Goal: Task Accomplishment & Management: Manage account settings

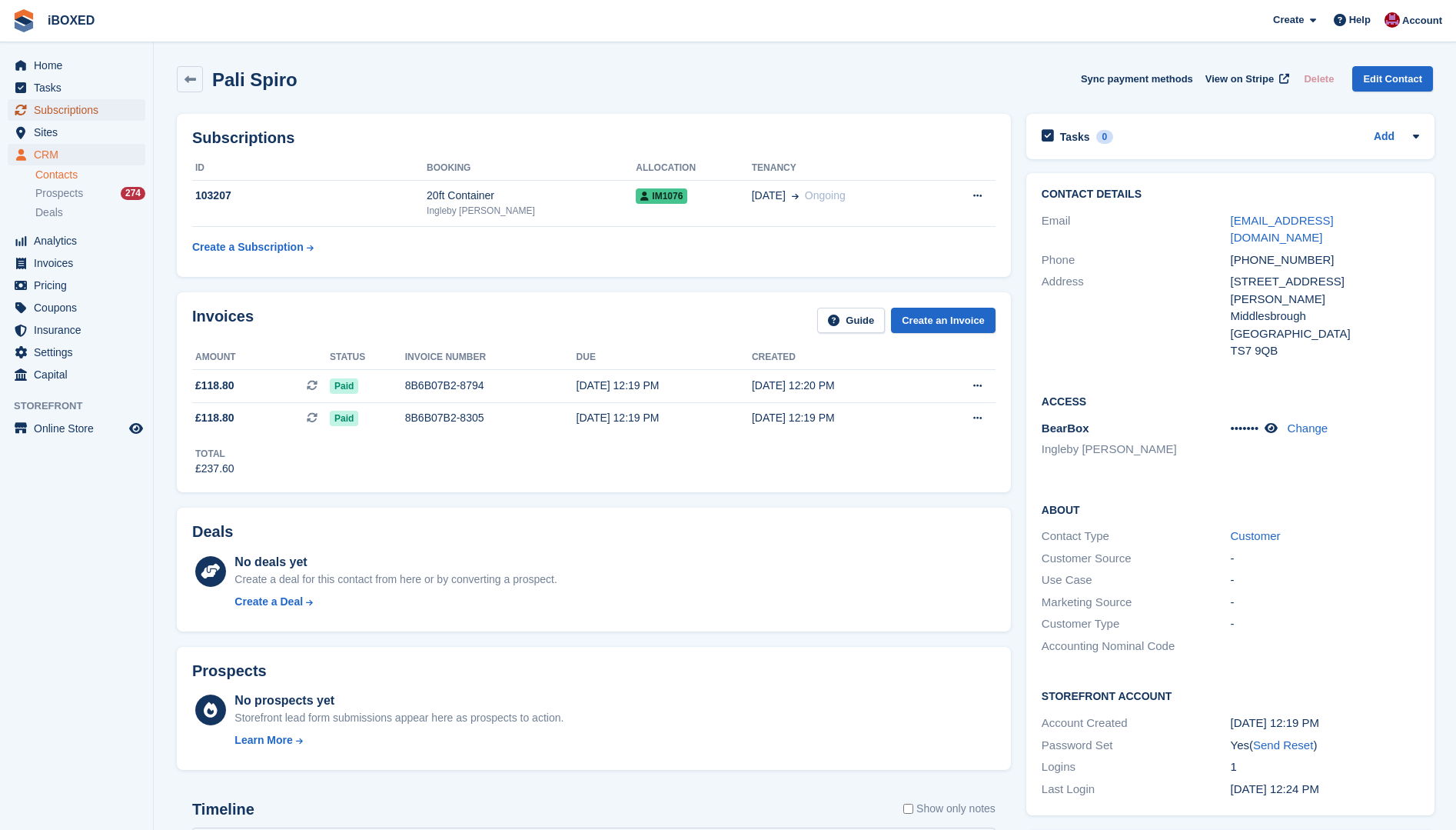
click at [43, 107] on span "Subscriptions" at bounding box center [79, 110] width 92 height 22
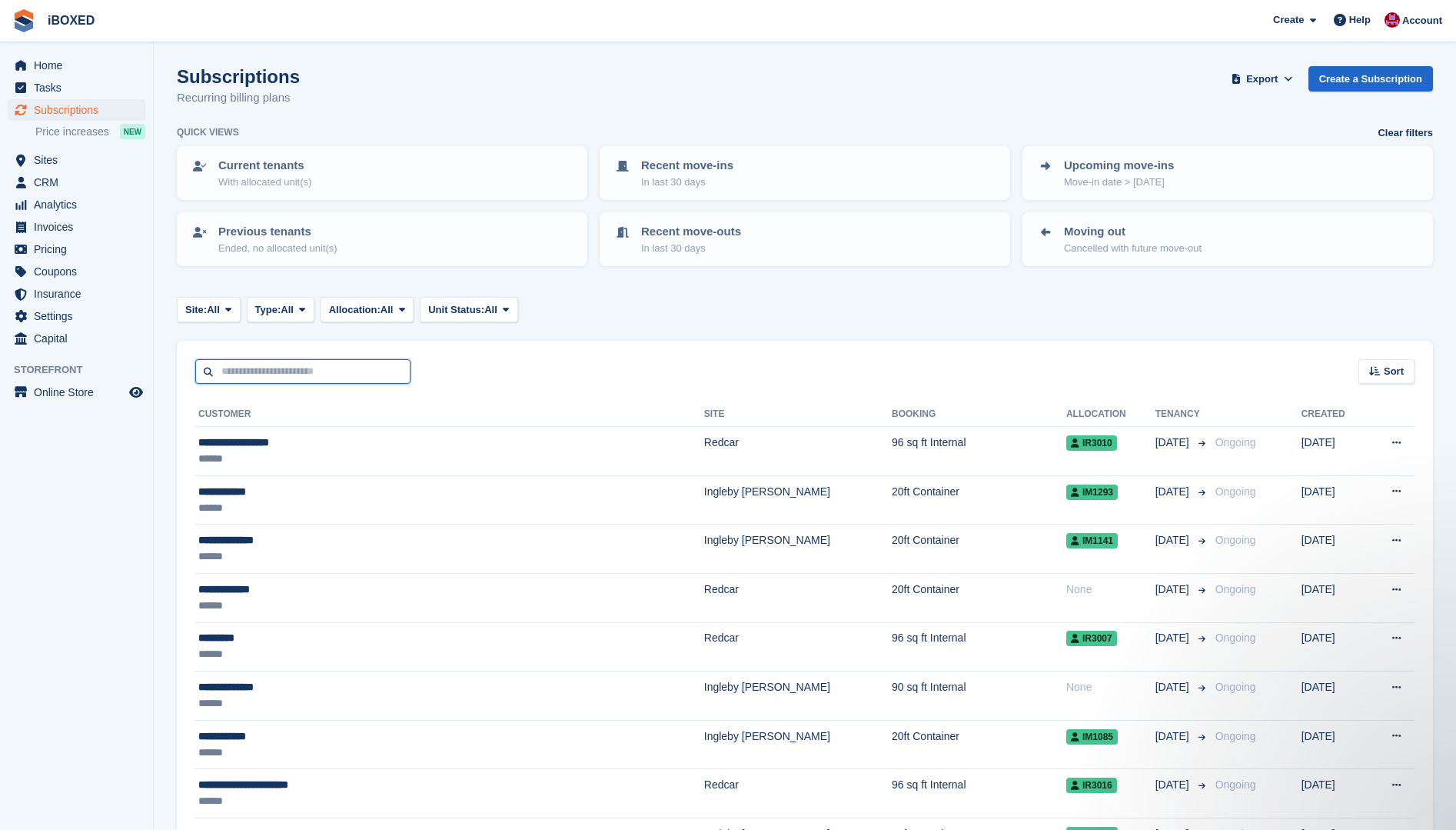
click at [273, 374] on input "text" at bounding box center [302, 371] width 215 height 25
type input "*****"
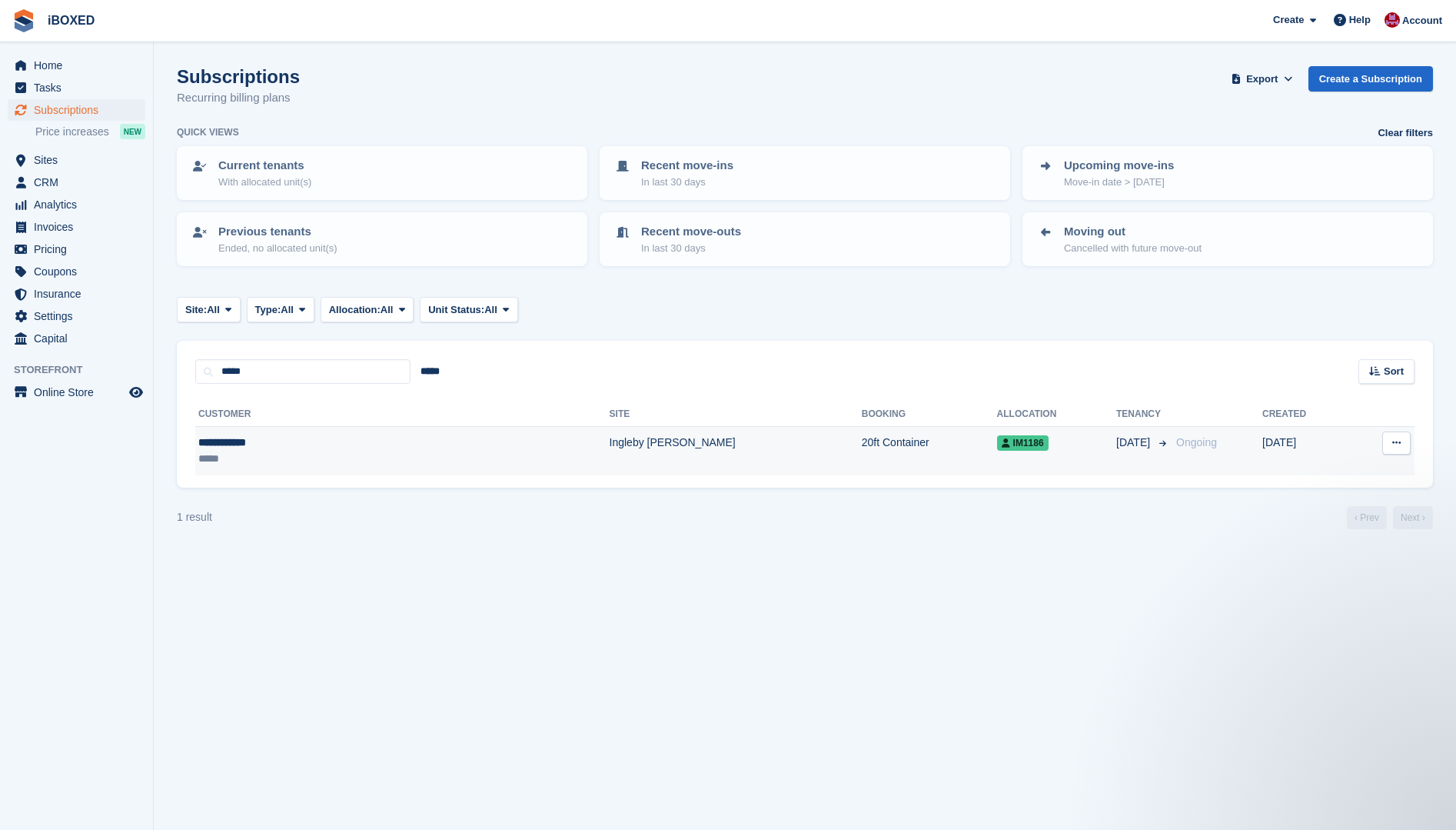
click at [202, 443] on div "**********" at bounding box center [300, 442] width 204 height 16
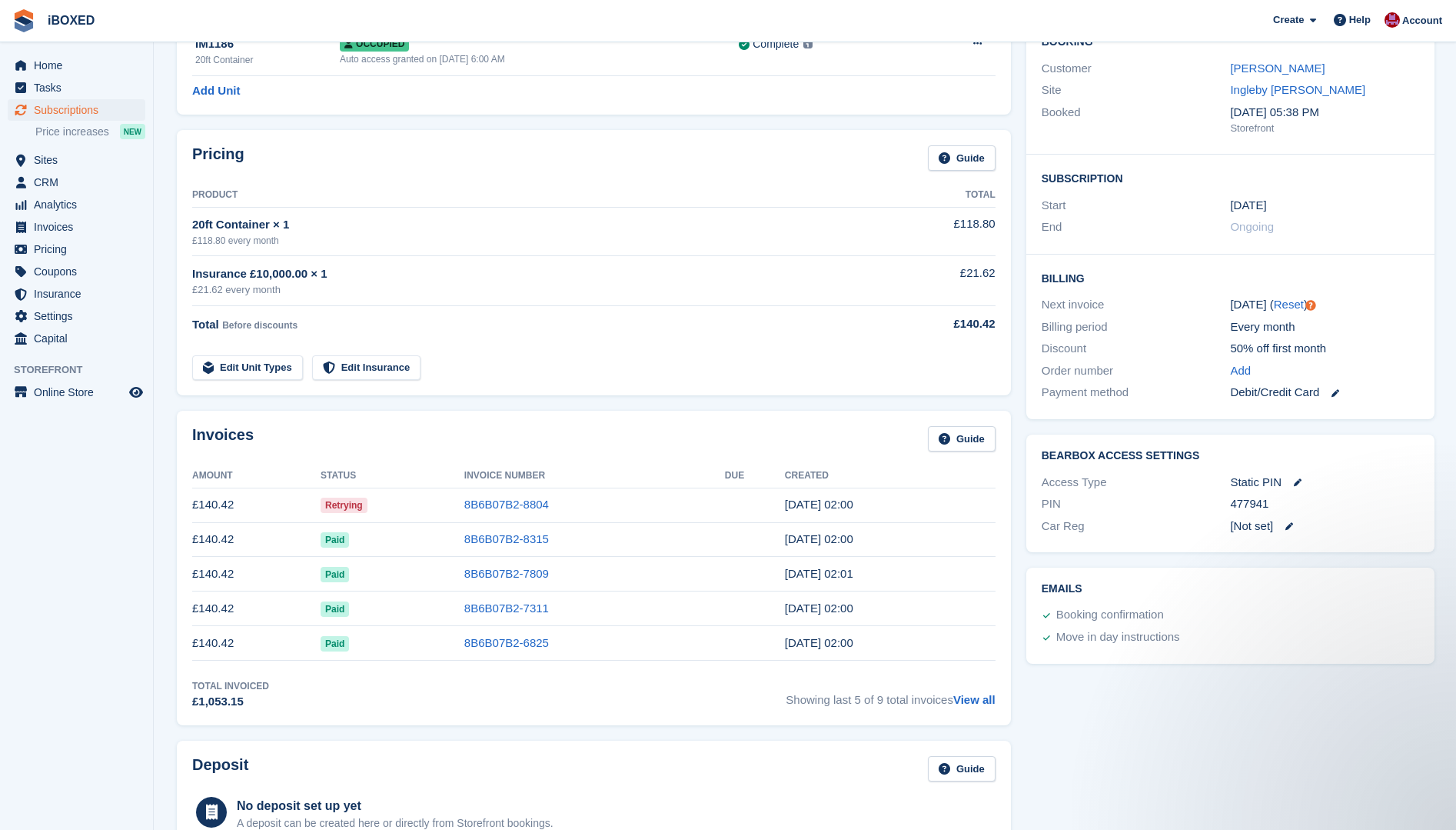
scroll to position [154, 0]
click at [1336, 391] on icon at bounding box center [1335, 391] width 8 height 8
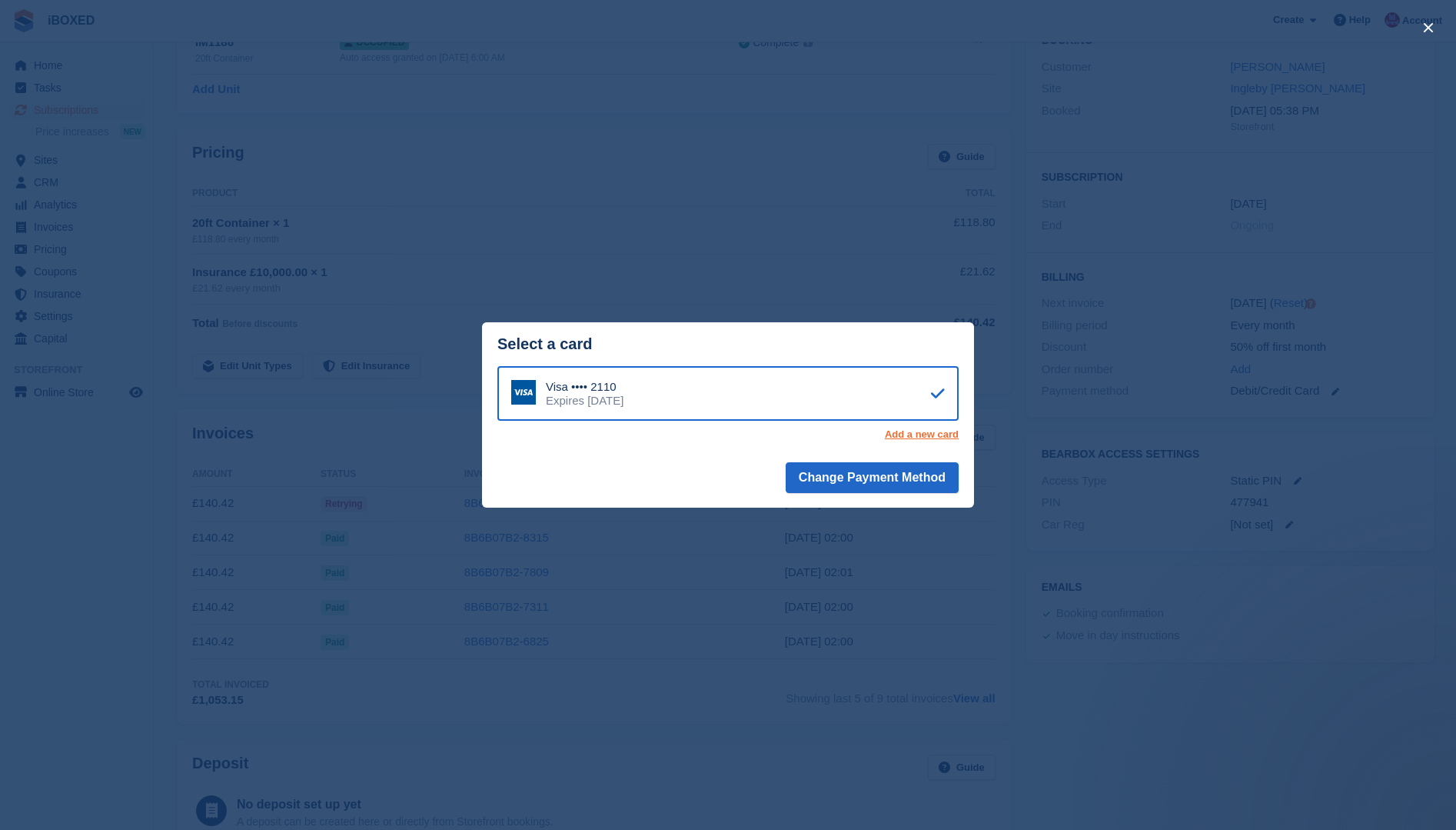
click at [917, 438] on link "Add a new card" at bounding box center [922, 434] width 74 height 13
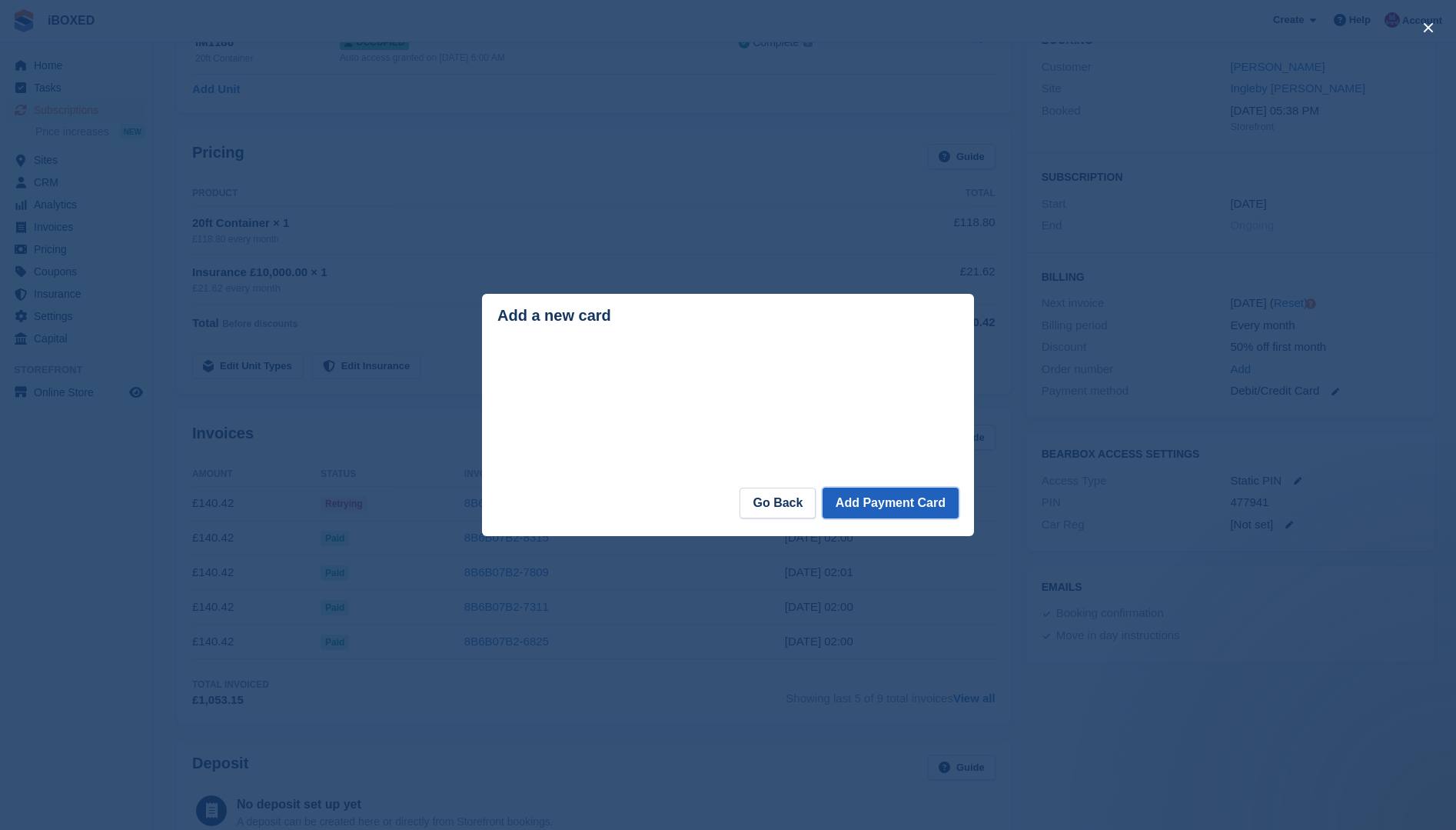
click at [909, 510] on button "Add Payment Card" at bounding box center [891, 503] width 136 height 31
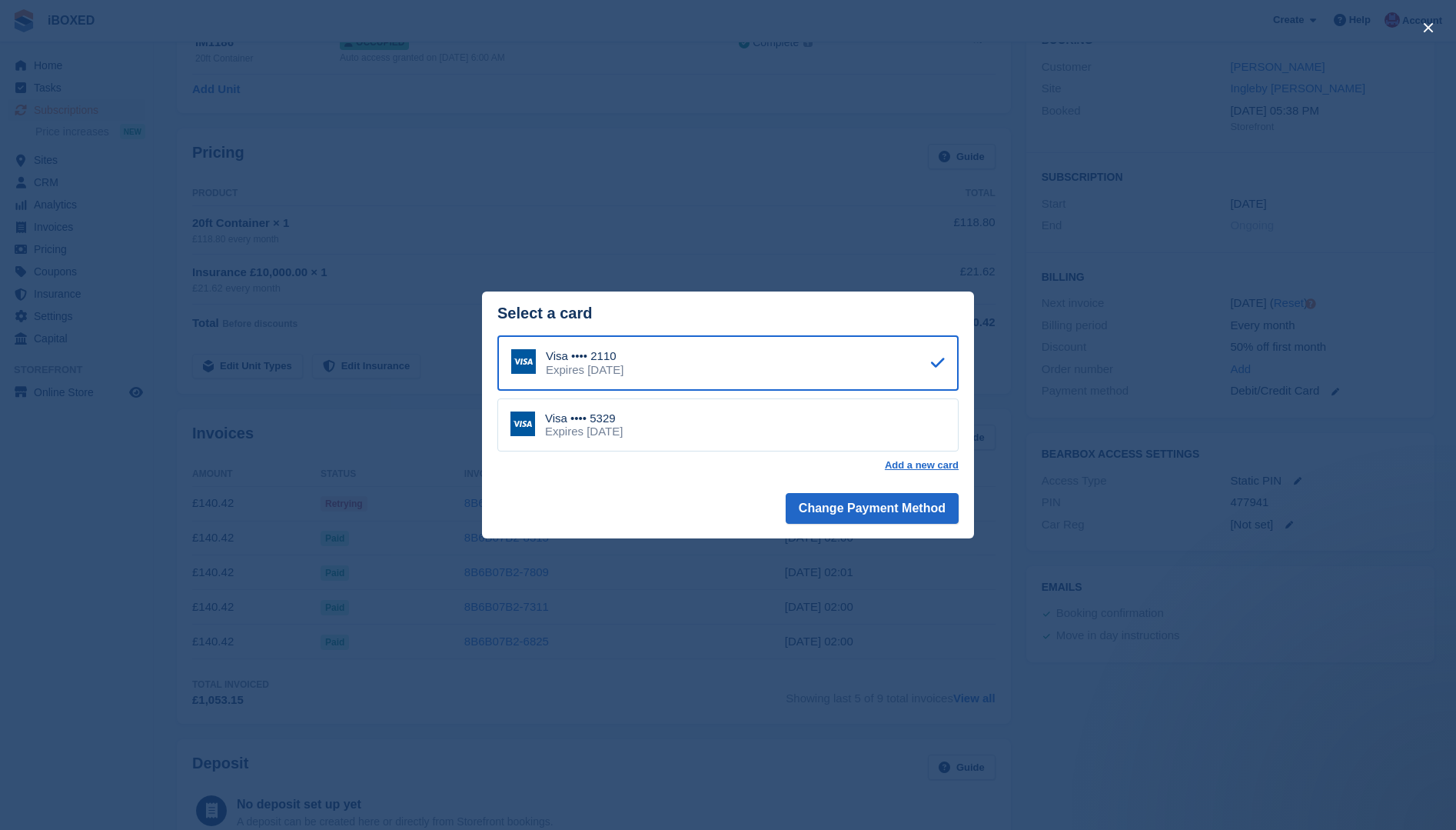
click at [623, 432] on div "Expires [DATE]" at bounding box center [584, 431] width 78 height 14
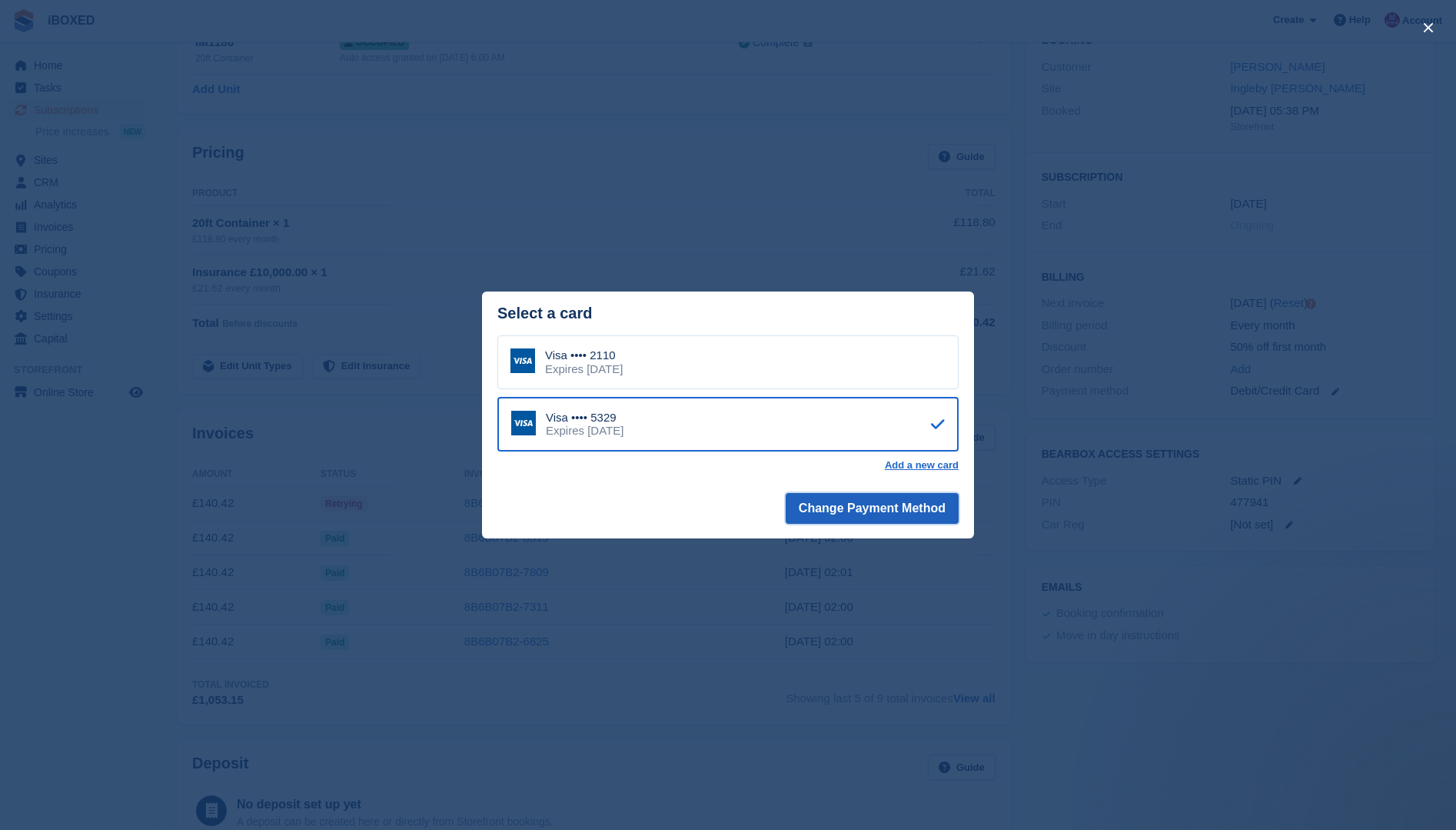
click at [866, 512] on button "Change Payment Method" at bounding box center [871, 508] width 173 height 31
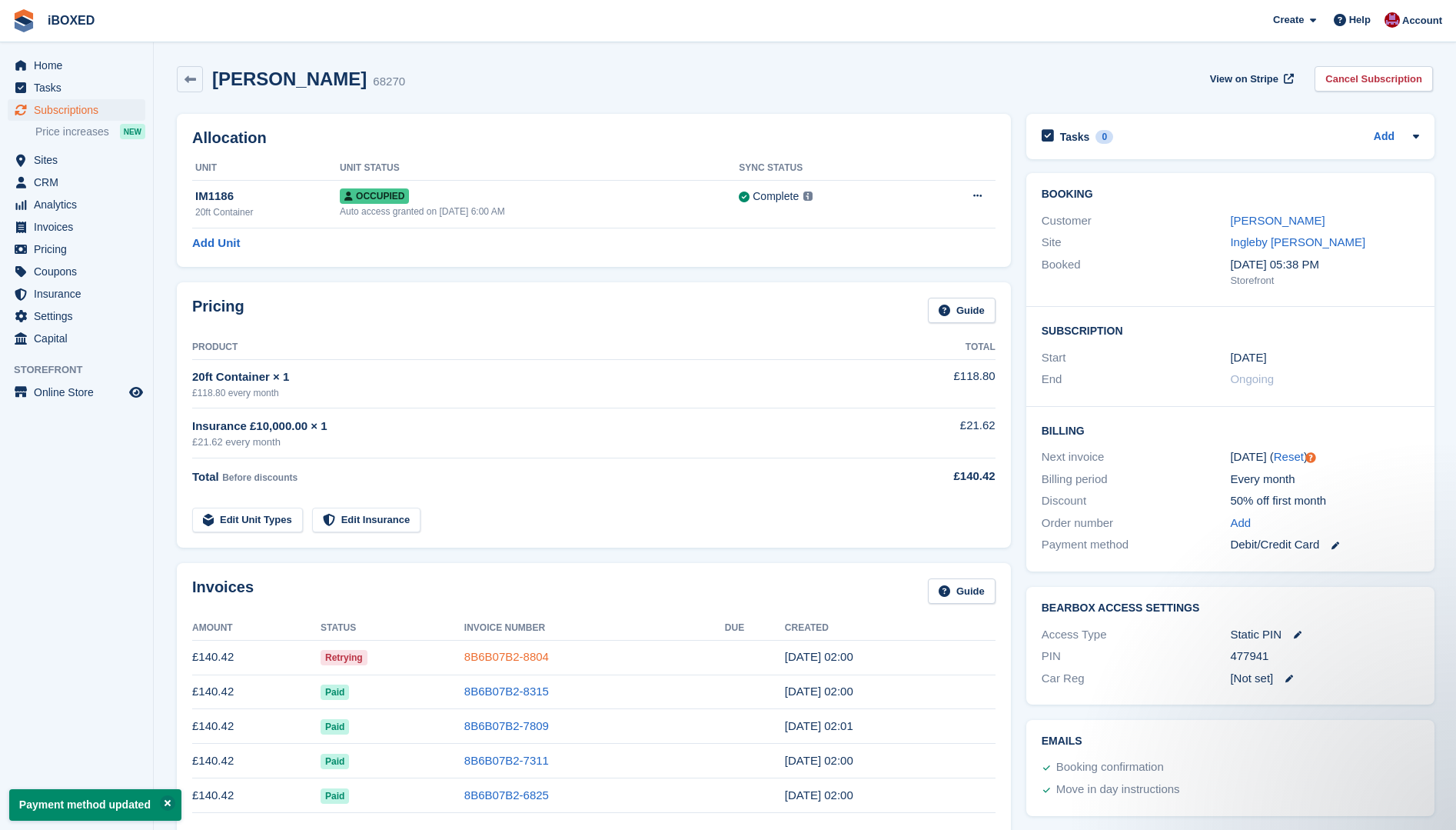
click at [499, 653] on link "8B6B07B2-8804" at bounding box center [506, 657] width 84 height 13
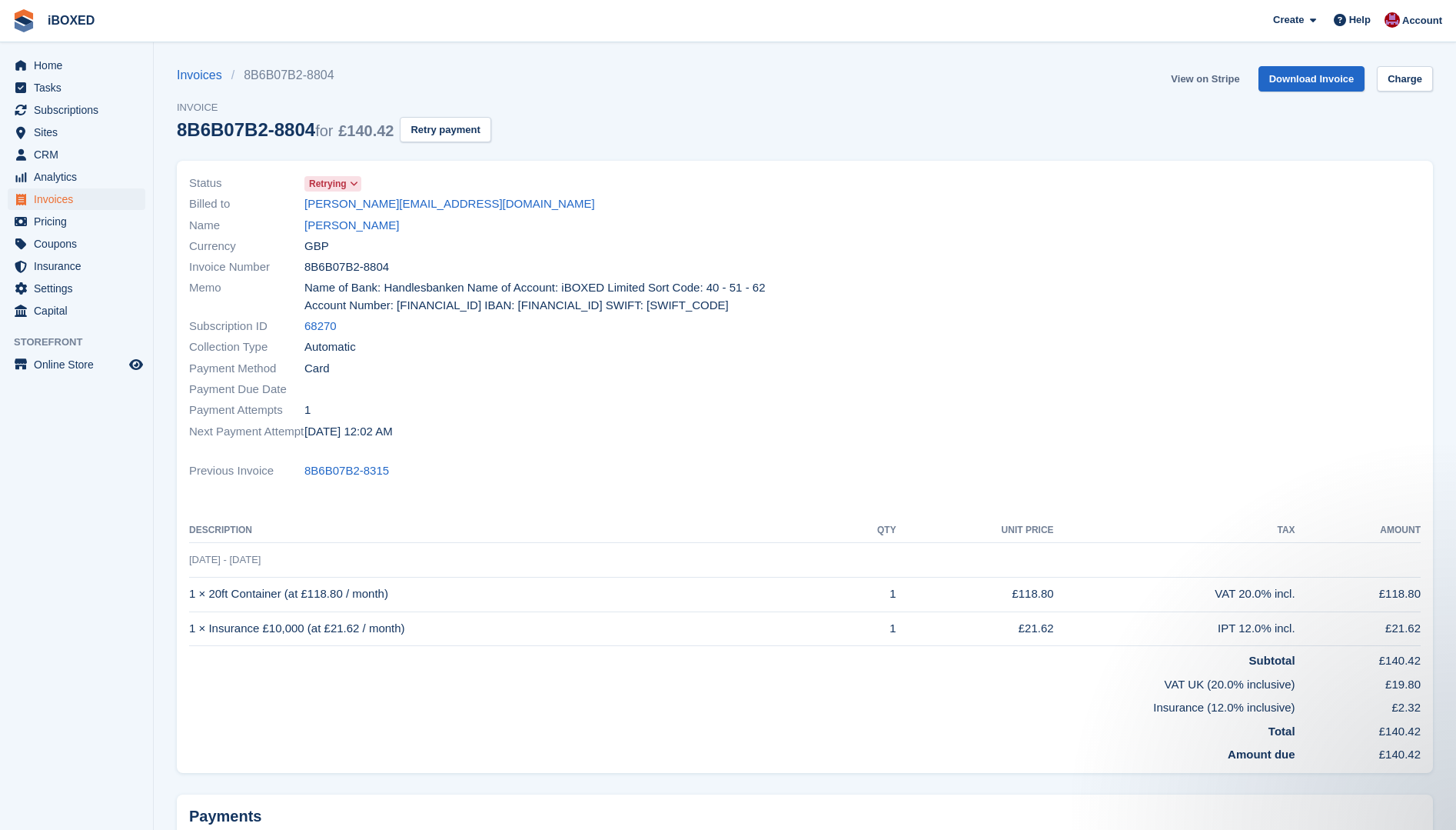
click at [1197, 83] on link "View on Stripe" at bounding box center [1205, 79] width 81 height 25
click at [315, 233] on link "Katie Lockey" at bounding box center [351, 225] width 95 height 18
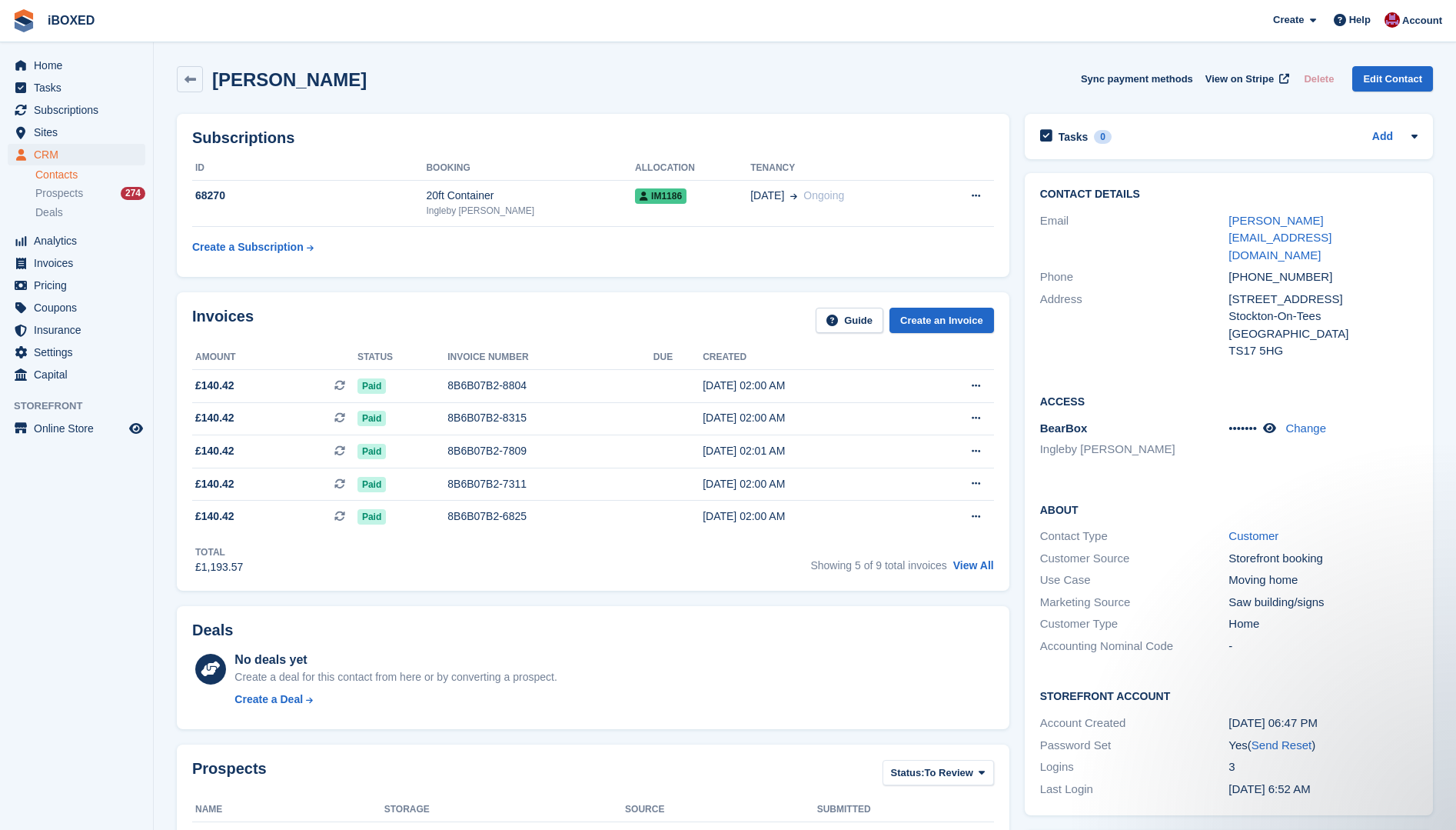
drag, startPoint x: 380, startPoint y: 208, endPoint x: 384, endPoint y: 226, distance: 18.4
click at [380, 208] on td "68270" at bounding box center [309, 203] width 233 height 47
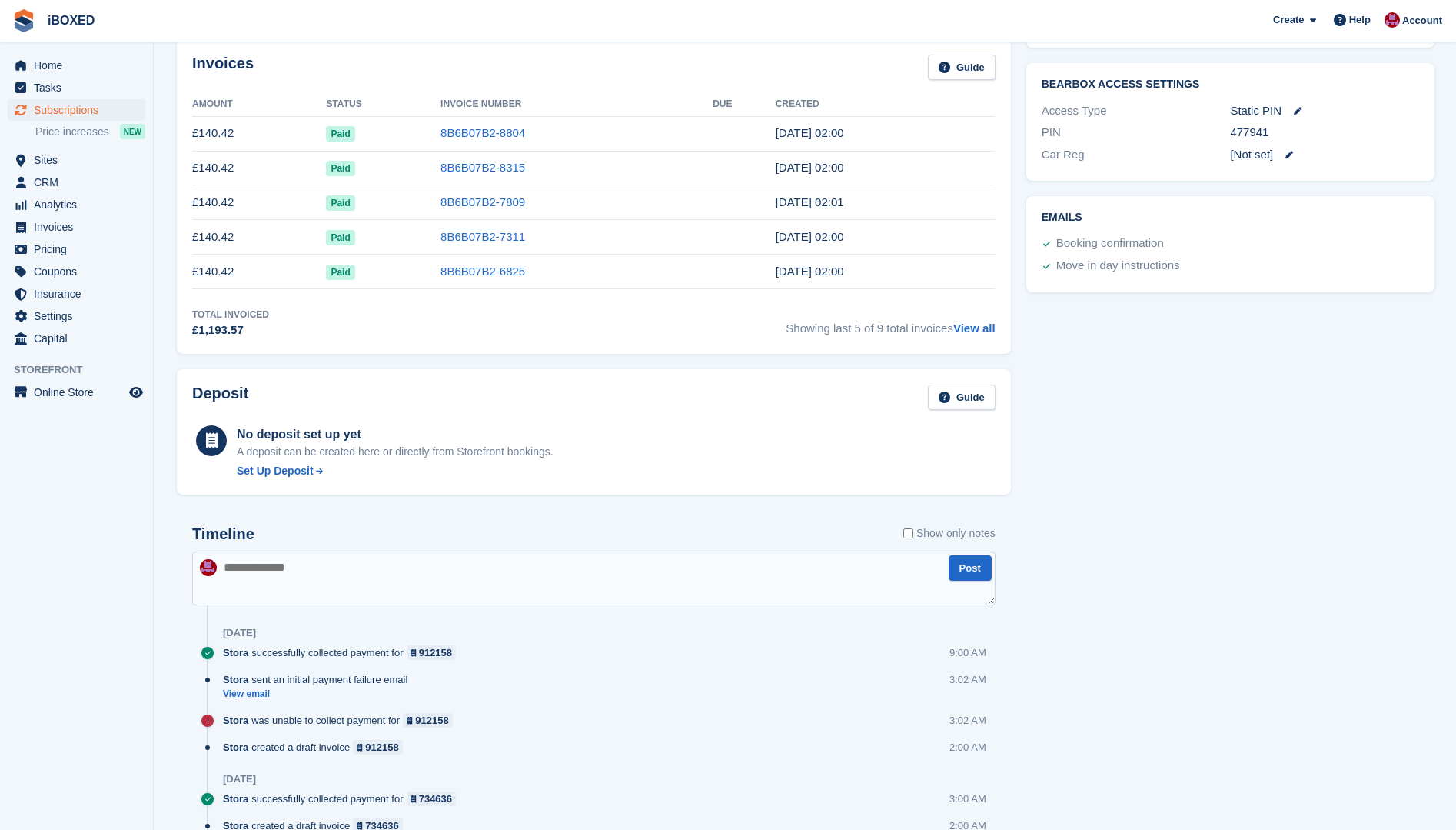
scroll to position [538, 0]
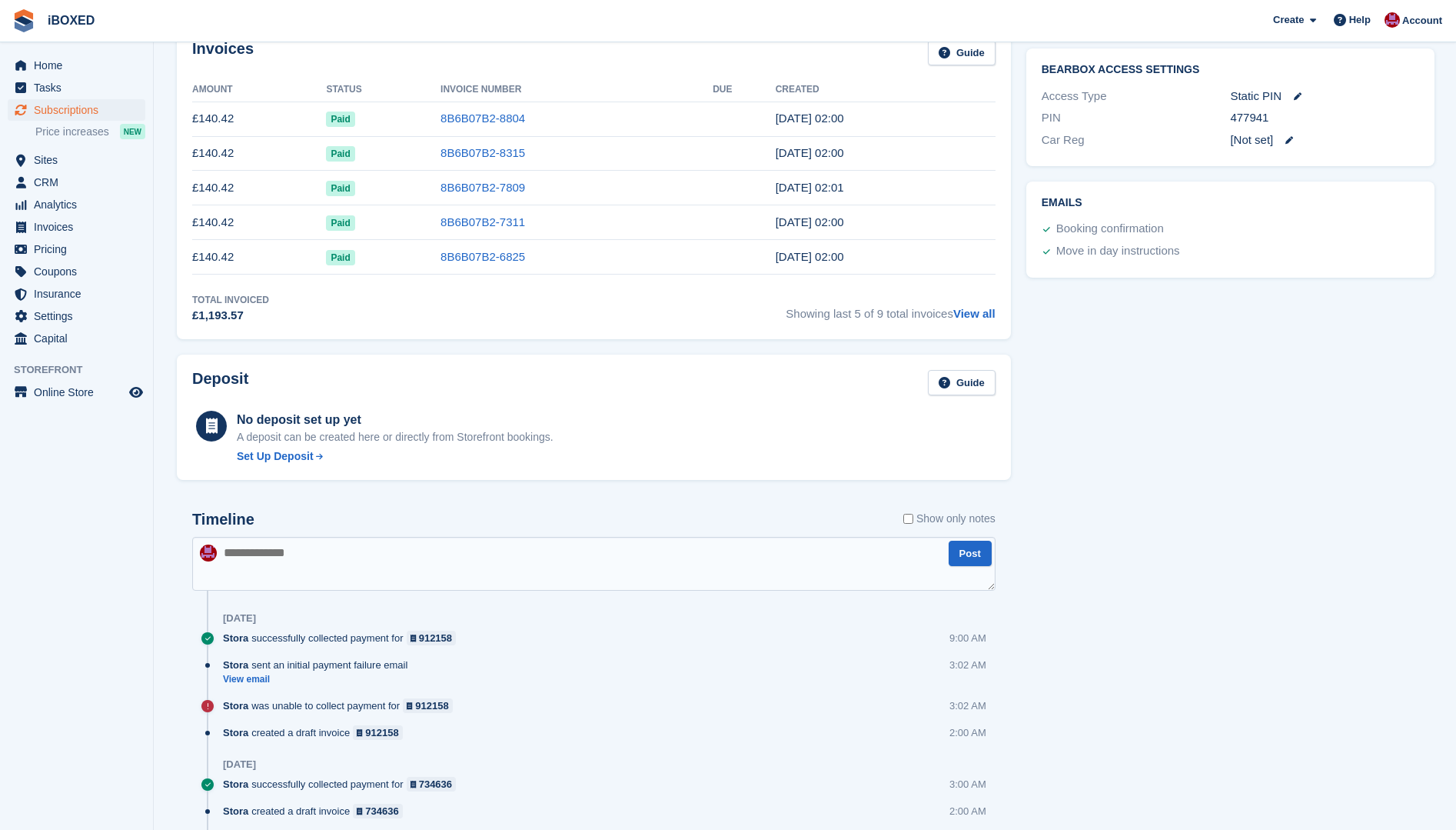
click at [364, 572] on textarea at bounding box center [594, 564] width 804 height 54
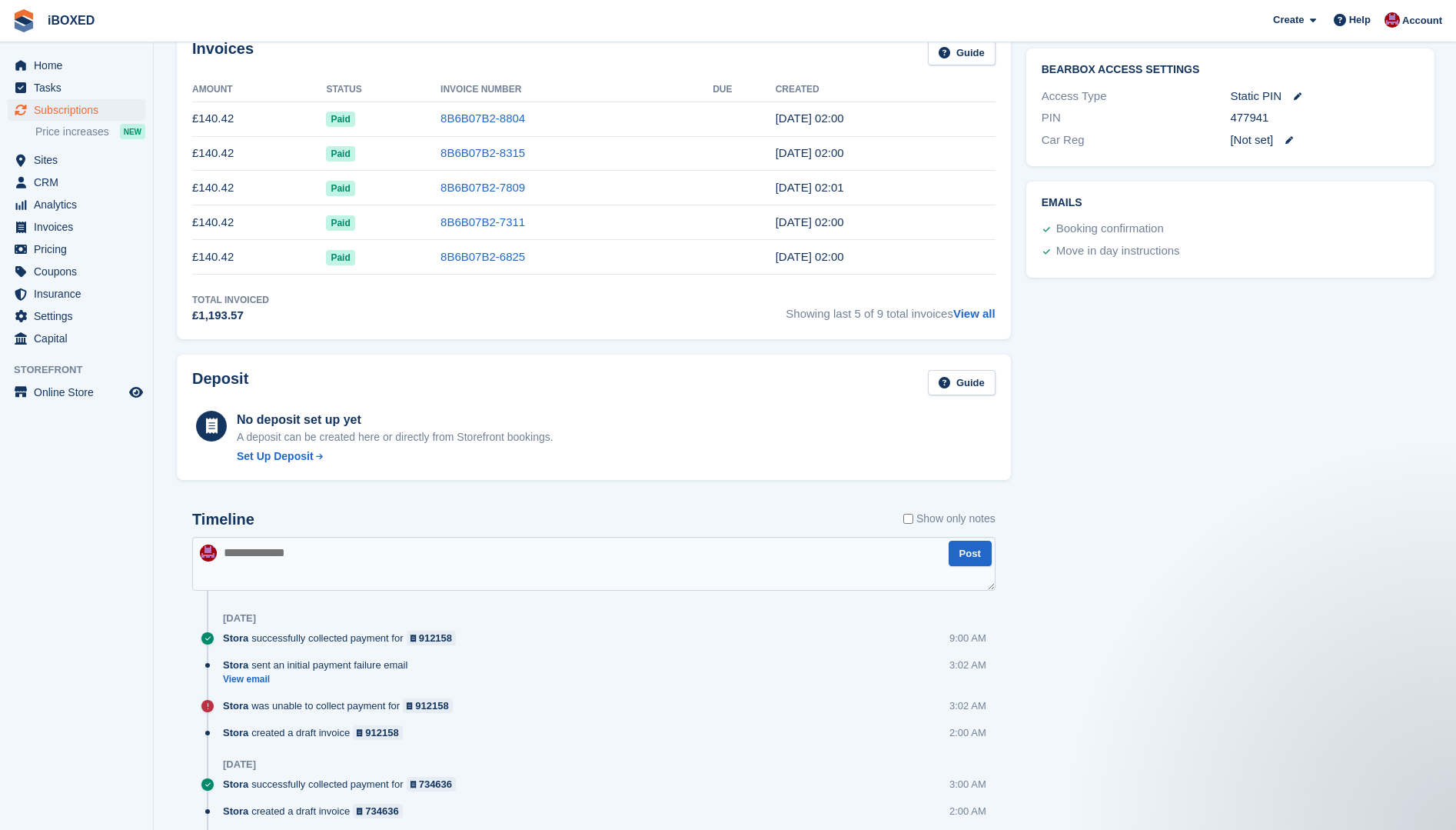
scroll to position [0, 0]
type textarea "**********"
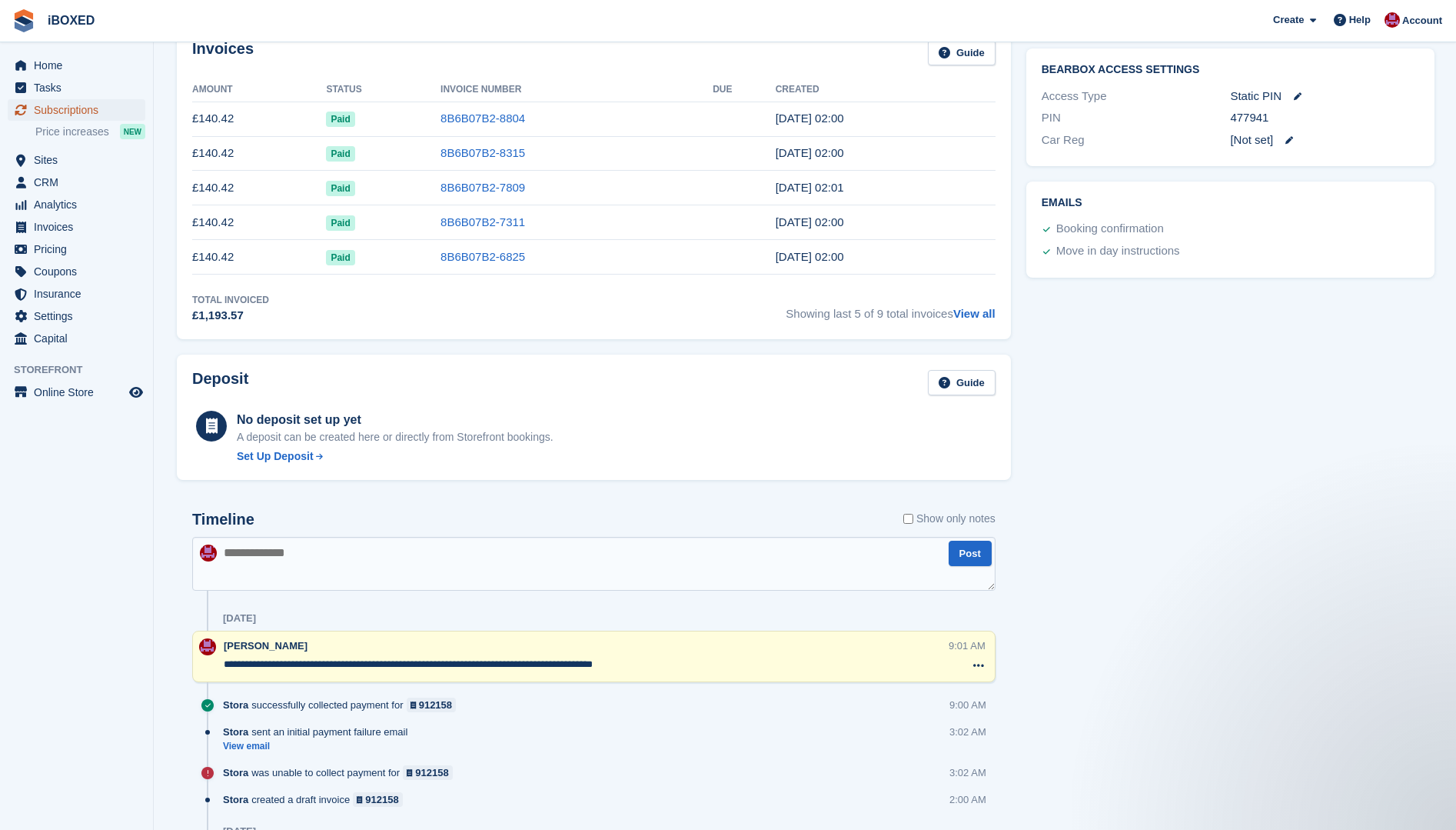
click at [76, 110] on span "Subscriptions" at bounding box center [79, 110] width 92 height 22
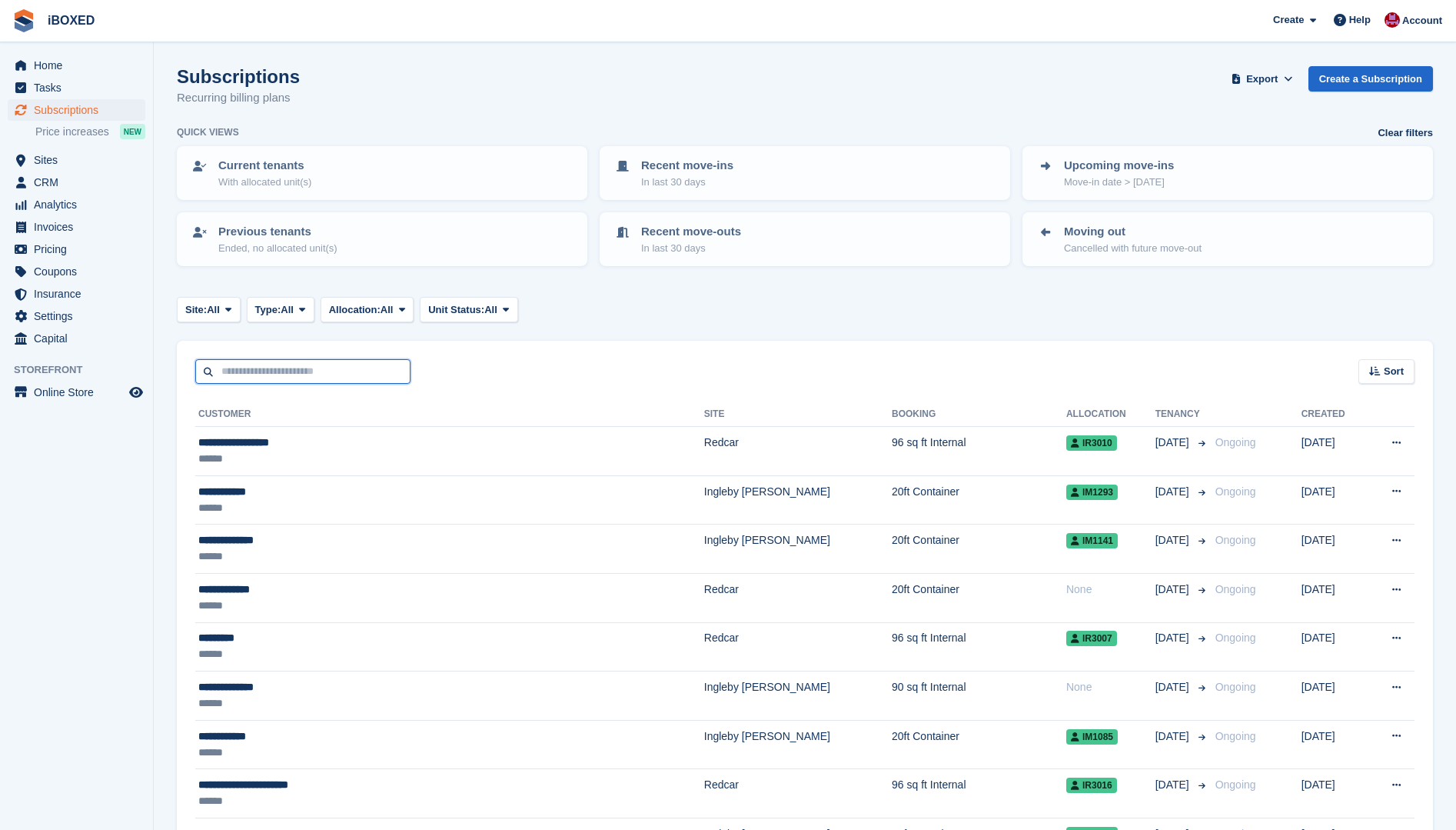
click at [263, 369] on input "text" at bounding box center [302, 371] width 215 height 25
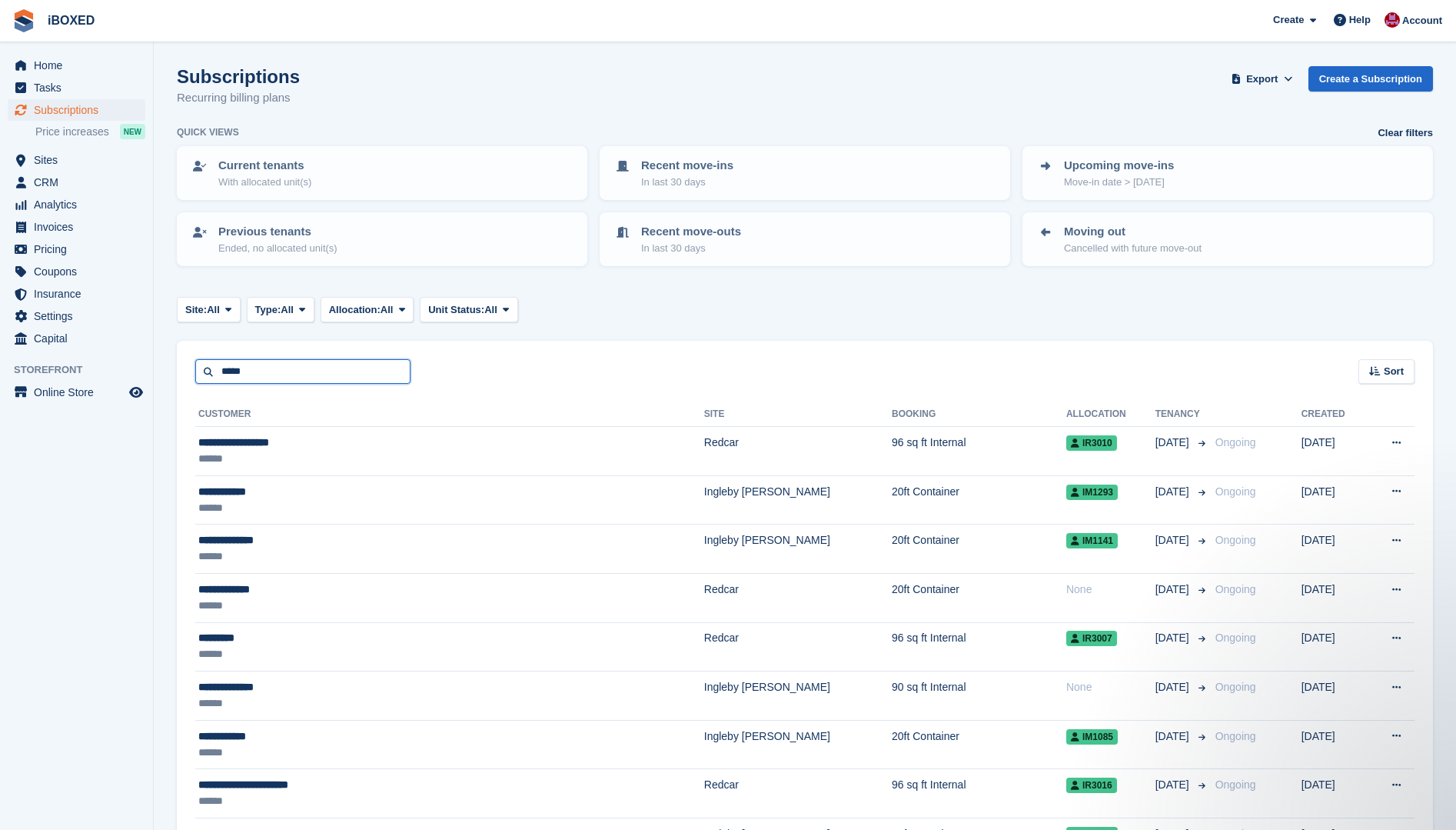
type input "*****"
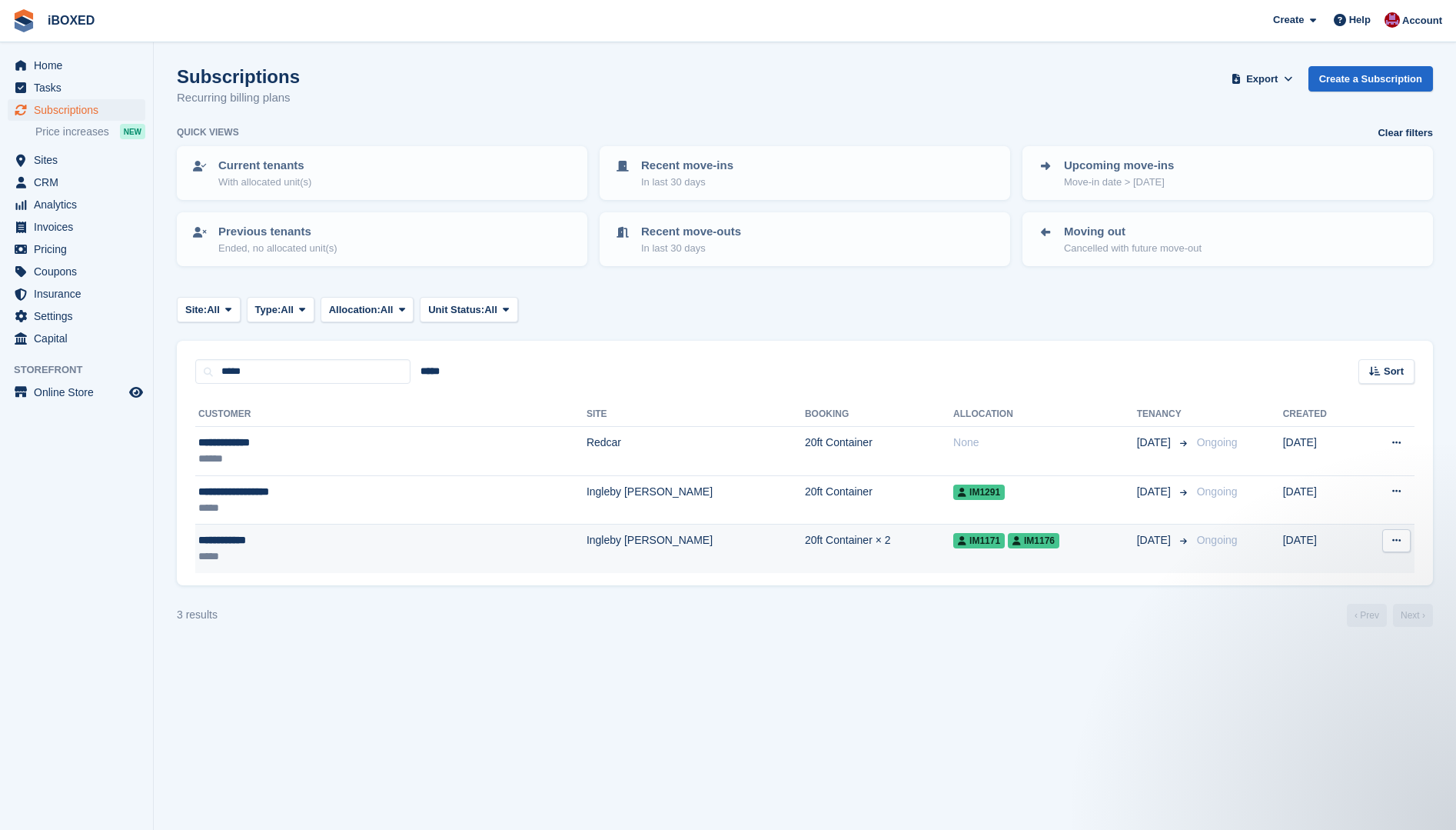
click at [251, 537] on div "**********" at bounding box center [309, 540] width 223 height 16
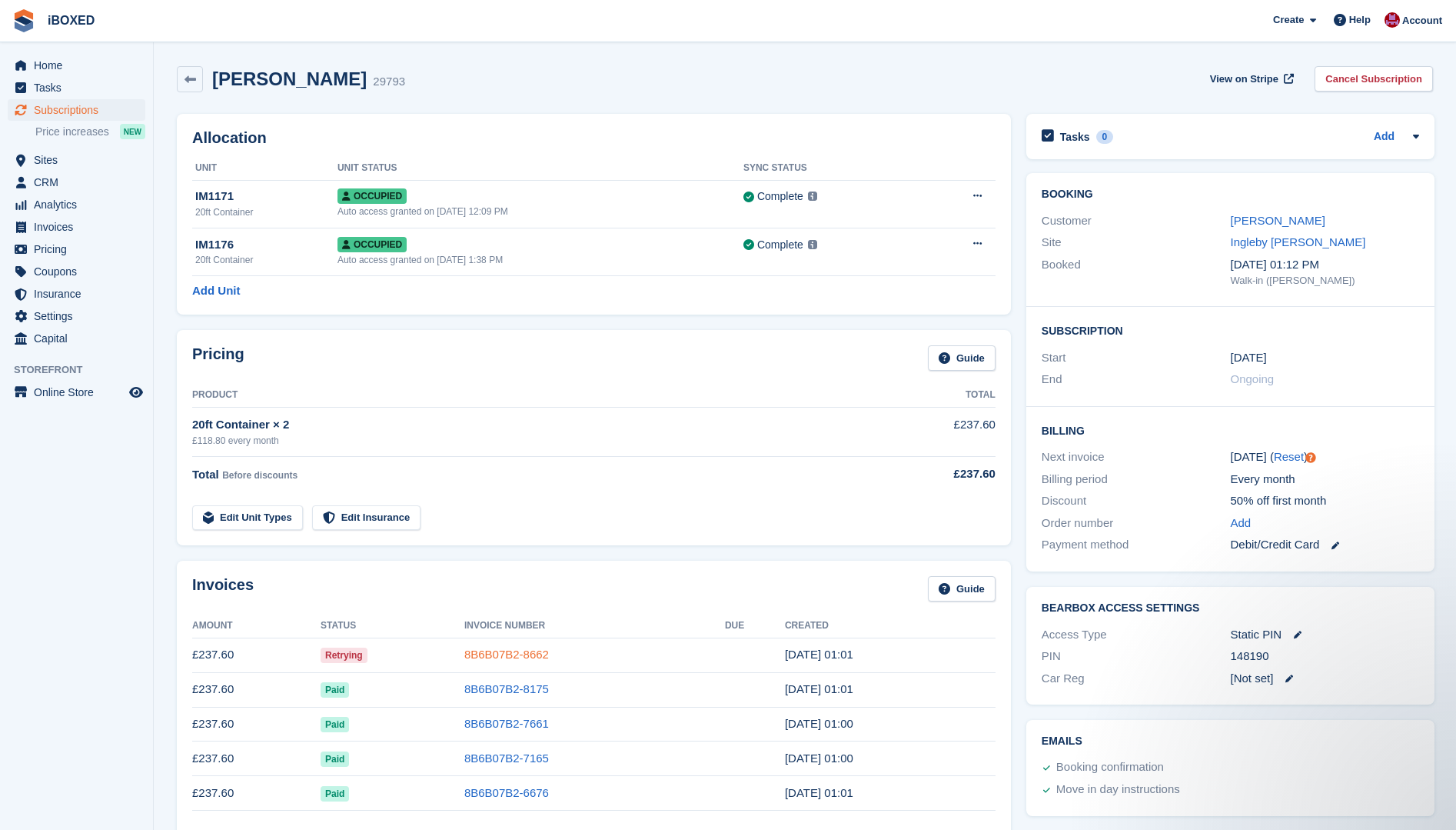
click at [515, 656] on link "8B6B07B2-8662" at bounding box center [506, 654] width 84 height 13
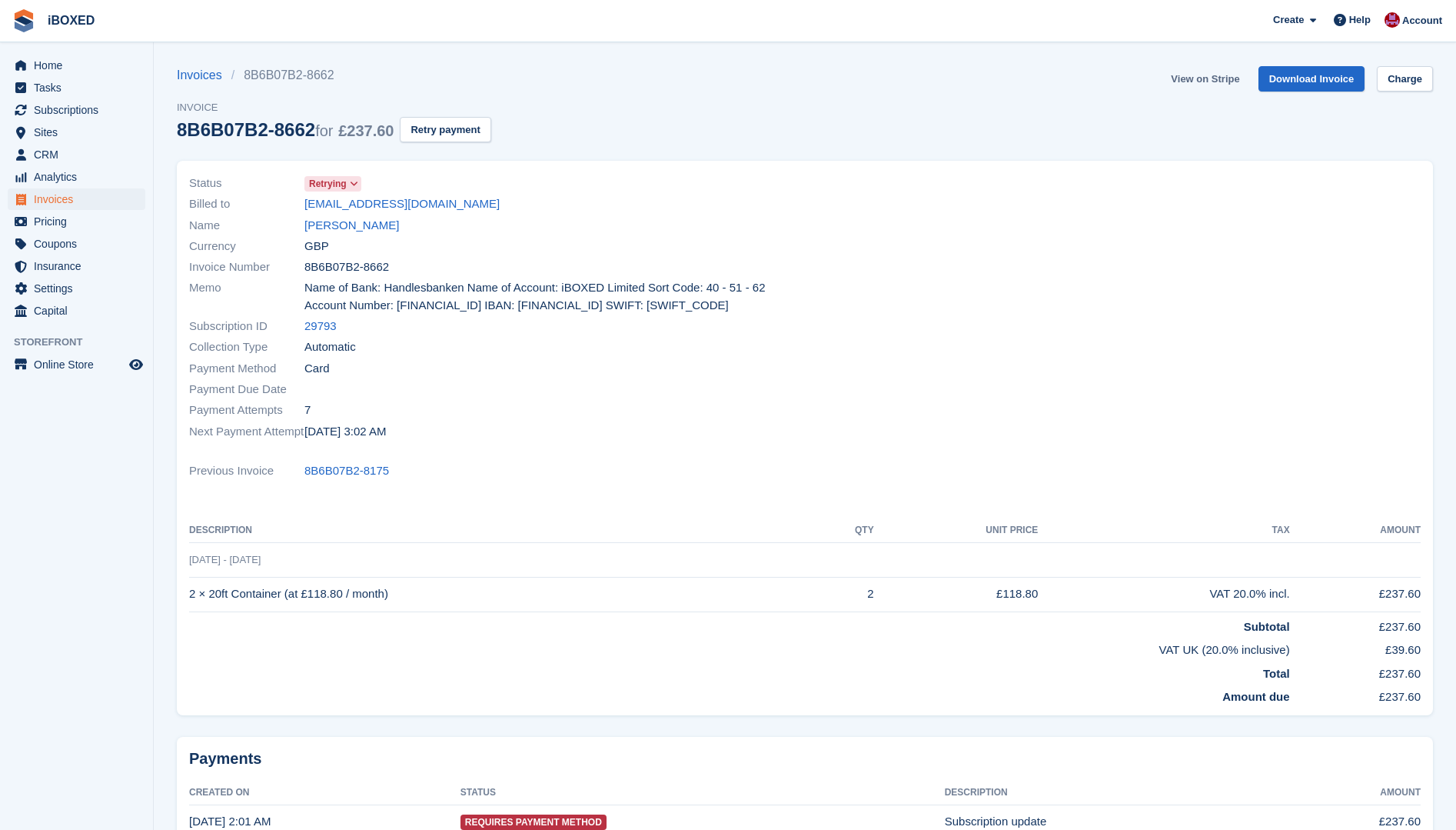
click at [1210, 71] on link "View on Stripe" at bounding box center [1205, 79] width 81 height 25
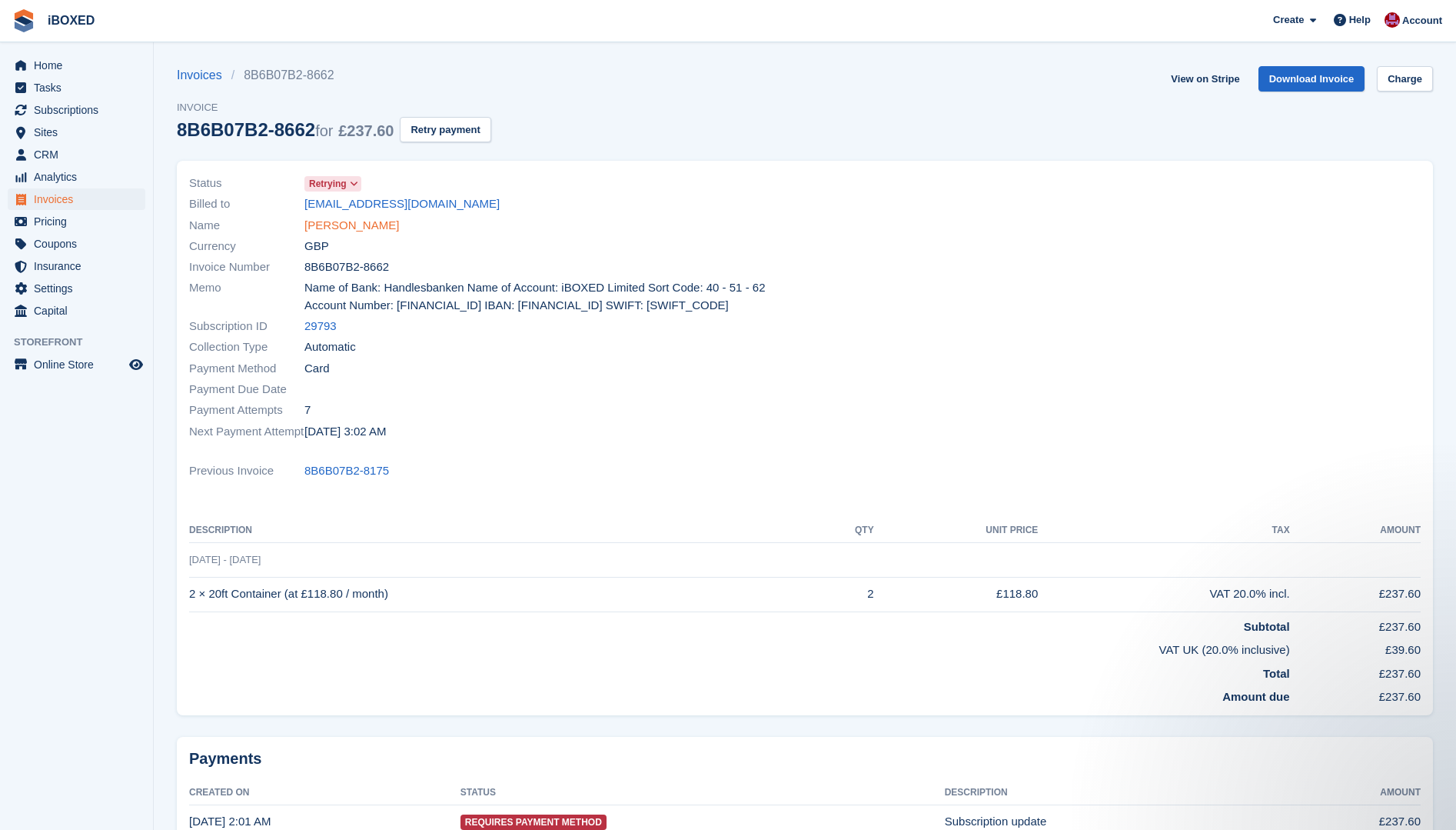
click at [357, 227] on link "Jamie Gordon" at bounding box center [351, 225] width 95 height 18
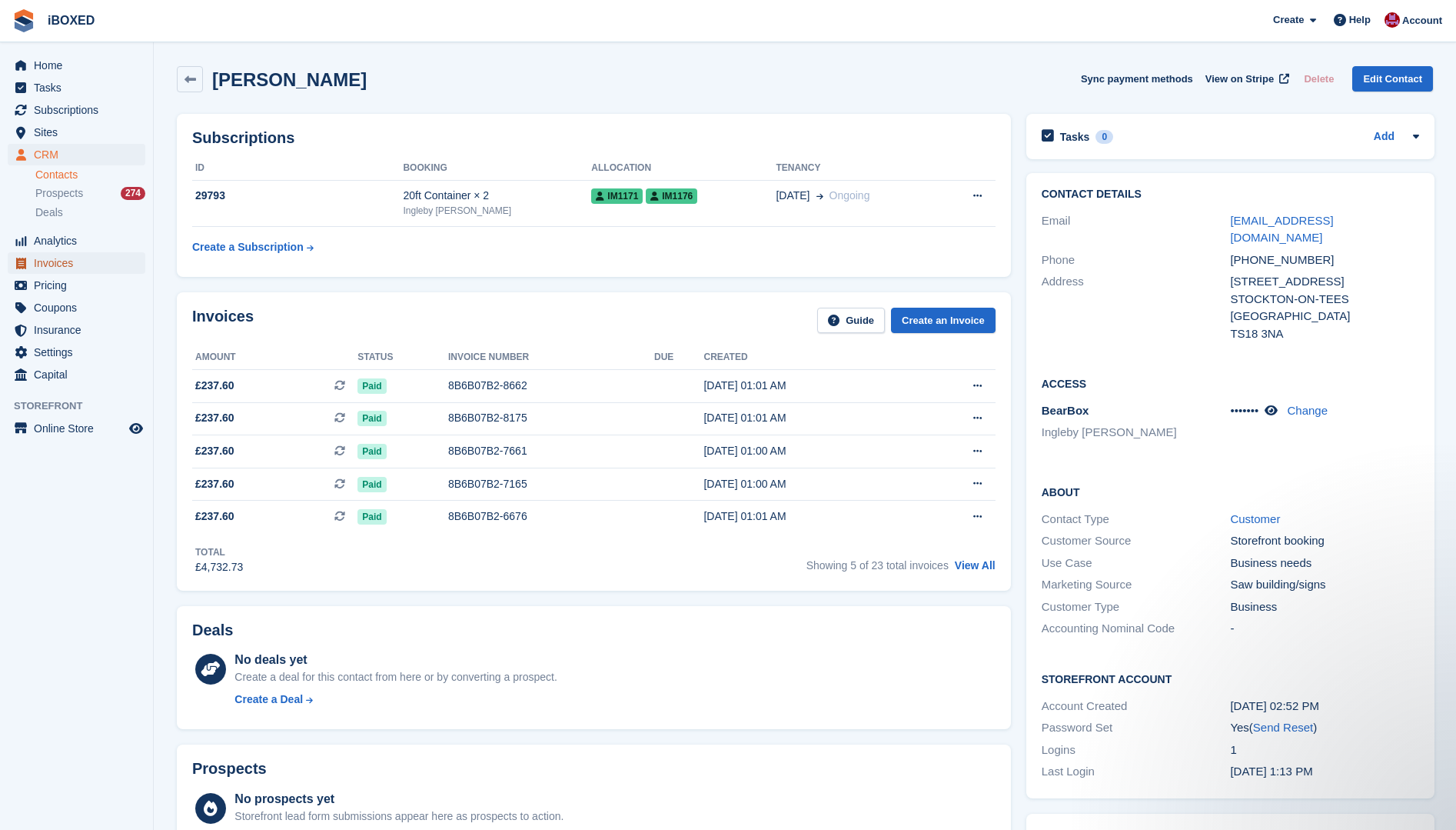
click at [49, 261] on span "Invoices" at bounding box center [79, 264] width 92 height 22
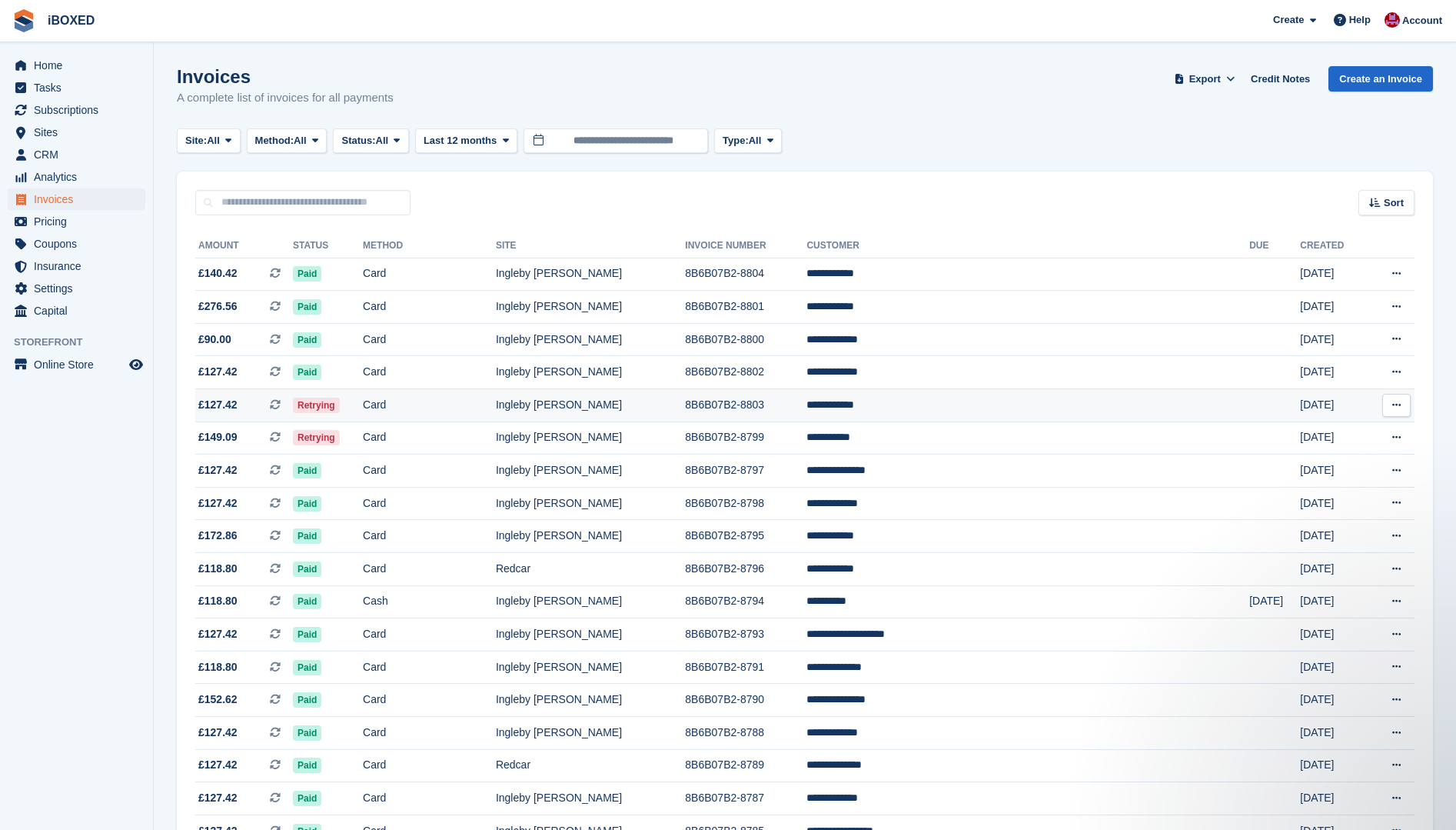
click at [363, 407] on td "Retrying" at bounding box center [328, 406] width 70 height 33
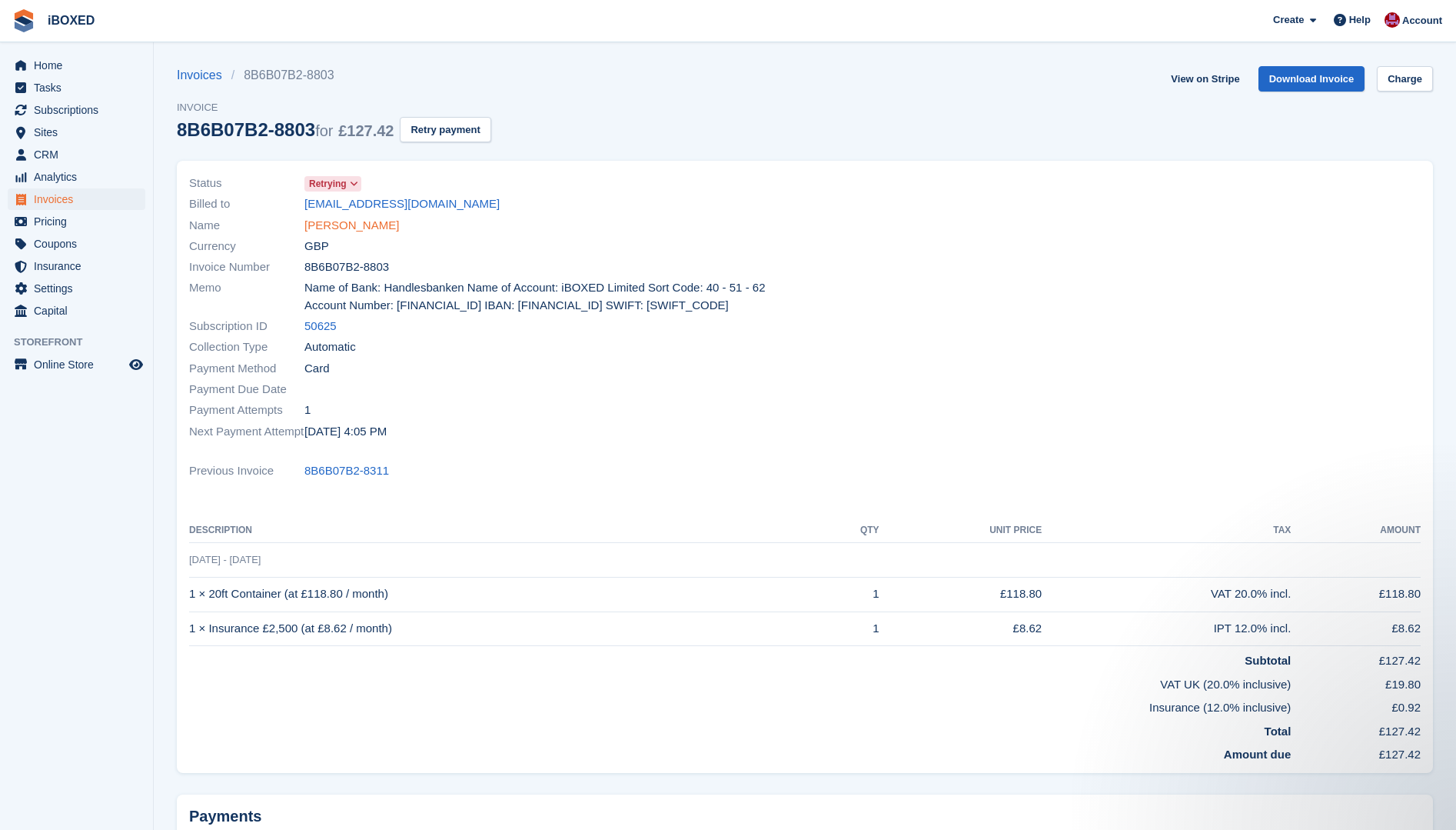
click at [345, 223] on link "Sarah Nieman" at bounding box center [351, 225] width 95 height 18
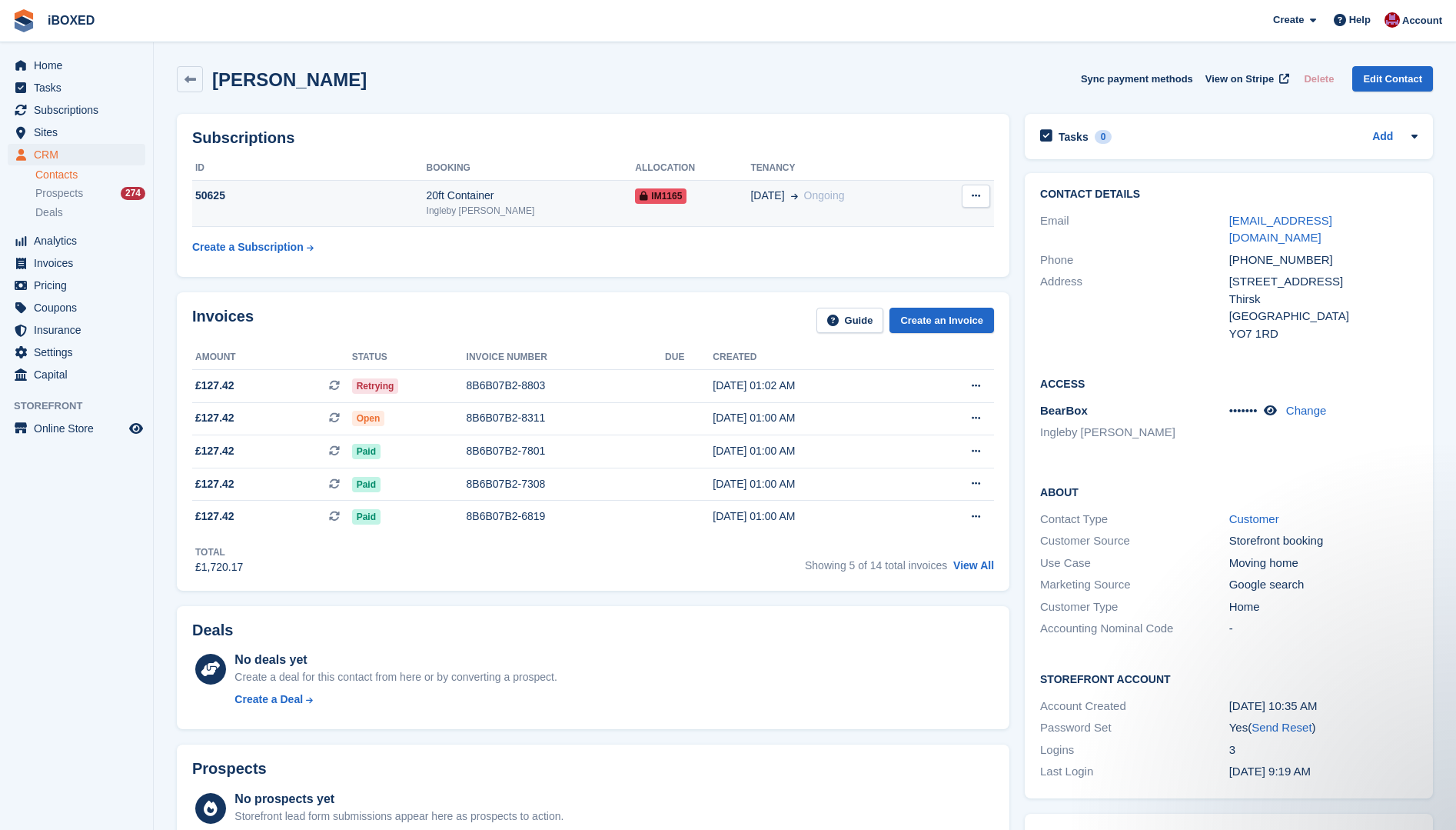
drag, startPoint x: 456, startPoint y: 186, endPoint x: 455, endPoint y: 194, distance: 8.1
click at [456, 191] on td "20ft Container Ingleby Barwick" at bounding box center [531, 203] width 209 height 47
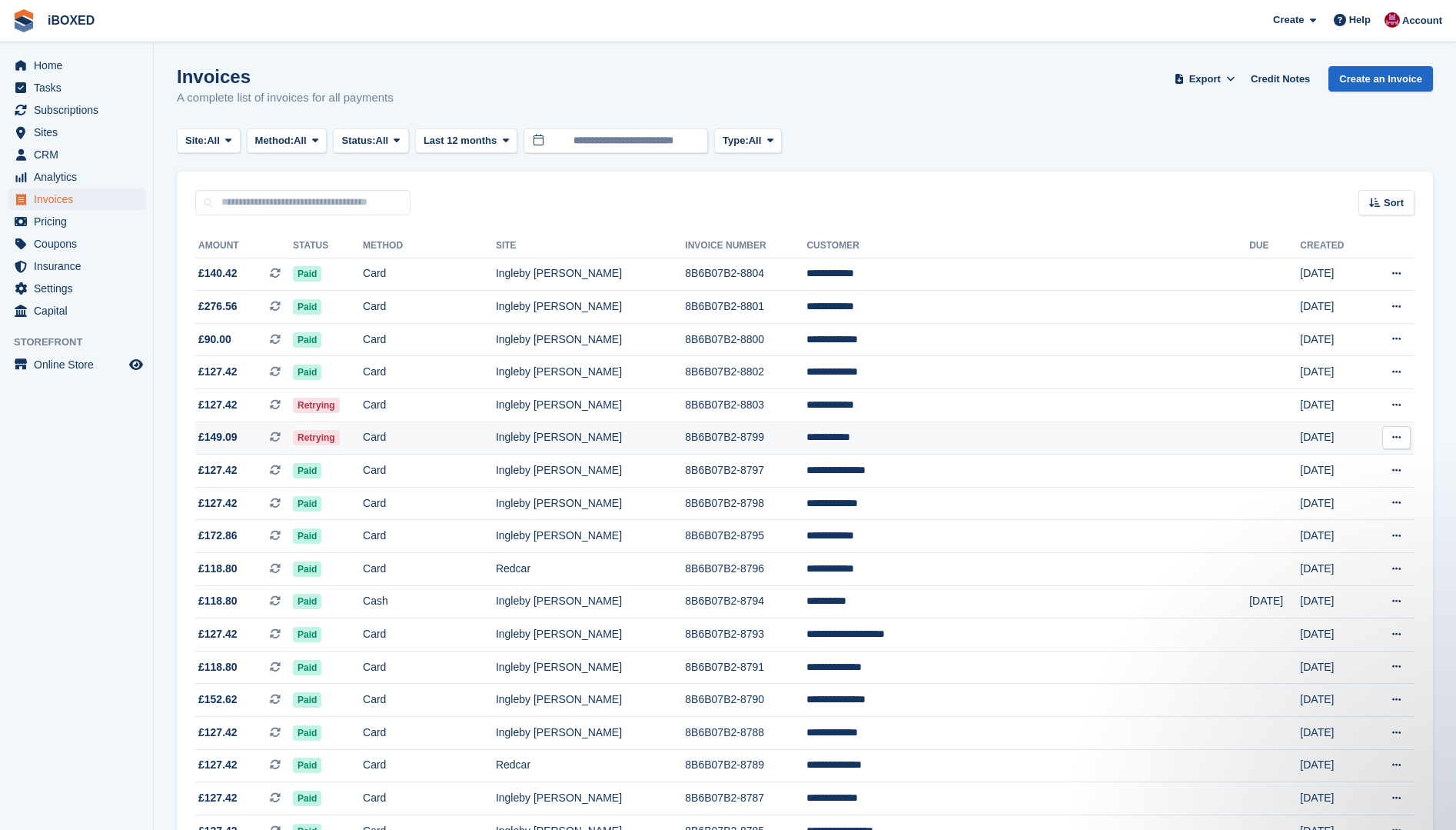
click at [340, 444] on span "Retrying" at bounding box center [316, 438] width 47 height 15
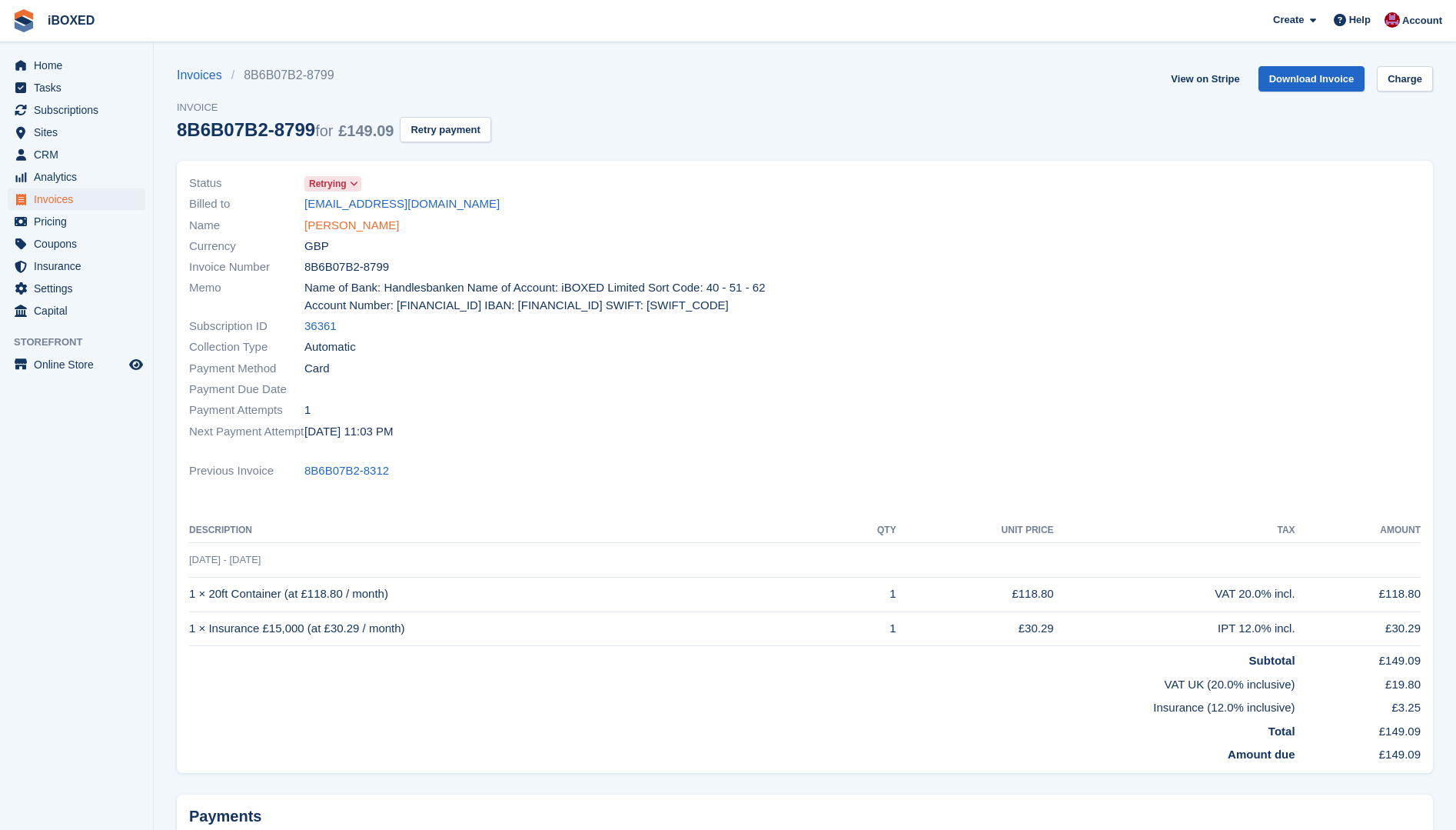
click at [346, 233] on link "[PERSON_NAME]" at bounding box center [351, 225] width 95 height 18
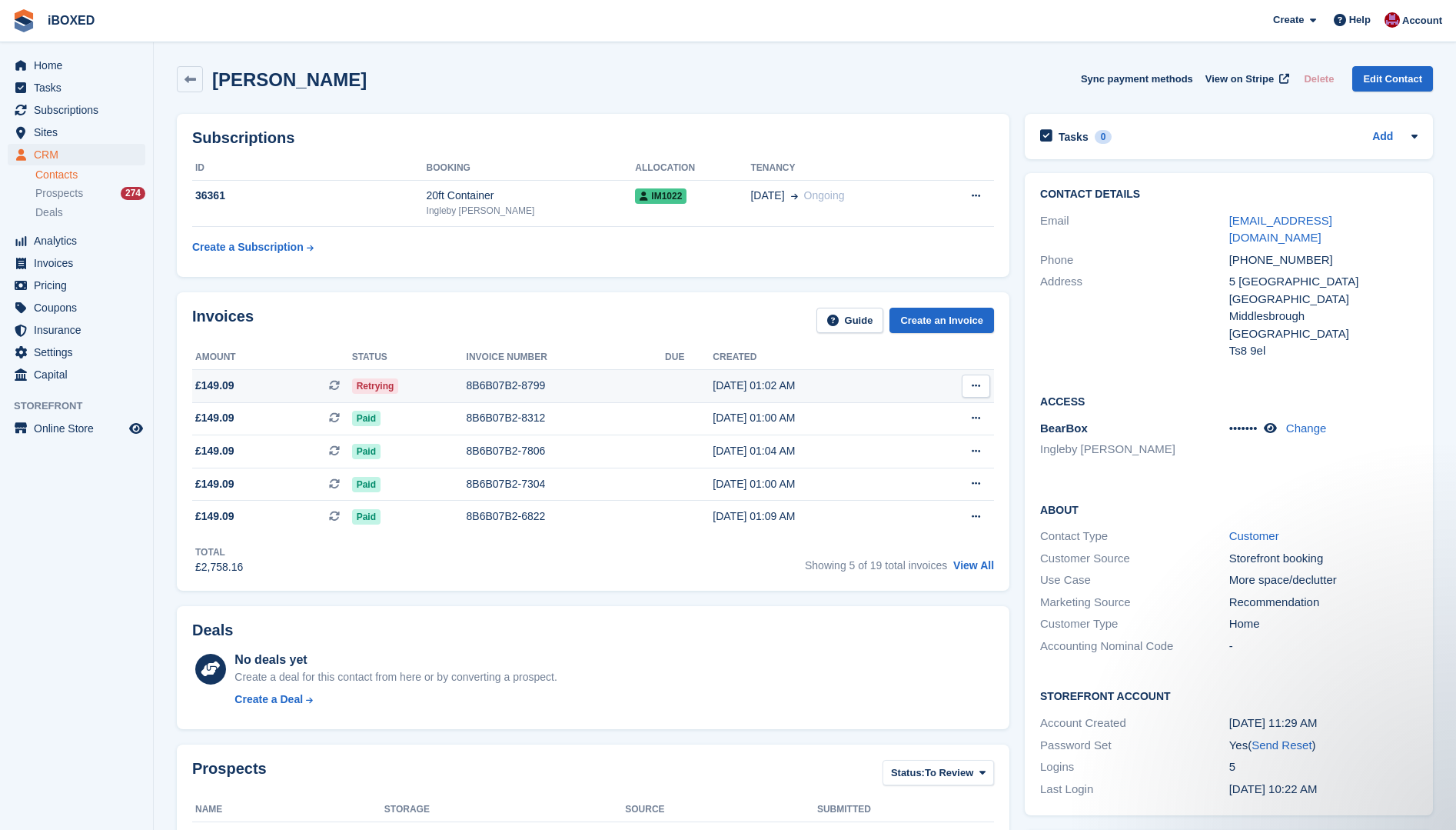
click at [508, 392] on div "8B6B07B2-8799" at bounding box center [566, 385] width 199 height 16
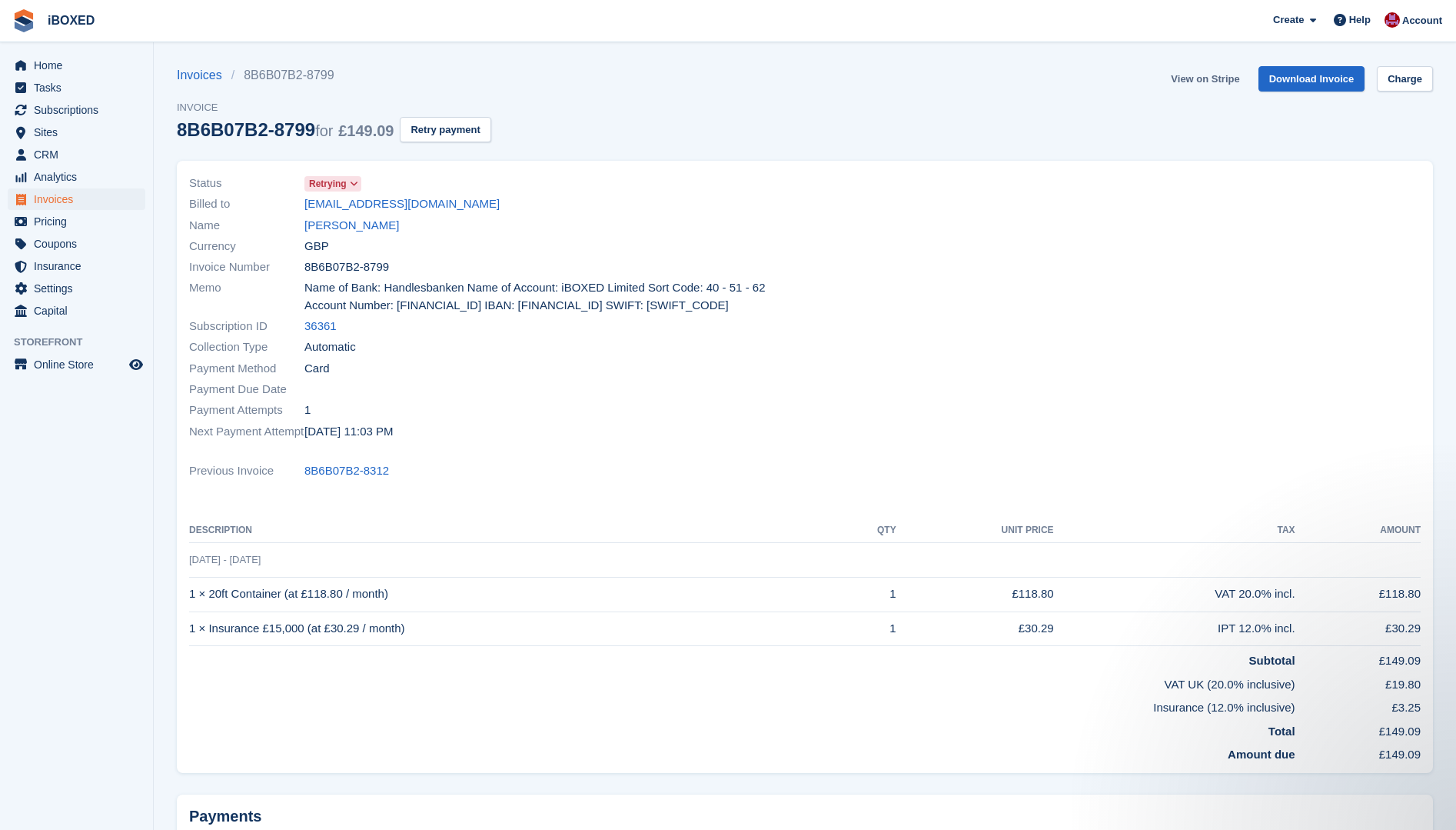
click at [1200, 81] on link "View on Stripe" at bounding box center [1205, 79] width 81 height 25
click at [369, 223] on link "[PERSON_NAME]" at bounding box center [351, 225] width 95 height 18
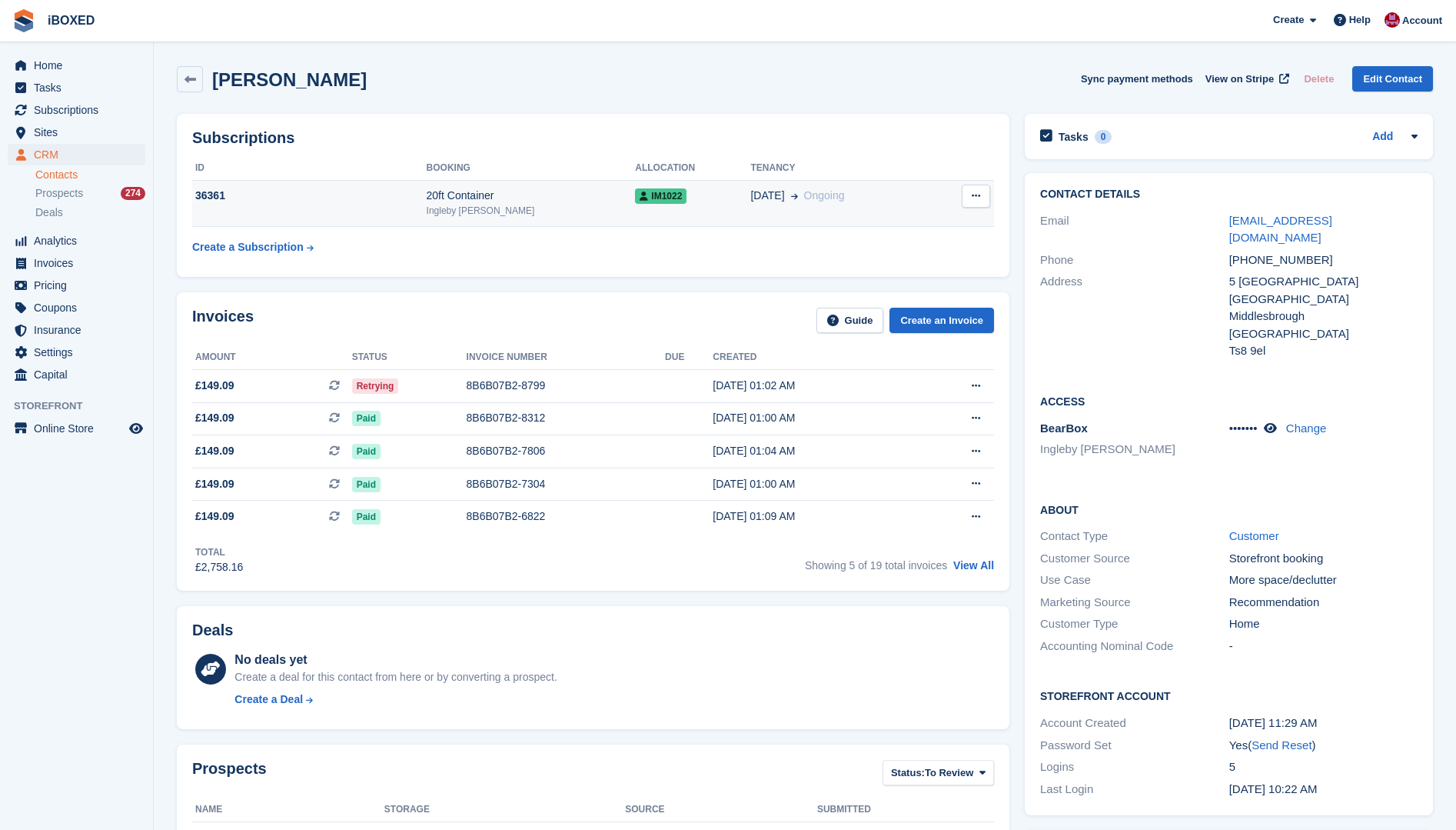
click at [345, 182] on td "36361" at bounding box center [309, 203] width 234 height 47
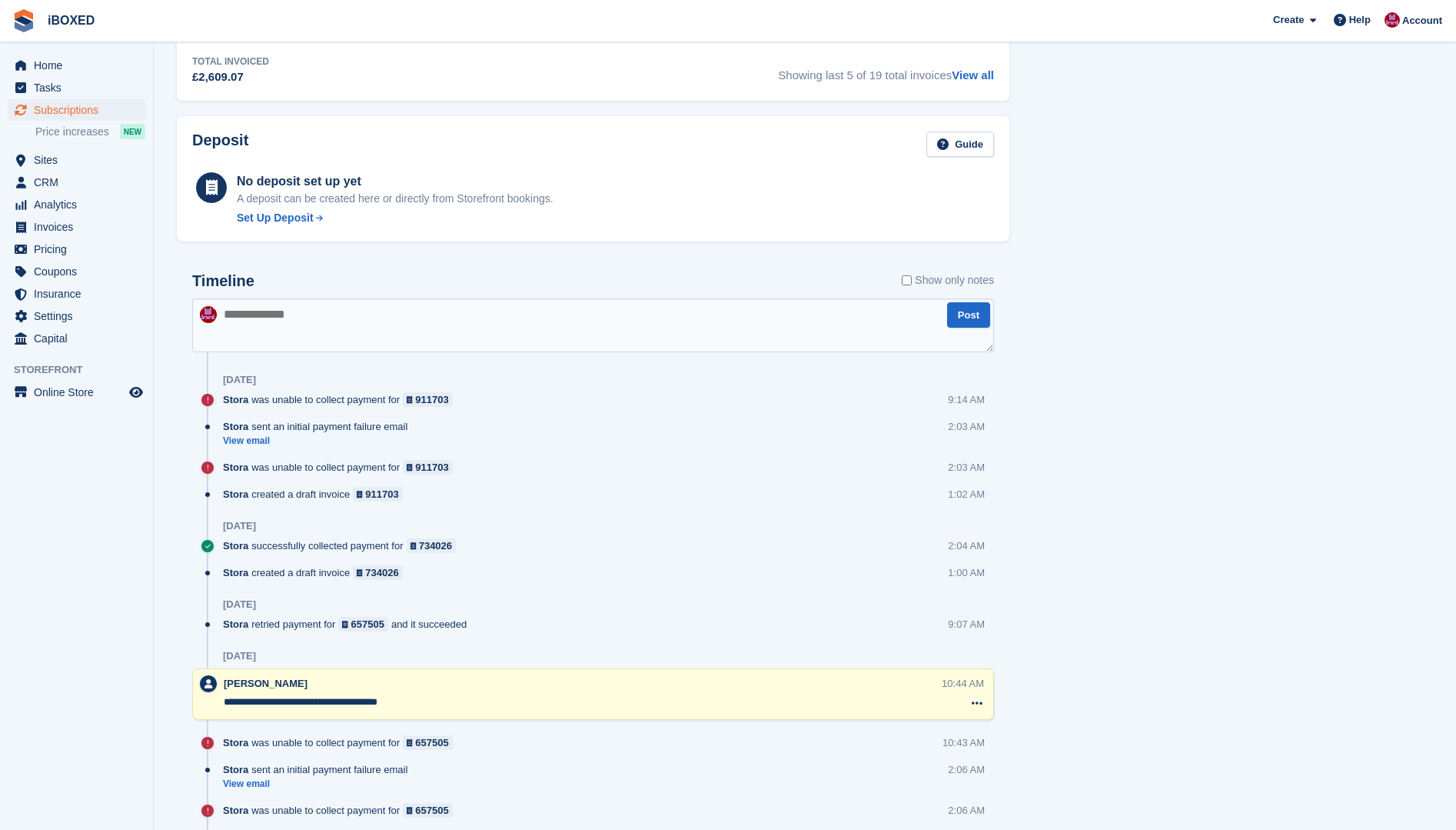
scroll to position [846, 0]
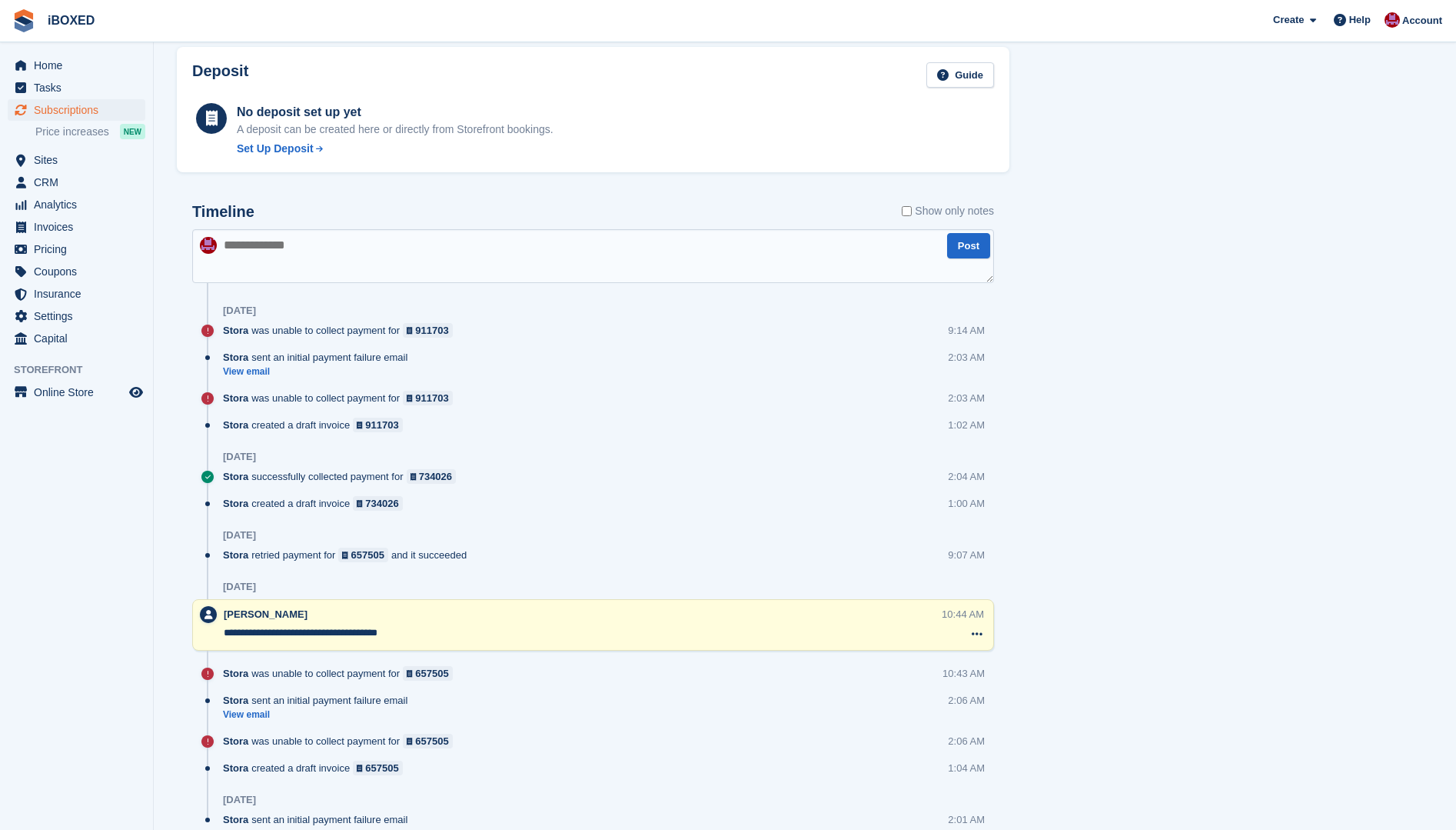
click at [263, 252] on textarea at bounding box center [593, 256] width 802 height 54
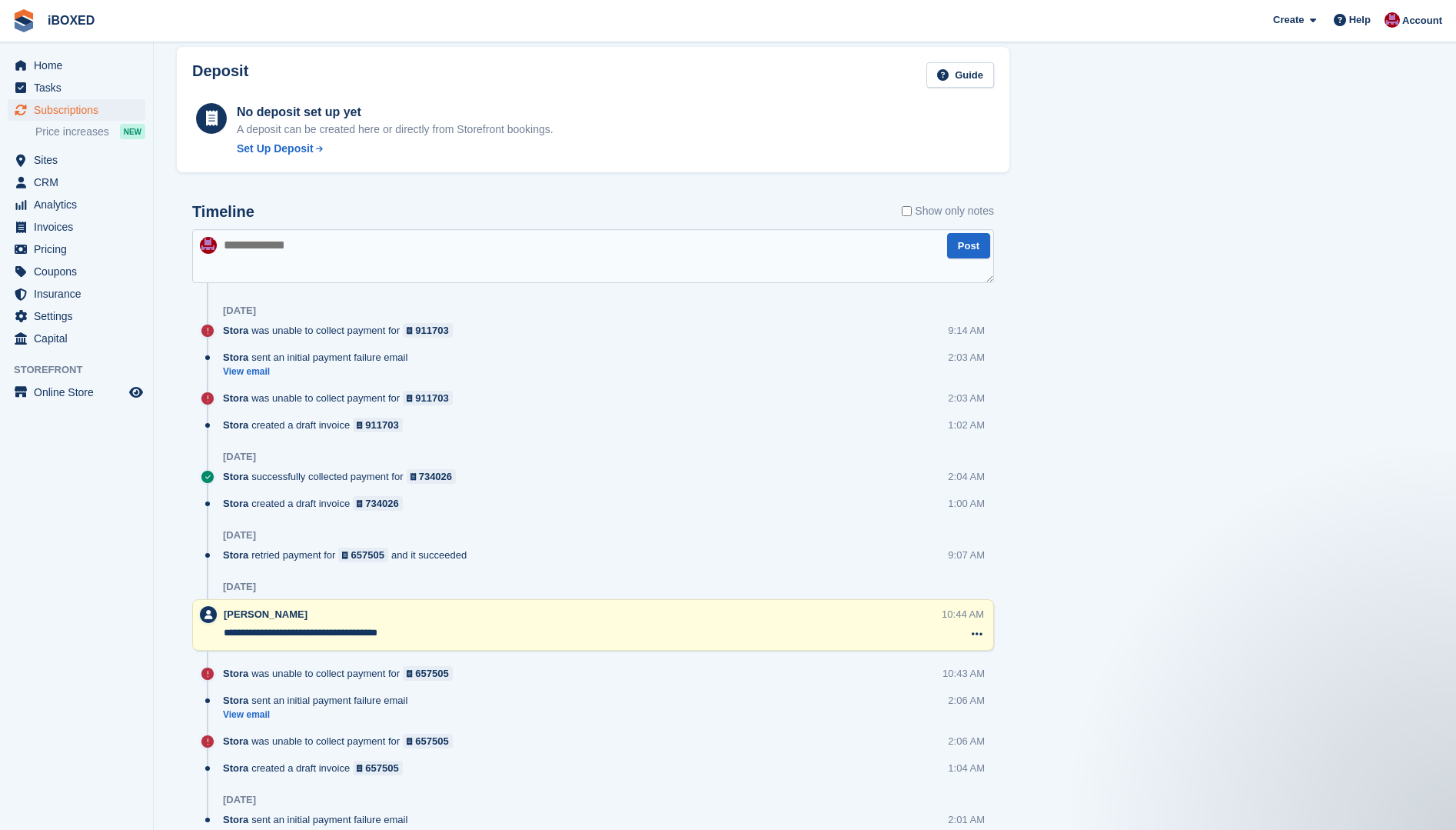
scroll to position [0, 0]
type textarea "**********"
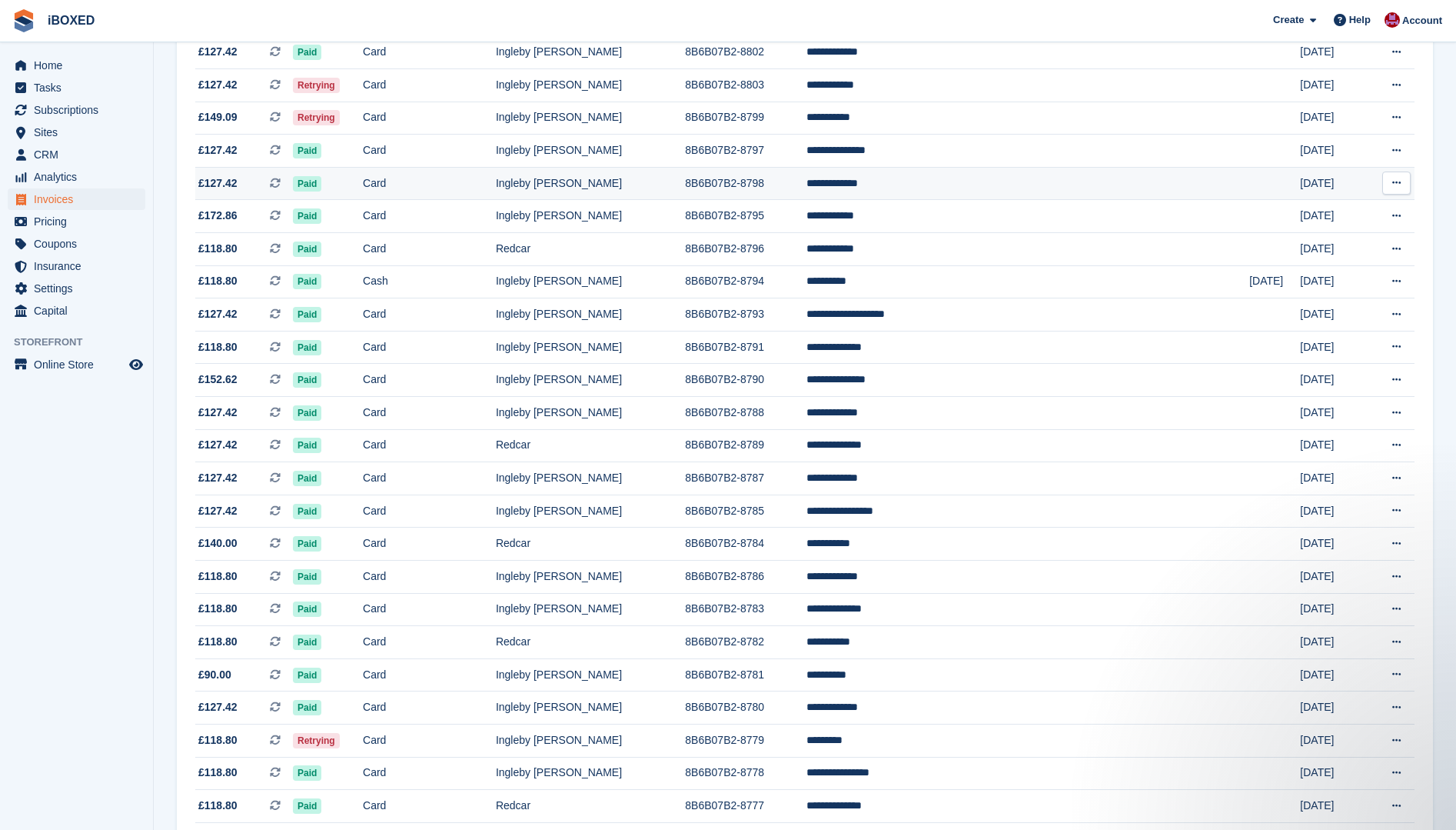
scroll to position [538, 0]
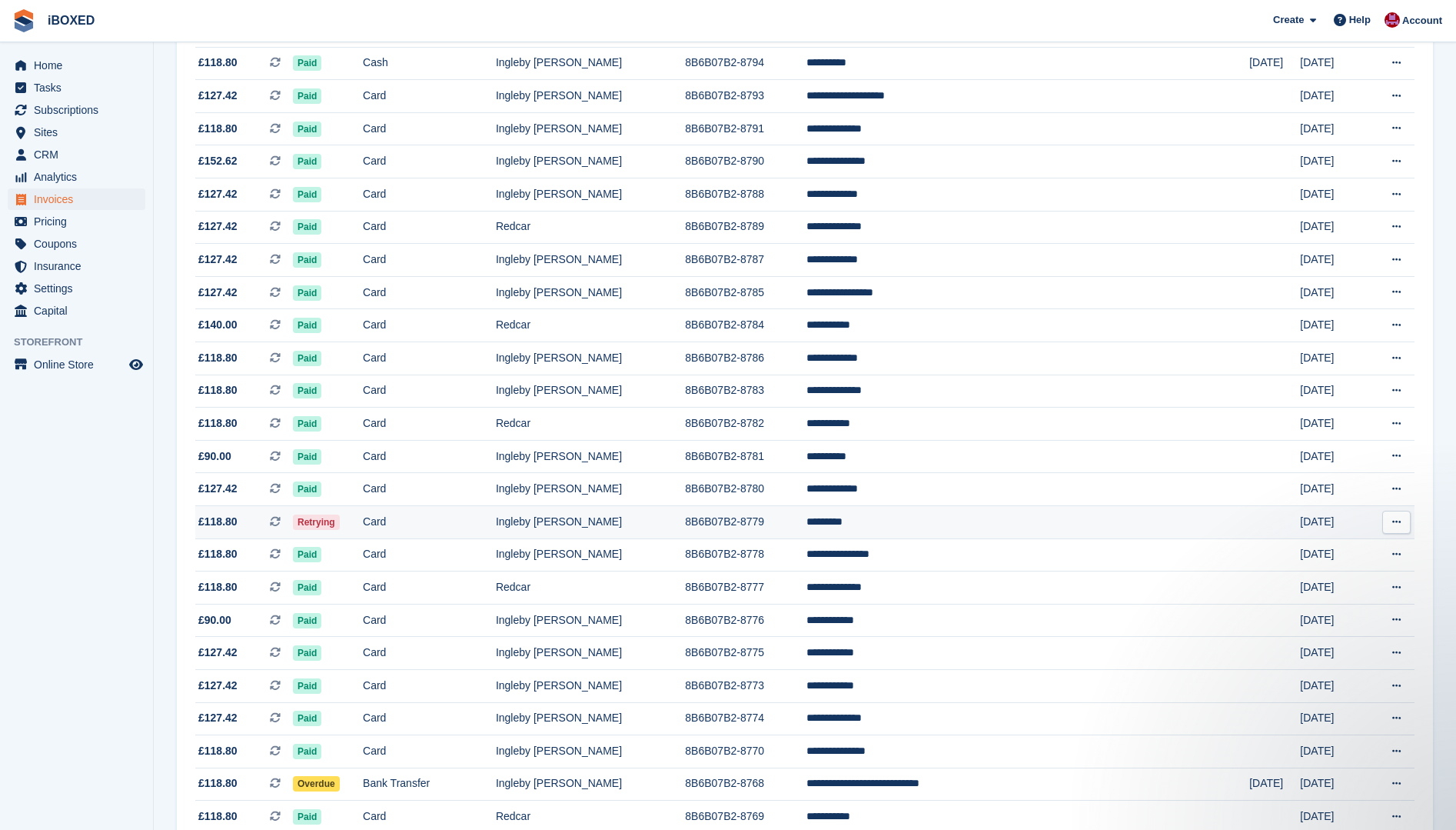
click at [685, 525] on td "Ingleby [PERSON_NAME]" at bounding box center [590, 522] width 189 height 33
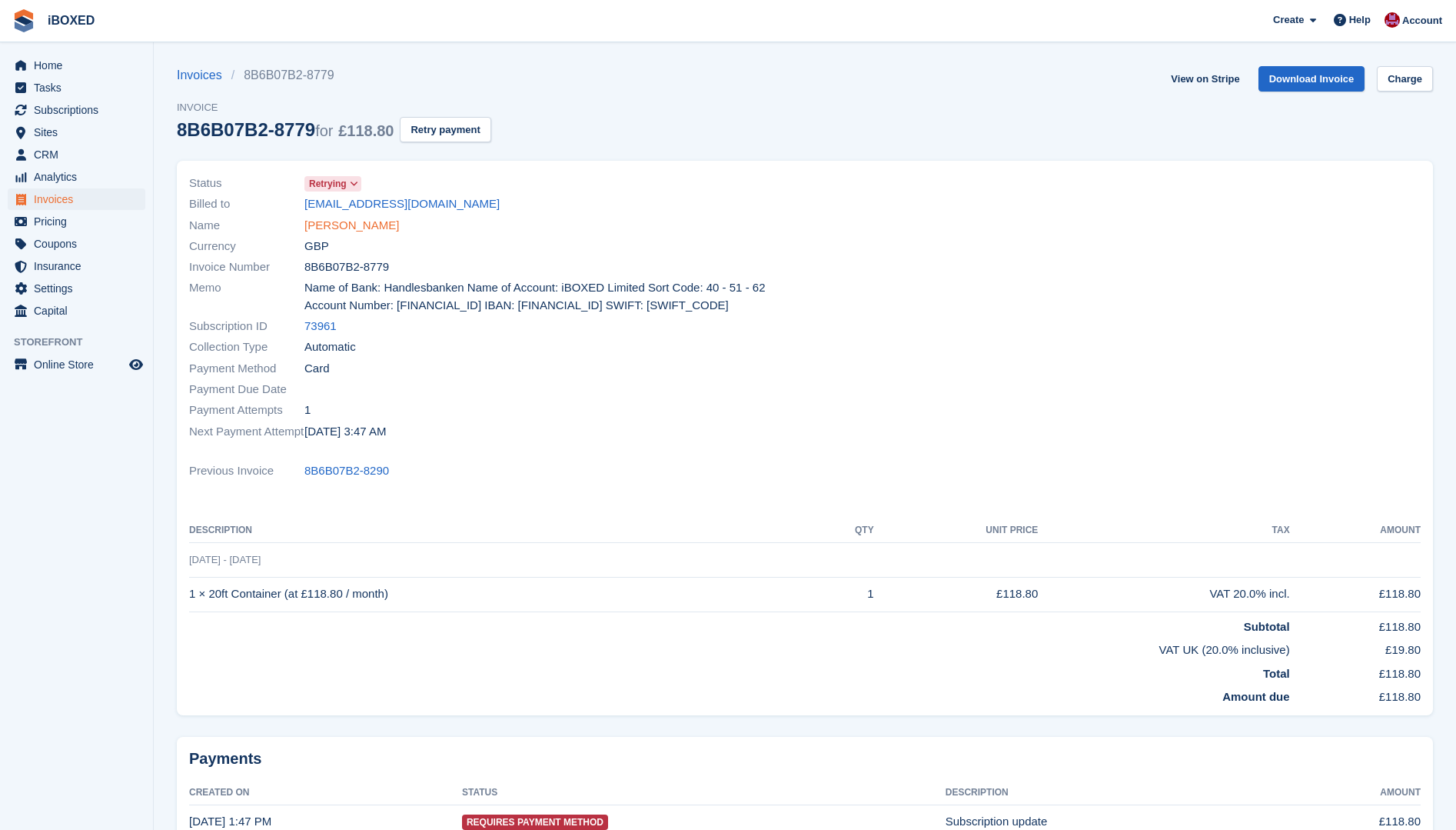
click at [336, 227] on link "[PERSON_NAME]" at bounding box center [351, 225] width 95 height 18
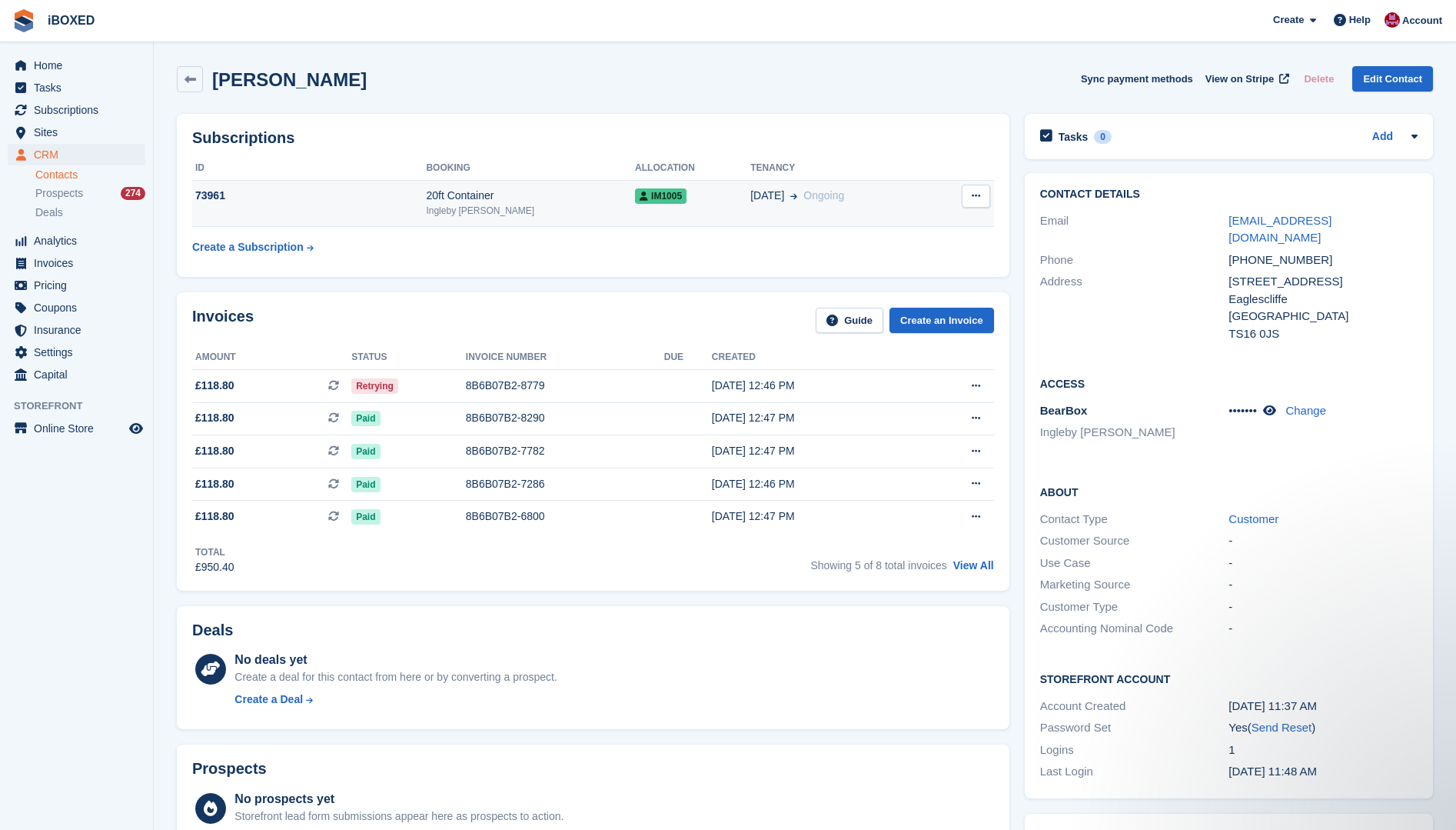
click at [488, 208] on div "Ingleby [PERSON_NAME]" at bounding box center [530, 211] width 209 height 14
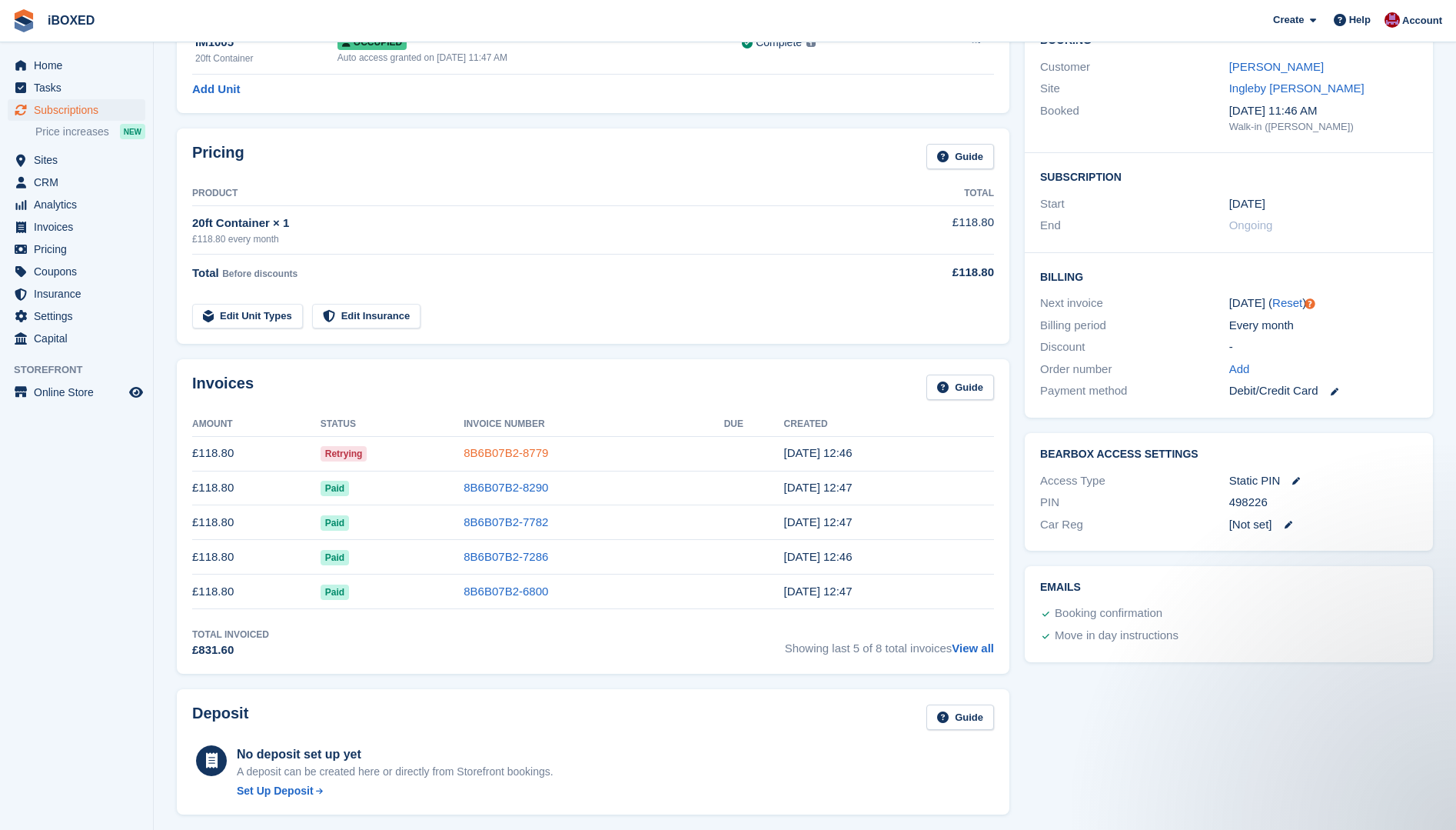
click at [500, 458] on link "8B6B07B2-8779" at bounding box center [505, 453] width 84 height 13
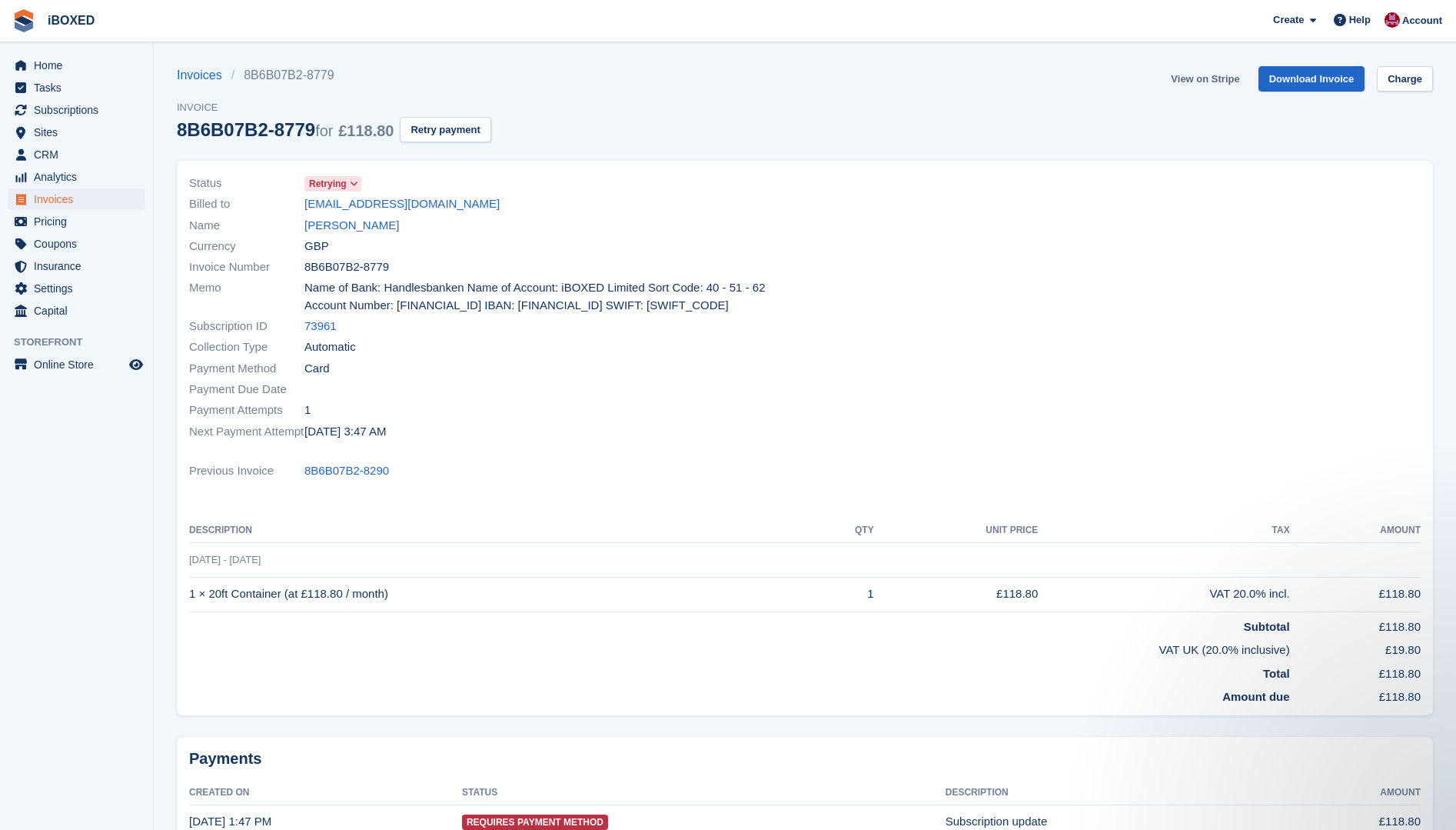
click at [1223, 80] on link "View on Stripe" at bounding box center [1205, 79] width 81 height 25
click at [325, 220] on link "[PERSON_NAME]" at bounding box center [351, 225] width 95 height 18
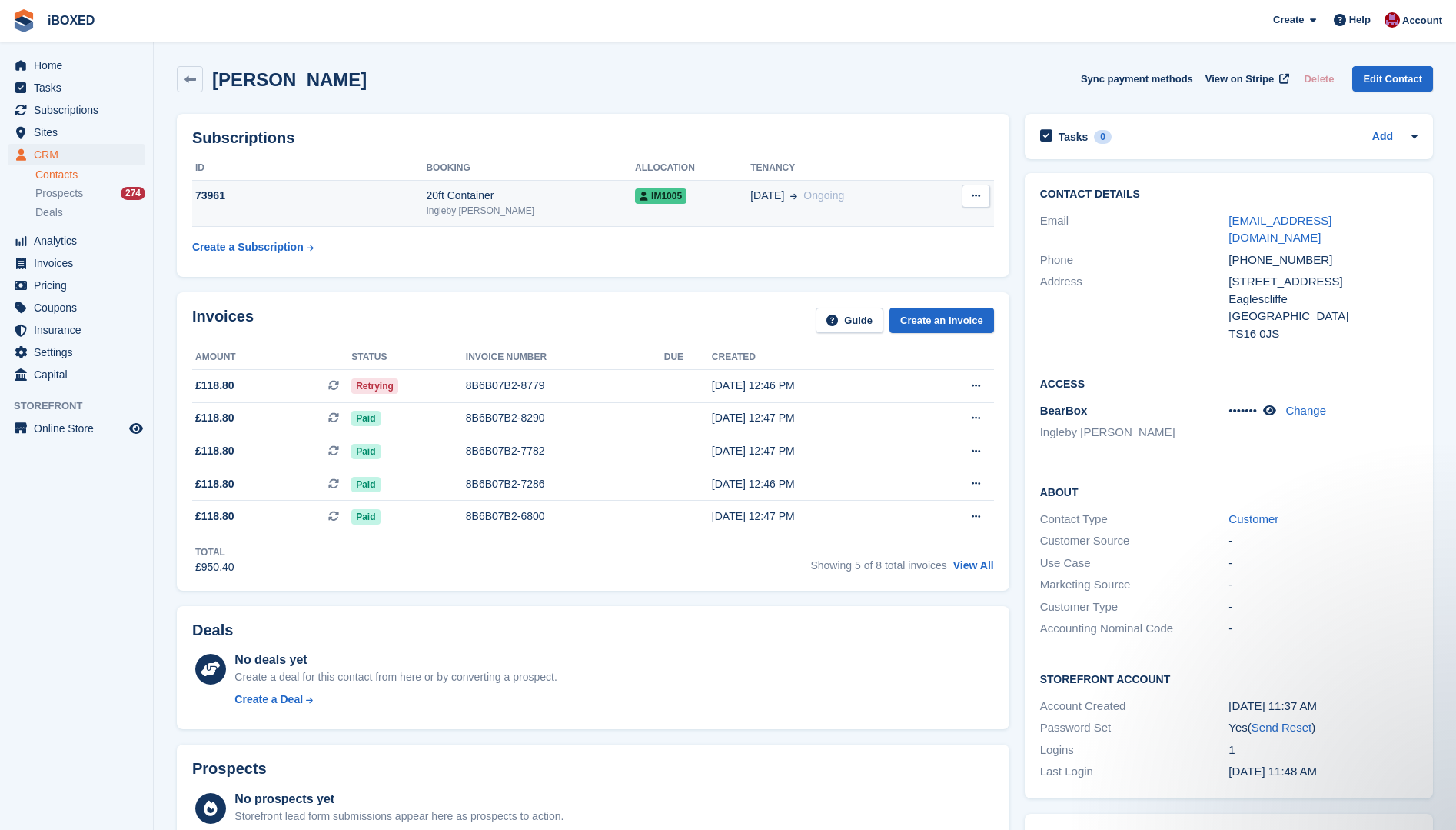
click at [334, 225] on td "73961" at bounding box center [309, 203] width 233 height 47
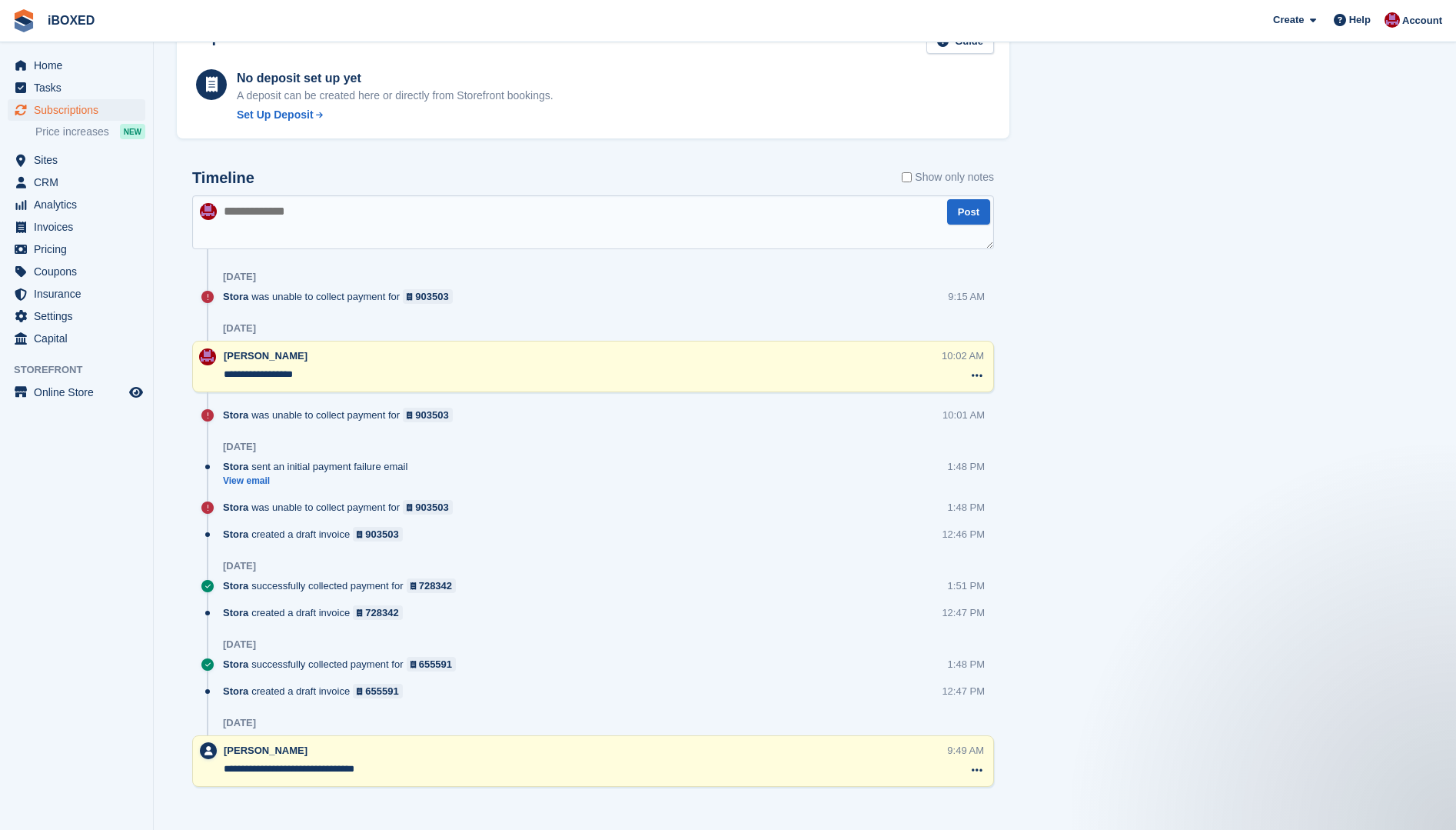
scroll to position [841, 0]
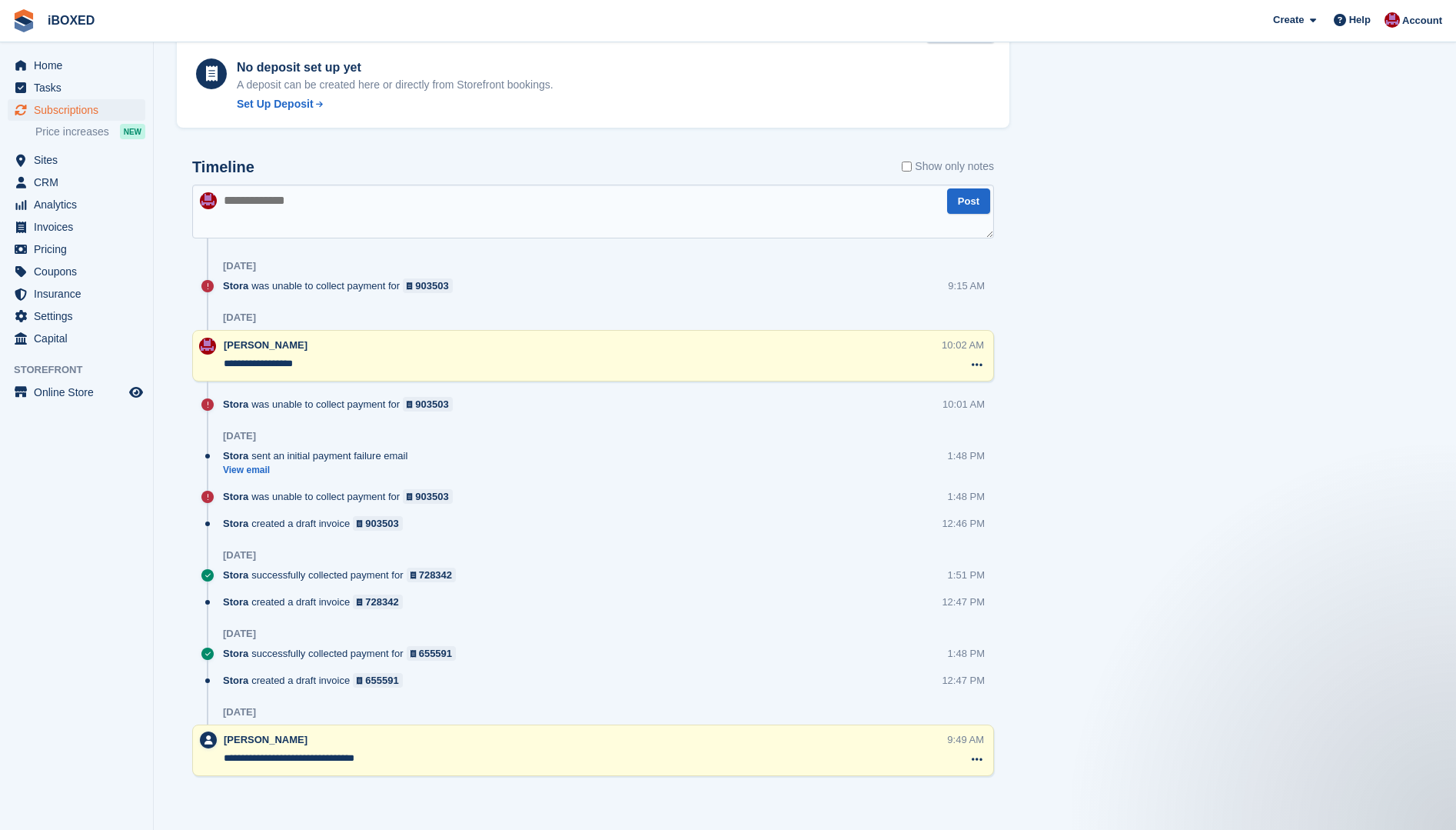
click at [278, 215] on textarea at bounding box center [593, 212] width 802 height 54
type textarea "**********"
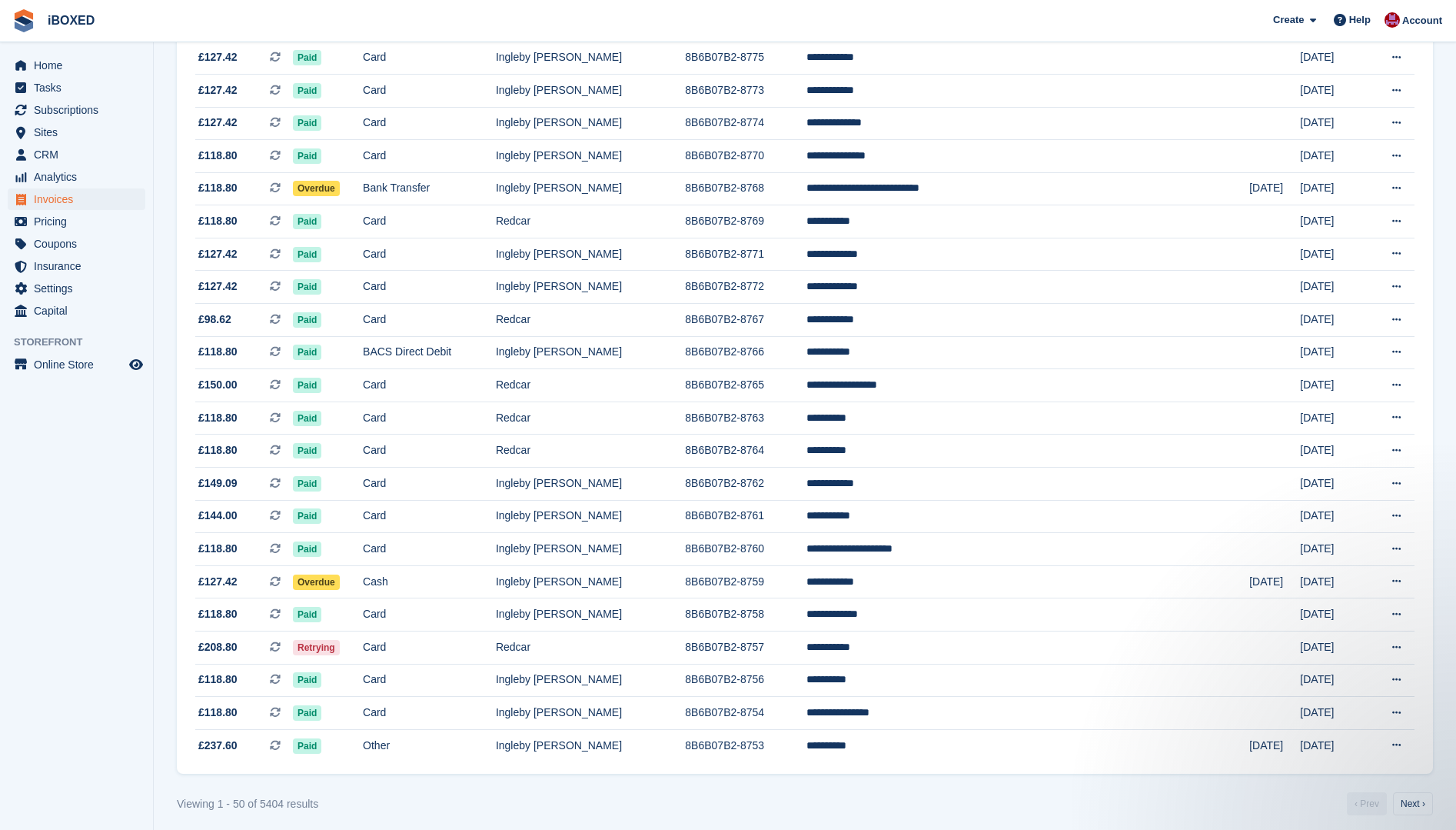
scroll to position [1142, 0]
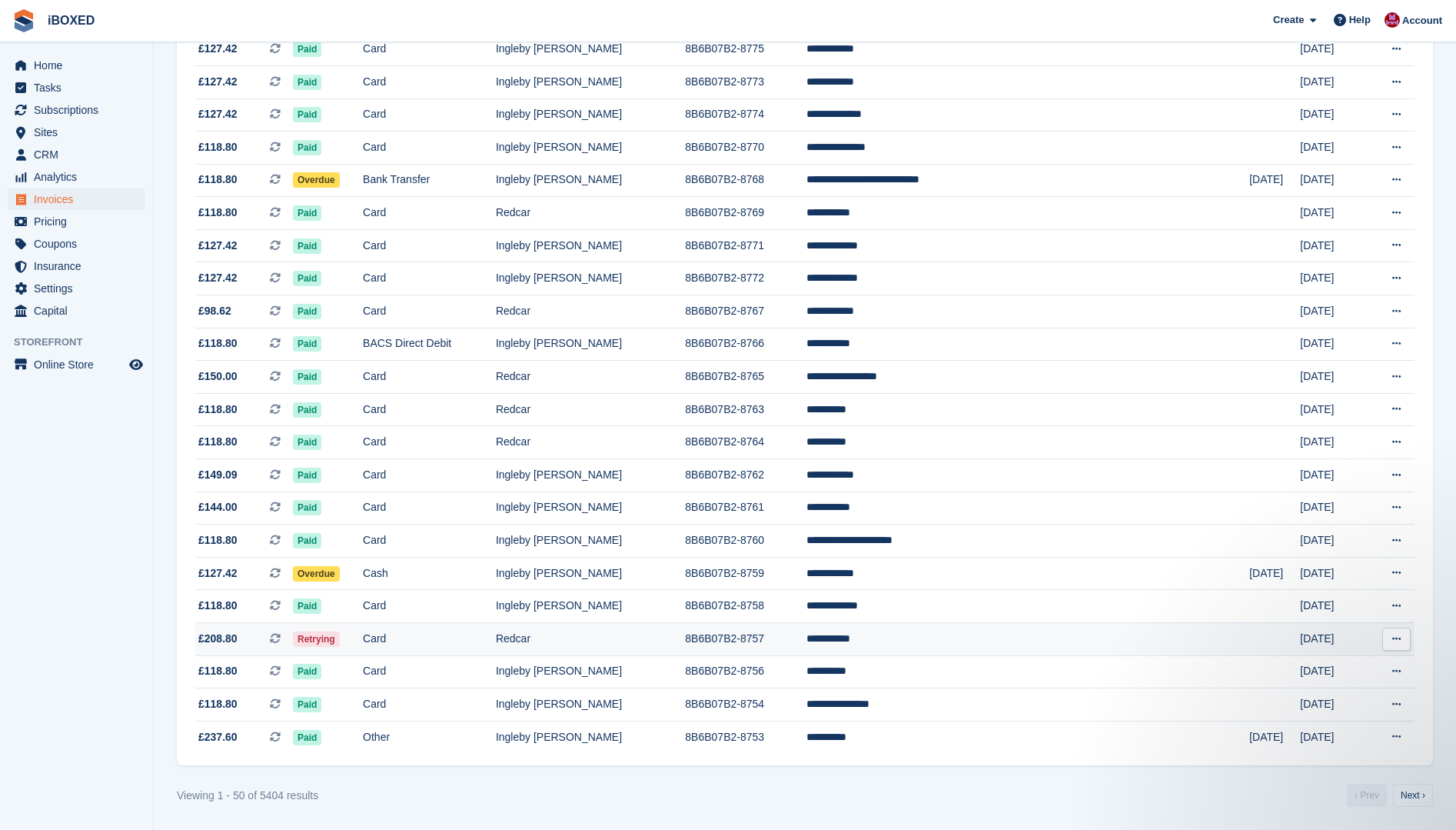
click at [665, 638] on td "Redcar" at bounding box center [590, 640] width 189 height 33
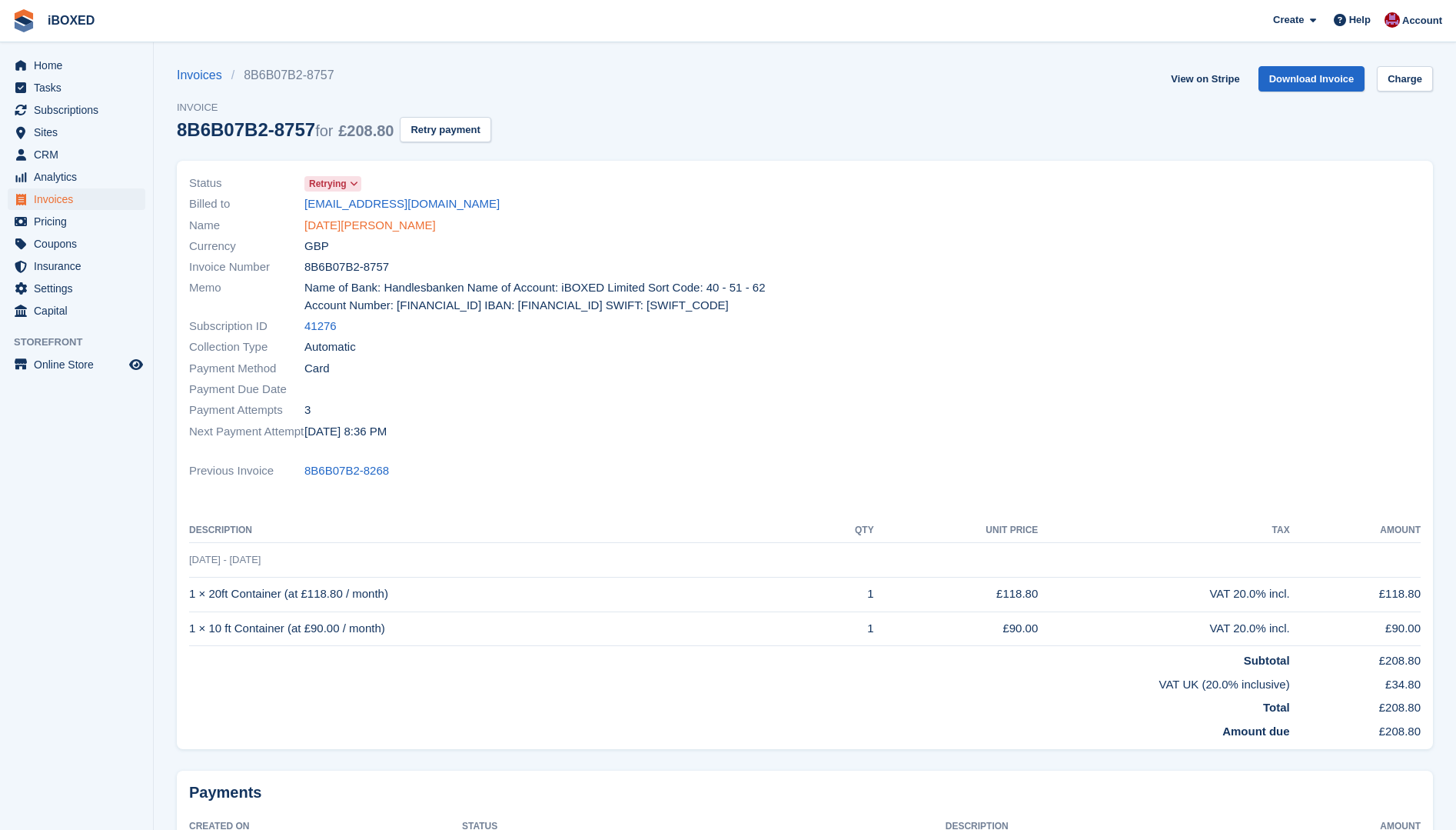
click at [318, 221] on link "Pola Daniel" at bounding box center [370, 225] width 131 height 18
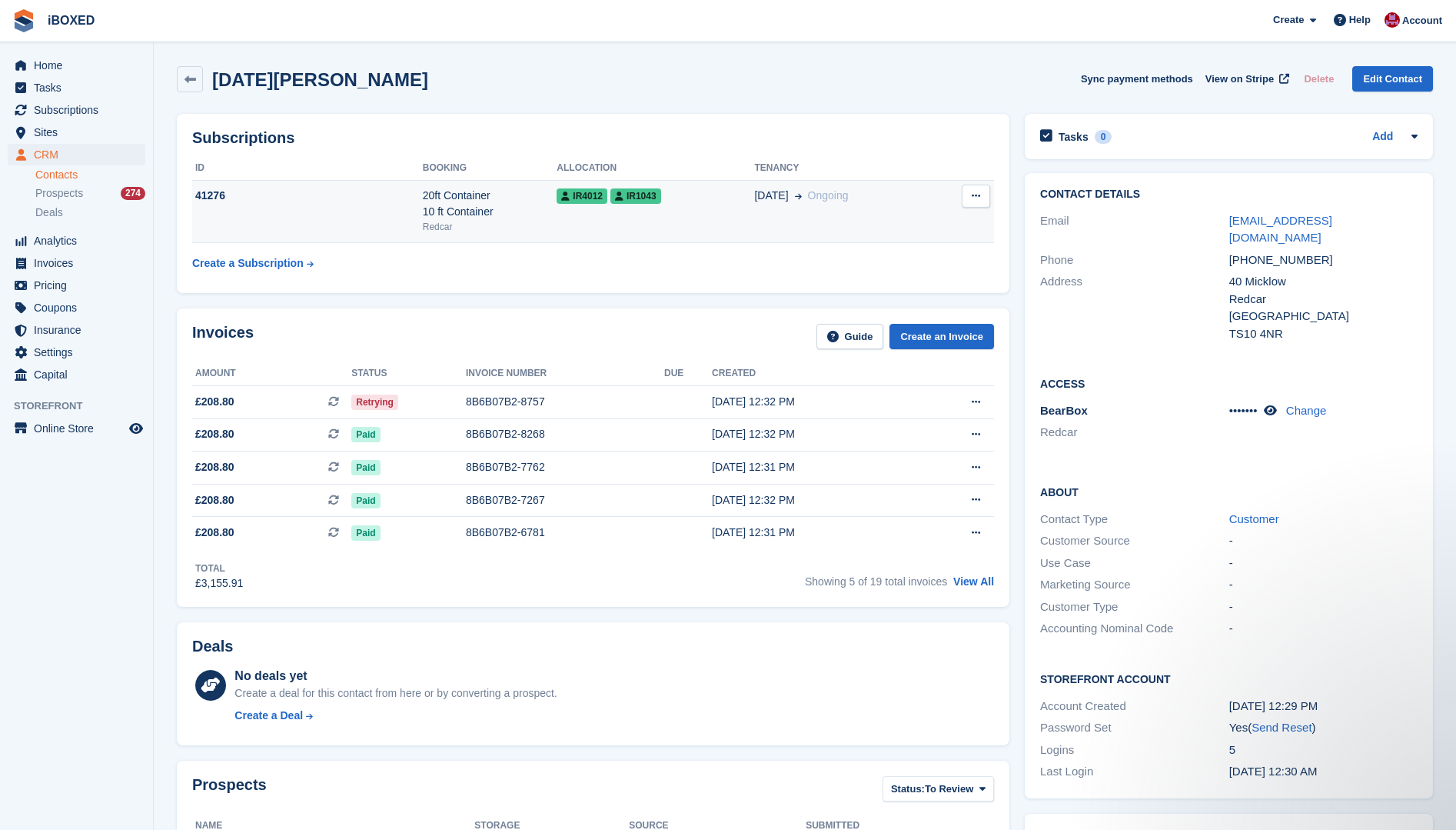
click at [365, 220] on td "41276" at bounding box center [308, 211] width 231 height 63
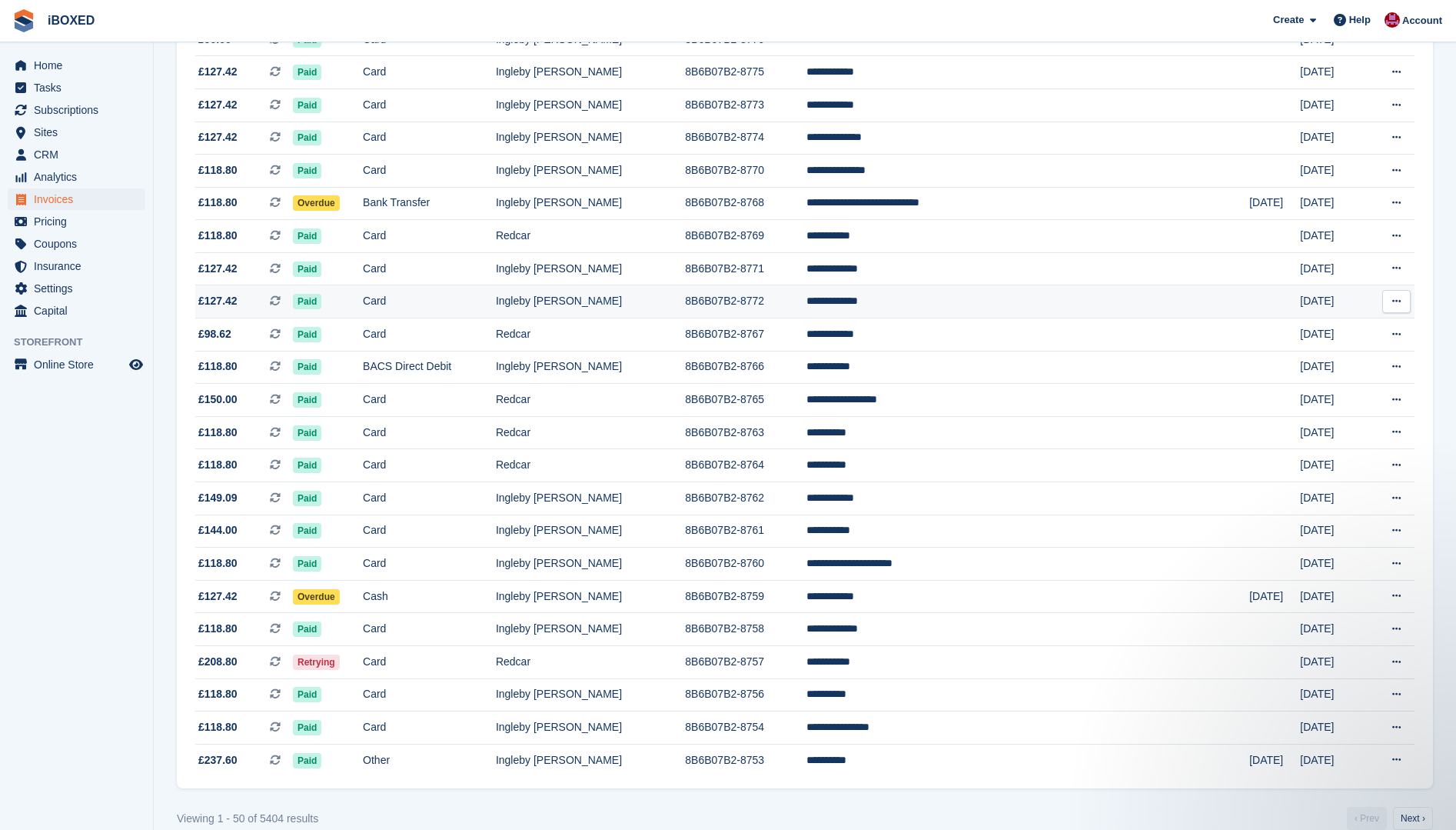
scroll to position [1142, 0]
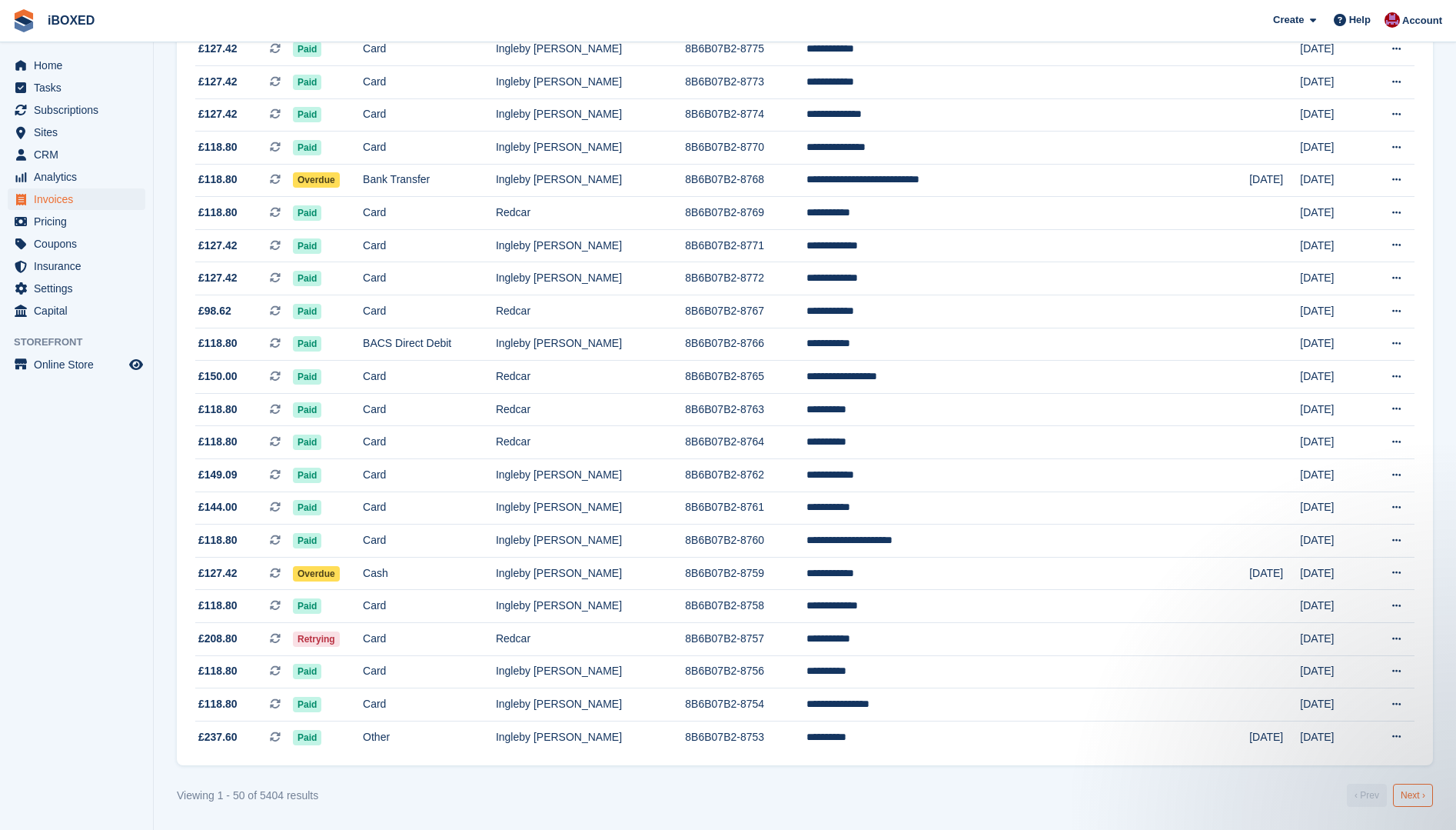
click at [1414, 798] on link "Next ›" at bounding box center [1413, 796] width 40 height 23
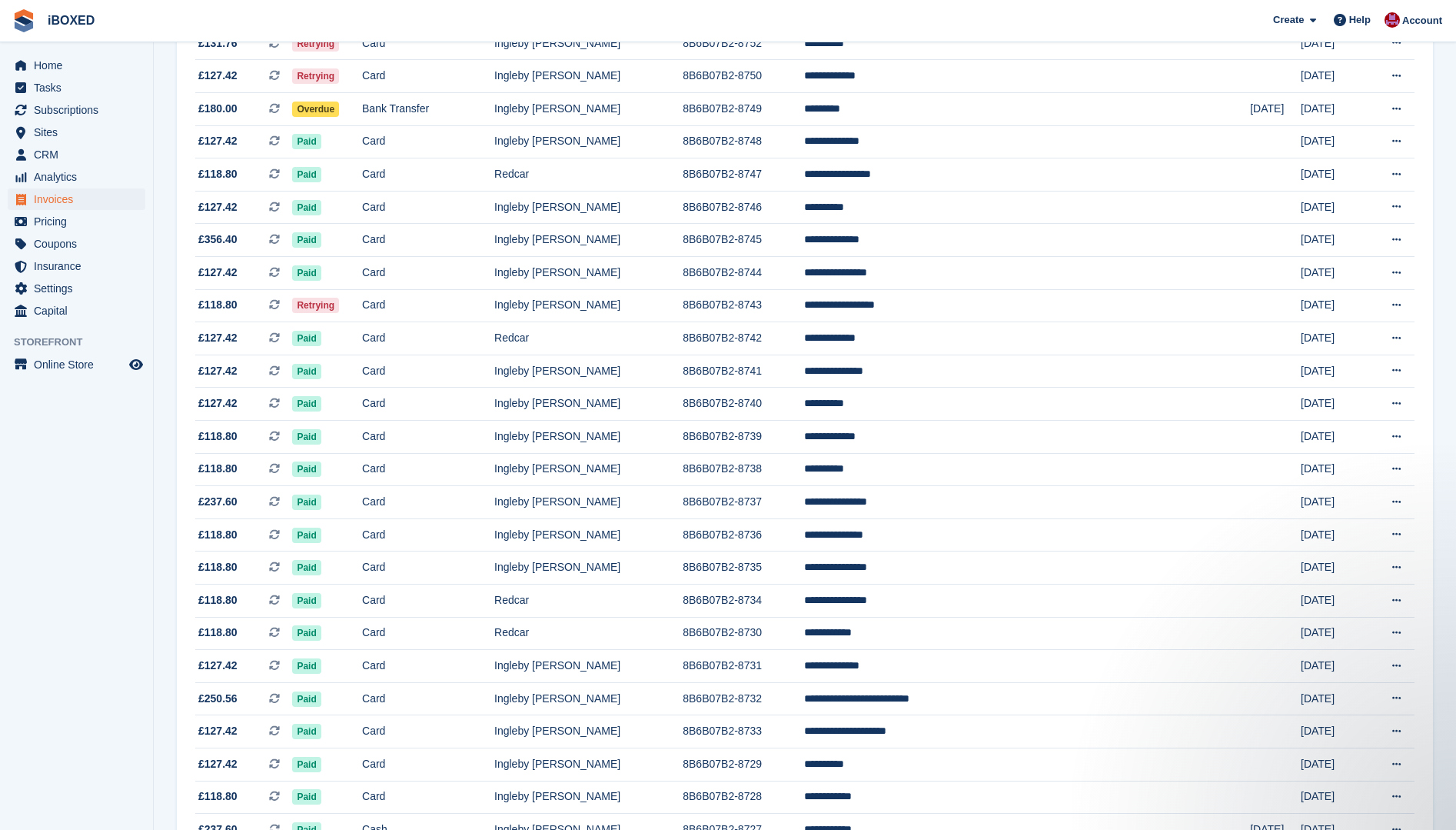
scroll to position [142, 0]
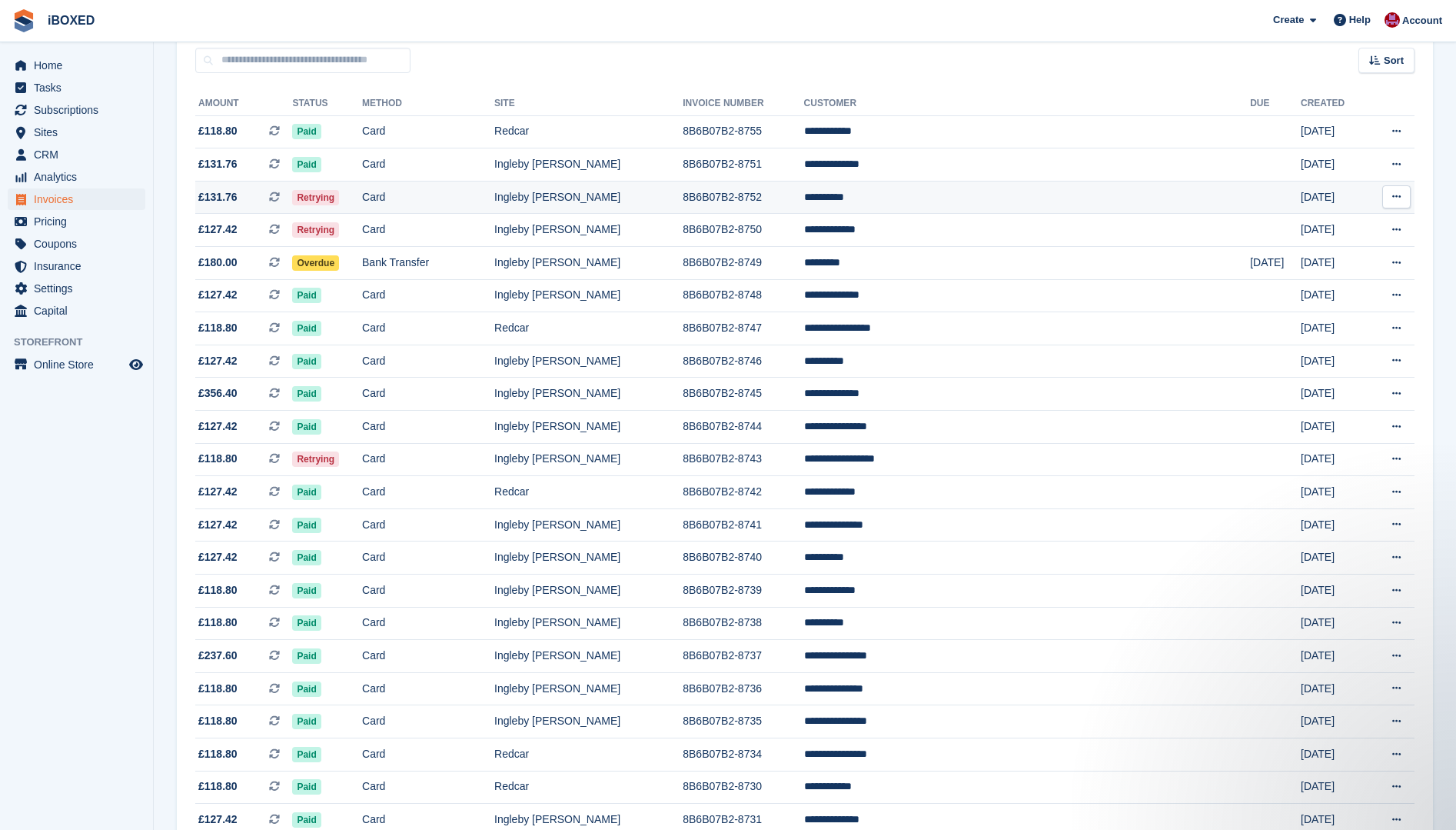
click at [427, 200] on td "Card" at bounding box center [428, 197] width 132 height 33
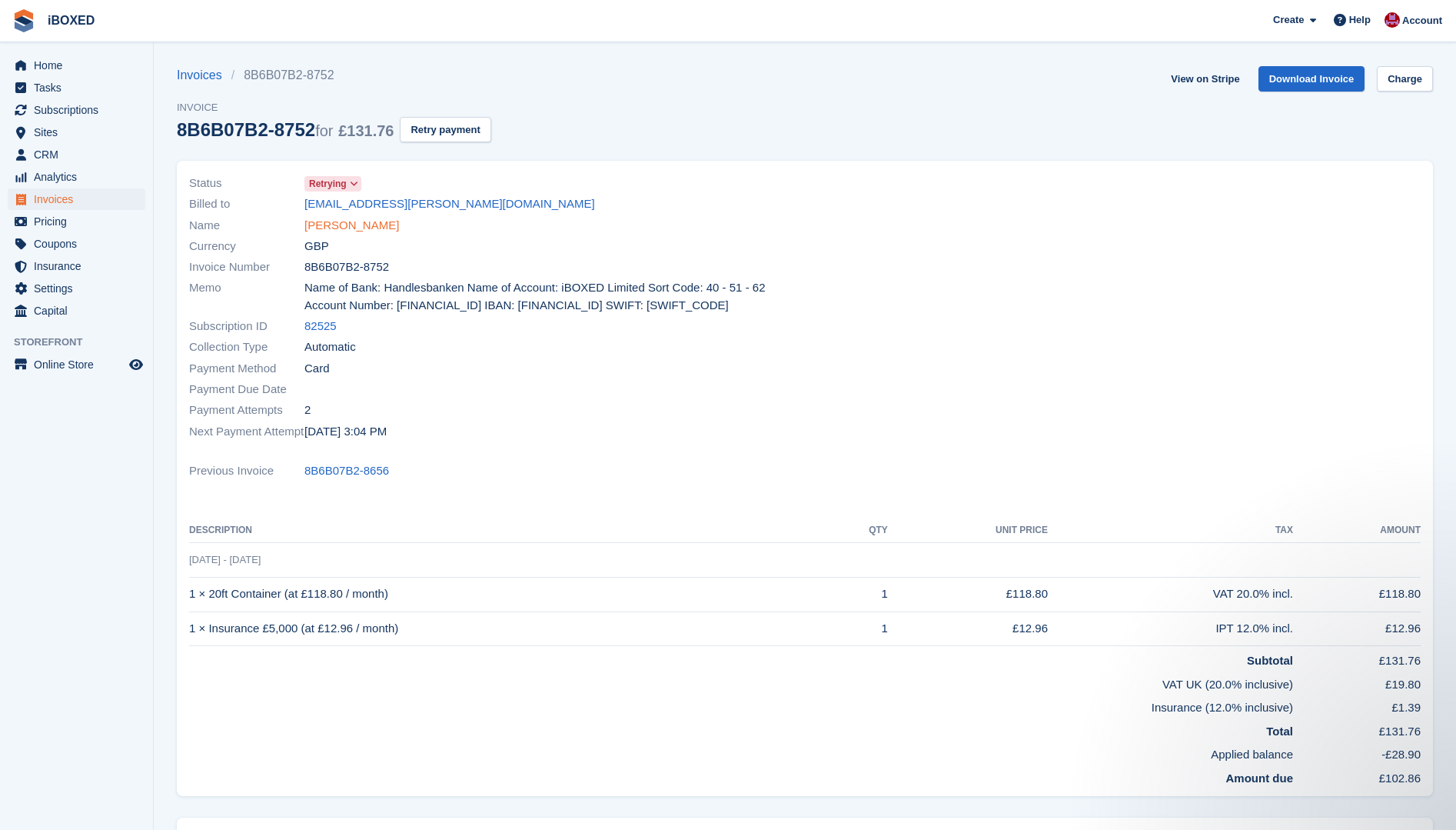
click at [336, 228] on link "[PERSON_NAME]" at bounding box center [351, 225] width 95 height 18
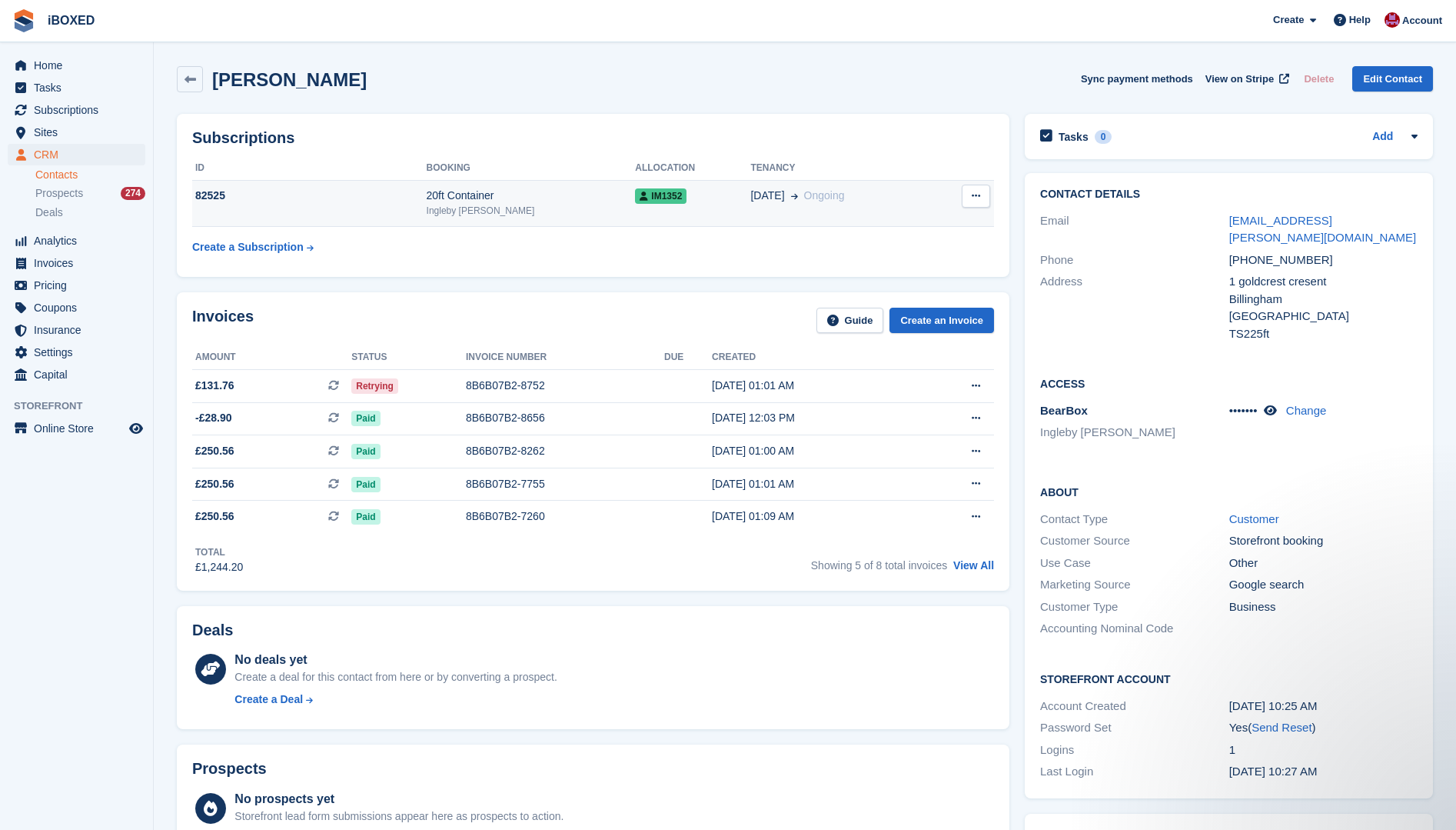
click at [413, 201] on div "82525" at bounding box center [309, 195] width 234 height 16
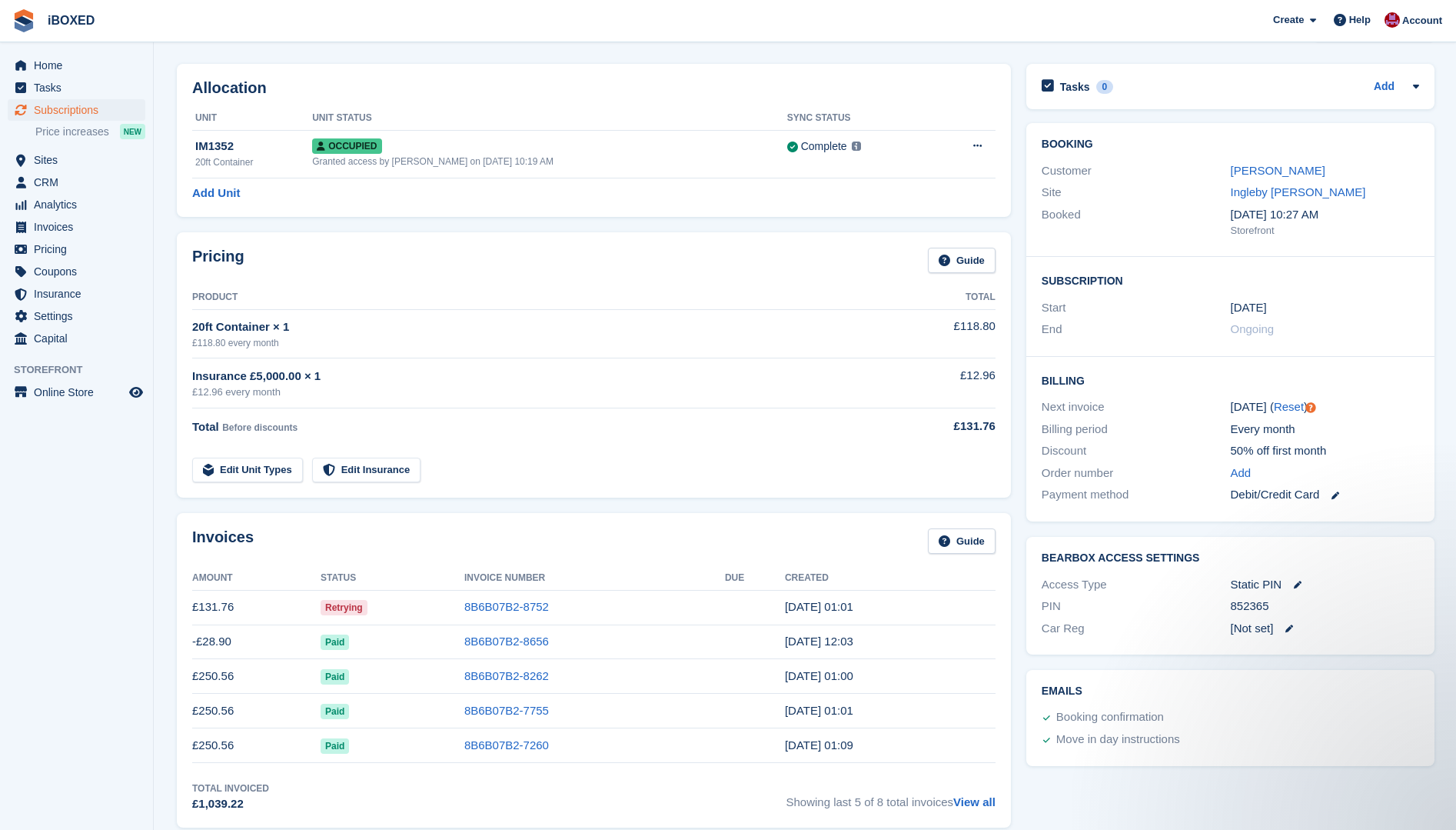
scroll to position [77, 0]
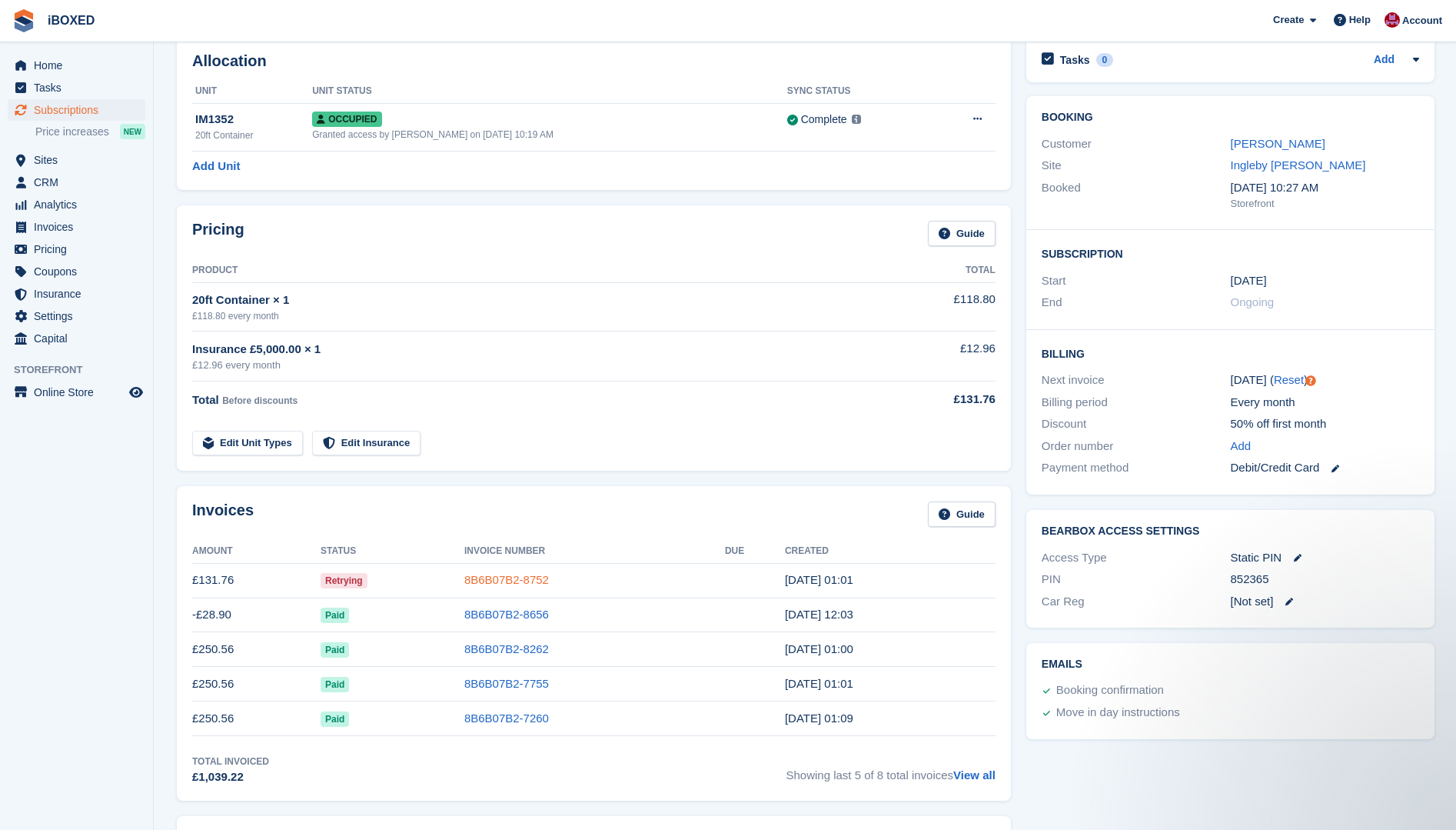
click at [546, 576] on link "8B6B07B2-8752" at bounding box center [506, 580] width 84 height 13
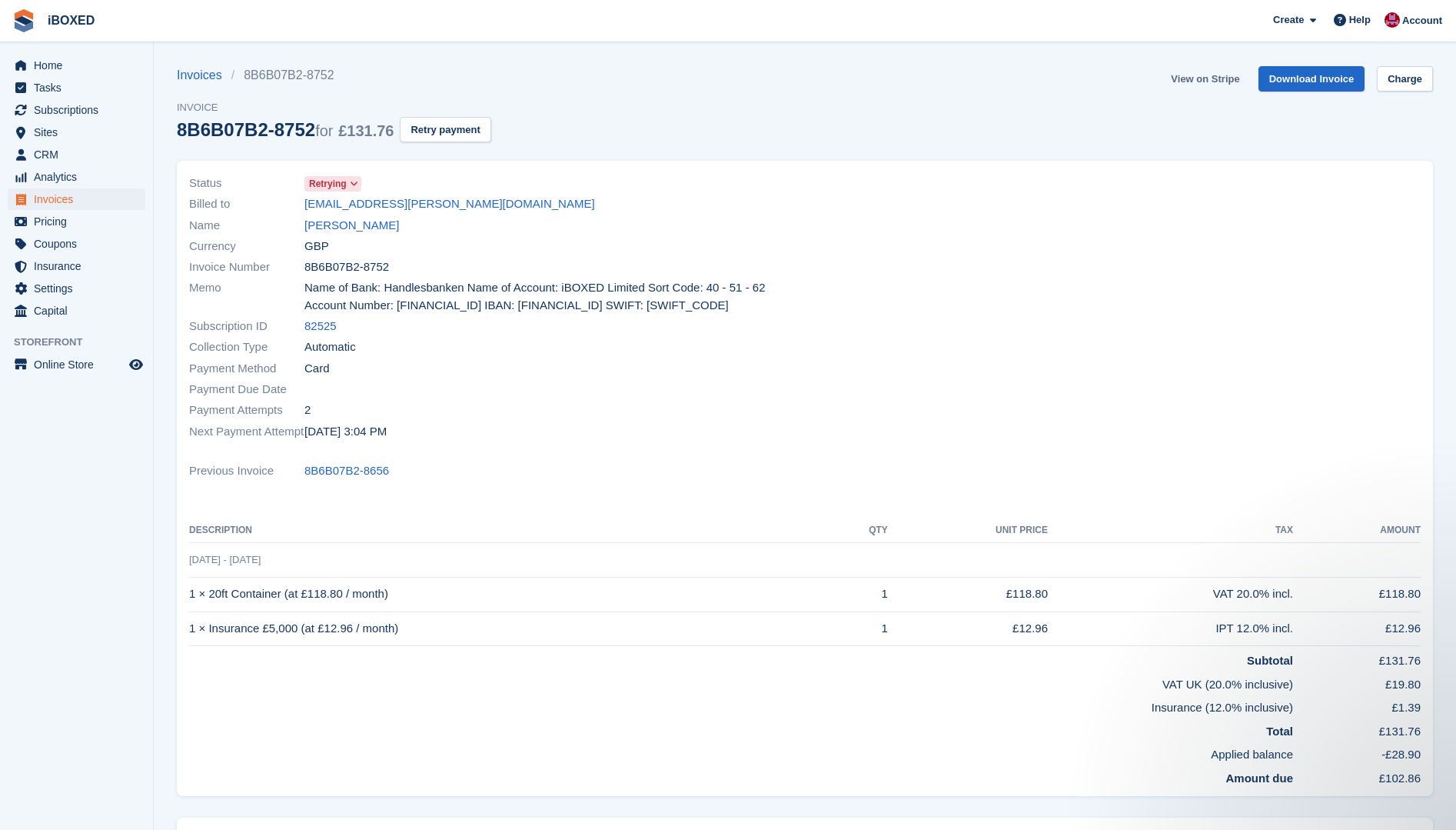
click at [1194, 74] on link "View on Stripe" at bounding box center [1205, 79] width 81 height 25
click at [345, 228] on link "[PERSON_NAME]" at bounding box center [351, 225] width 95 height 18
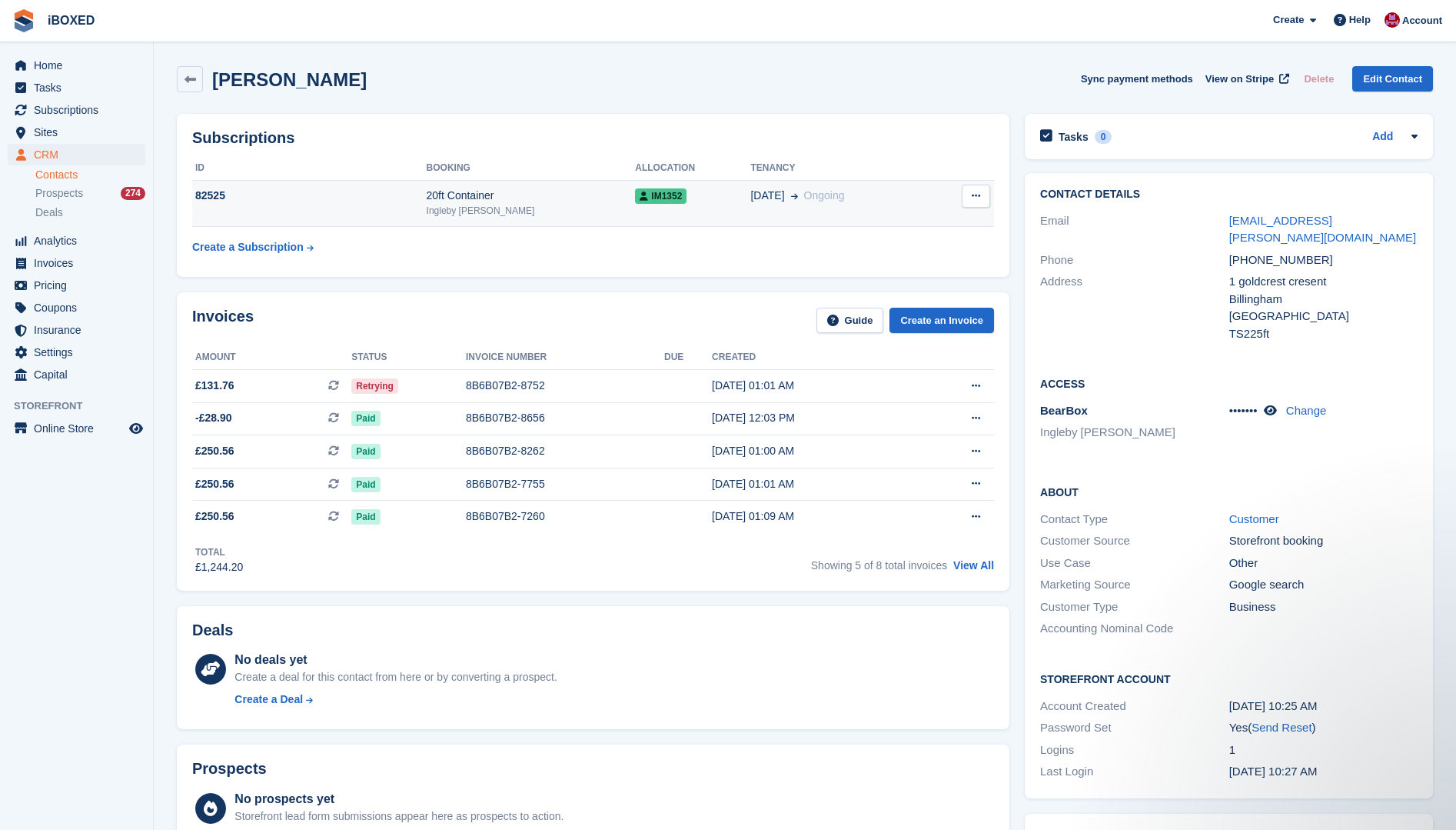
click at [381, 212] on td "82525" at bounding box center [309, 203] width 234 height 47
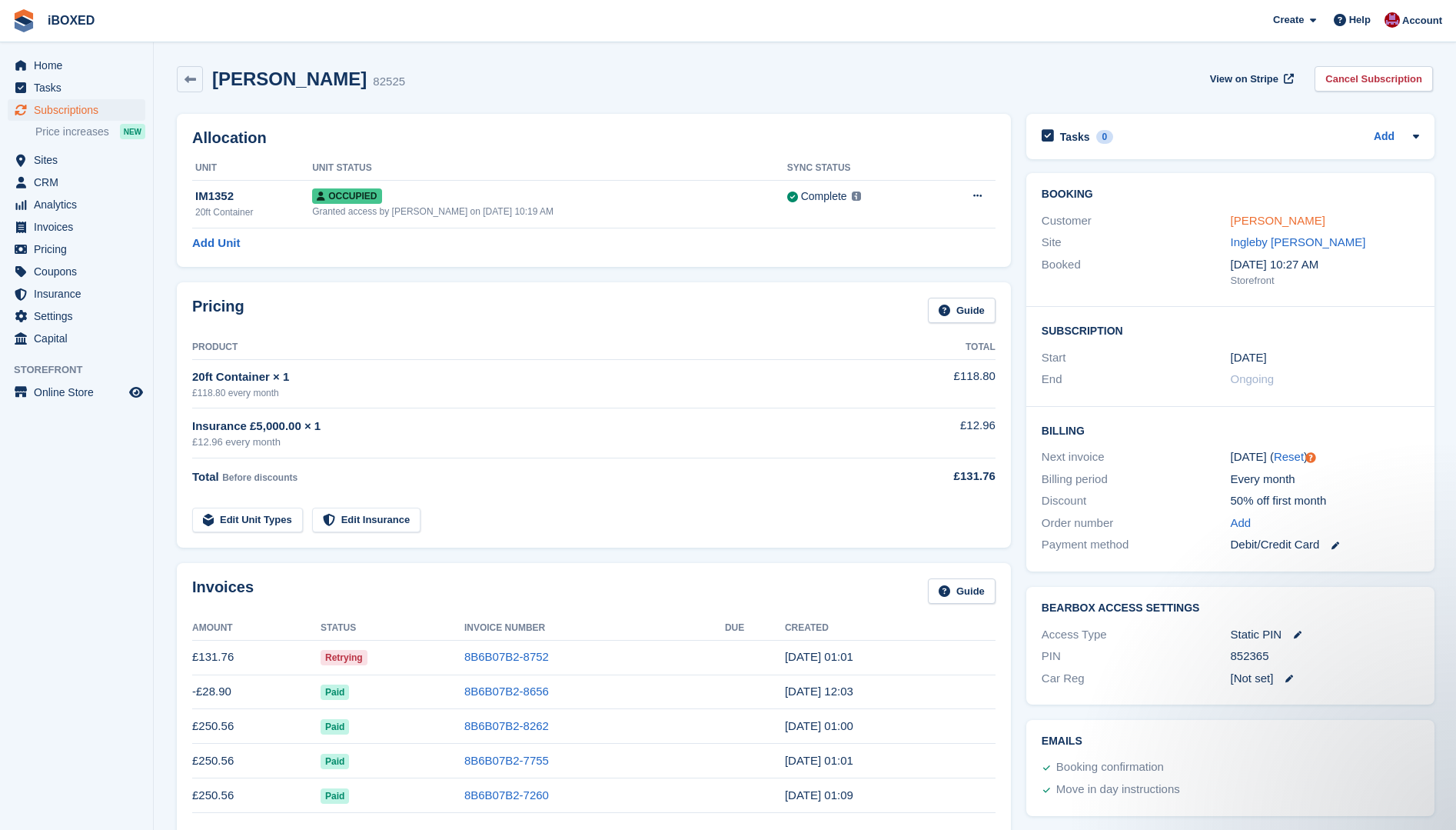
click at [1273, 217] on link "[PERSON_NAME]" at bounding box center [1278, 221] width 95 height 13
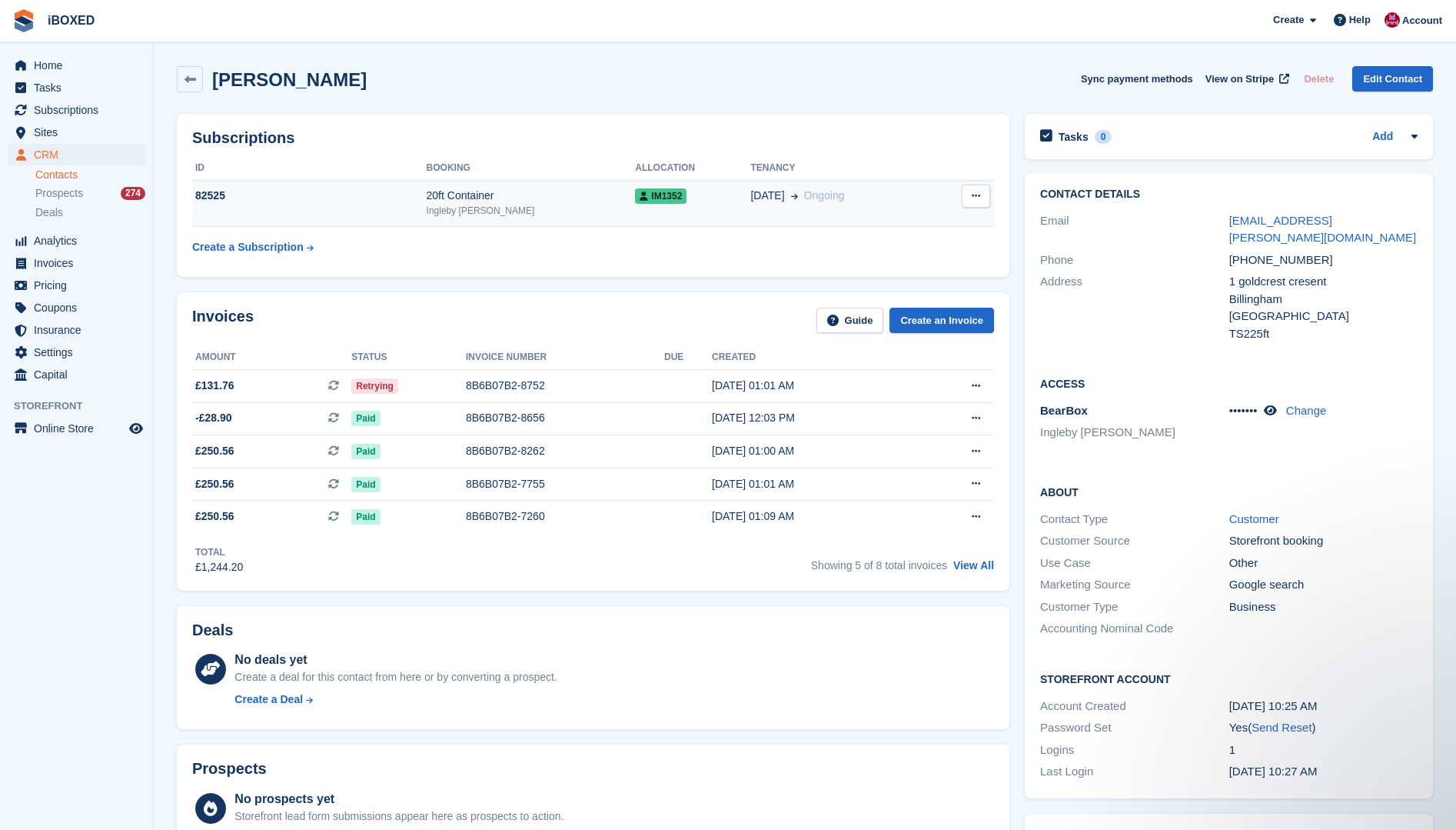
click at [362, 213] on td "82525" at bounding box center [309, 203] width 234 height 47
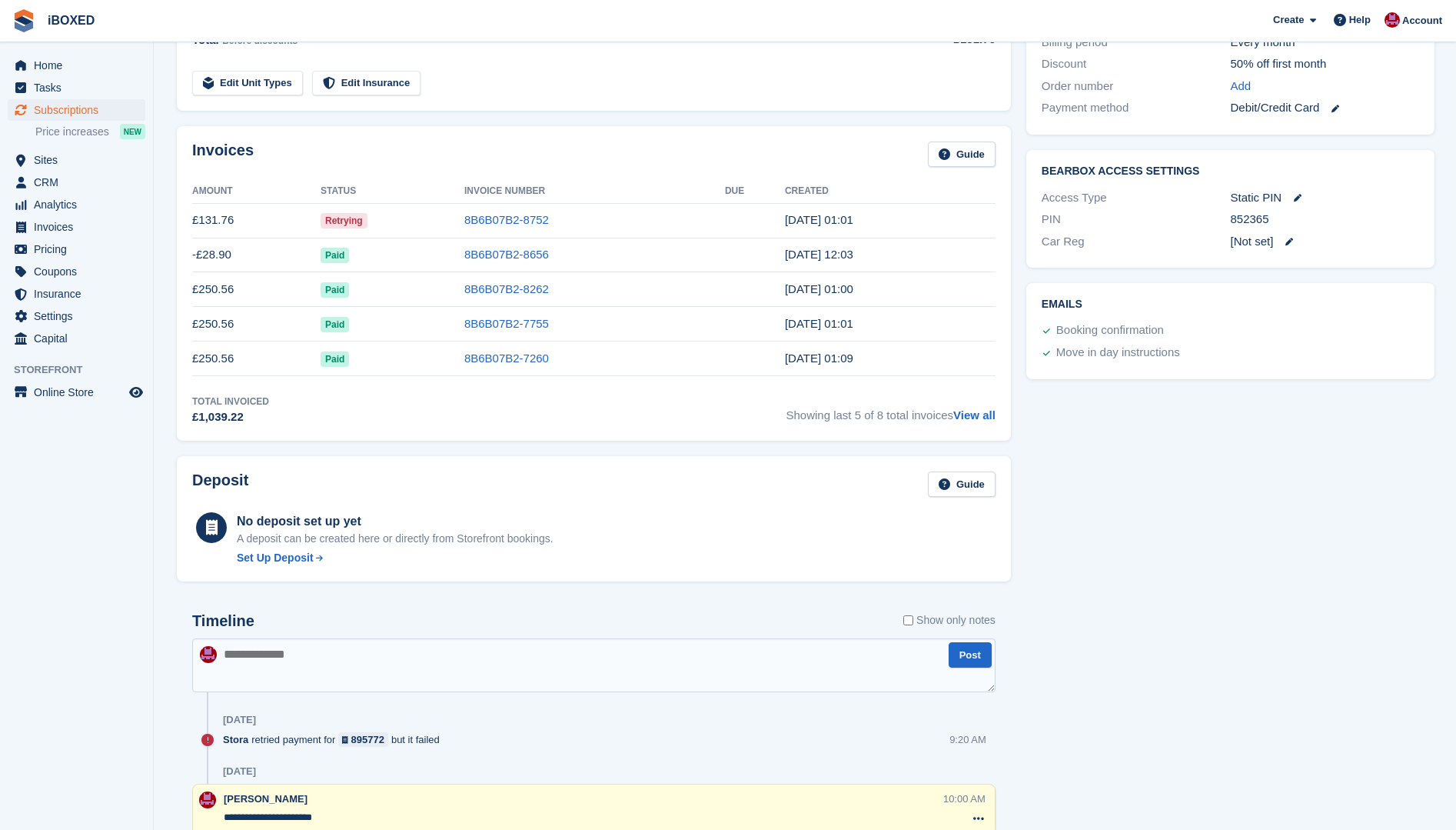
scroll to position [462, 0]
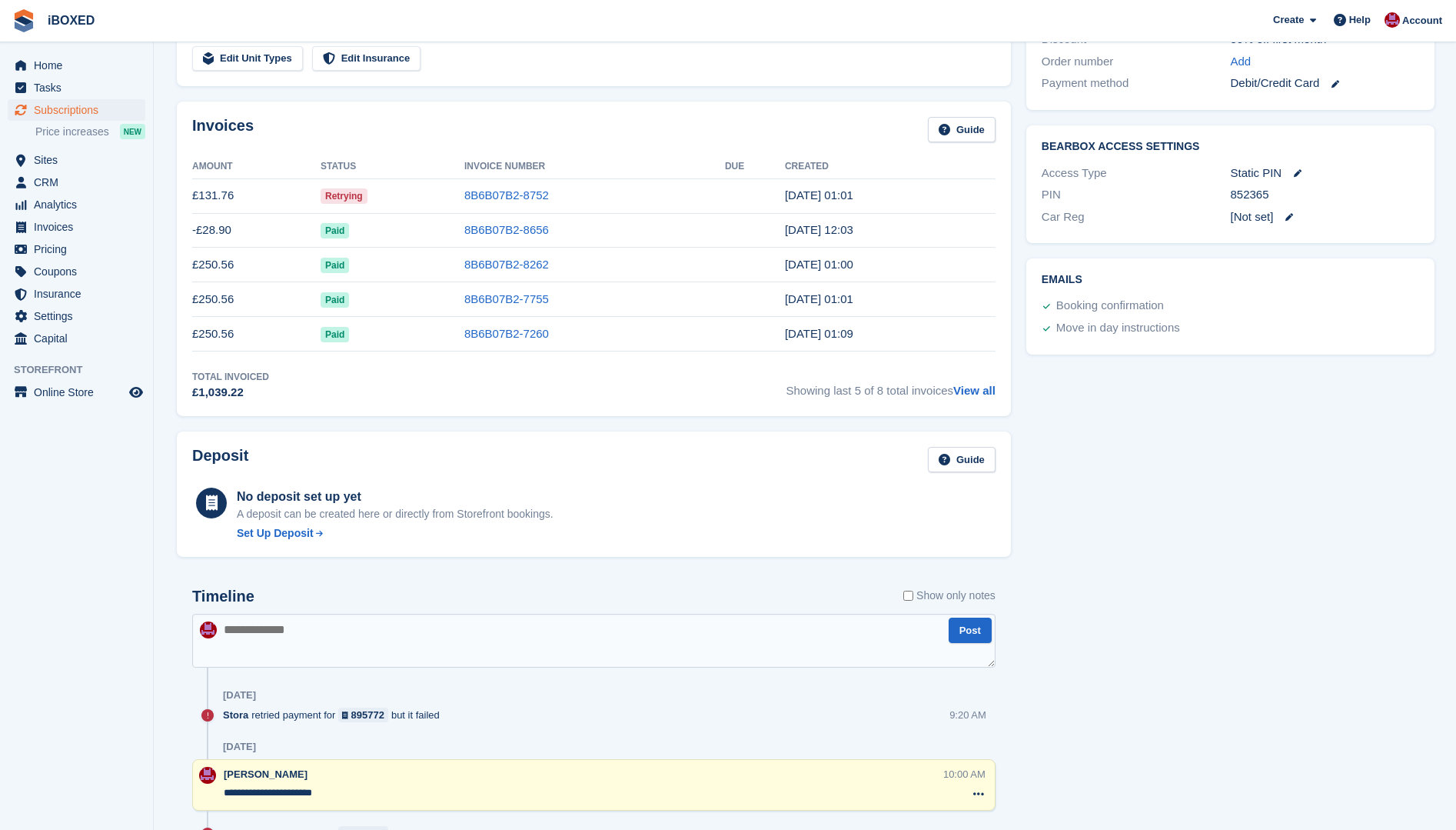
click at [251, 634] on textarea at bounding box center [594, 641] width 804 height 54
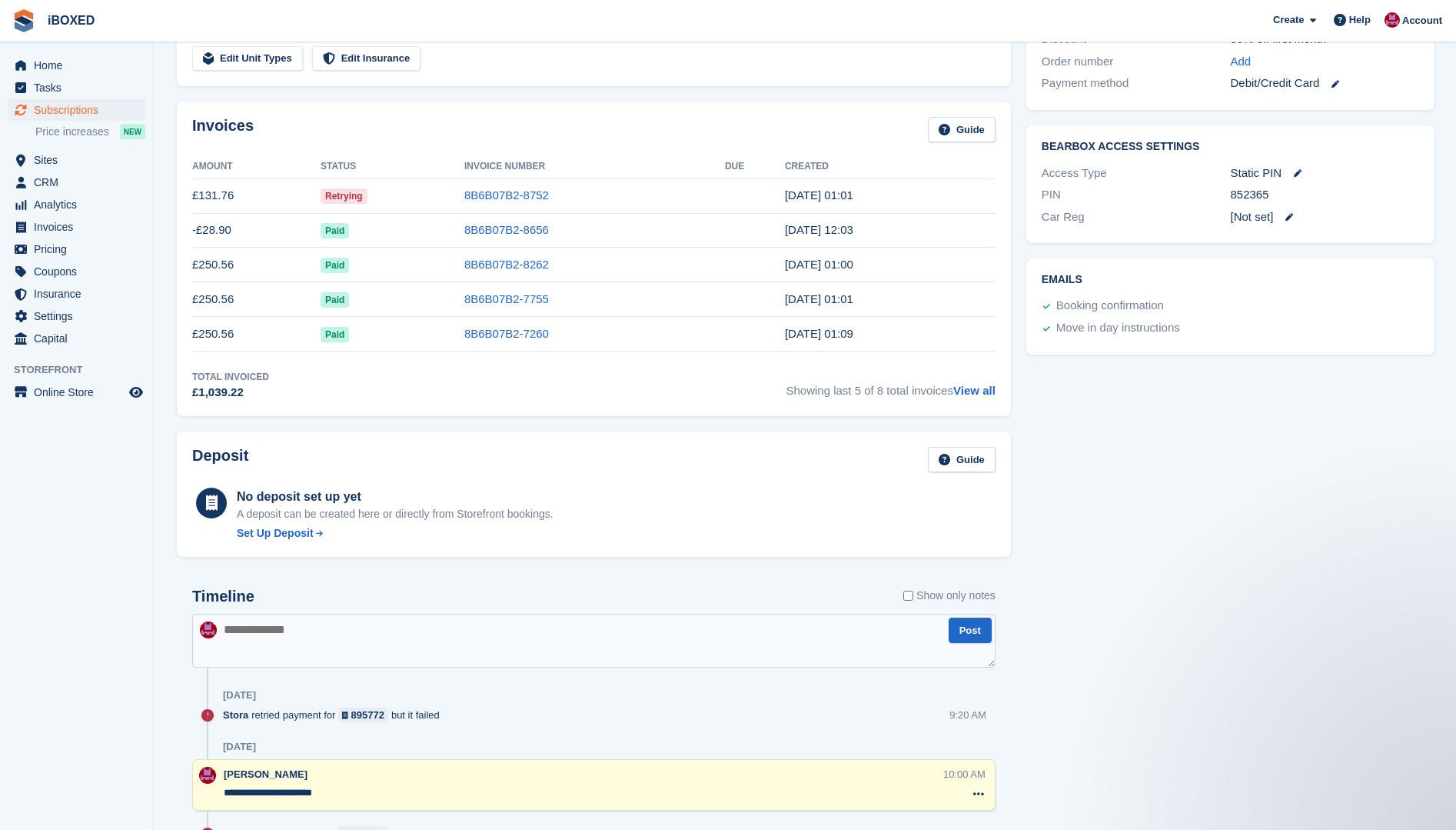
scroll to position [0, 0]
type textarea "**********"
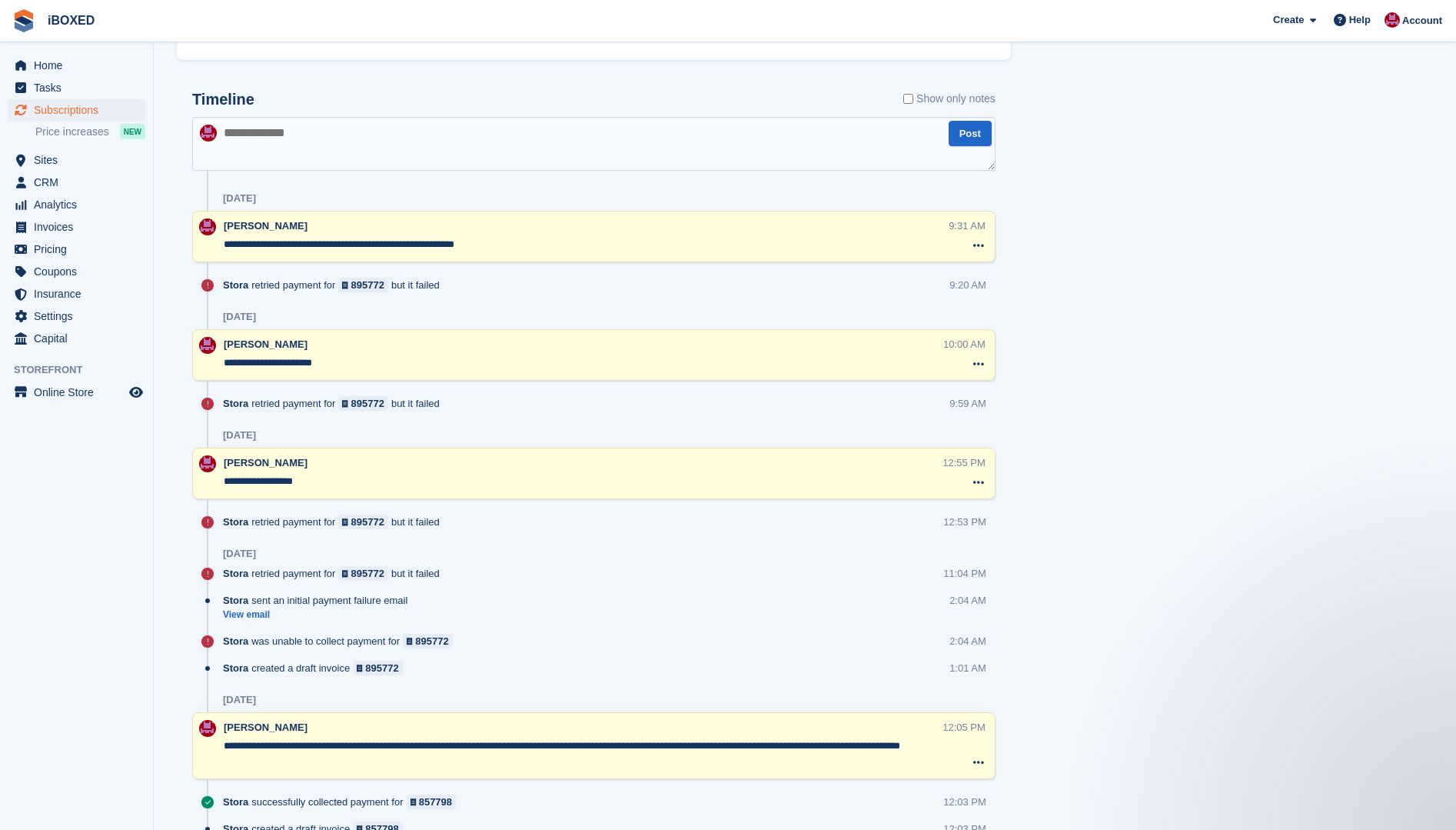
scroll to position [1077, 0]
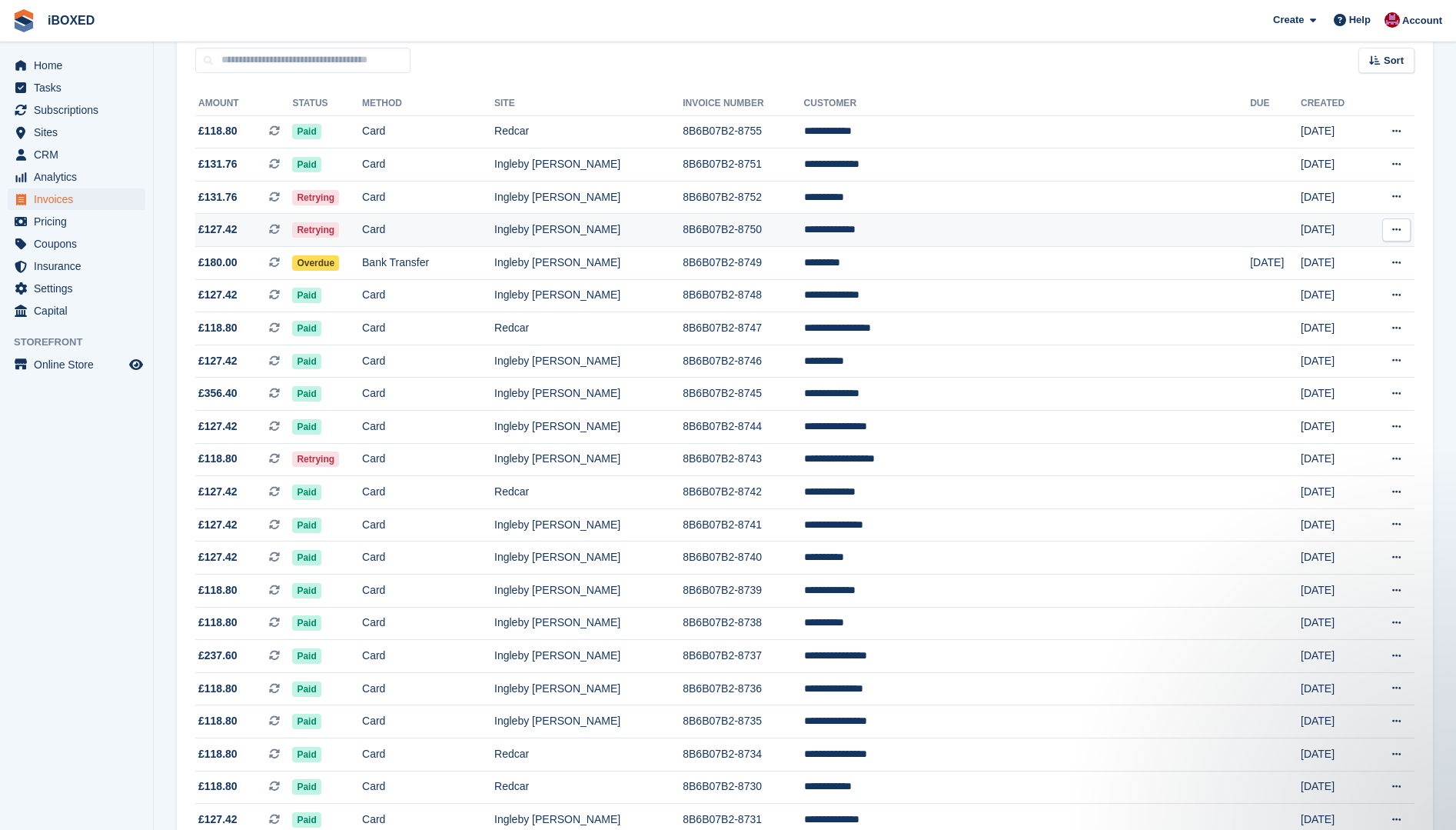
click at [485, 239] on td "Card" at bounding box center [428, 231] width 132 height 33
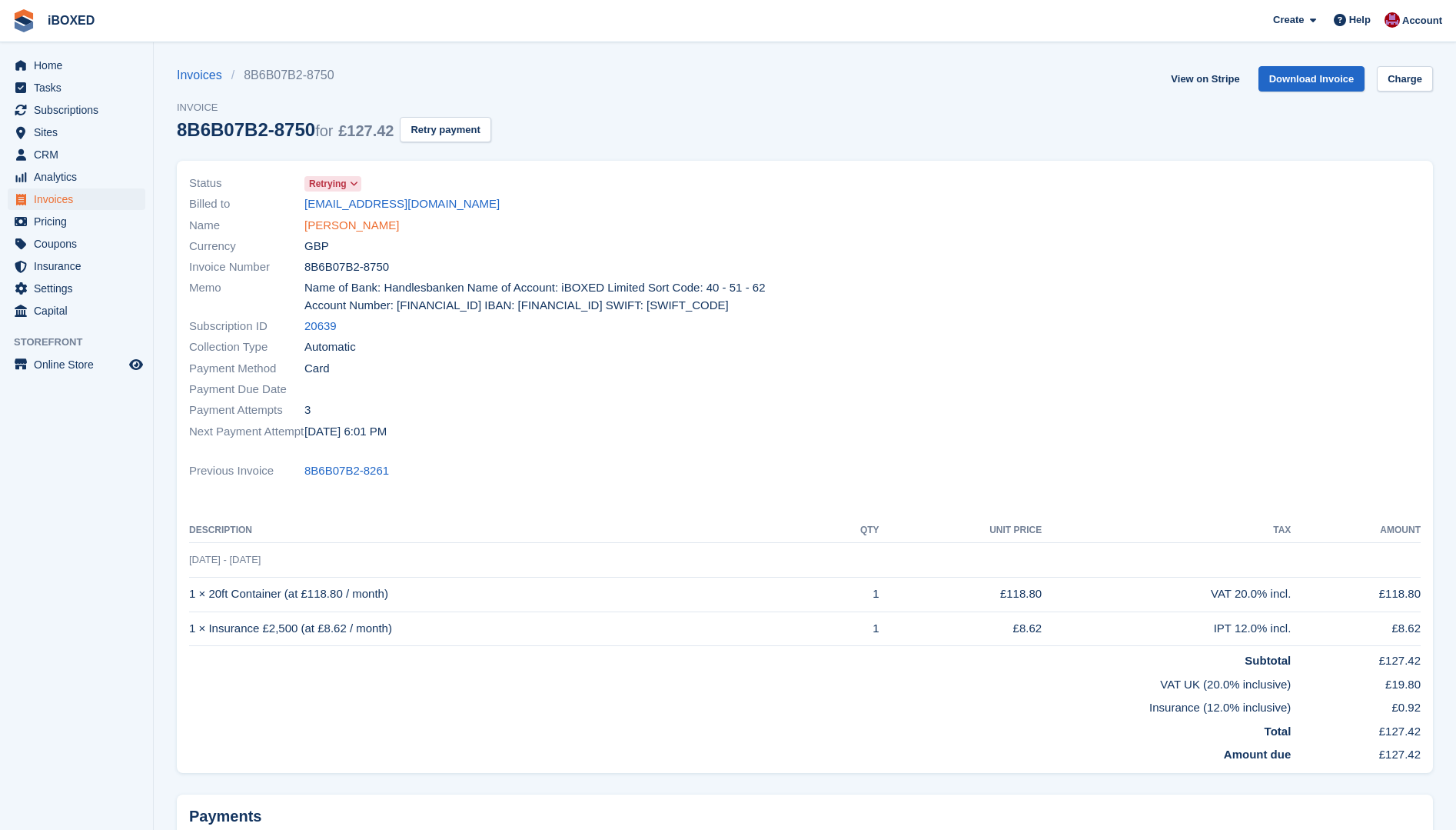
click at [329, 233] on link "[PERSON_NAME]" at bounding box center [351, 225] width 95 height 18
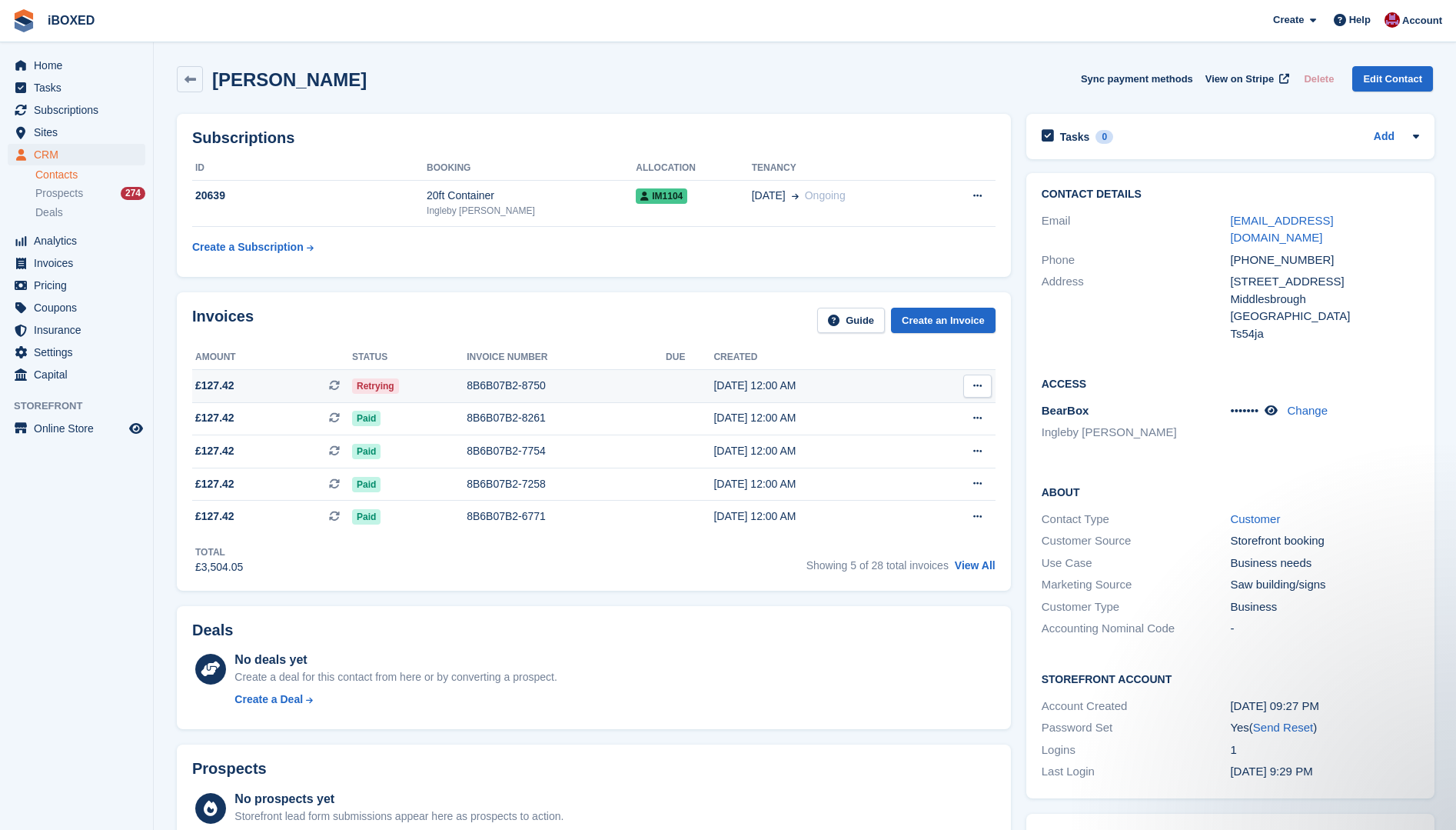
click at [488, 391] on div "8B6B07B2-8750" at bounding box center [566, 385] width 199 height 16
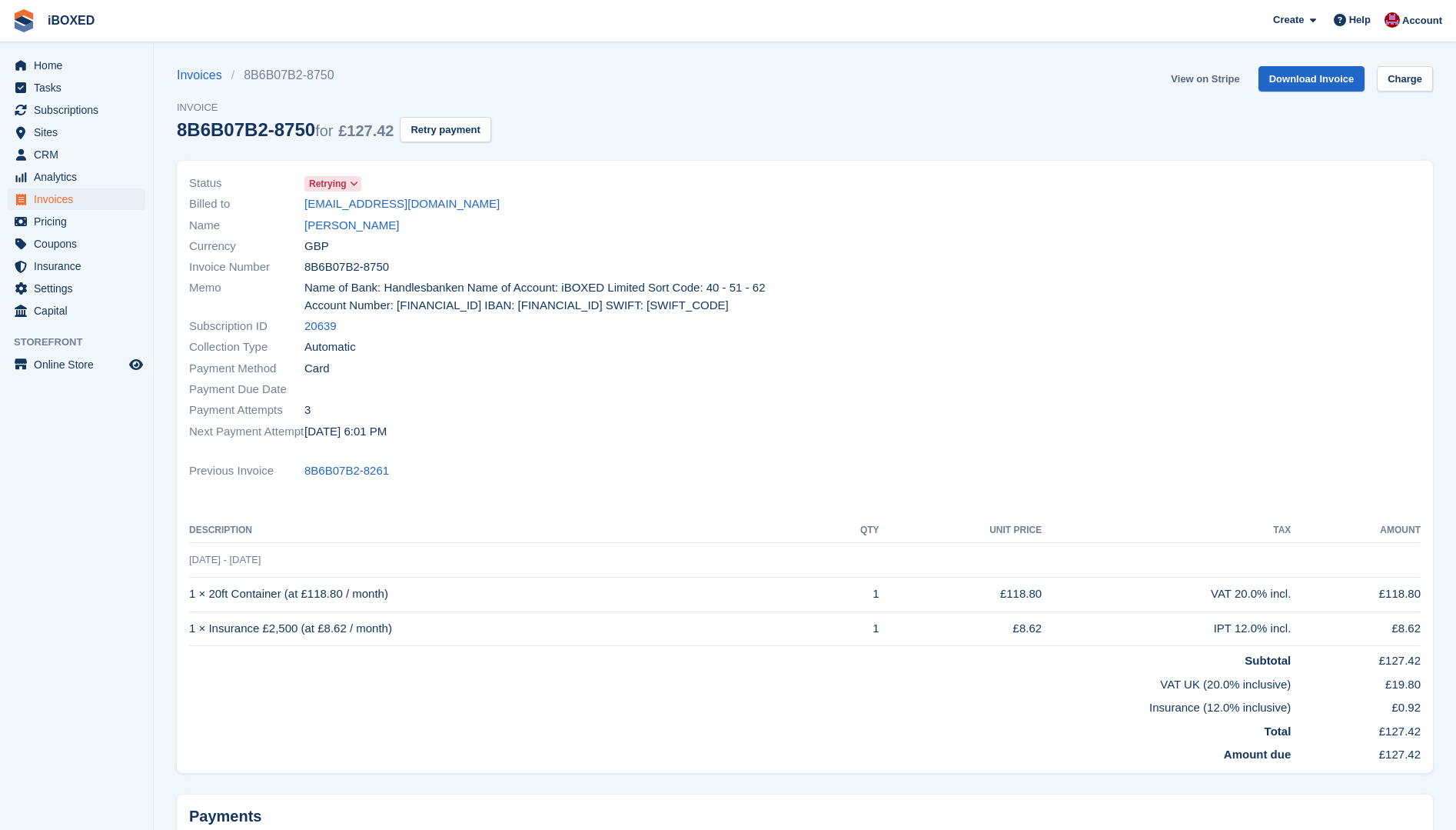
click at [1233, 76] on link "View on Stripe" at bounding box center [1205, 79] width 81 height 25
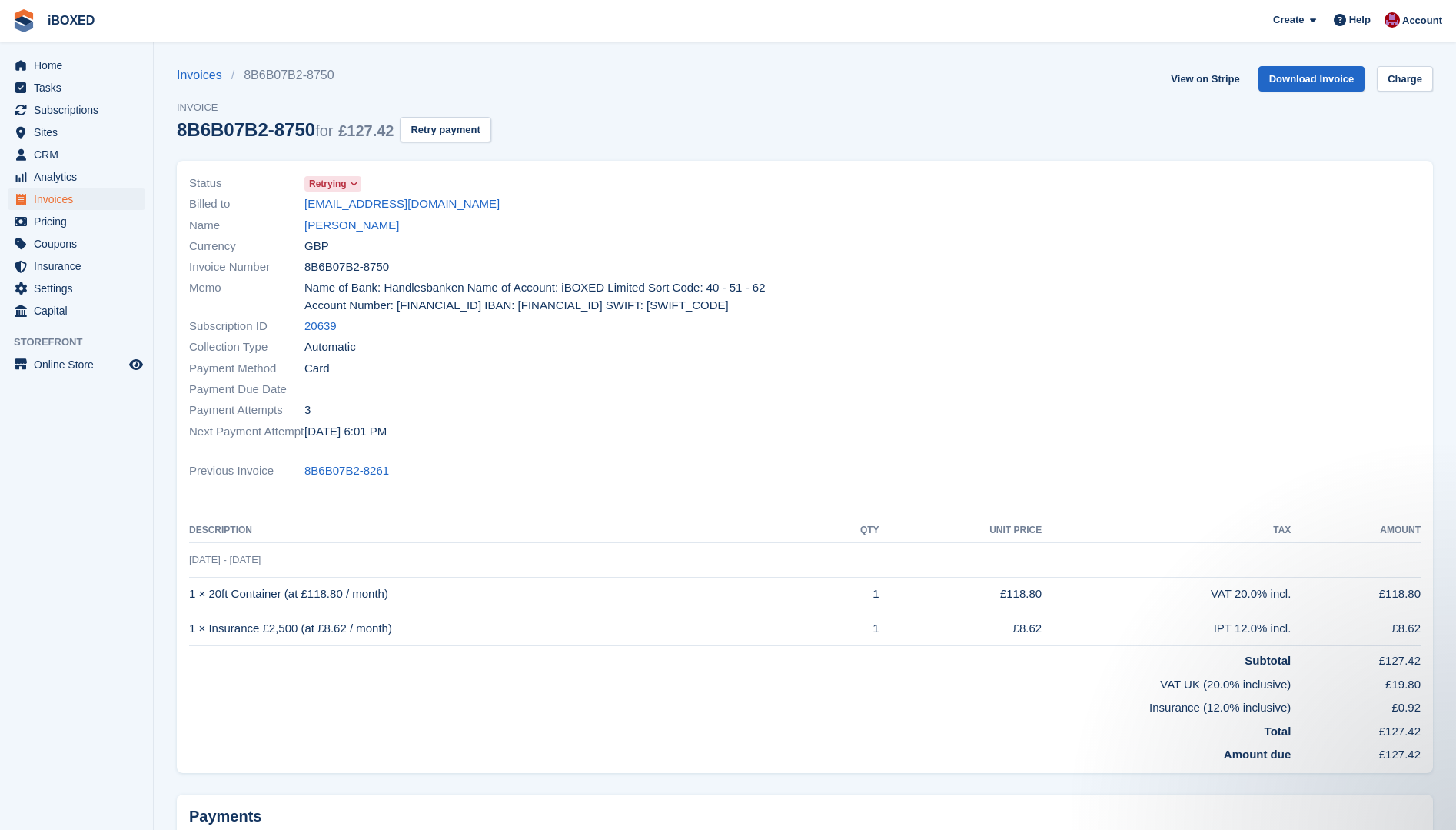
click at [348, 237] on div "Currency GBP" at bounding box center [492, 245] width 606 height 21
click at [347, 233] on link "[PERSON_NAME]" at bounding box center [351, 225] width 95 height 18
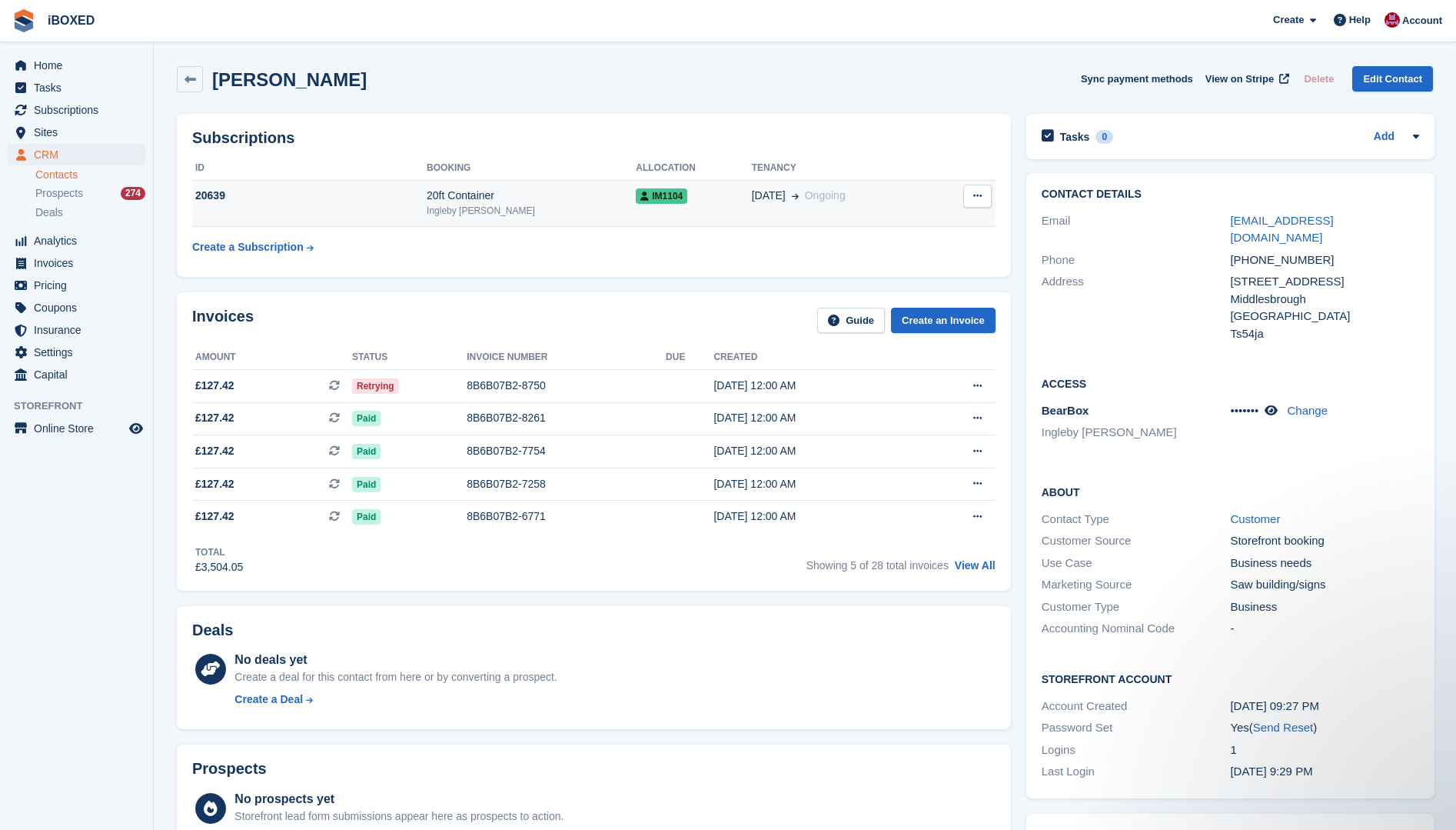
click at [339, 200] on div "20639" at bounding box center [309, 195] width 234 height 16
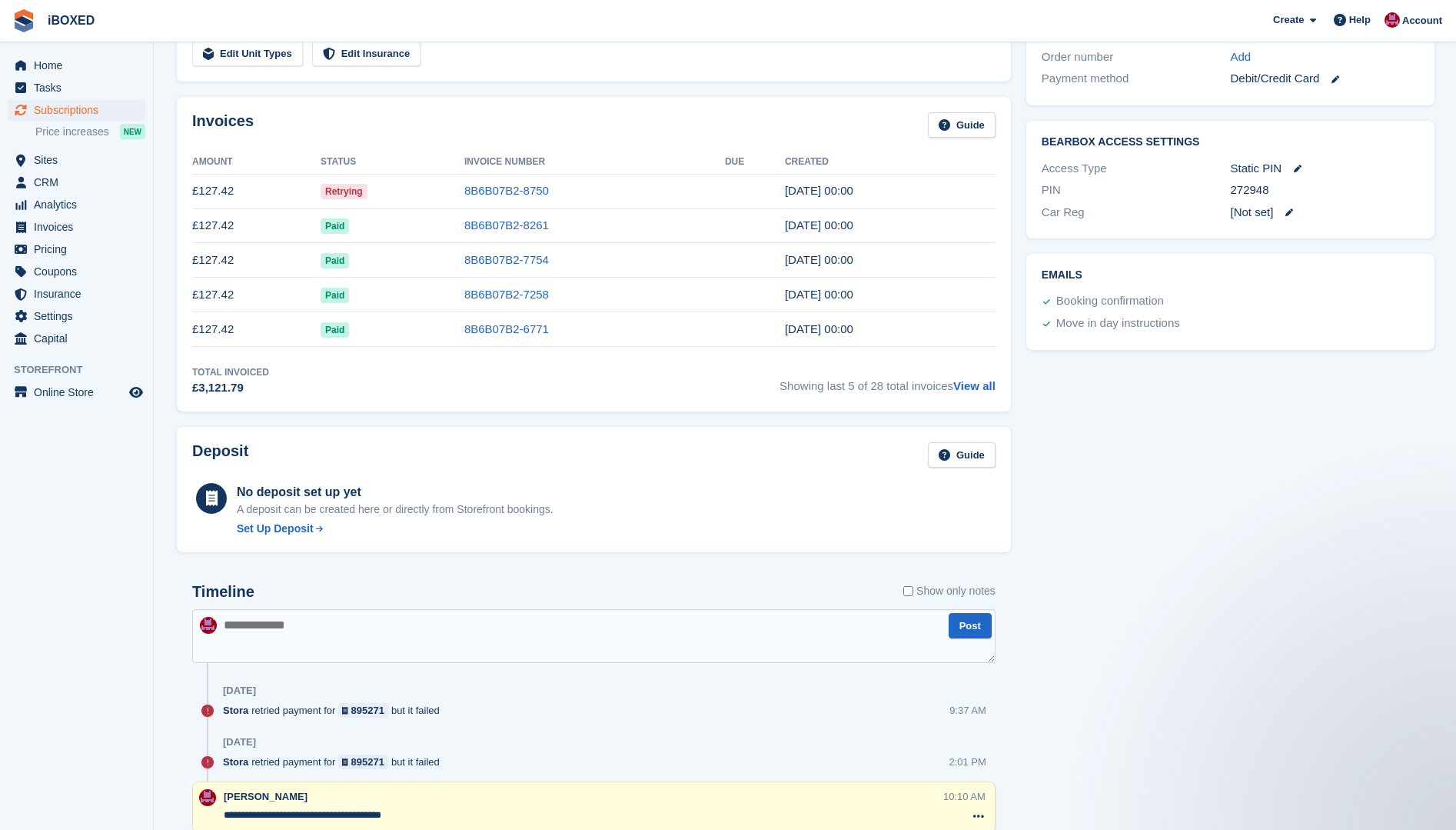
scroll to position [538, 0]
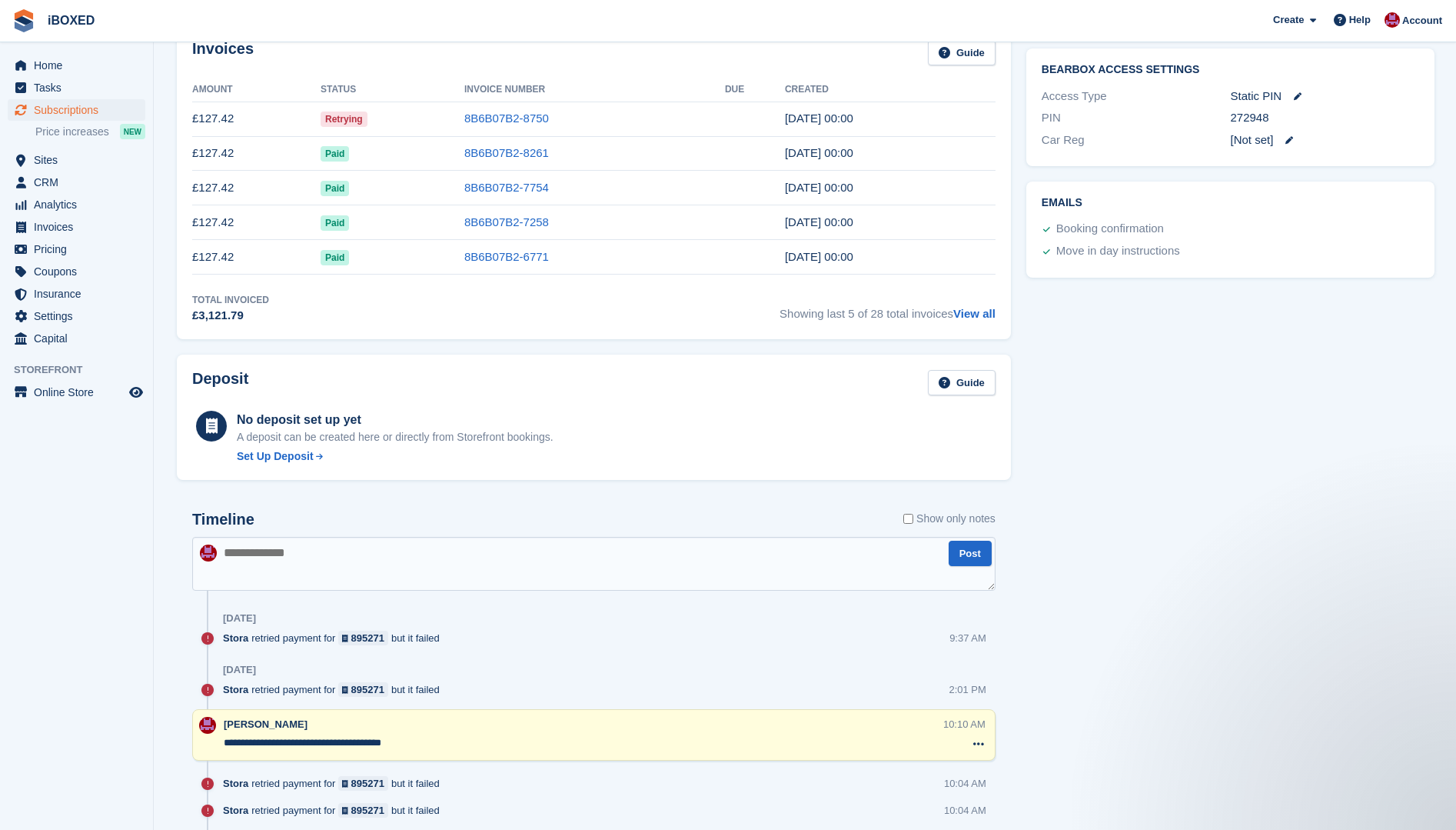
click at [222, 576] on textarea at bounding box center [594, 564] width 804 height 54
click at [241, 551] on textarea "**********" at bounding box center [594, 564] width 804 height 54
click at [234, 549] on textarea "**********" at bounding box center [594, 564] width 804 height 54
click at [279, 556] on textarea "**********" at bounding box center [594, 564] width 804 height 54
click at [340, 549] on textarea "**********" at bounding box center [594, 564] width 804 height 54
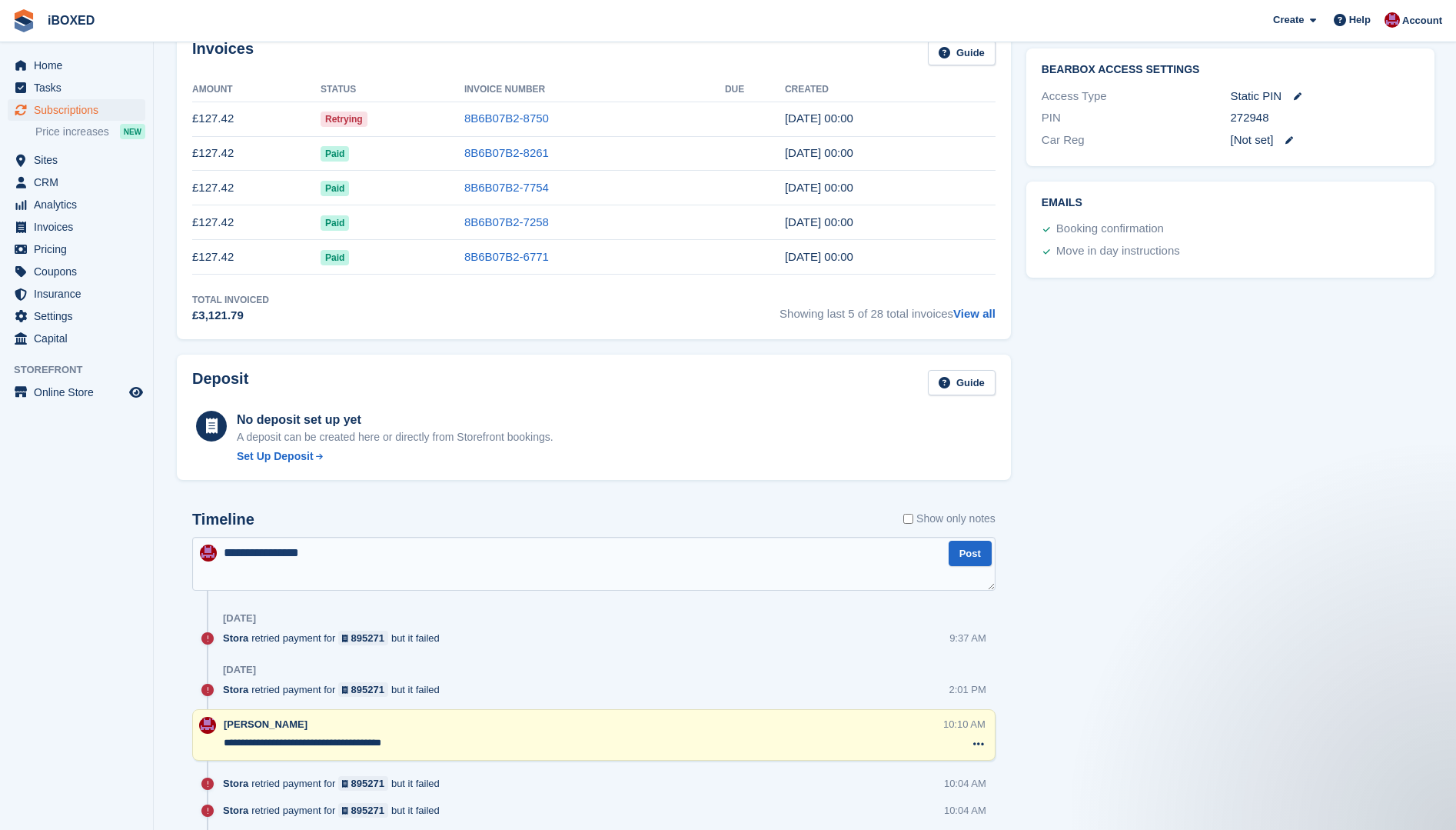
type textarea "**********"
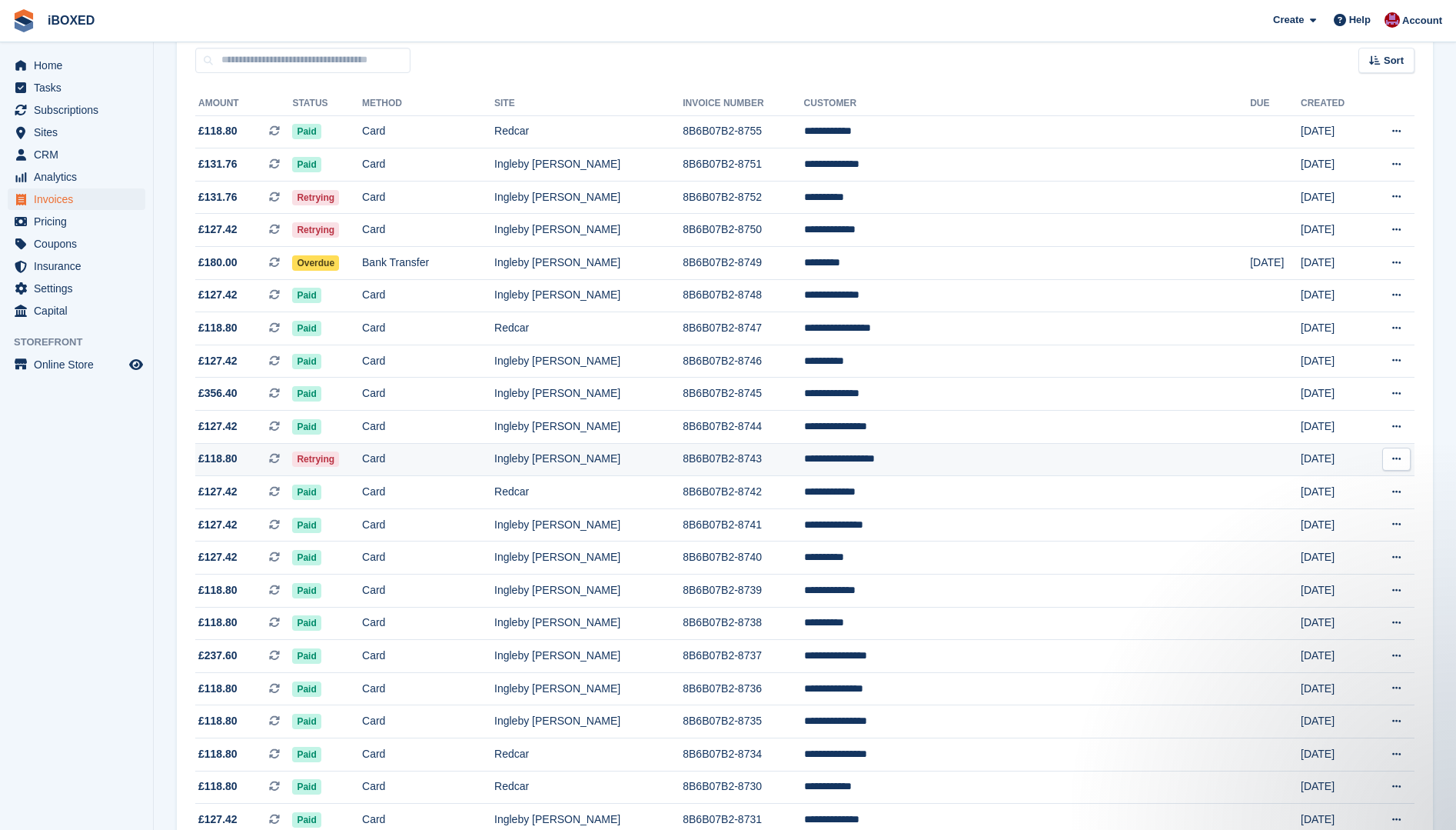
click at [331, 460] on span "Retrying" at bounding box center [315, 459] width 47 height 15
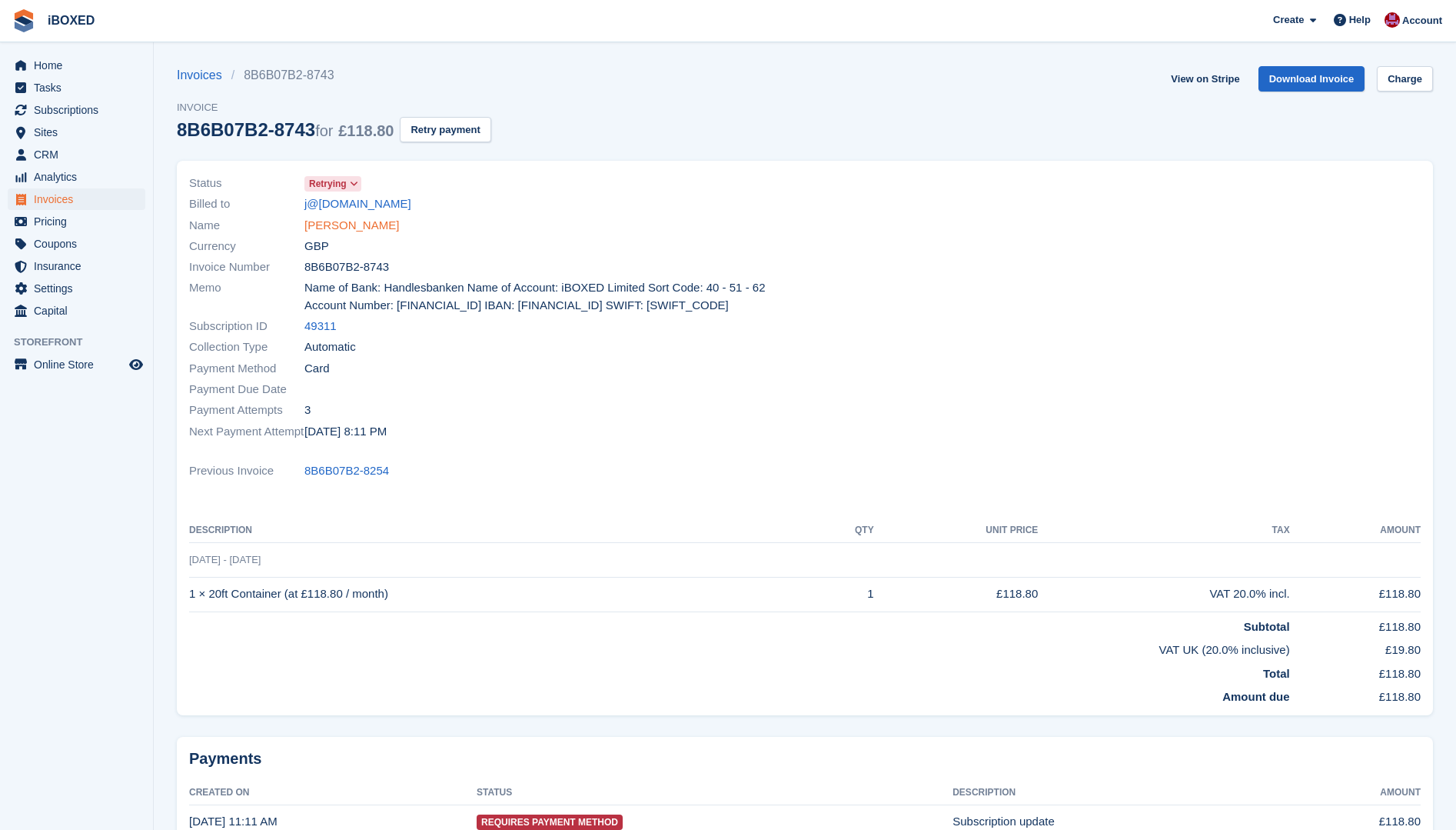
click at [355, 228] on link "[PERSON_NAME]" at bounding box center [351, 225] width 95 height 18
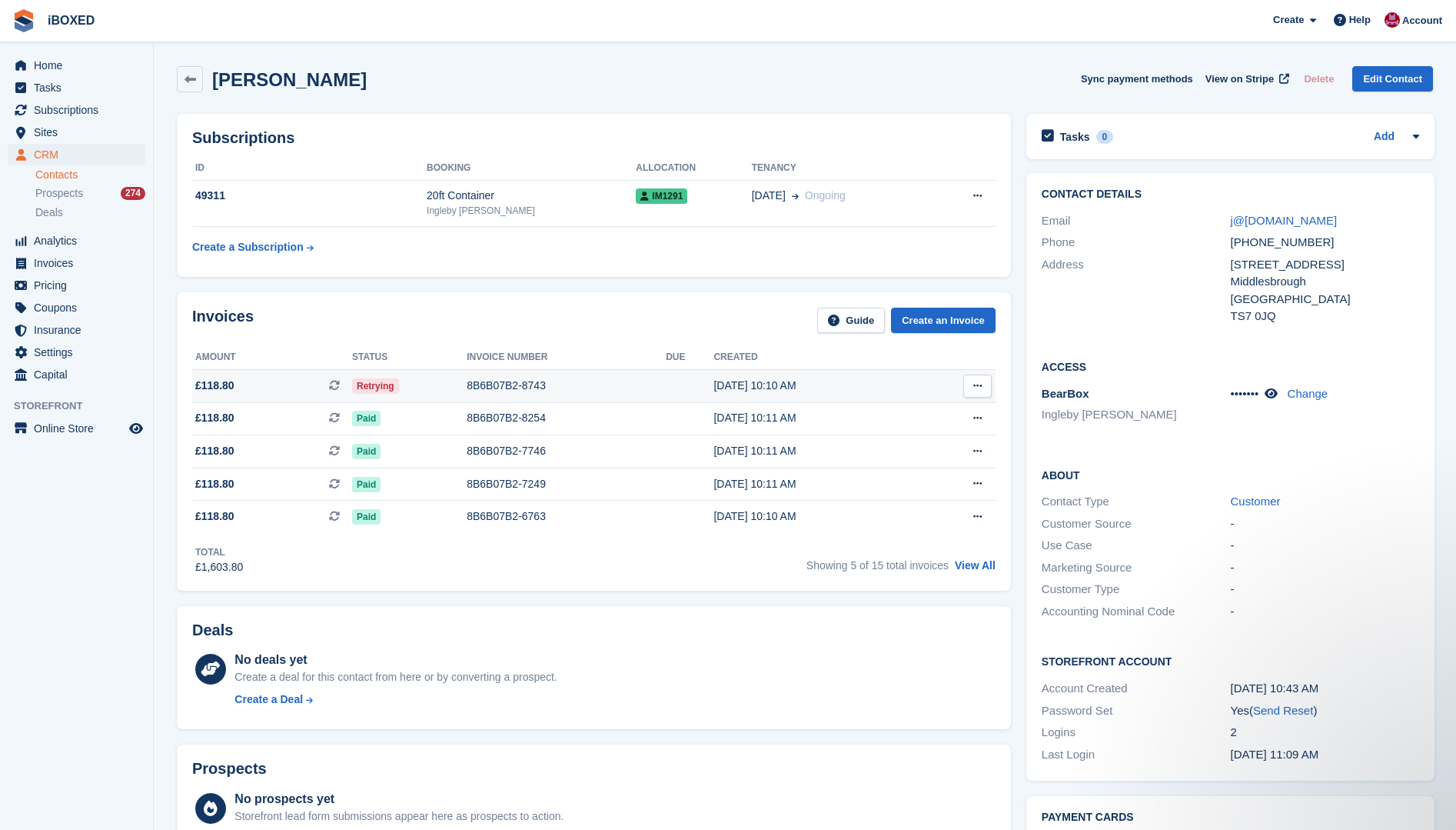
click at [503, 381] on div "8B6B07B2-8743" at bounding box center [566, 385] width 199 height 16
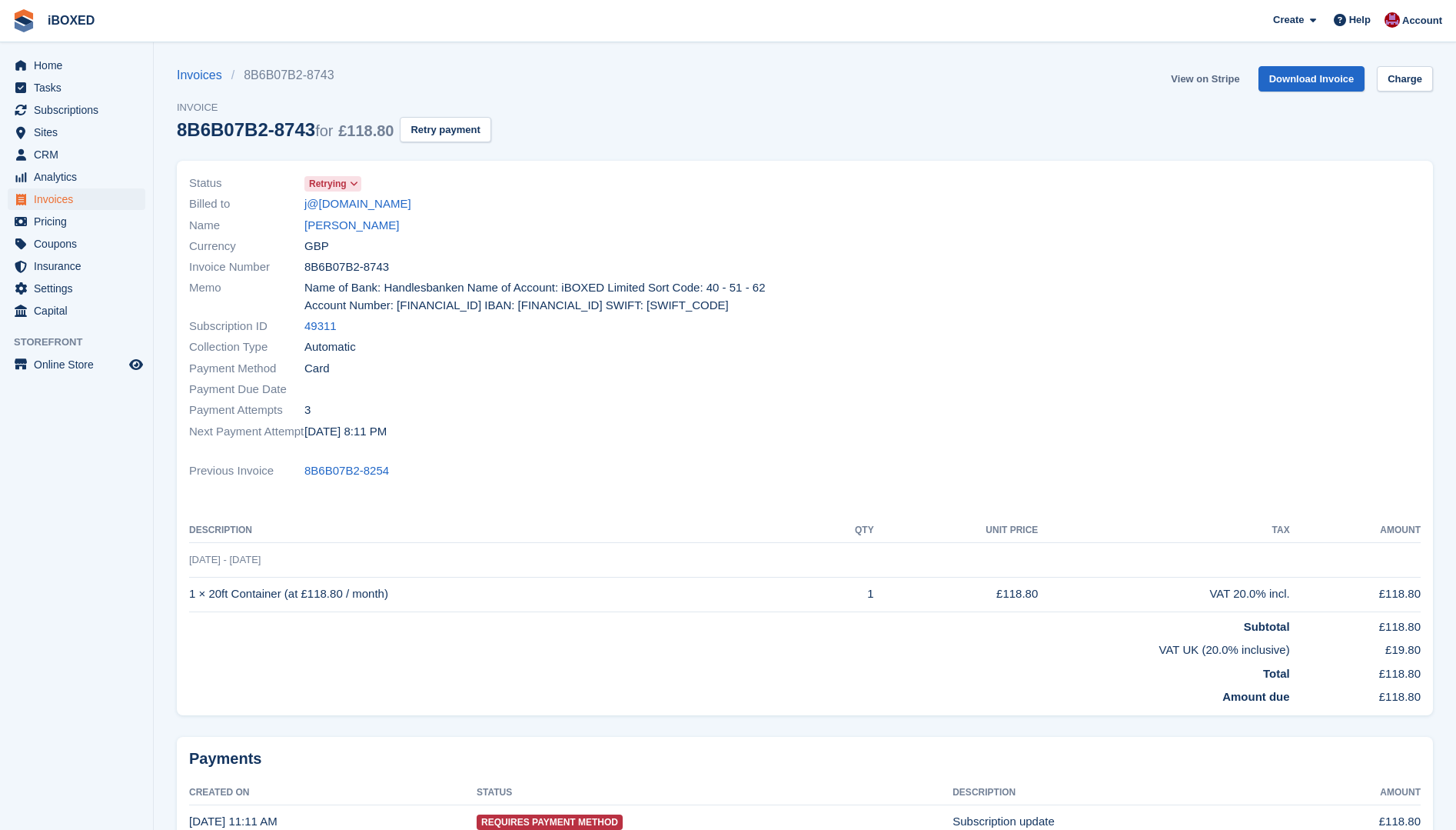
click at [1213, 75] on link "View on Stripe" at bounding box center [1205, 79] width 81 height 25
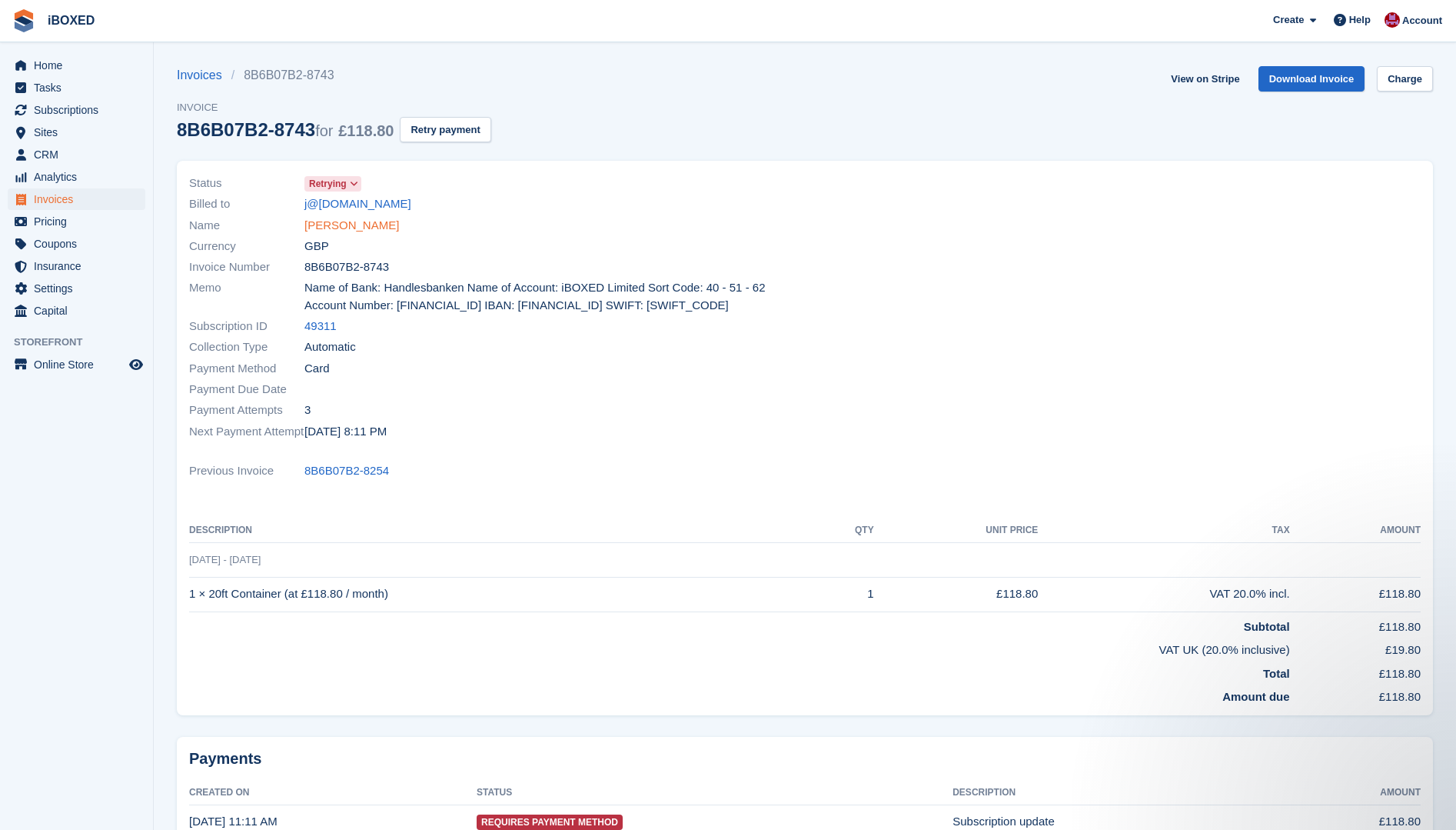
click at [353, 232] on link "[PERSON_NAME]" at bounding box center [351, 225] width 95 height 18
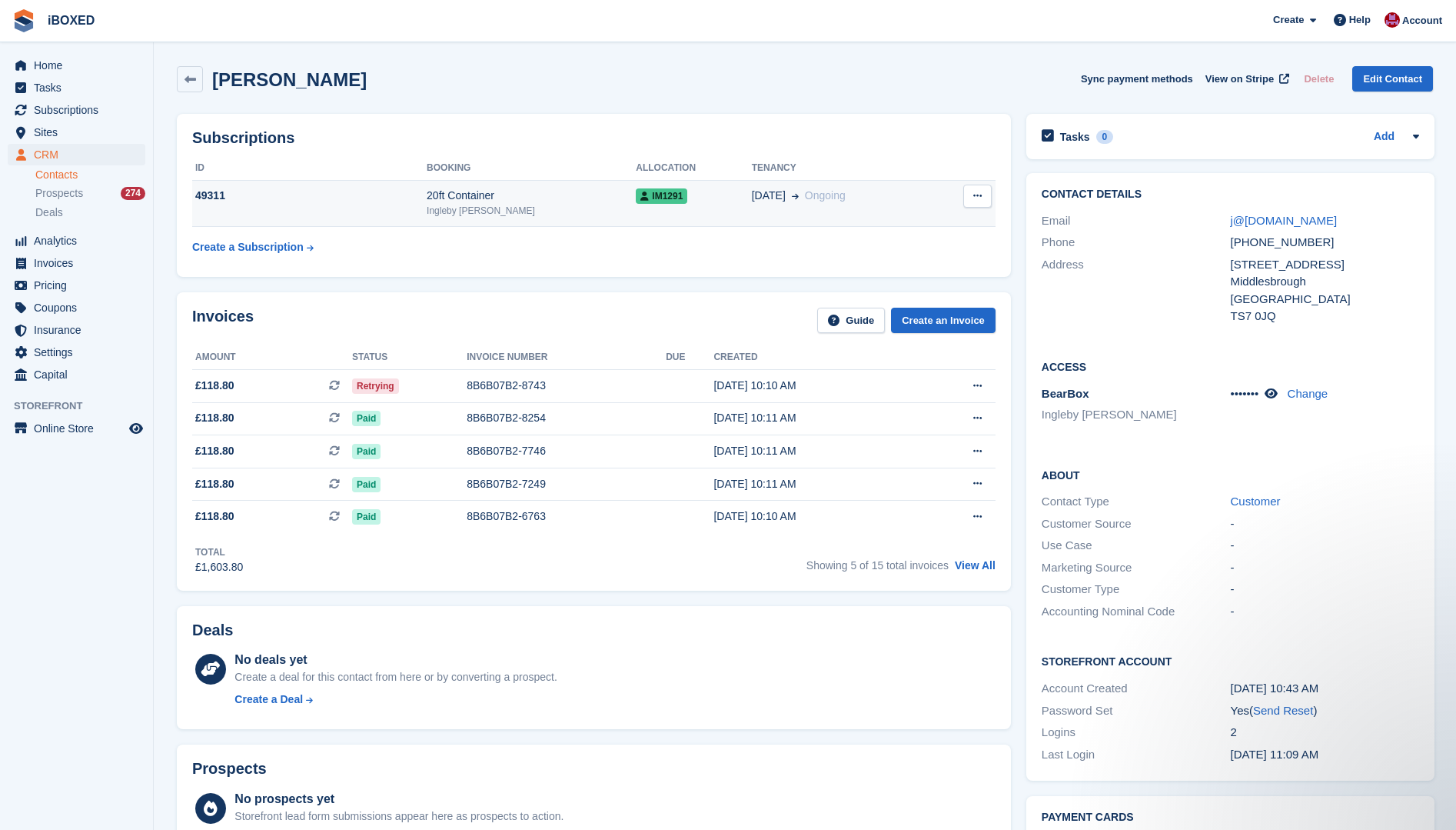
click at [358, 206] on td "49311" at bounding box center [309, 203] width 234 height 47
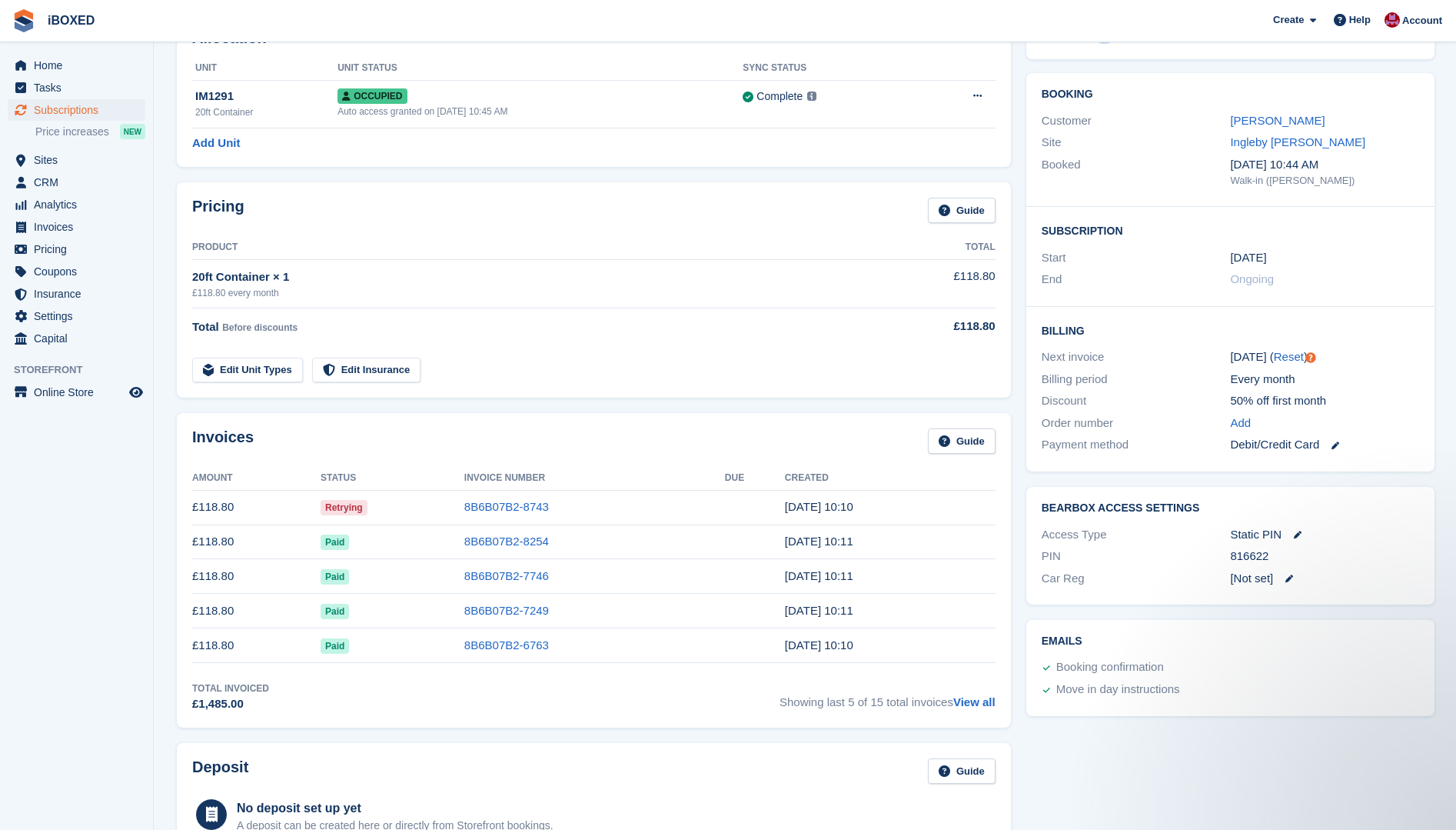
scroll to position [77, 0]
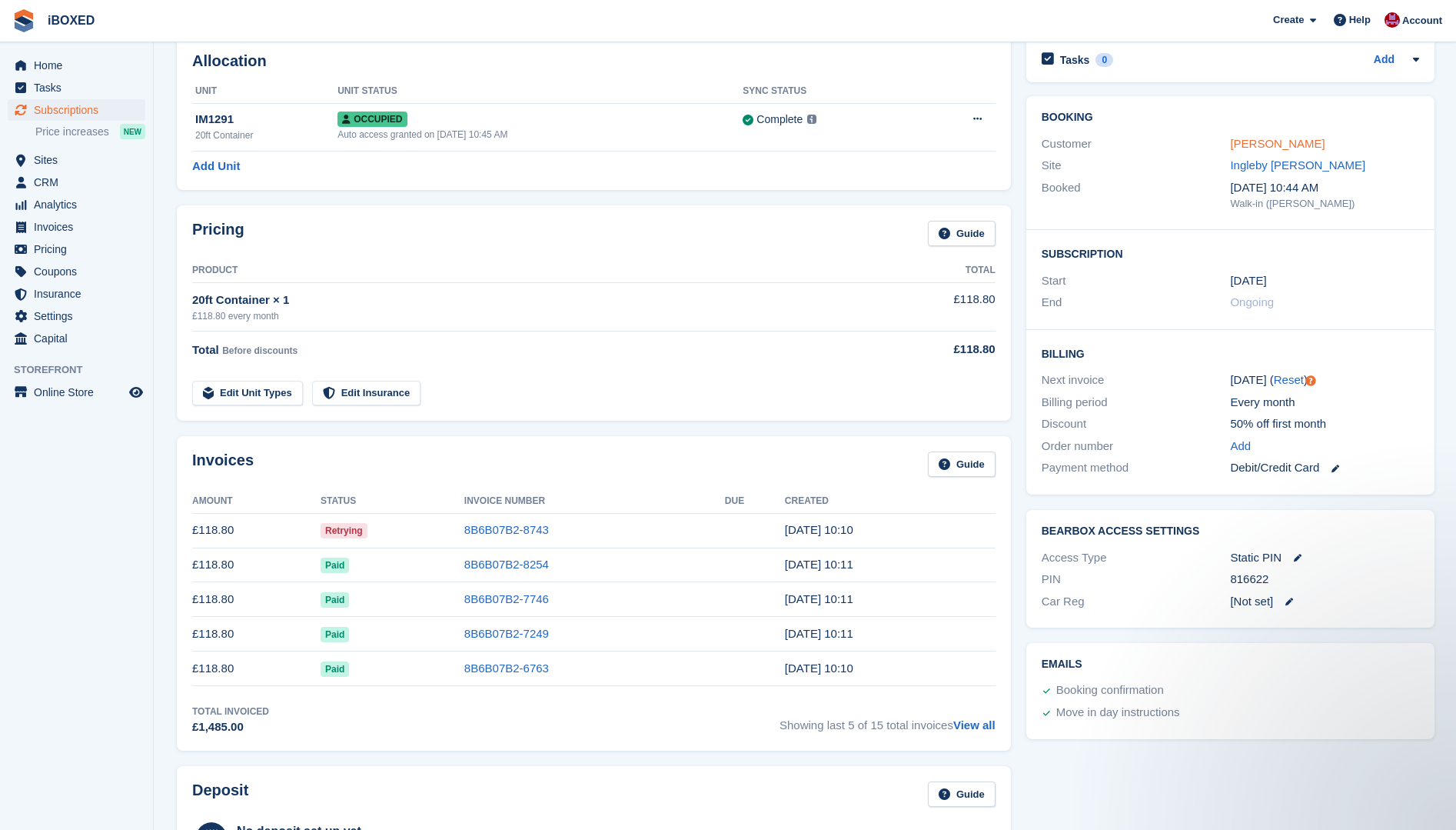
click at [1306, 141] on link "[PERSON_NAME]" at bounding box center [1277, 144] width 95 height 13
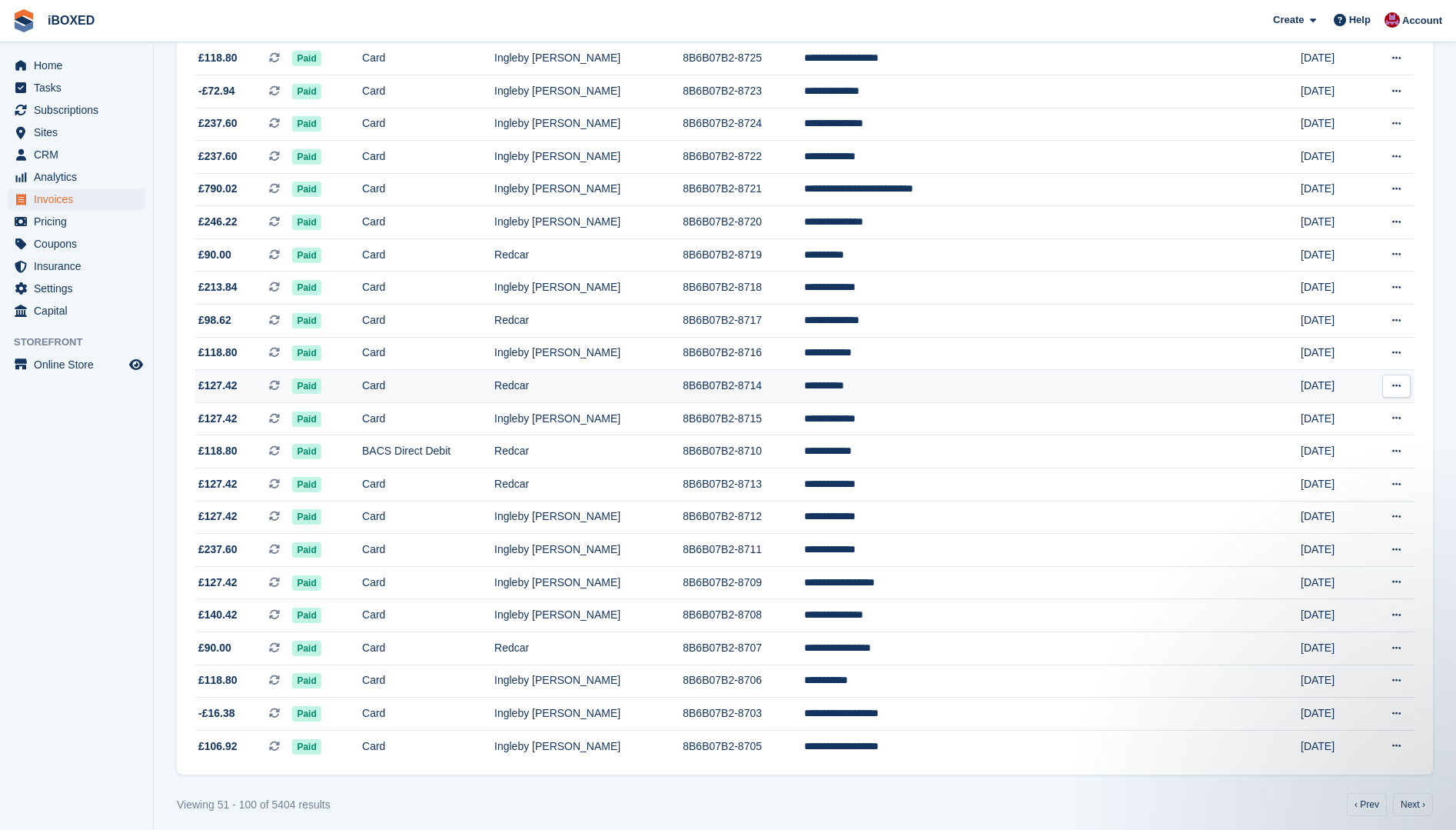
scroll to position [1142, 0]
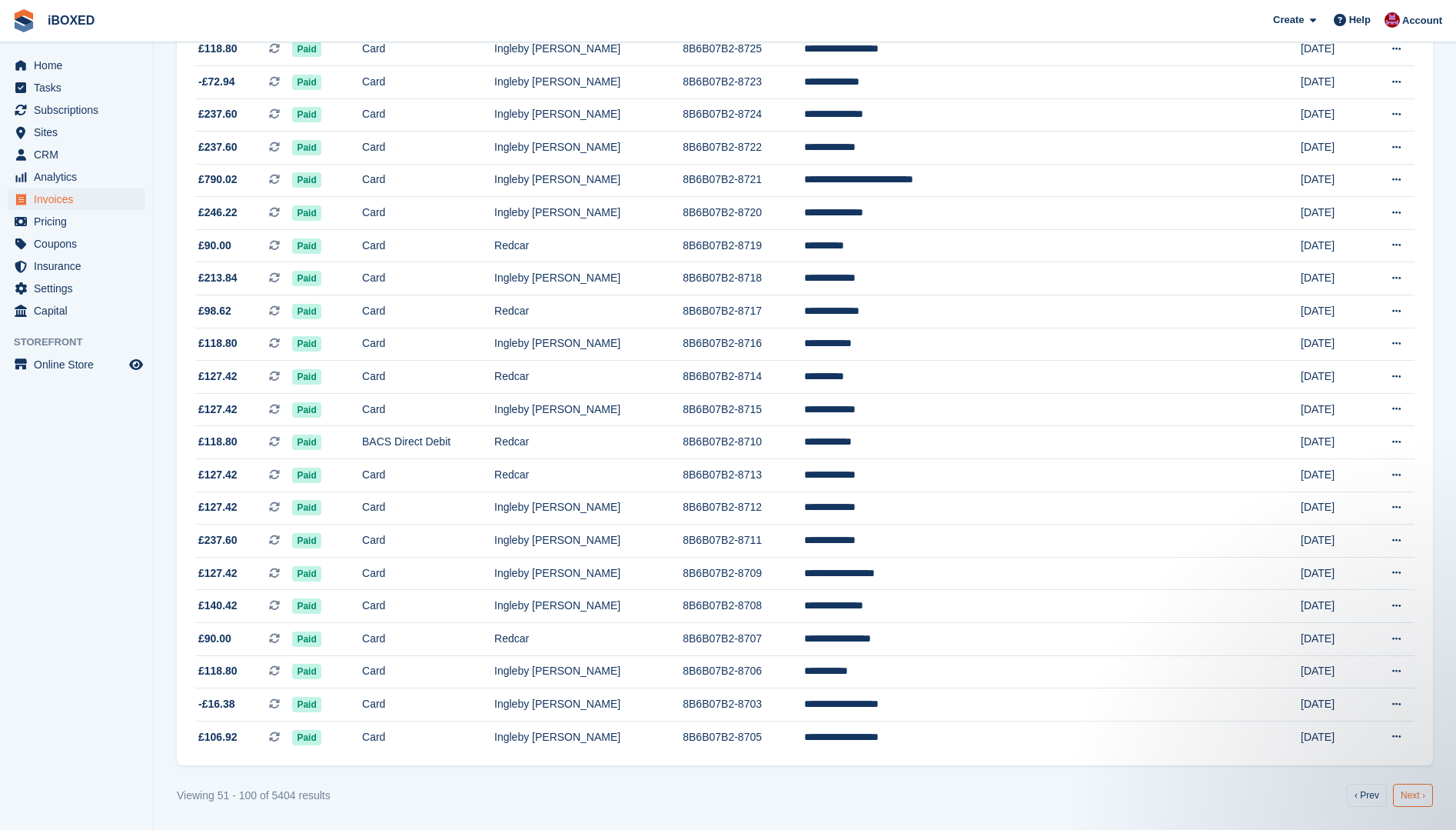
click at [1415, 791] on link "Next ›" at bounding box center [1413, 796] width 40 height 23
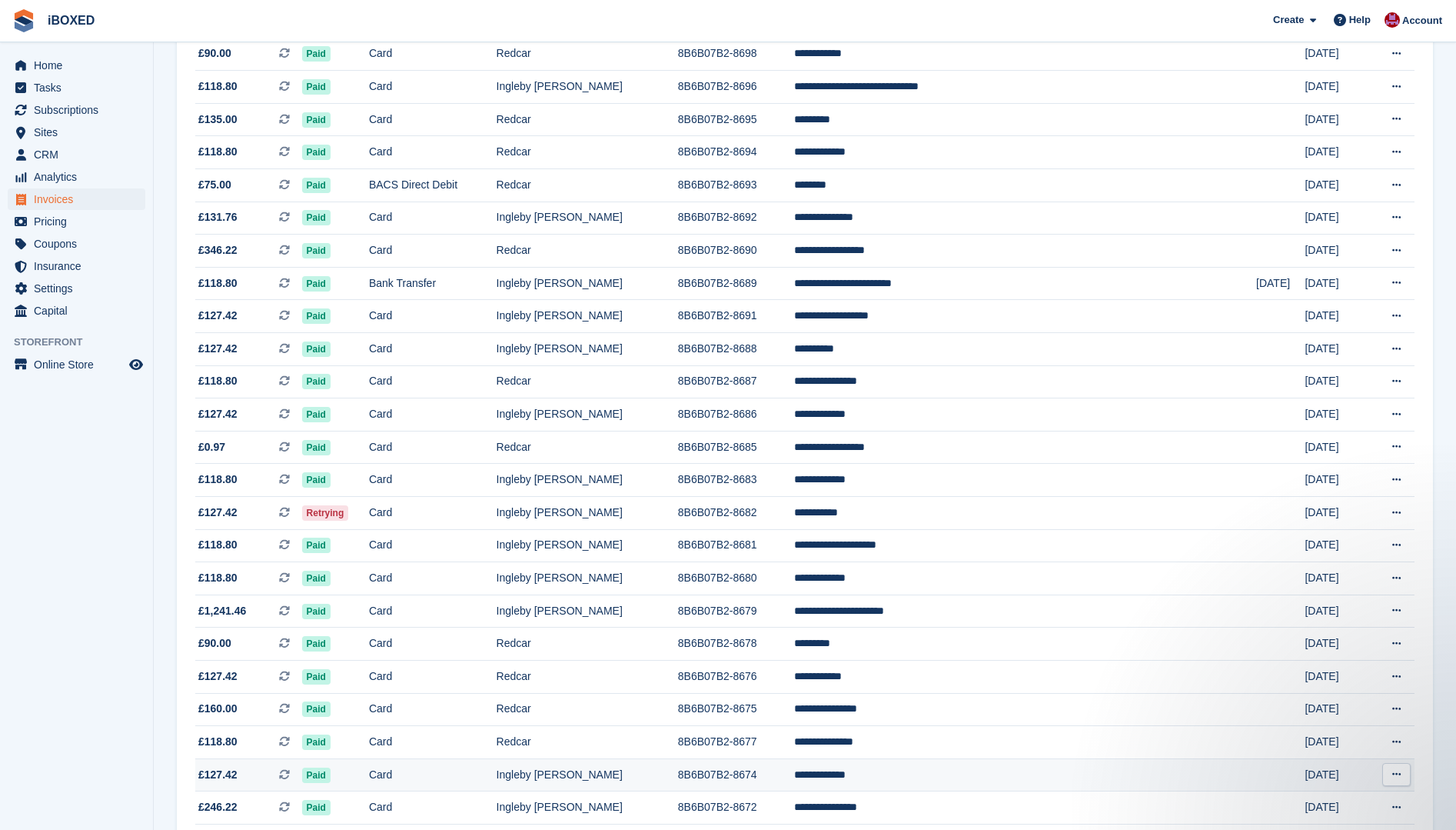
scroll to position [385, 0]
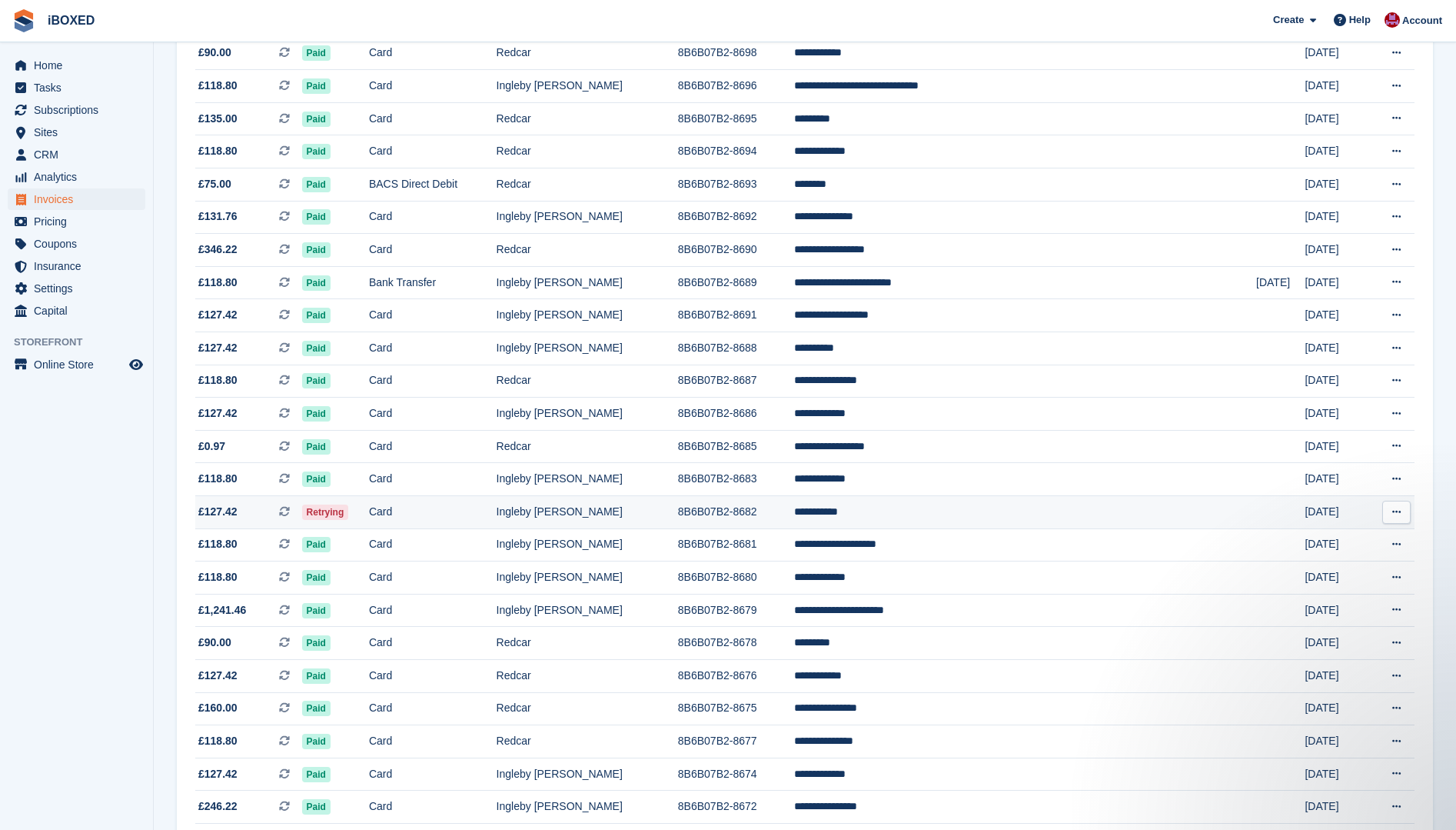
click at [349, 508] on span "Retrying" at bounding box center [325, 512] width 47 height 15
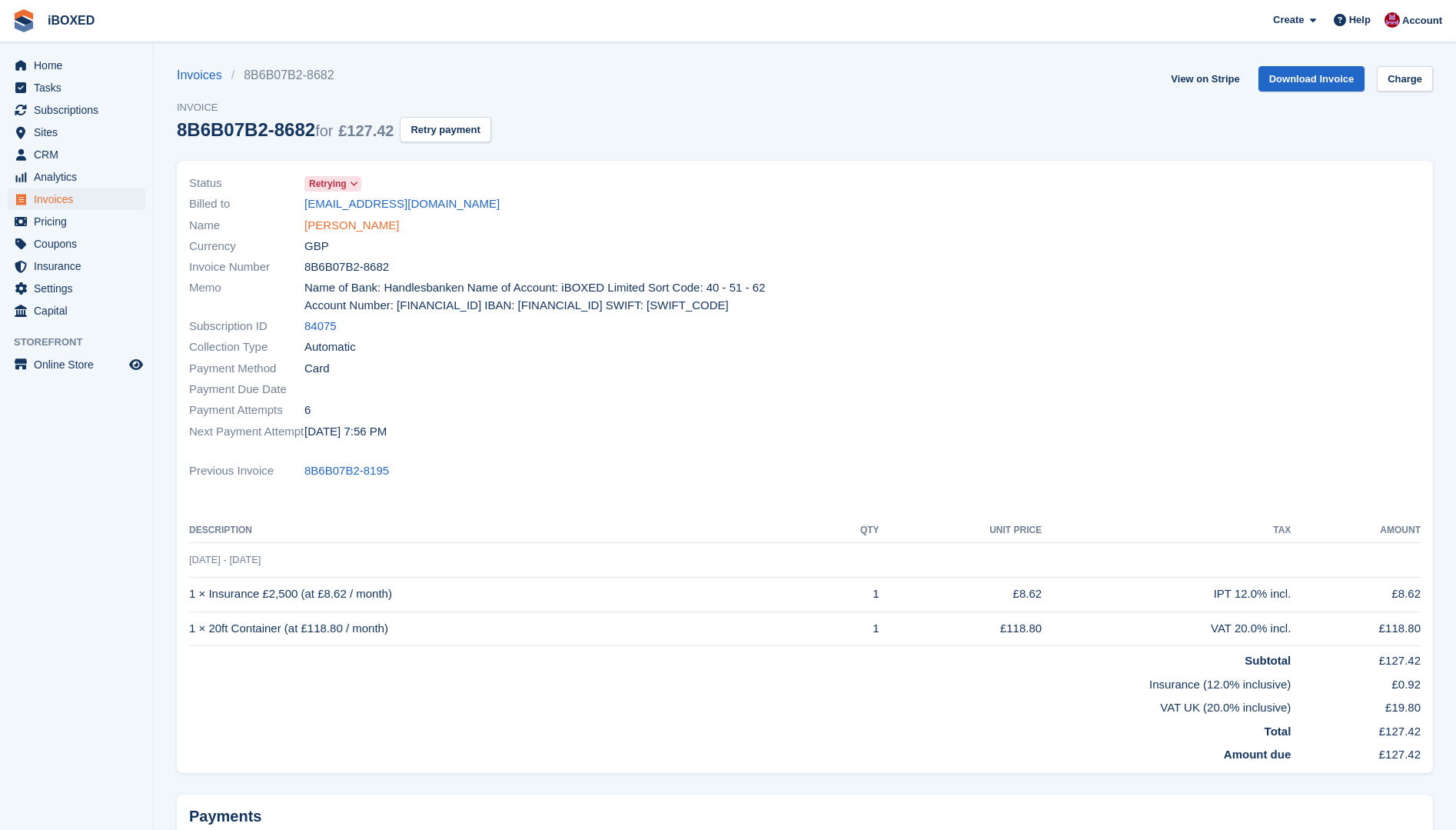
click at [357, 233] on link "[PERSON_NAME]" at bounding box center [351, 225] width 95 height 18
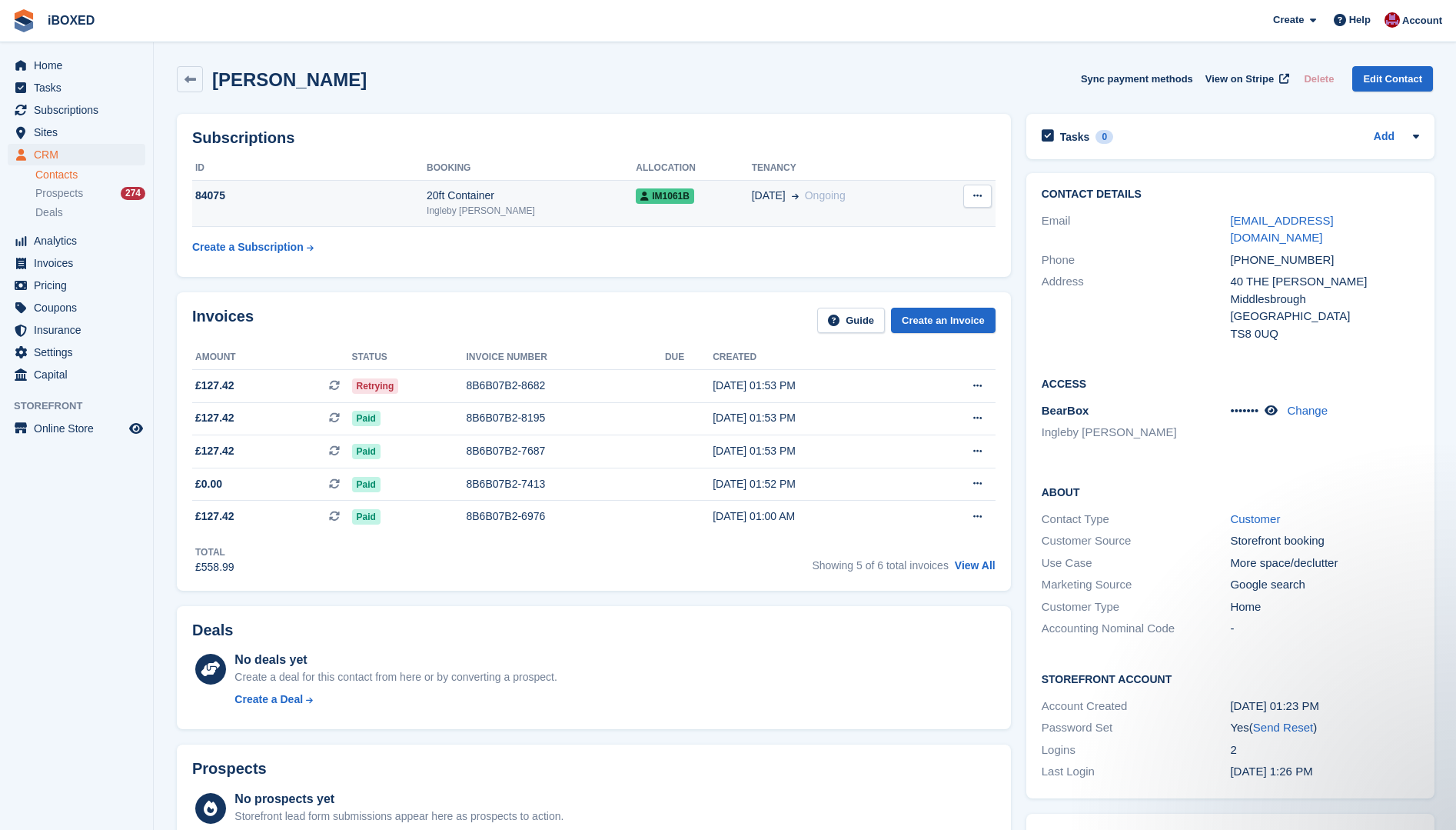
click at [415, 199] on div "84075" at bounding box center [309, 195] width 234 height 16
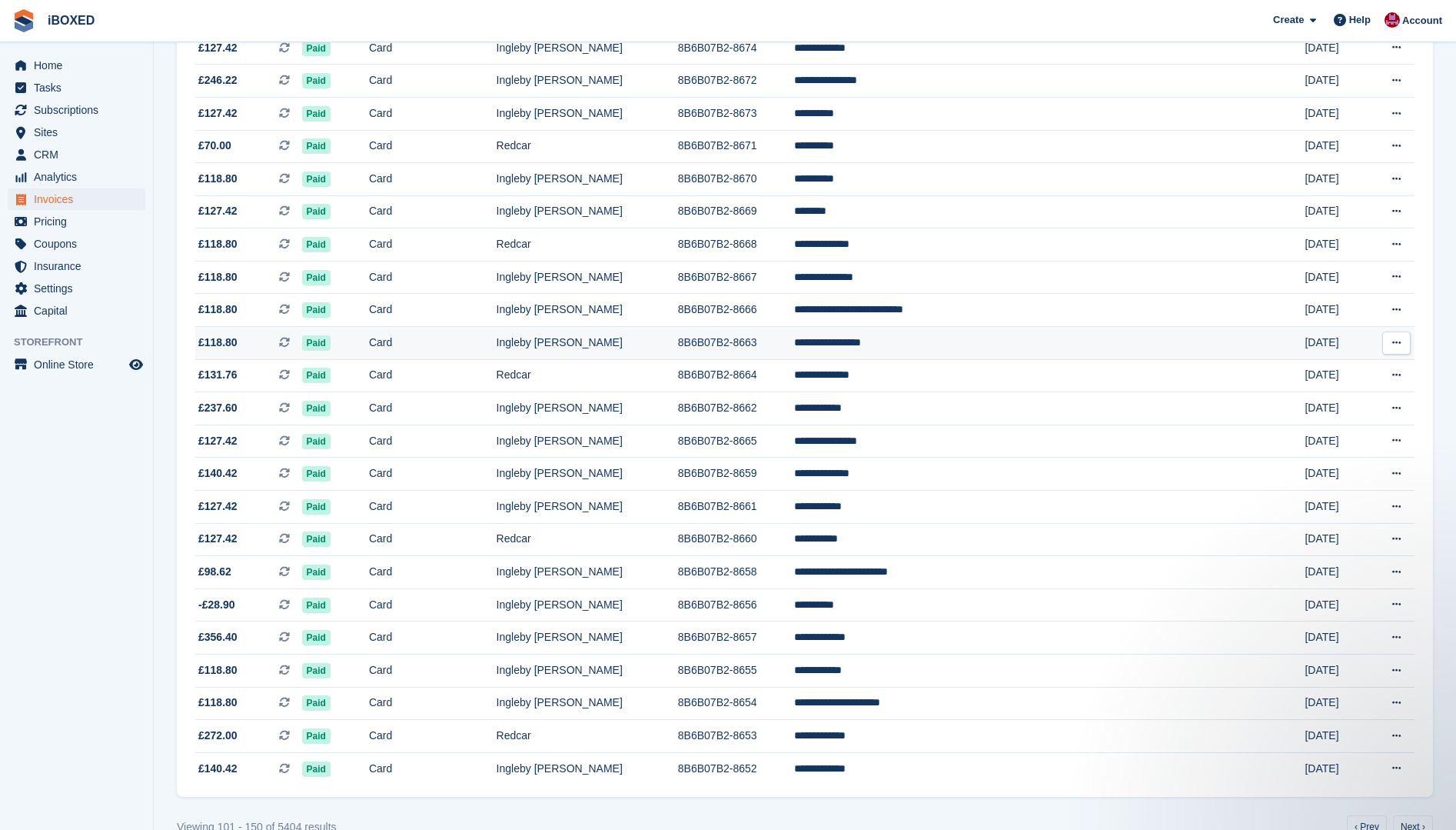
scroll to position [1142, 0]
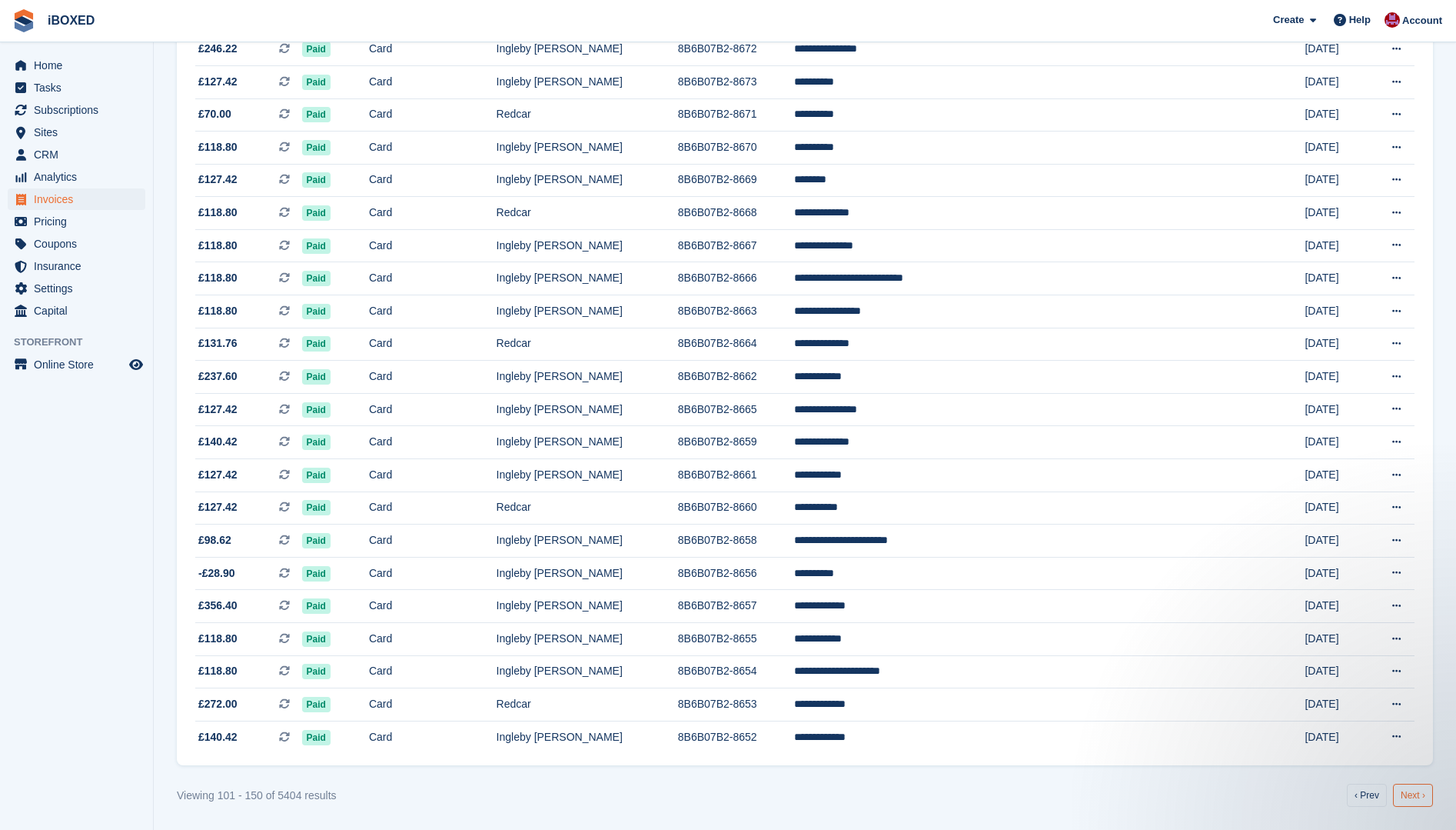
click at [1412, 792] on link "Next ›" at bounding box center [1413, 796] width 40 height 23
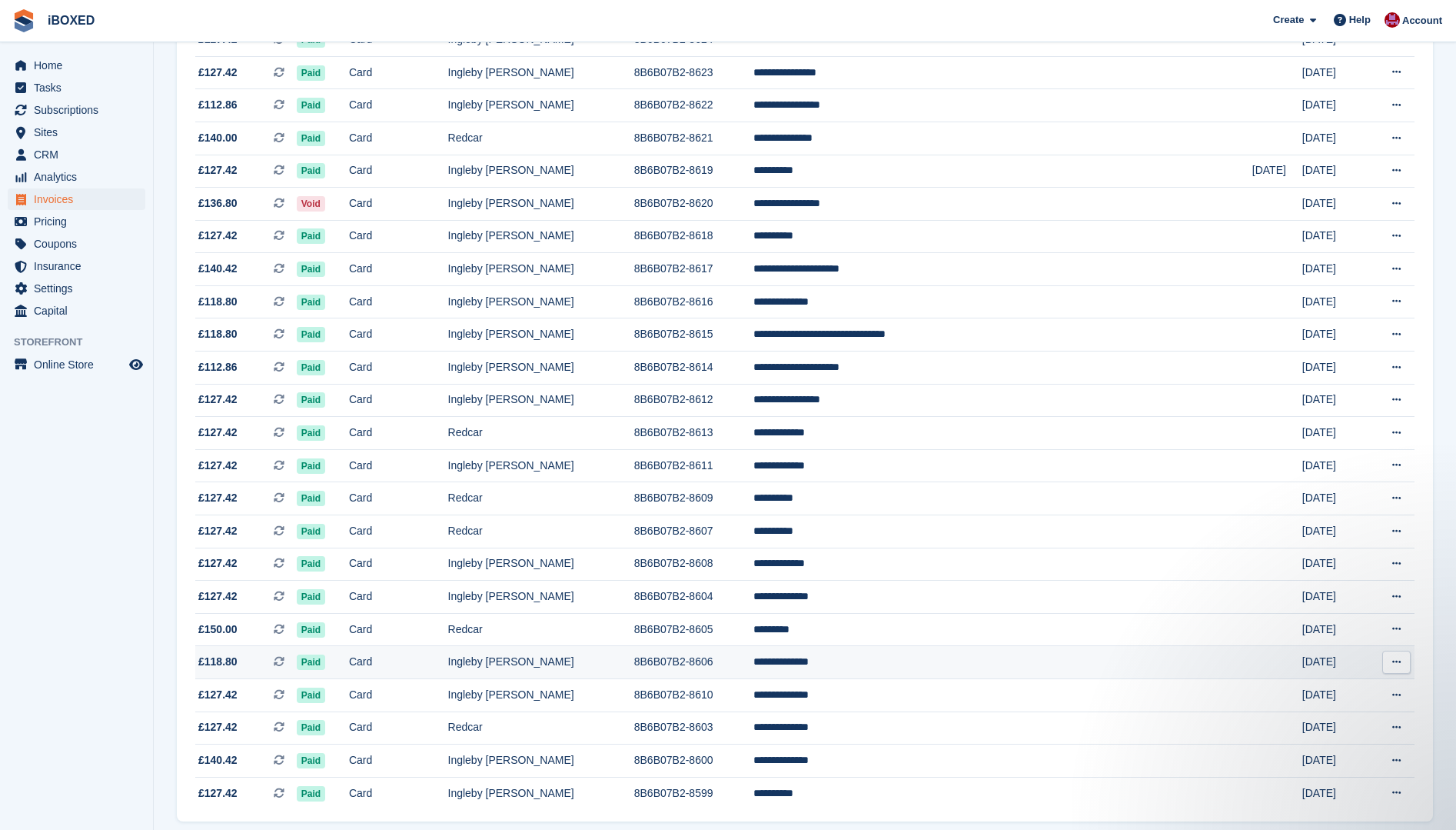
scroll to position [1142, 0]
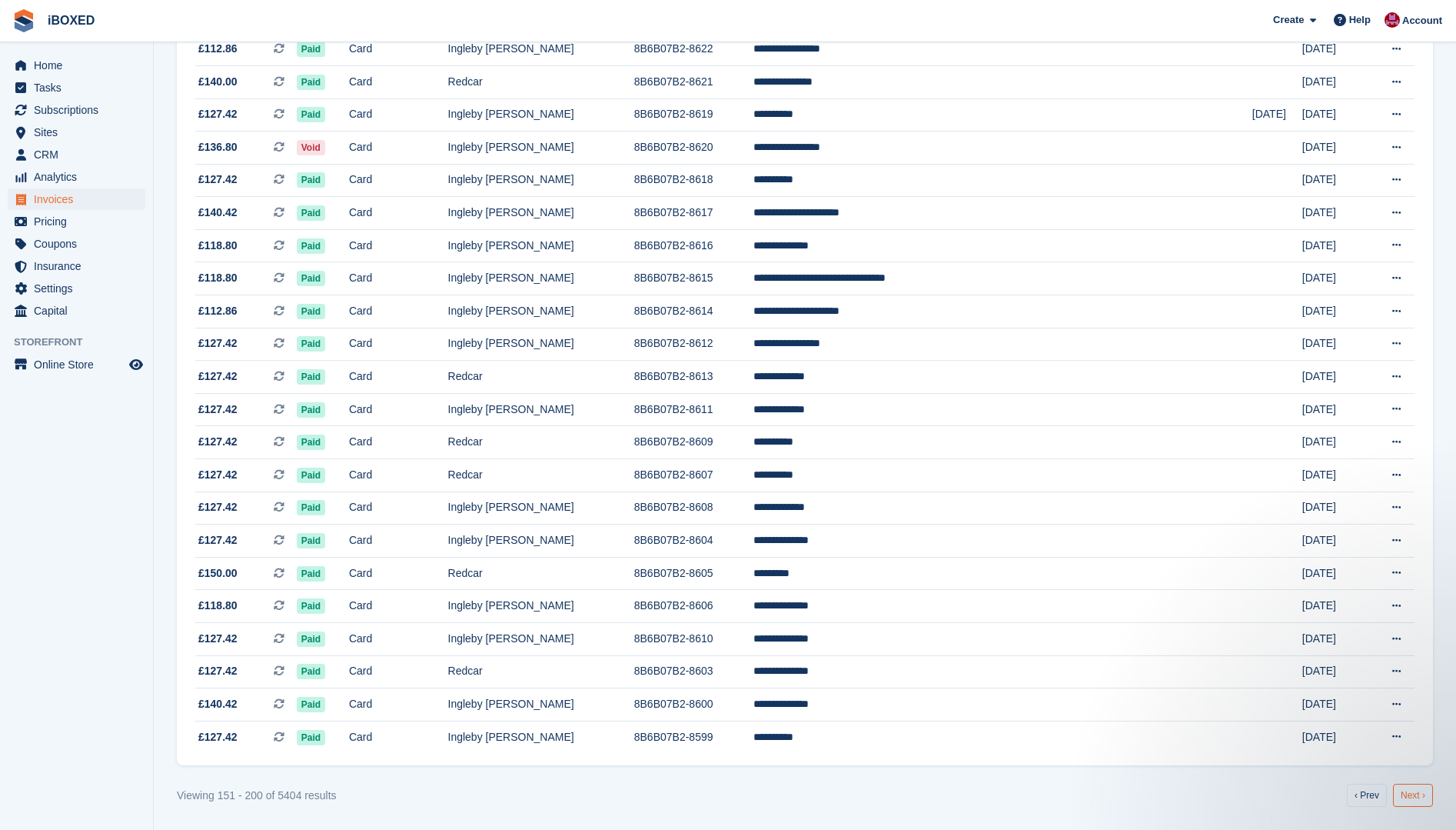
click at [1400, 790] on link "Next ›" at bounding box center [1413, 796] width 40 height 23
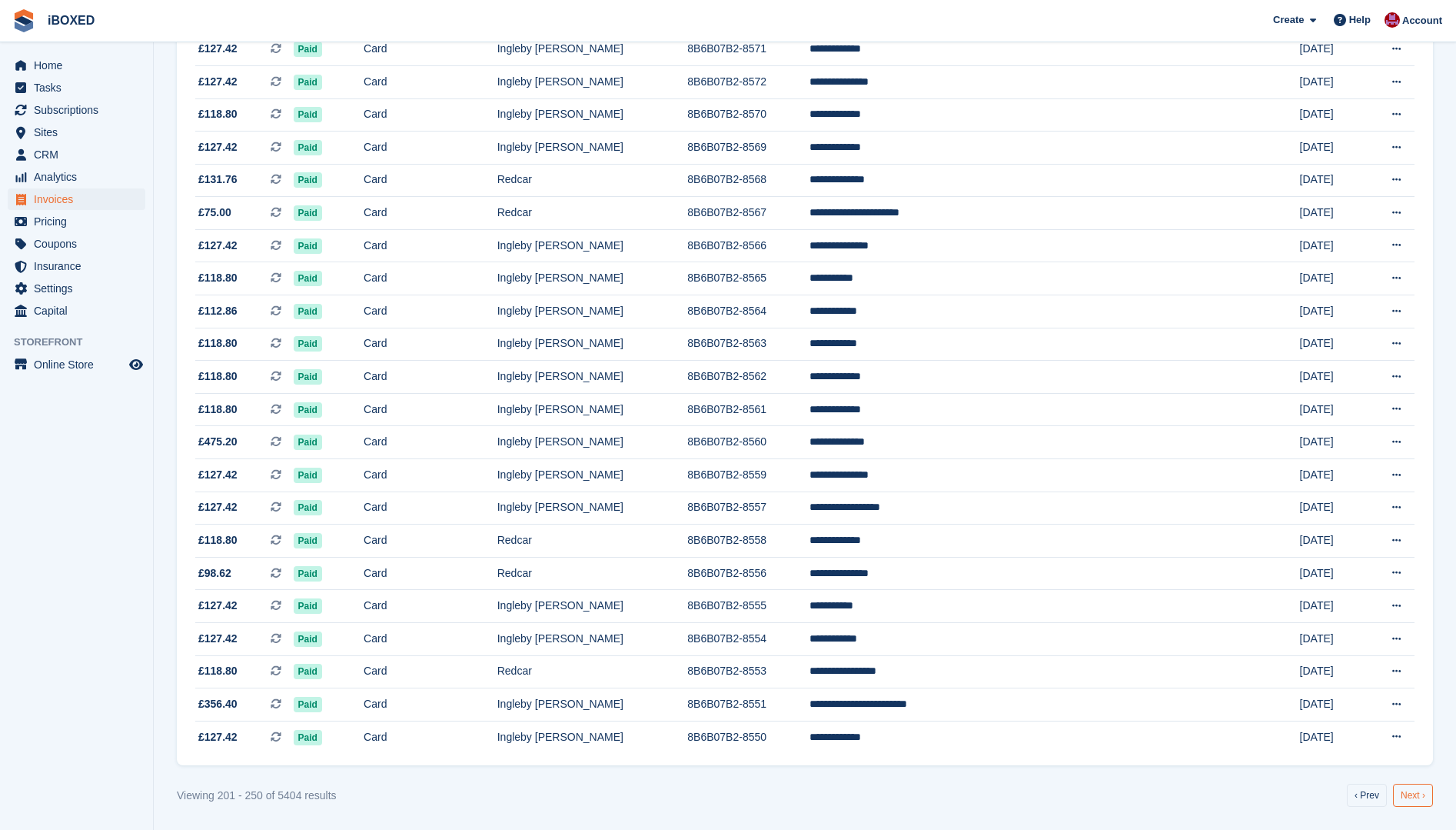
click at [1414, 796] on link "Next ›" at bounding box center [1413, 796] width 40 height 23
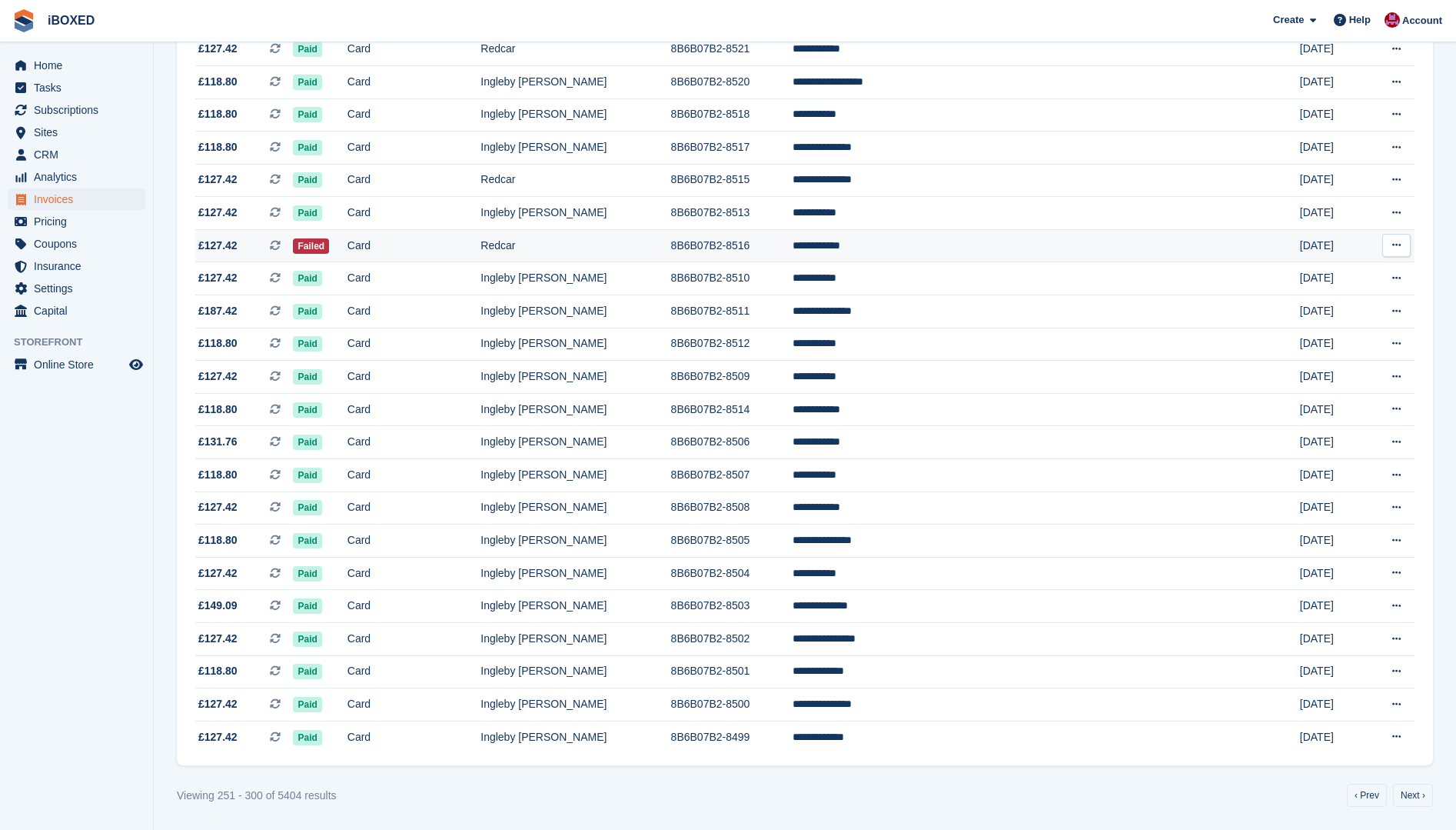
click at [347, 243] on td "Failed" at bounding box center [319, 246] width 54 height 33
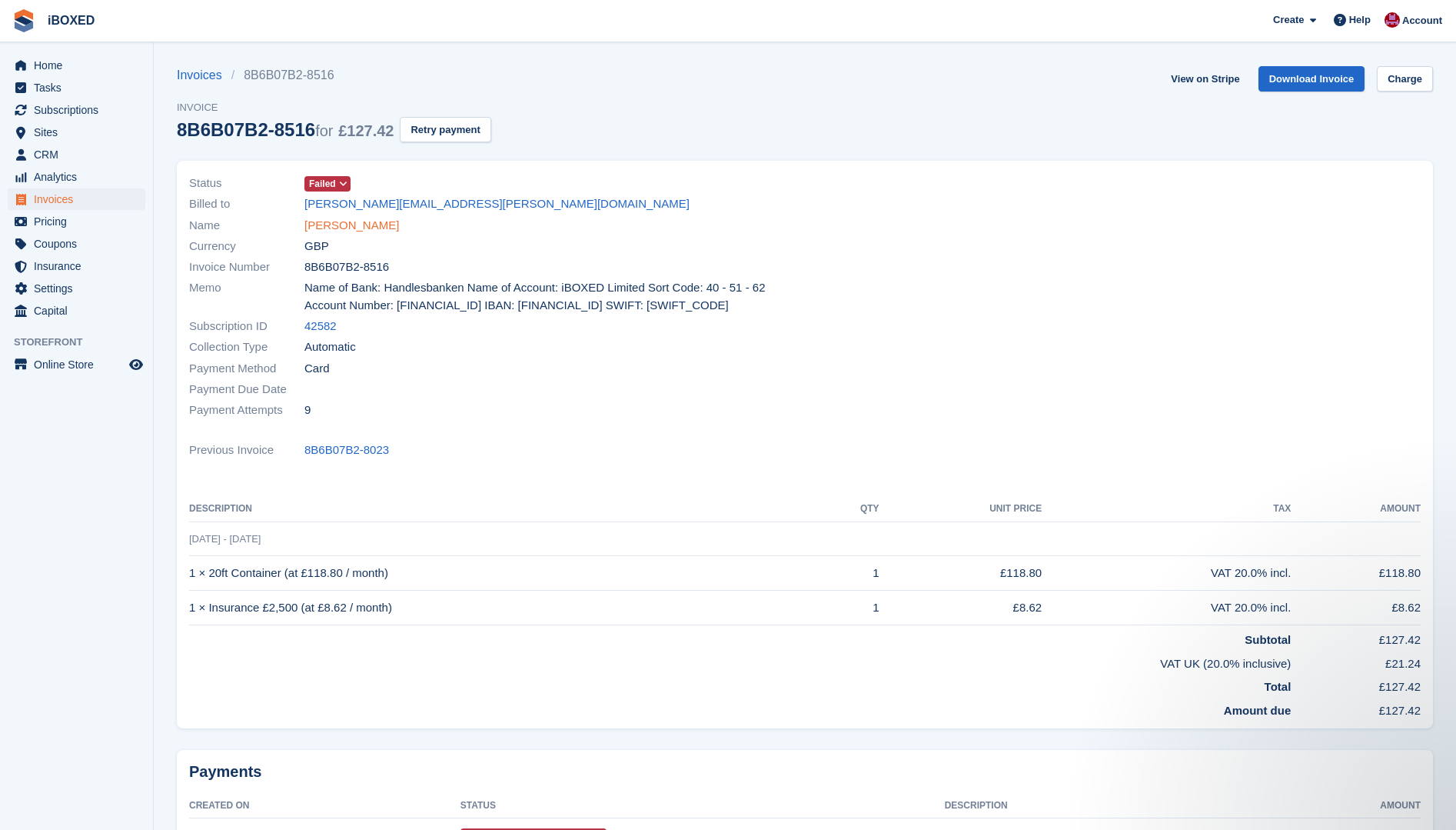
click at [363, 227] on link "[PERSON_NAME]" at bounding box center [351, 225] width 95 height 18
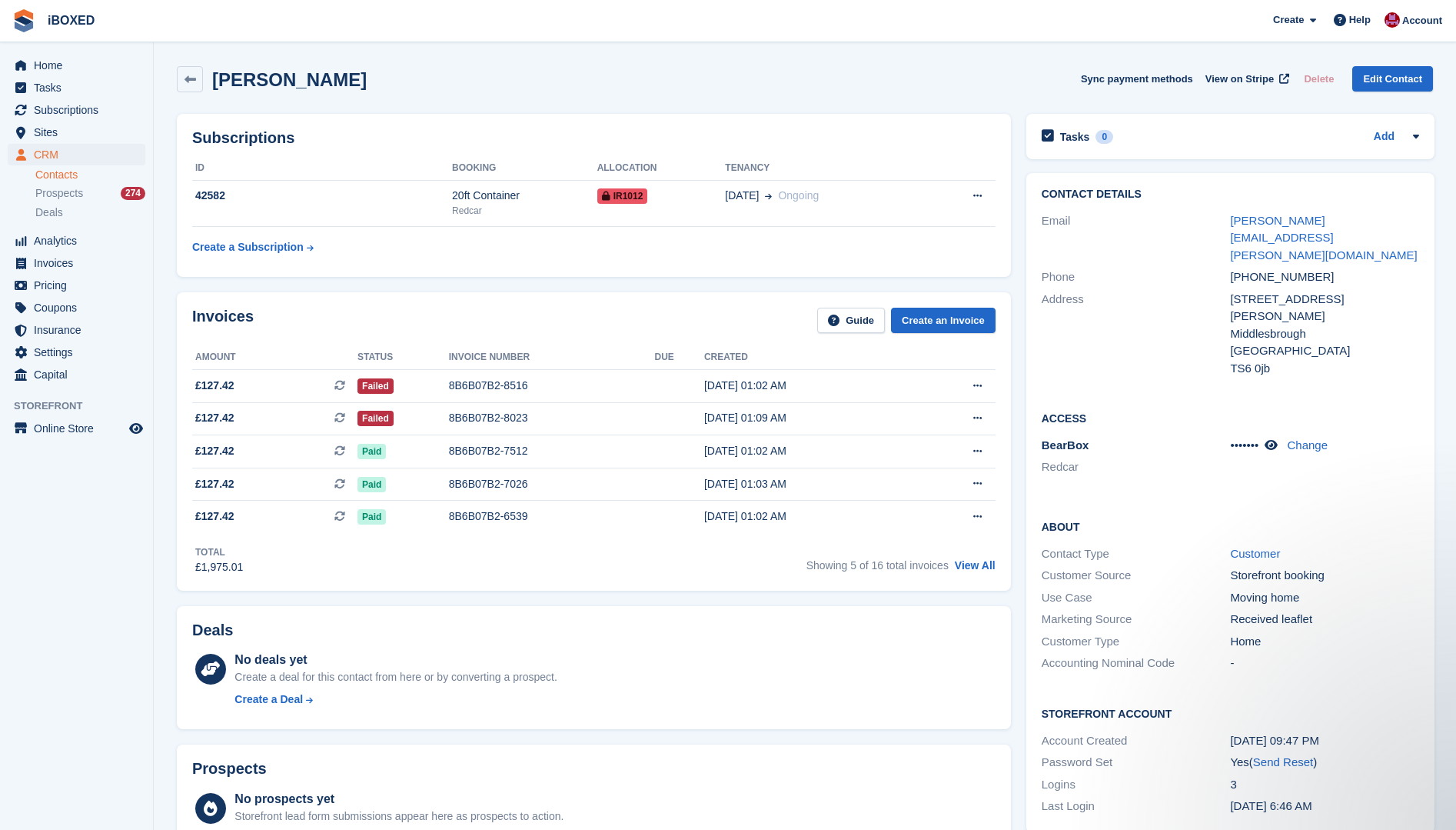
drag, startPoint x: 343, startPoint y: 198, endPoint x: 369, endPoint y: 233, distance: 43.6
click at [360, 217] on td "42582" at bounding box center [322, 203] width 260 height 47
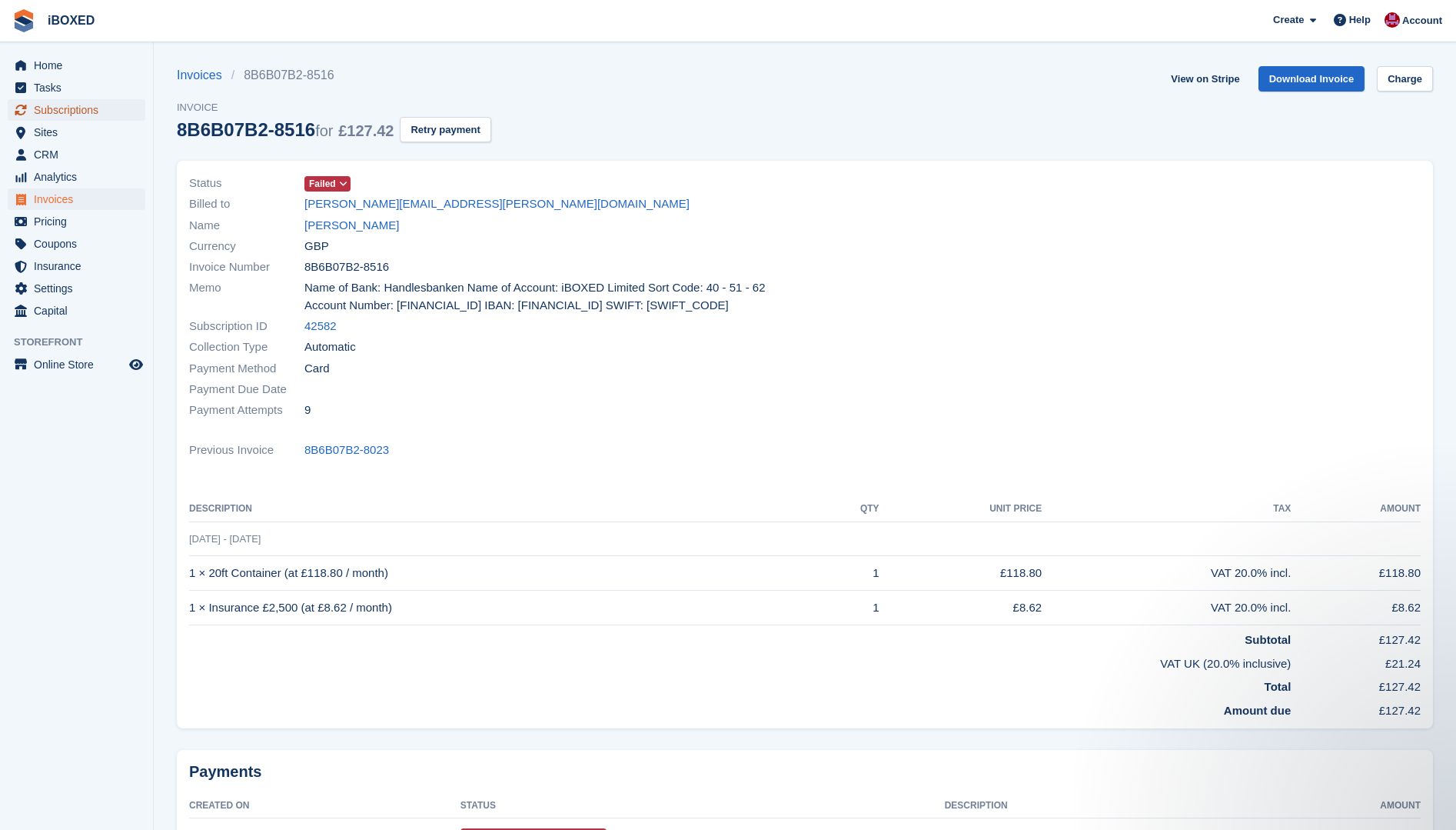
click at [93, 102] on span "Subscriptions" at bounding box center [79, 110] width 92 height 22
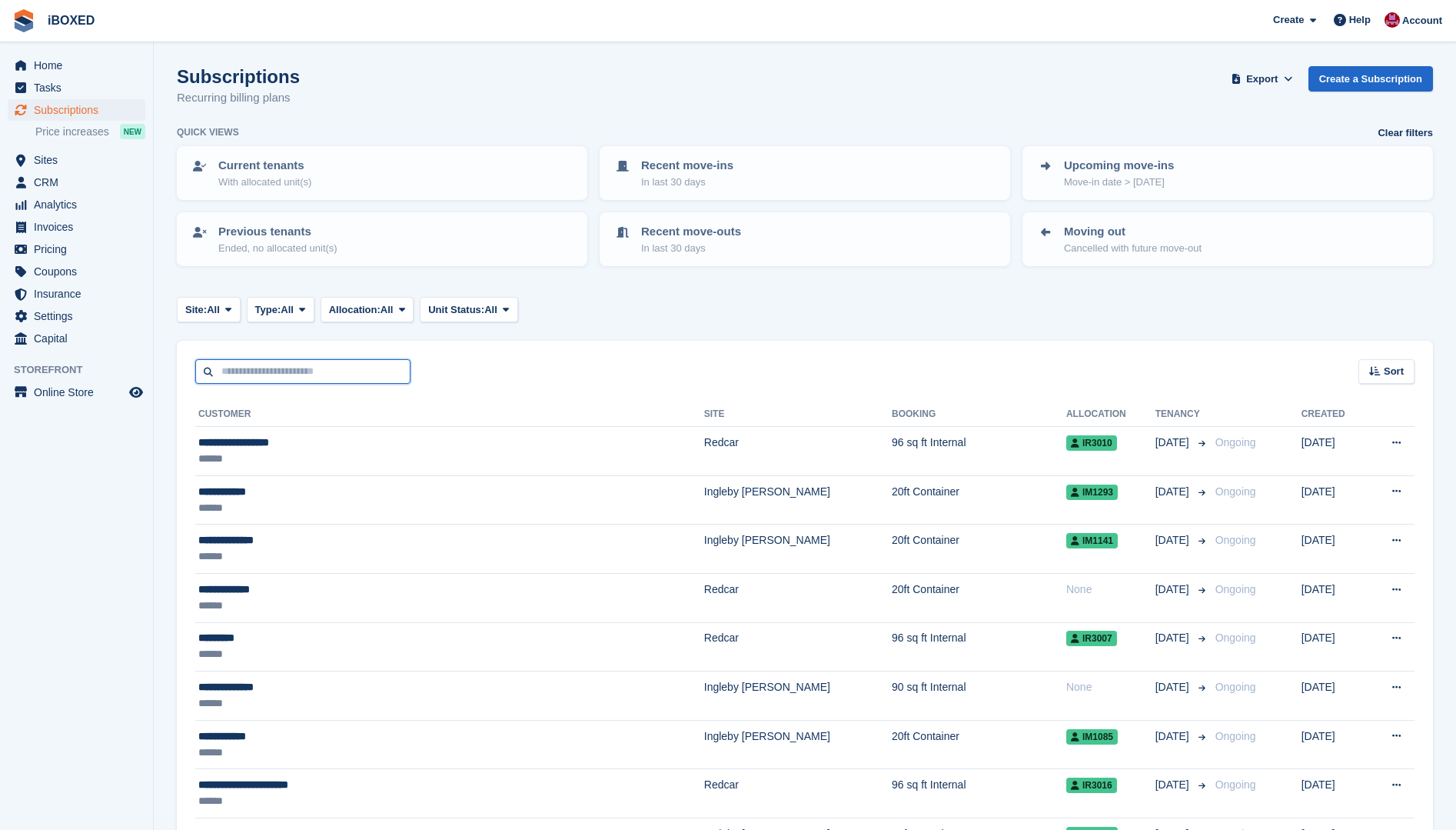
click at [308, 377] on input "text" at bounding box center [302, 371] width 215 height 25
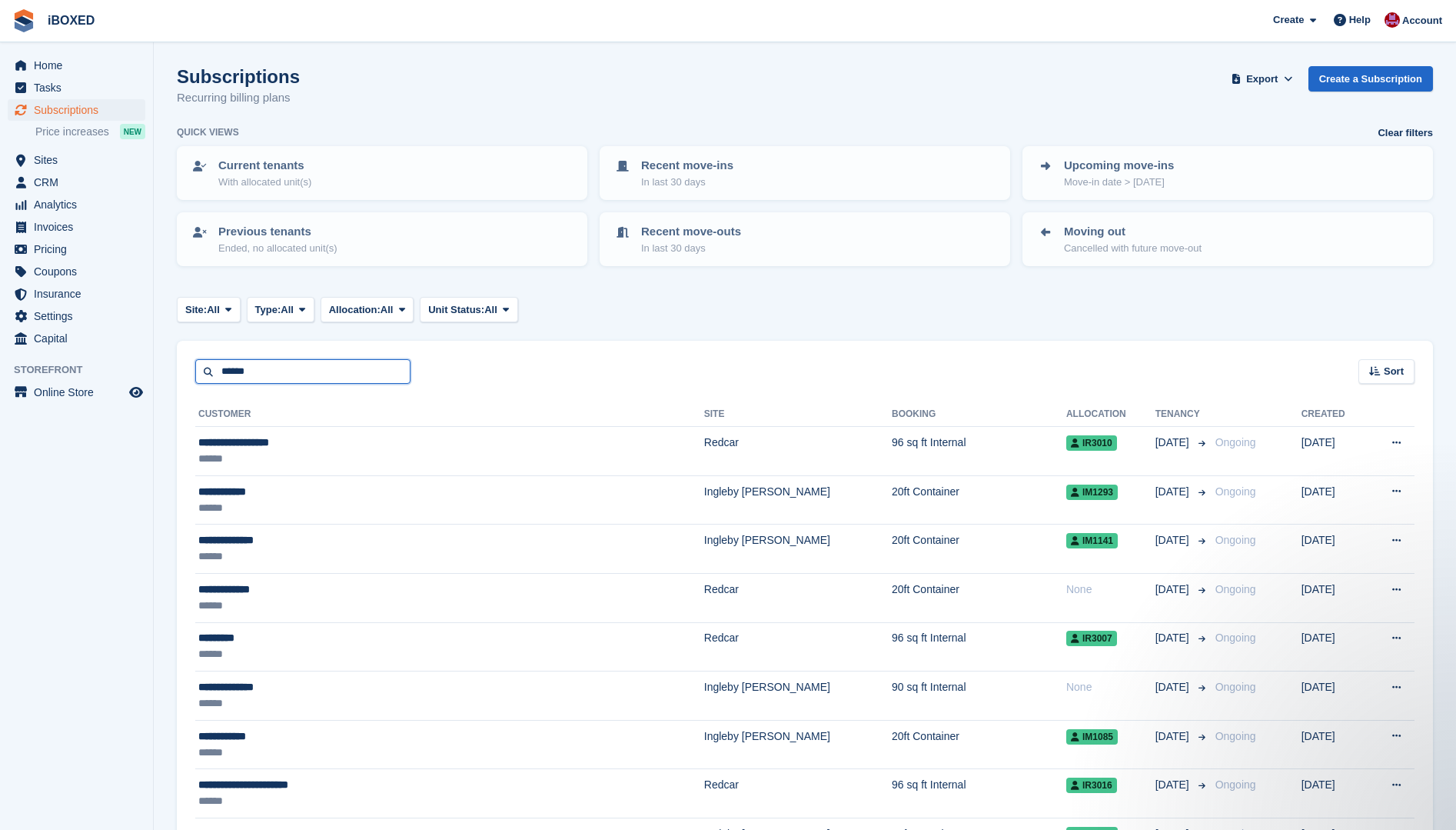
type input "******"
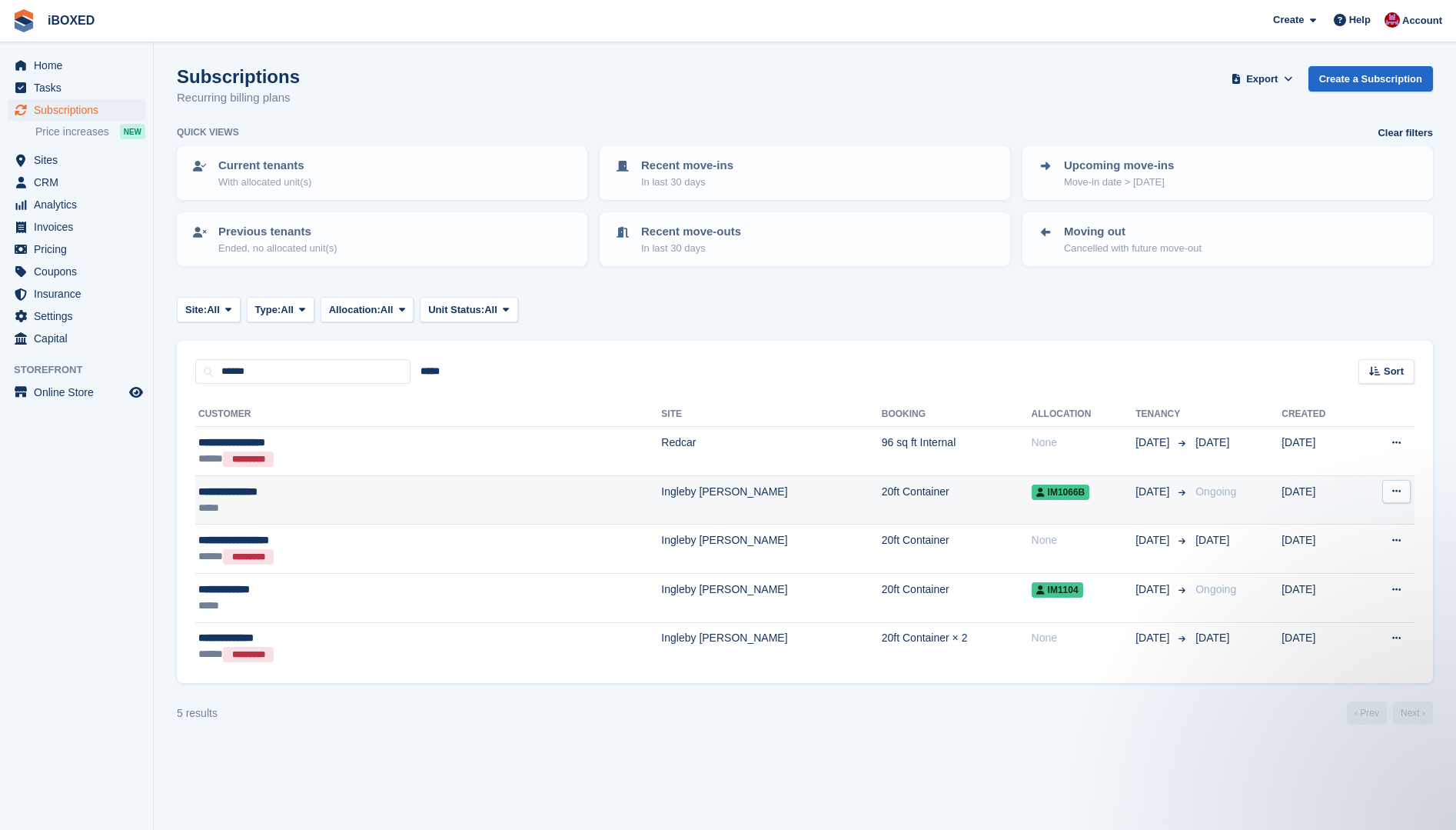
click at [312, 510] on div "*****" at bounding box center [330, 507] width 264 height 16
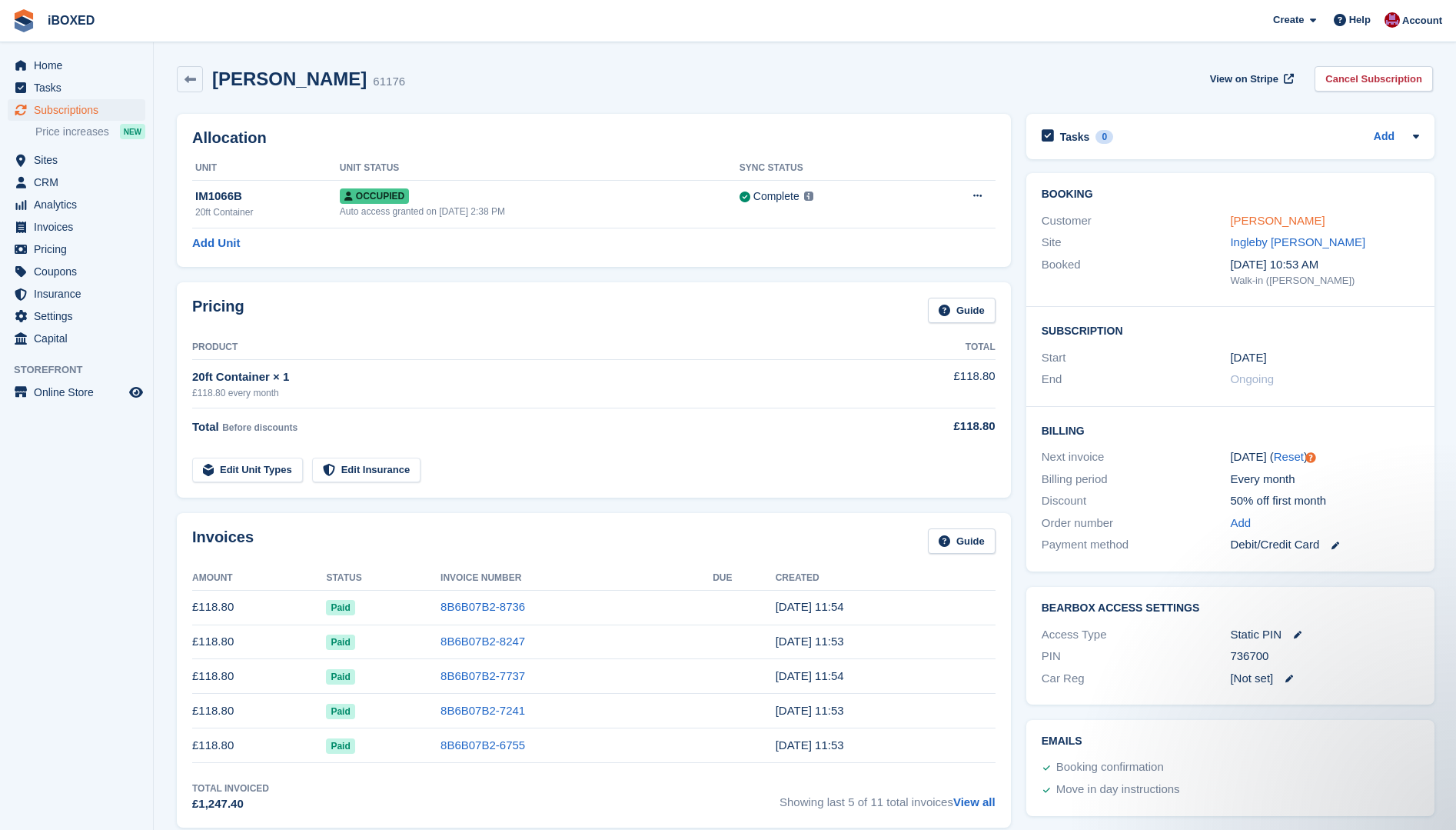
click at [1260, 214] on link "[PERSON_NAME]" at bounding box center [1277, 221] width 95 height 13
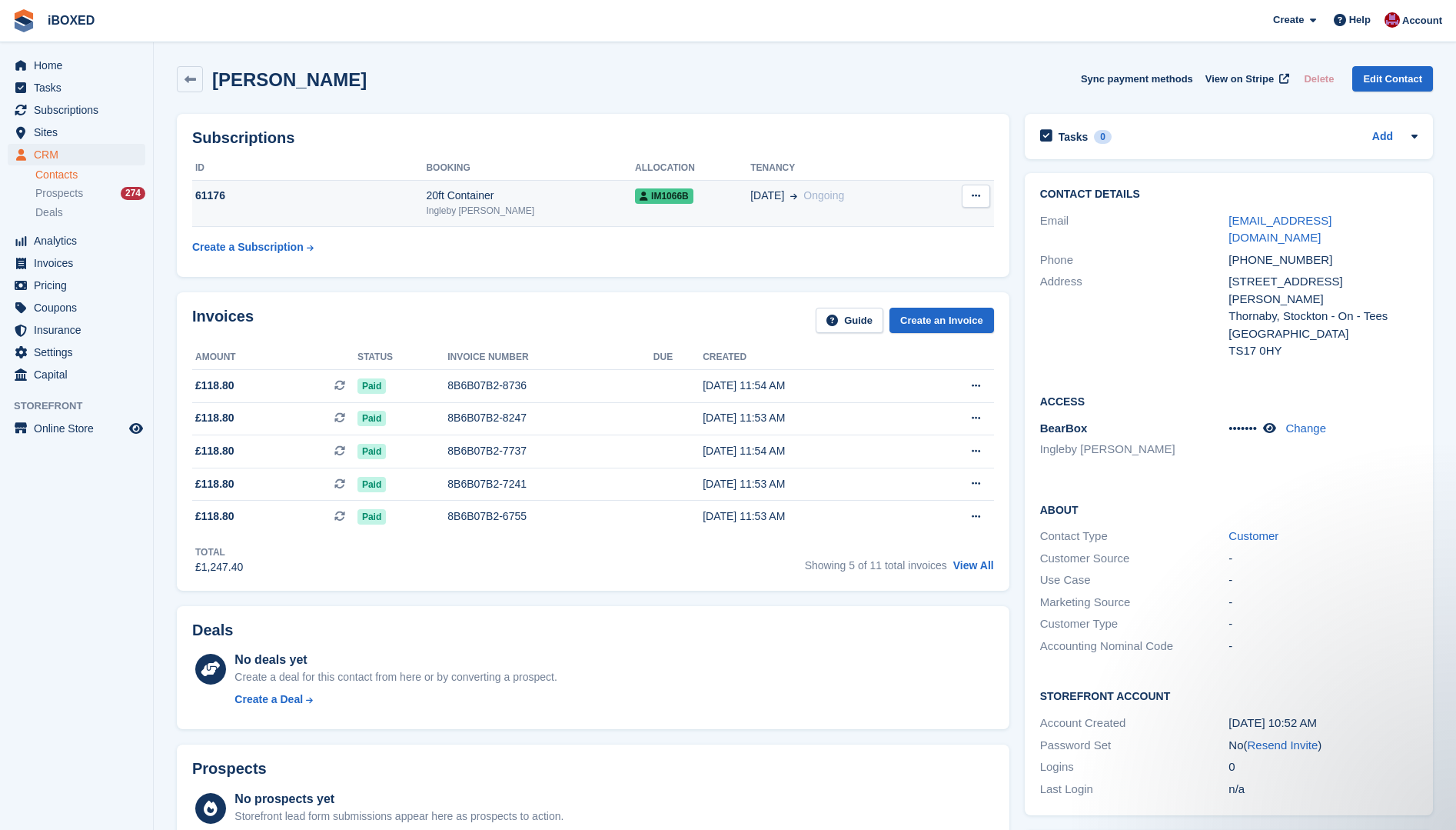
click at [339, 209] on td "61176" at bounding box center [309, 203] width 233 height 47
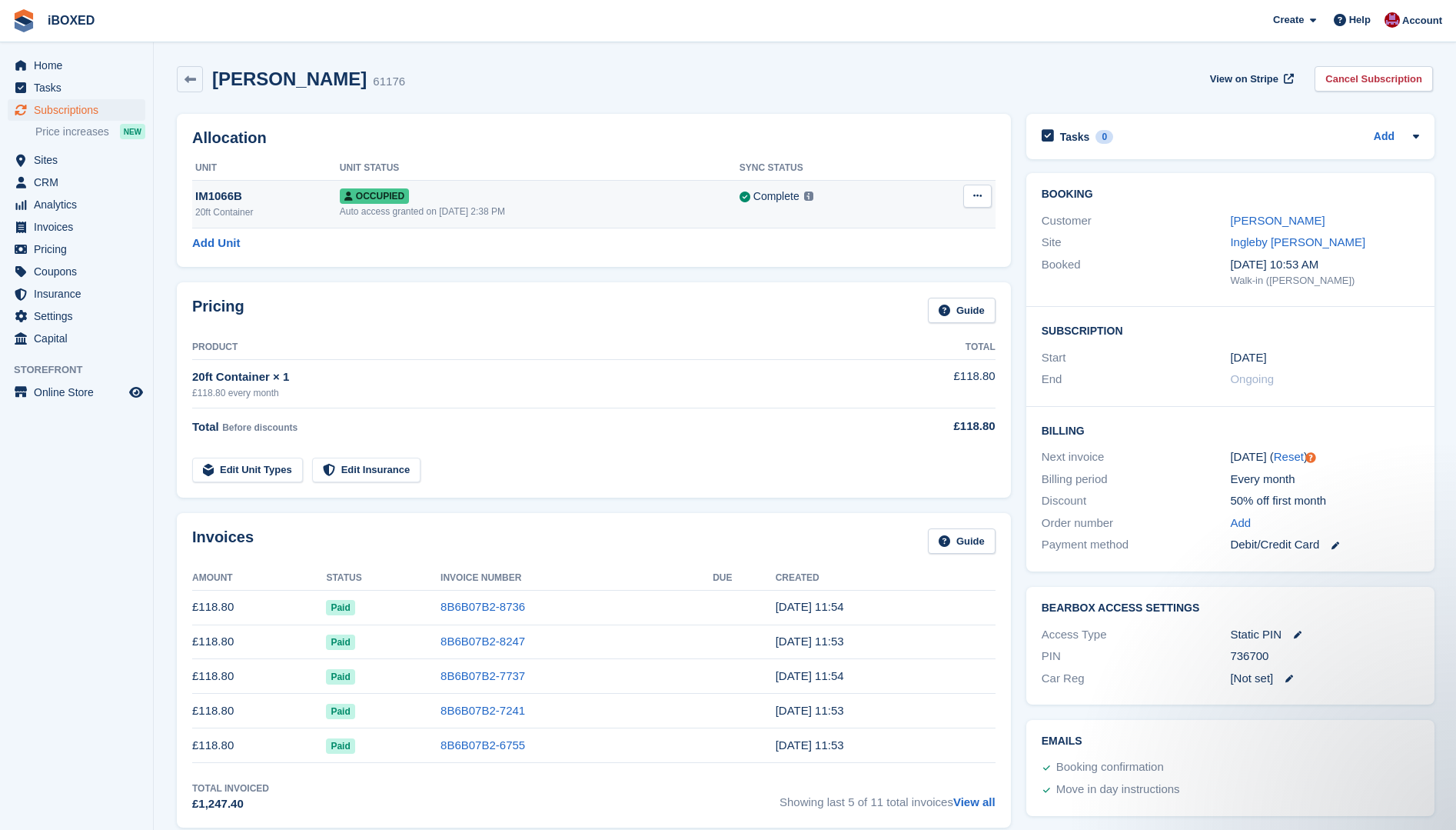
click at [438, 213] on div "Auto access granted on [DATE] 2:38 PM" at bounding box center [539, 212] width 400 height 14
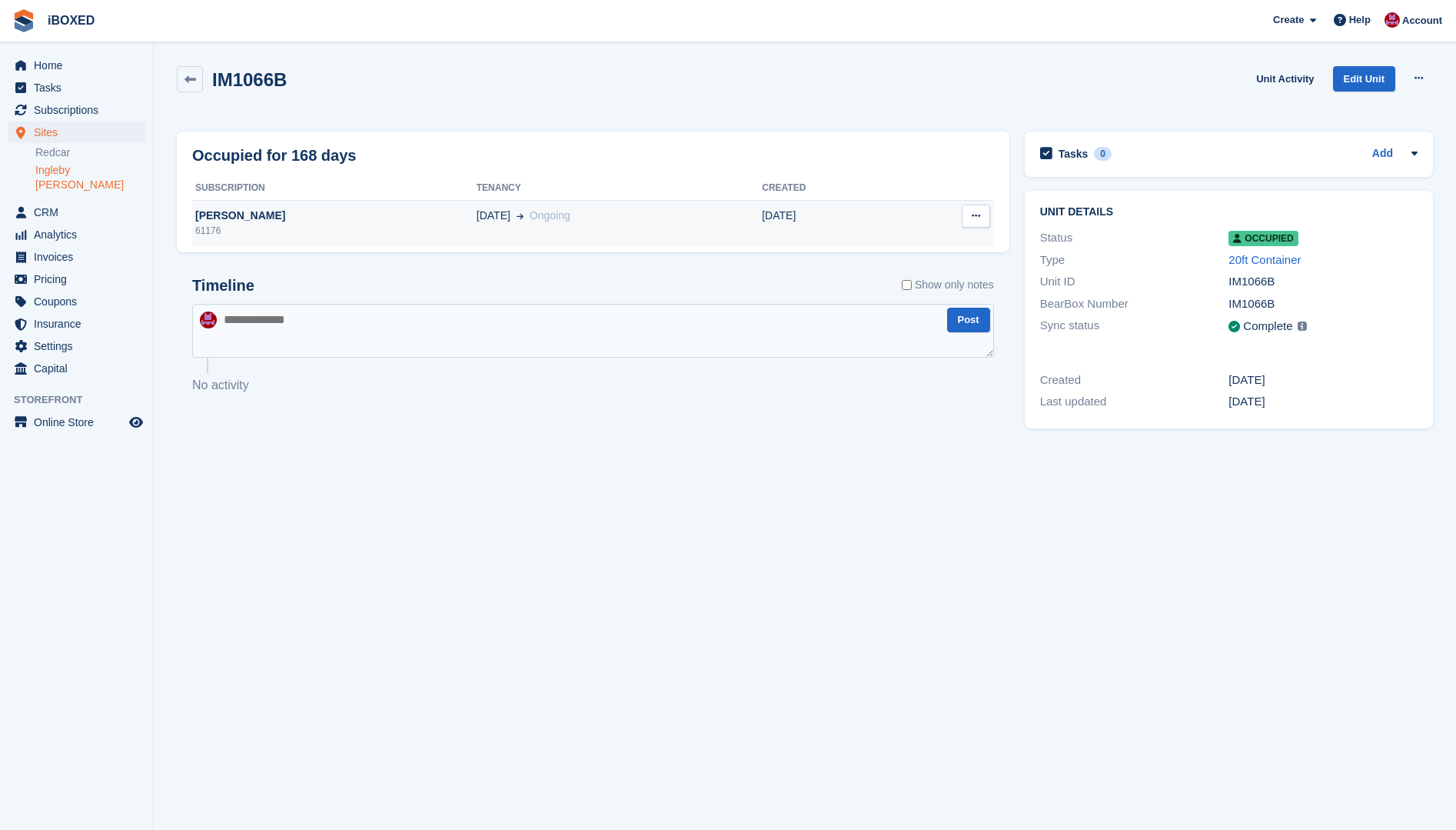
click at [317, 221] on div "[PERSON_NAME]" at bounding box center [335, 215] width 284 height 16
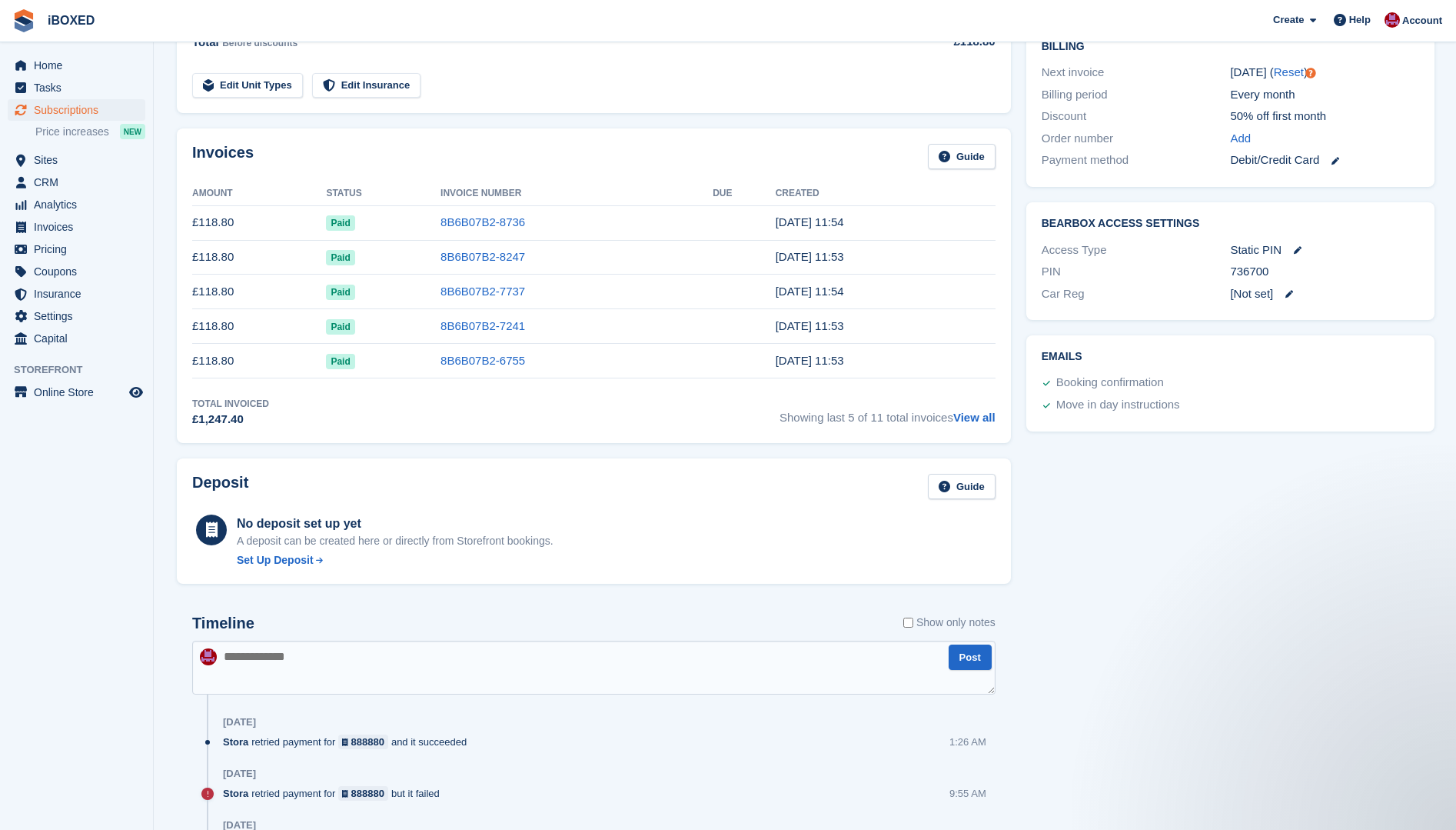
click at [260, 670] on textarea at bounding box center [594, 668] width 804 height 54
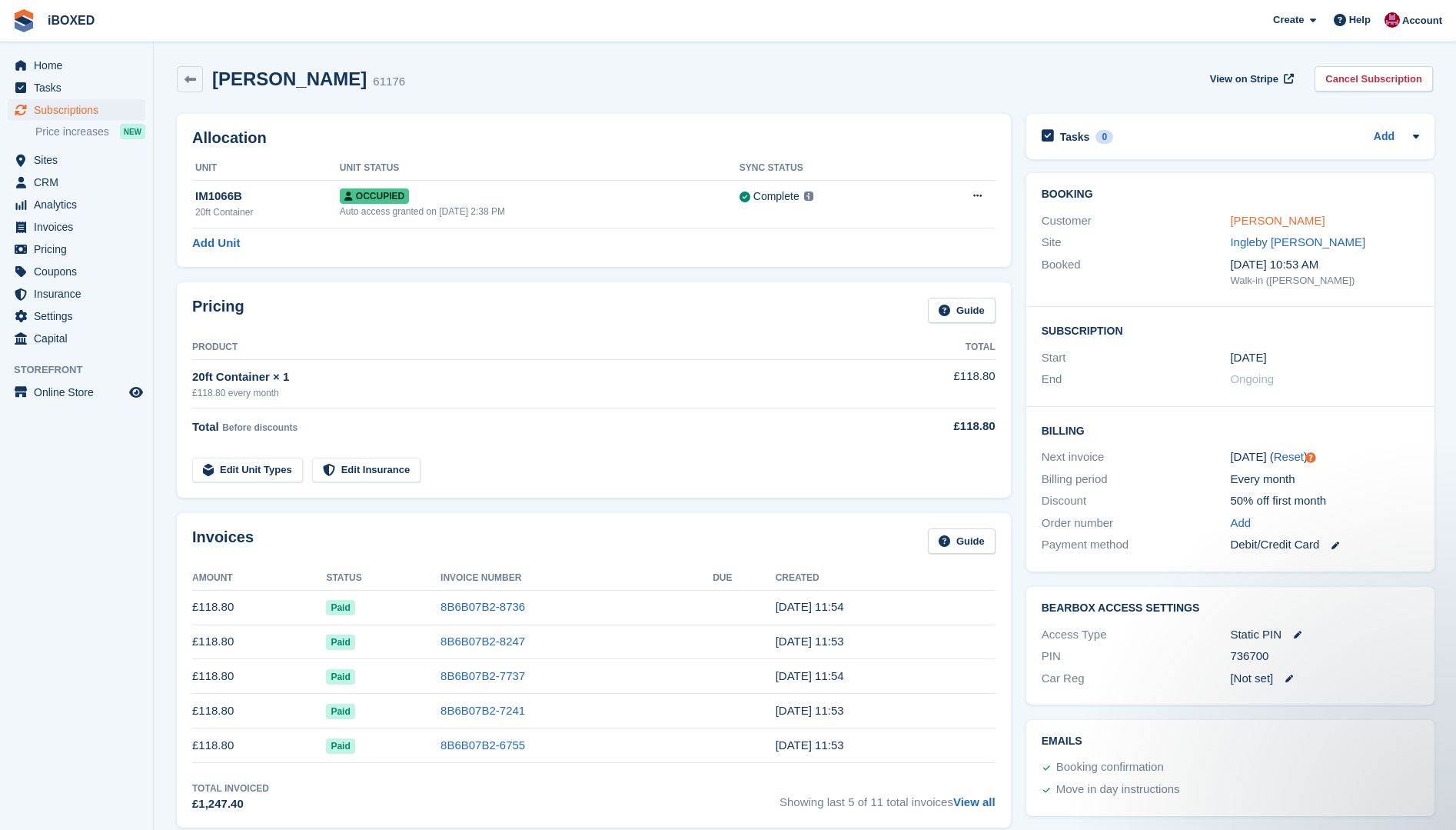
type textarea "**********"
click at [1251, 223] on link "Jordan Spashett" at bounding box center [1277, 221] width 95 height 13
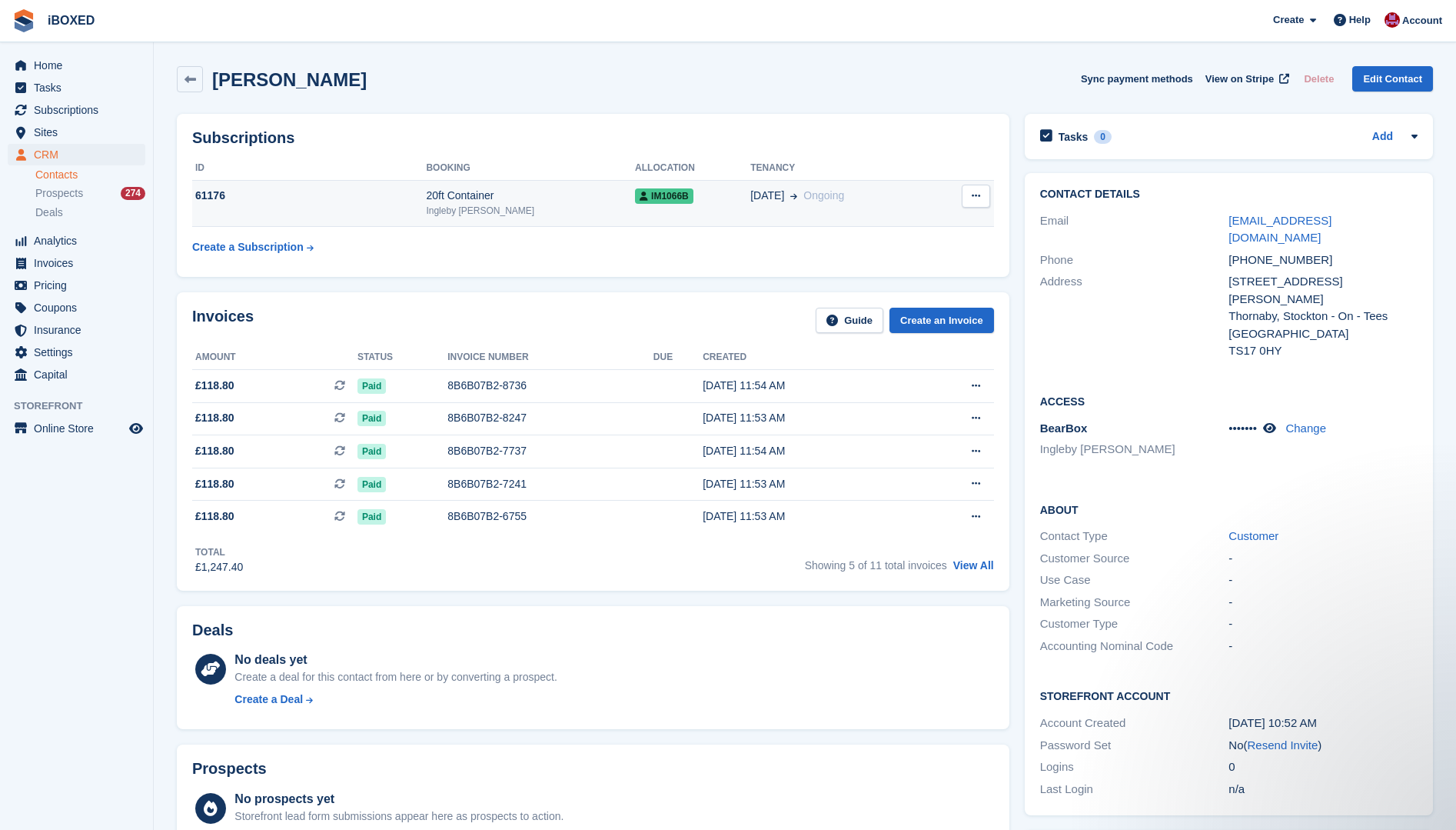
click at [426, 207] on td "61176" at bounding box center [309, 203] width 233 height 47
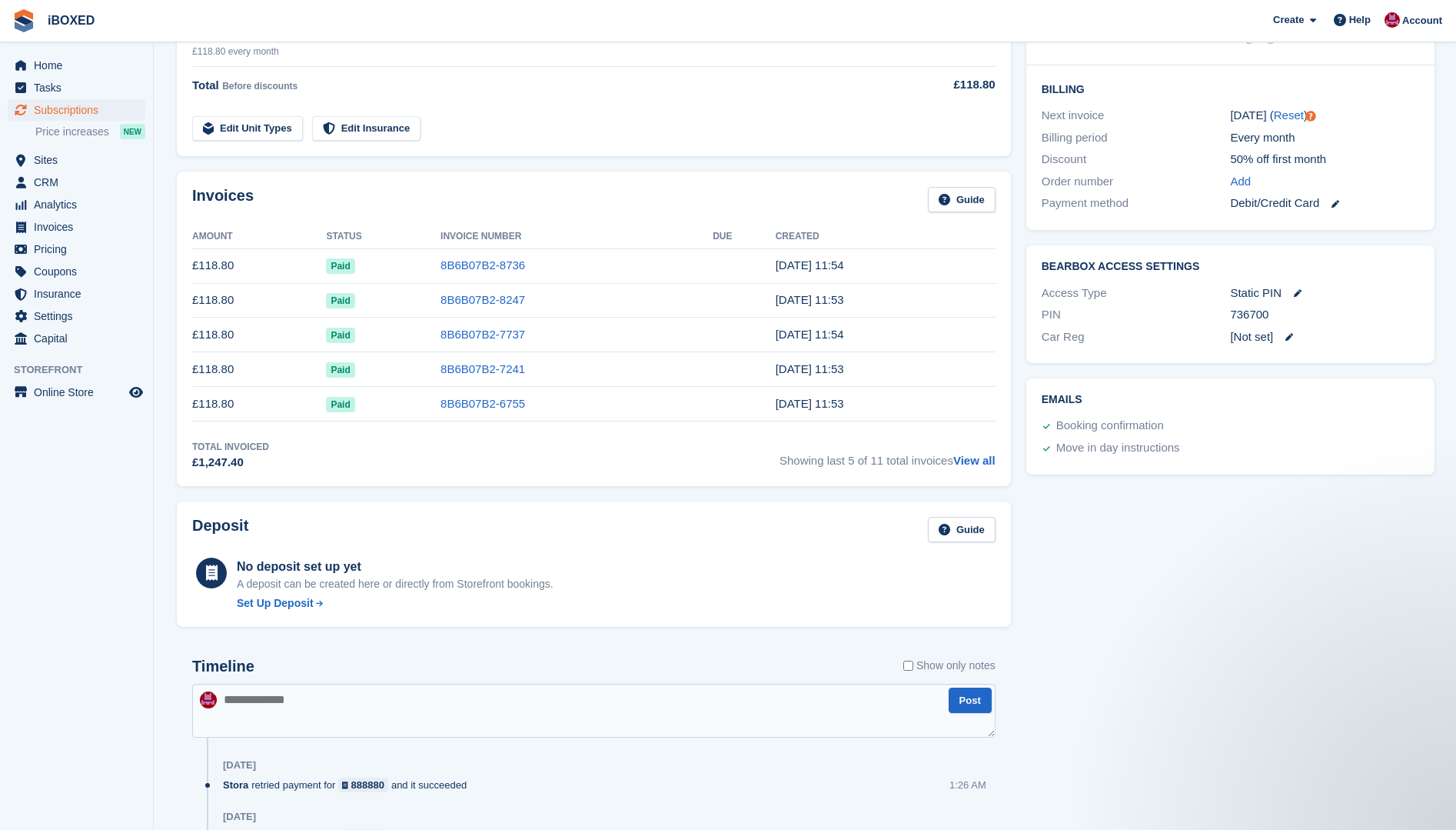
scroll to position [385, 0]
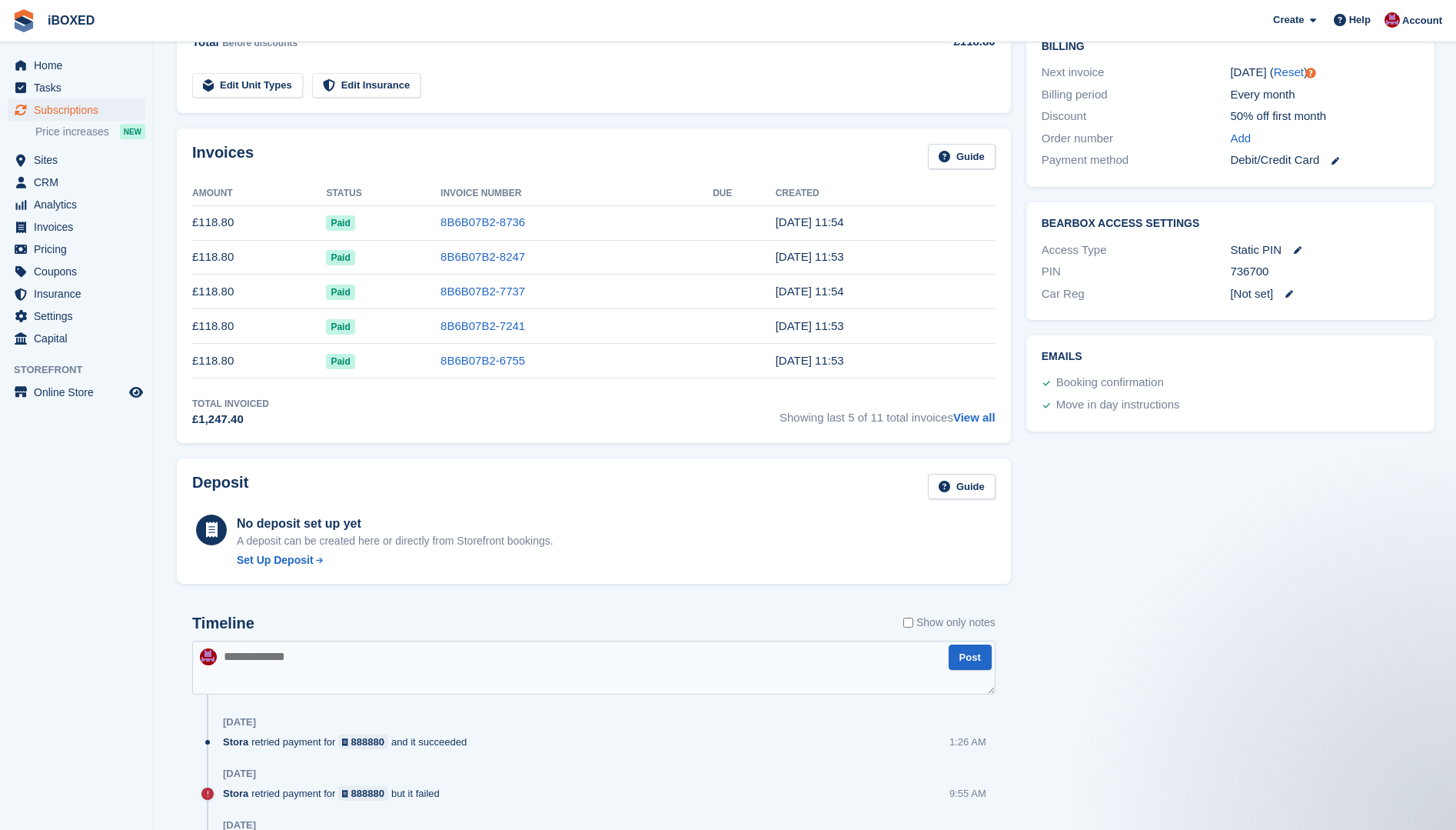
click at [381, 655] on textarea at bounding box center [594, 668] width 804 height 54
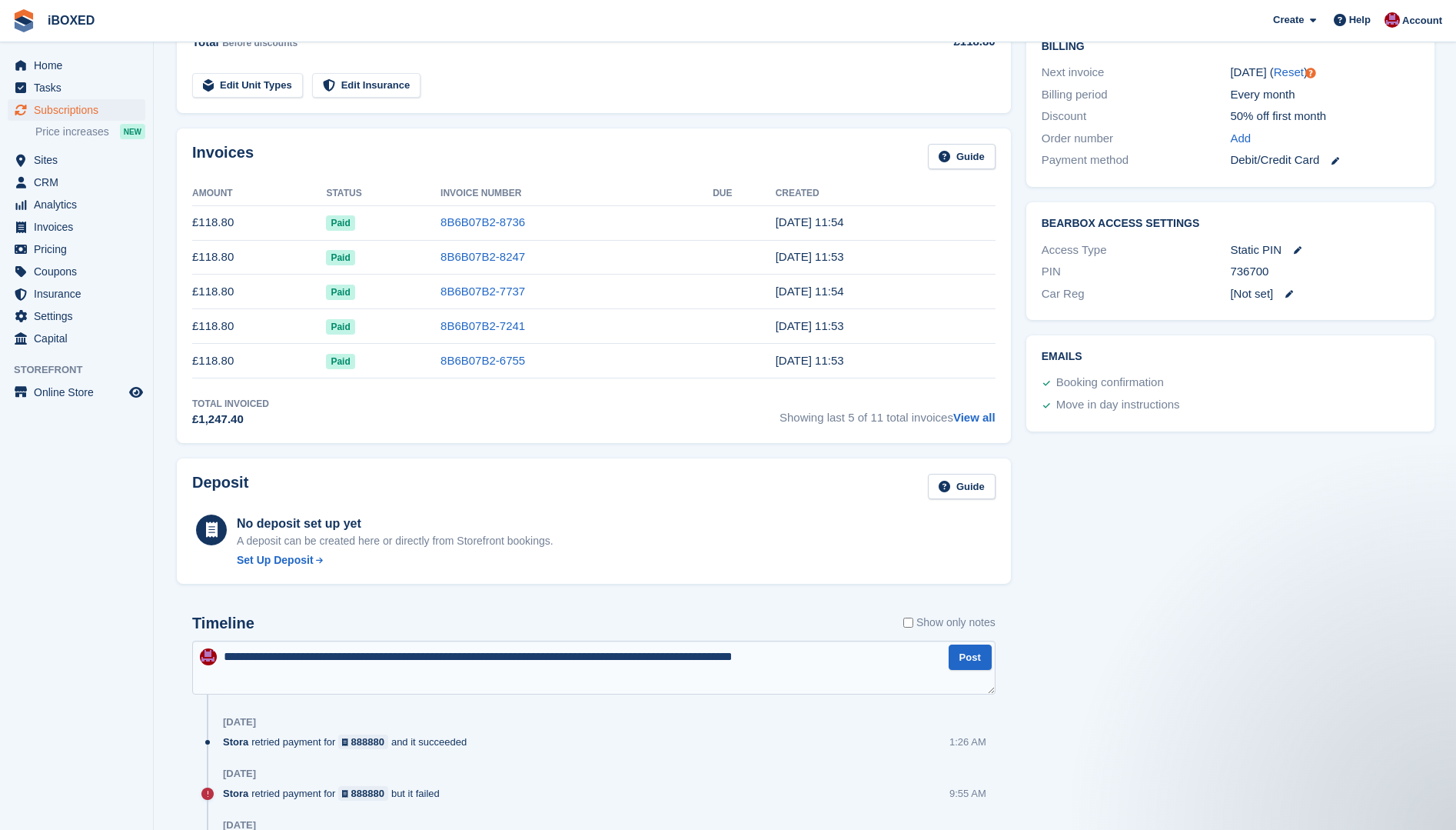
click at [256, 664] on textarea "**********" at bounding box center [594, 668] width 804 height 54
click at [859, 659] on textarea "**********" at bounding box center [594, 668] width 804 height 54
type textarea "**********"
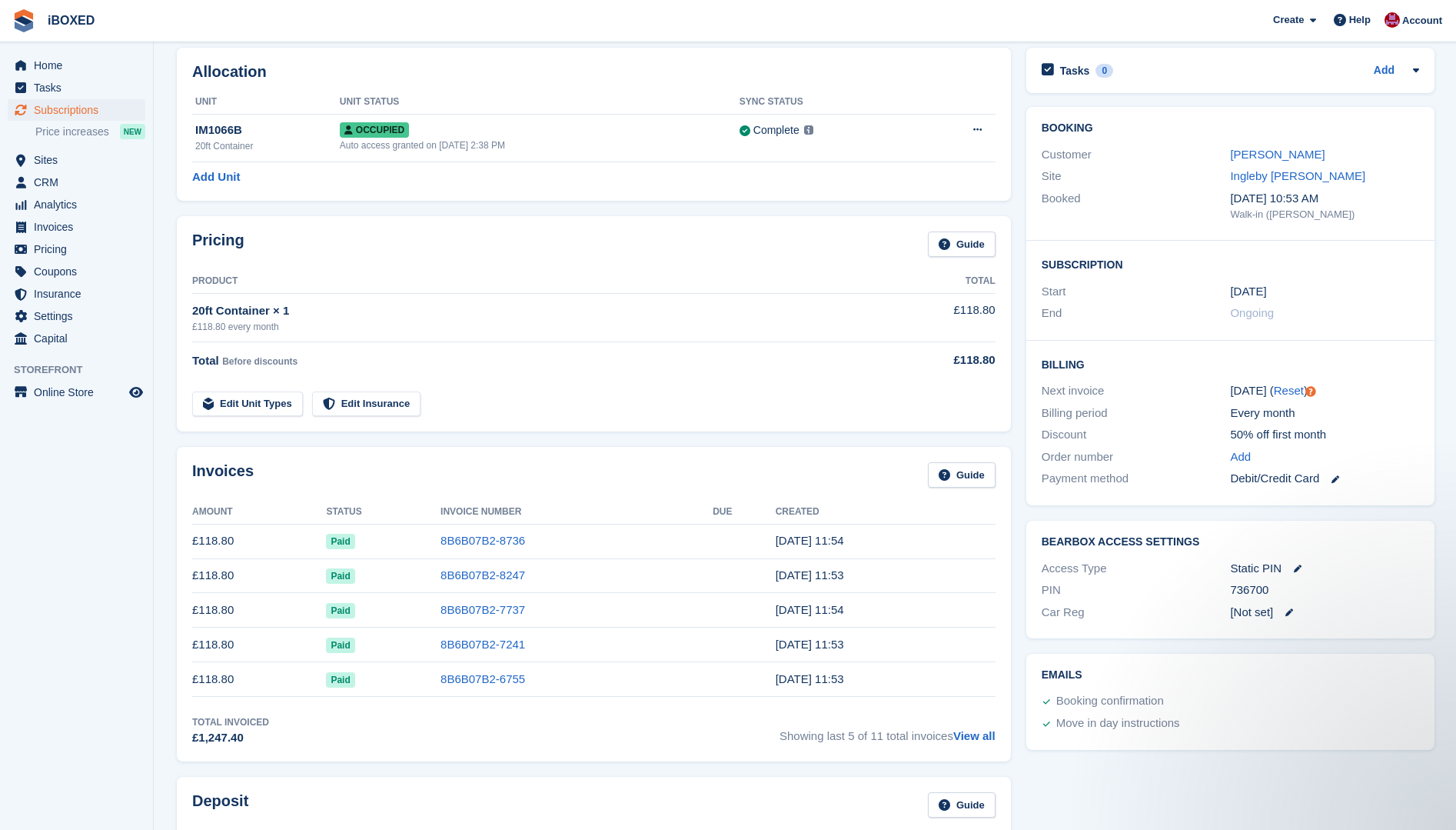
scroll to position [0, 0]
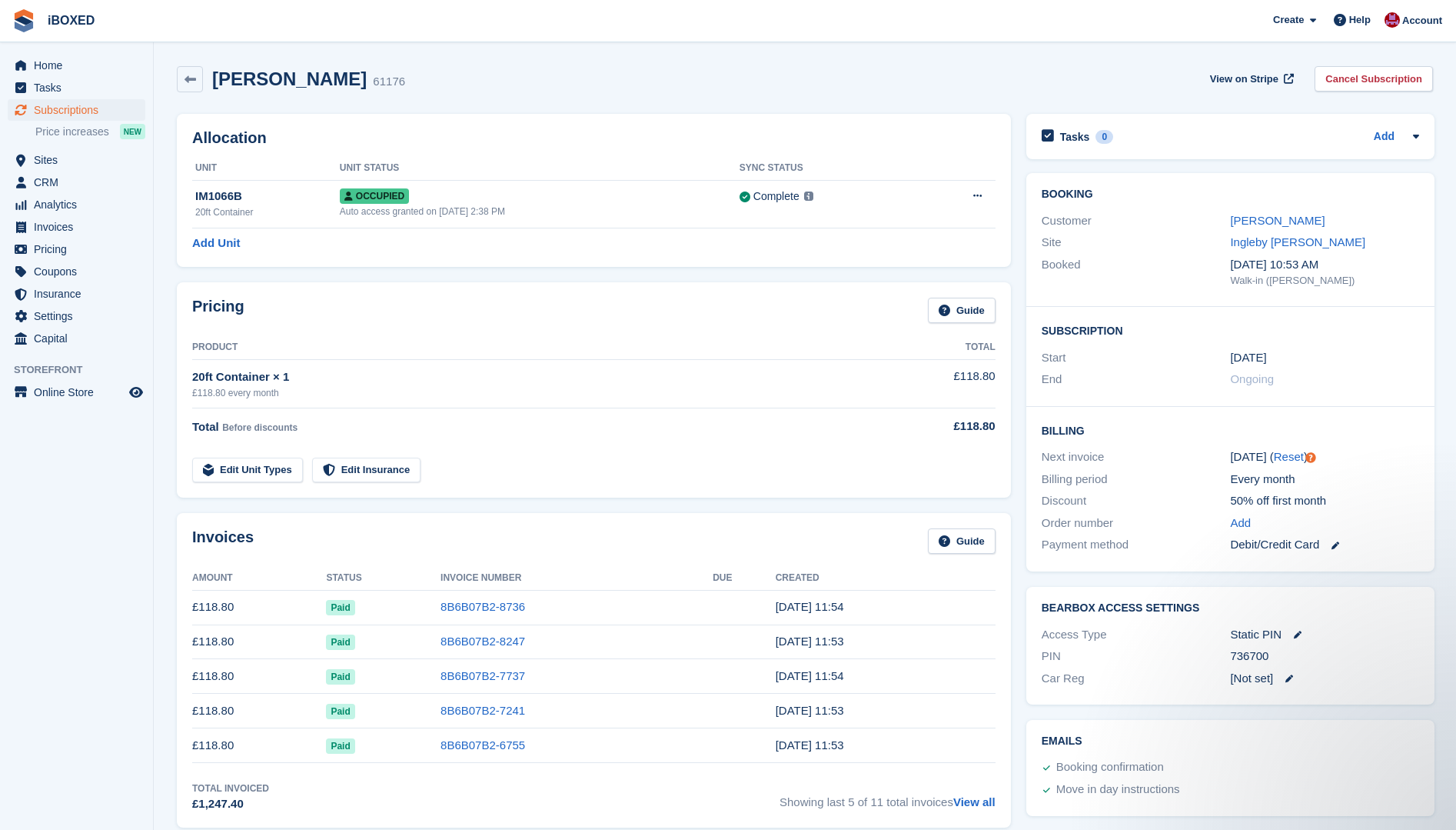
click at [50, 594] on aside "Home Tasks Subscriptions Subscriptions Subscriptions Price increases NEW Price …" at bounding box center [76, 419] width 153 height 753
click at [43, 110] on span "Subscriptions" at bounding box center [79, 110] width 92 height 22
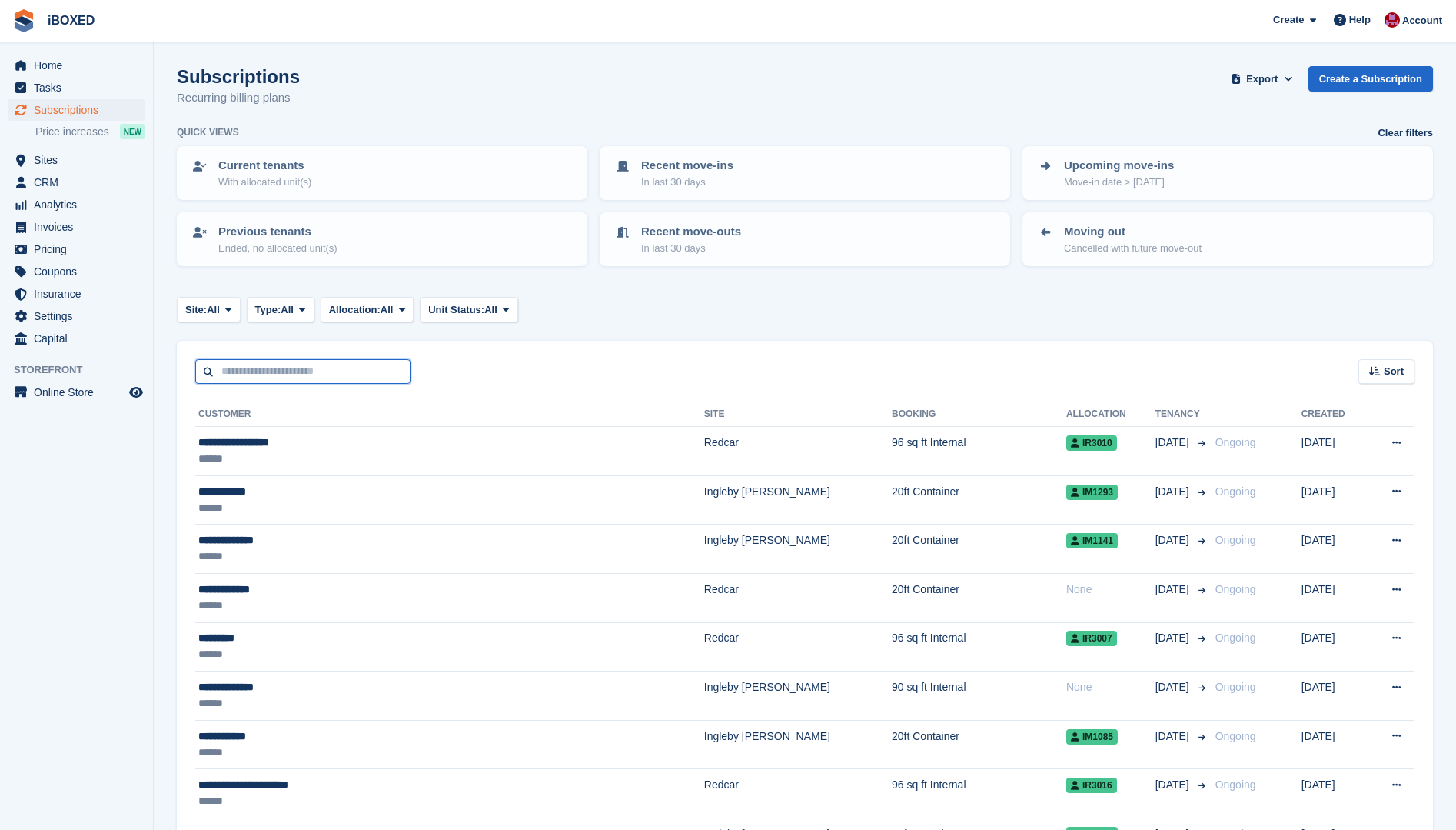
click at [289, 372] on input "text" at bounding box center [302, 371] width 215 height 25
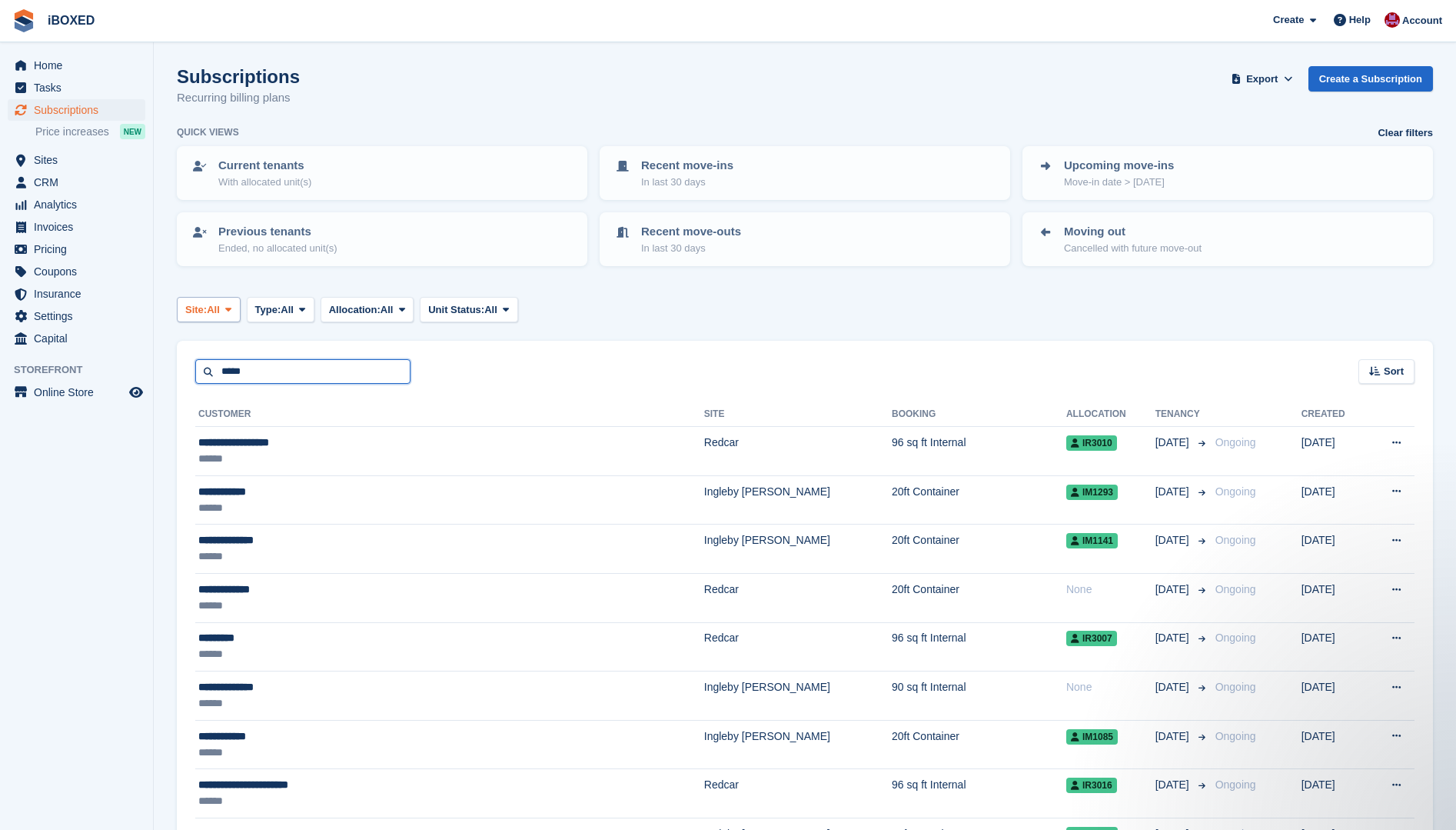
type input "*****"
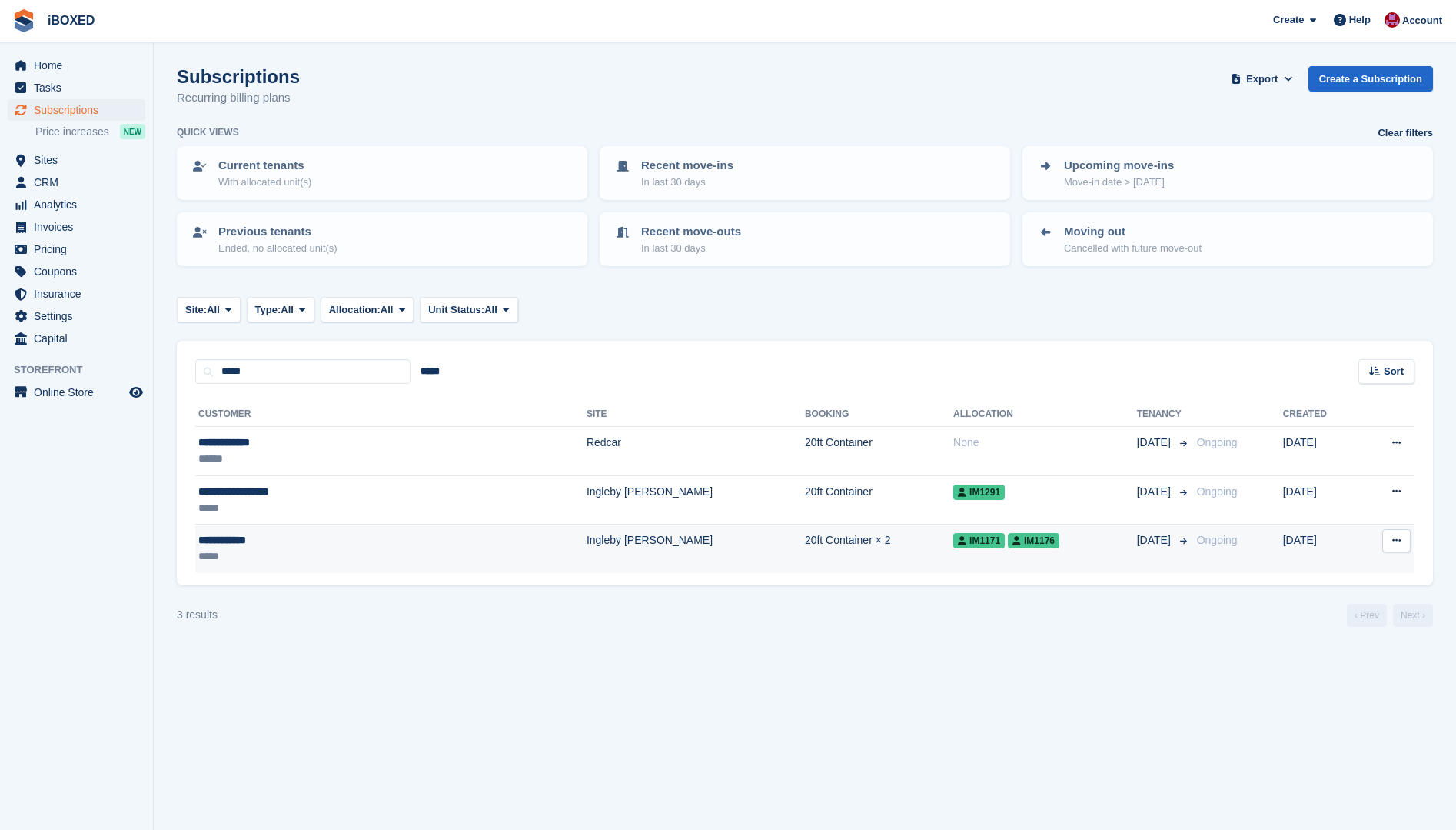
click at [282, 563] on div "*****" at bounding box center [309, 556] width 223 height 16
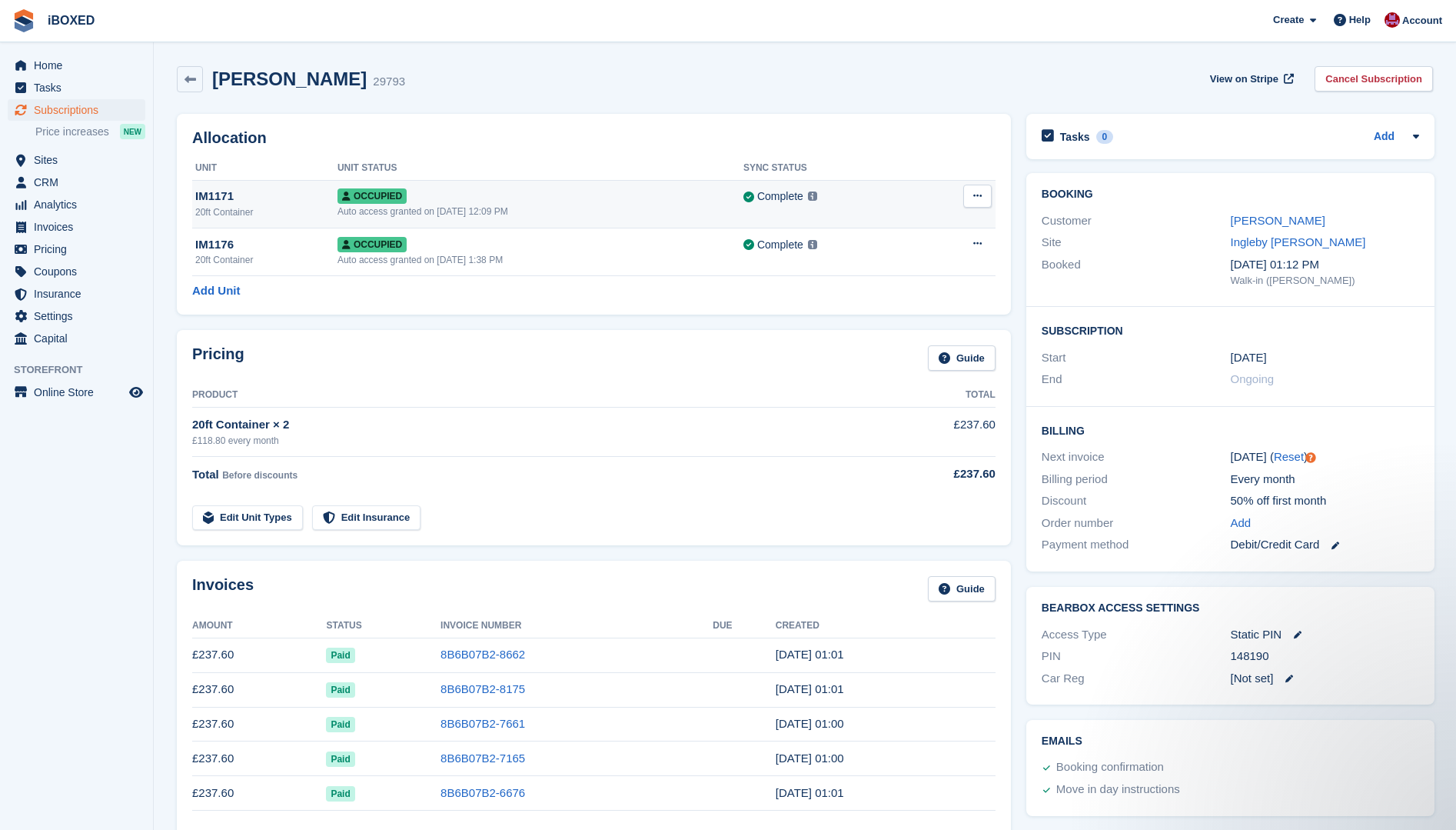
click at [309, 202] on div "IM1171" at bounding box center [266, 196] width 142 height 18
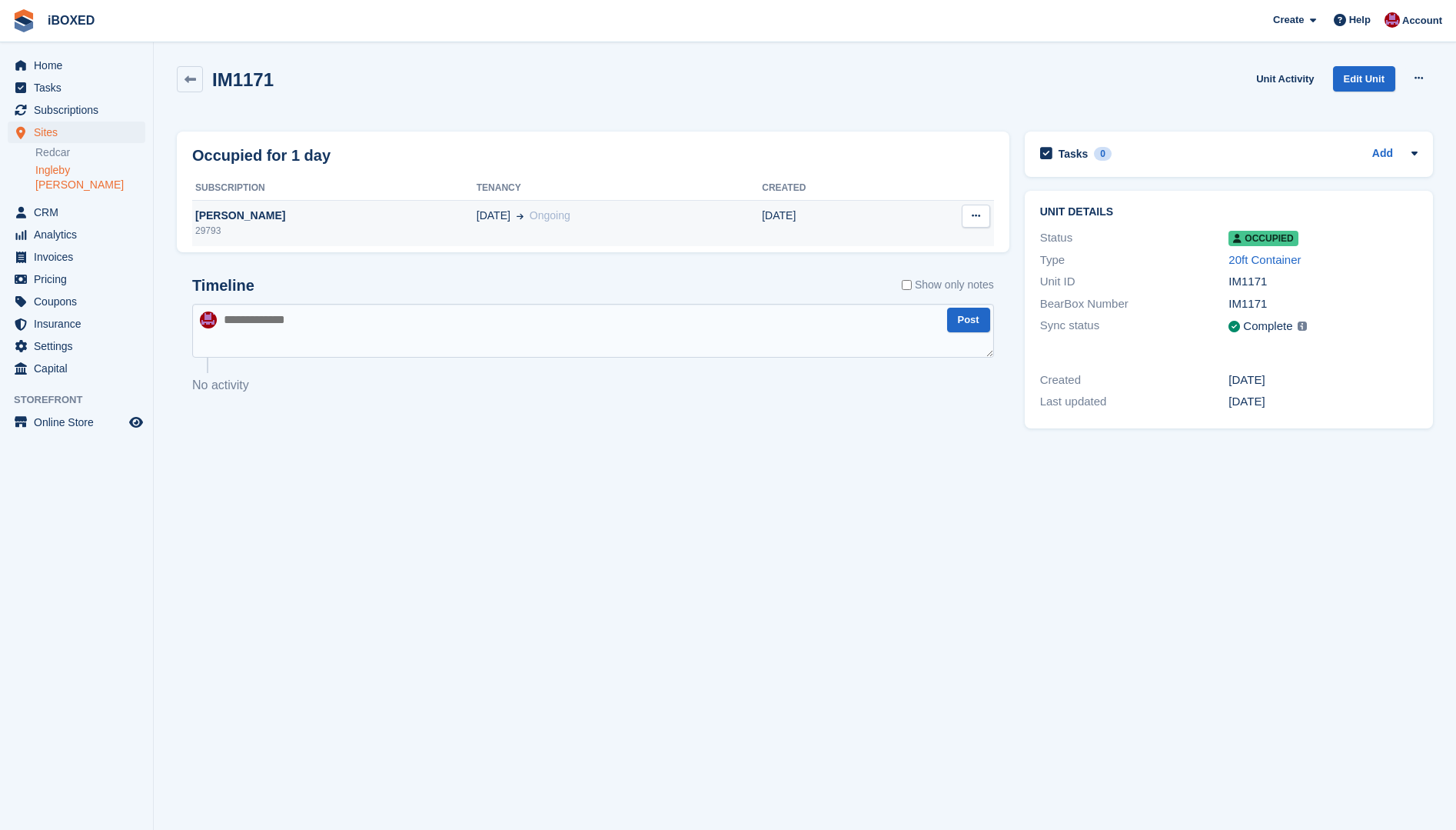
click at [258, 214] on div "Jamie Gordon" at bounding box center [335, 215] width 284 height 16
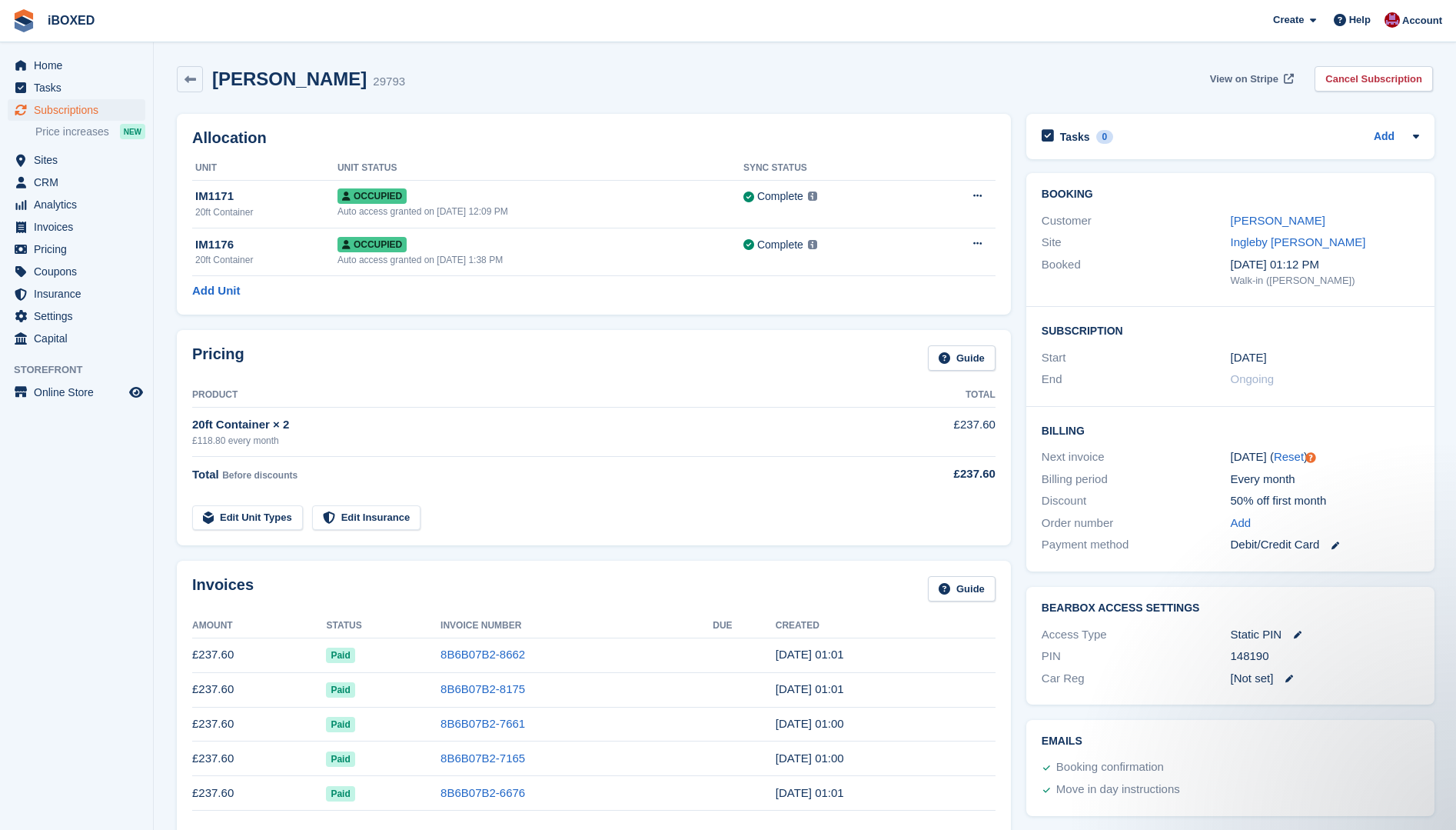
click at [1221, 76] on span "View on Stripe" at bounding box center [1244, 79] width 69 height 15
click at [488, 656] on link "8B6B07B2-8662" at bounding box center [483, 654] width 84 height 13
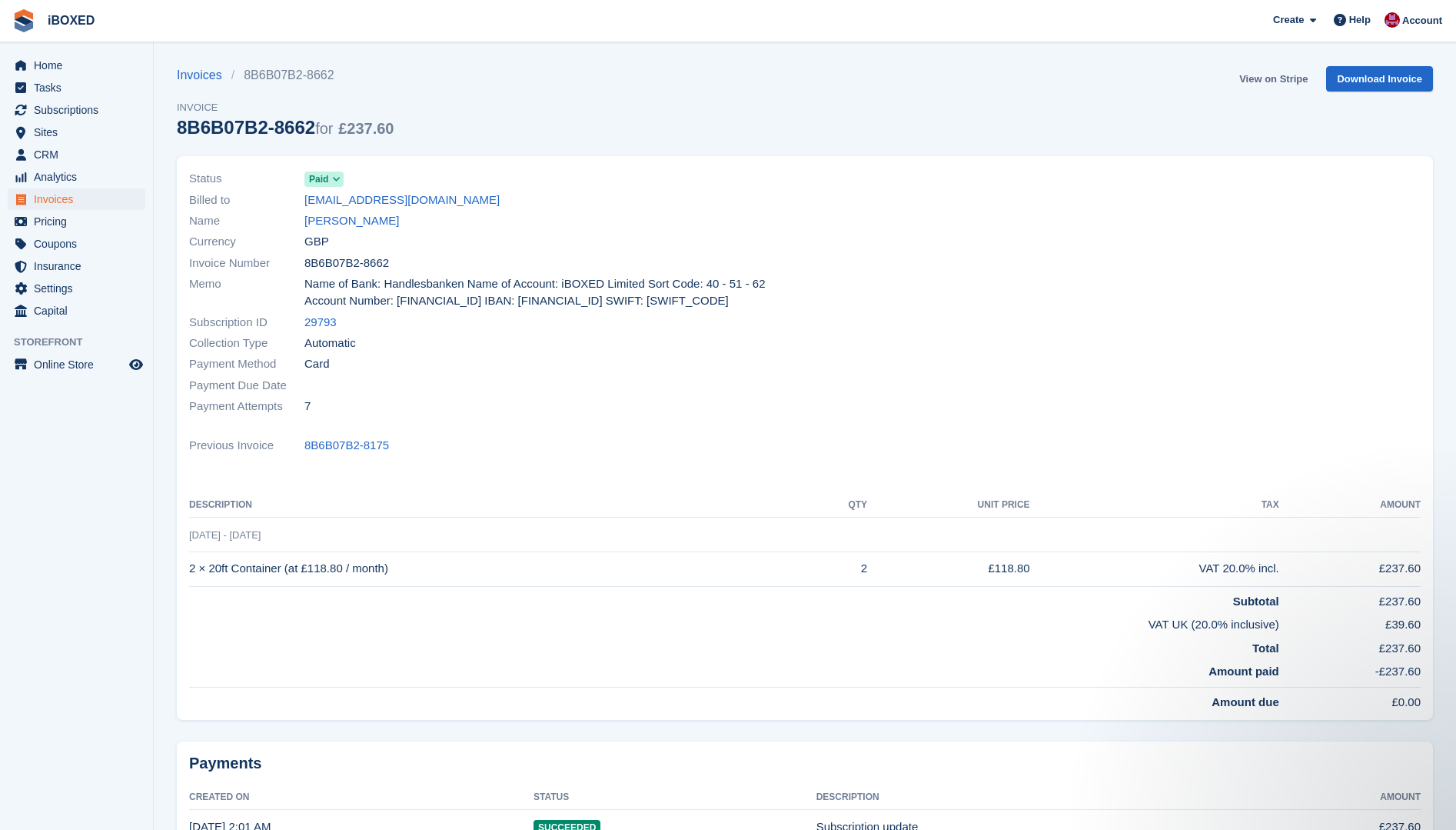
click at [1285, 72] on link "View on Stripe" at bounding box center [1273, 79] width 81 height 25
click at [43, 64] on span "Home" at bounding box center [79, 65] width 92 height 22
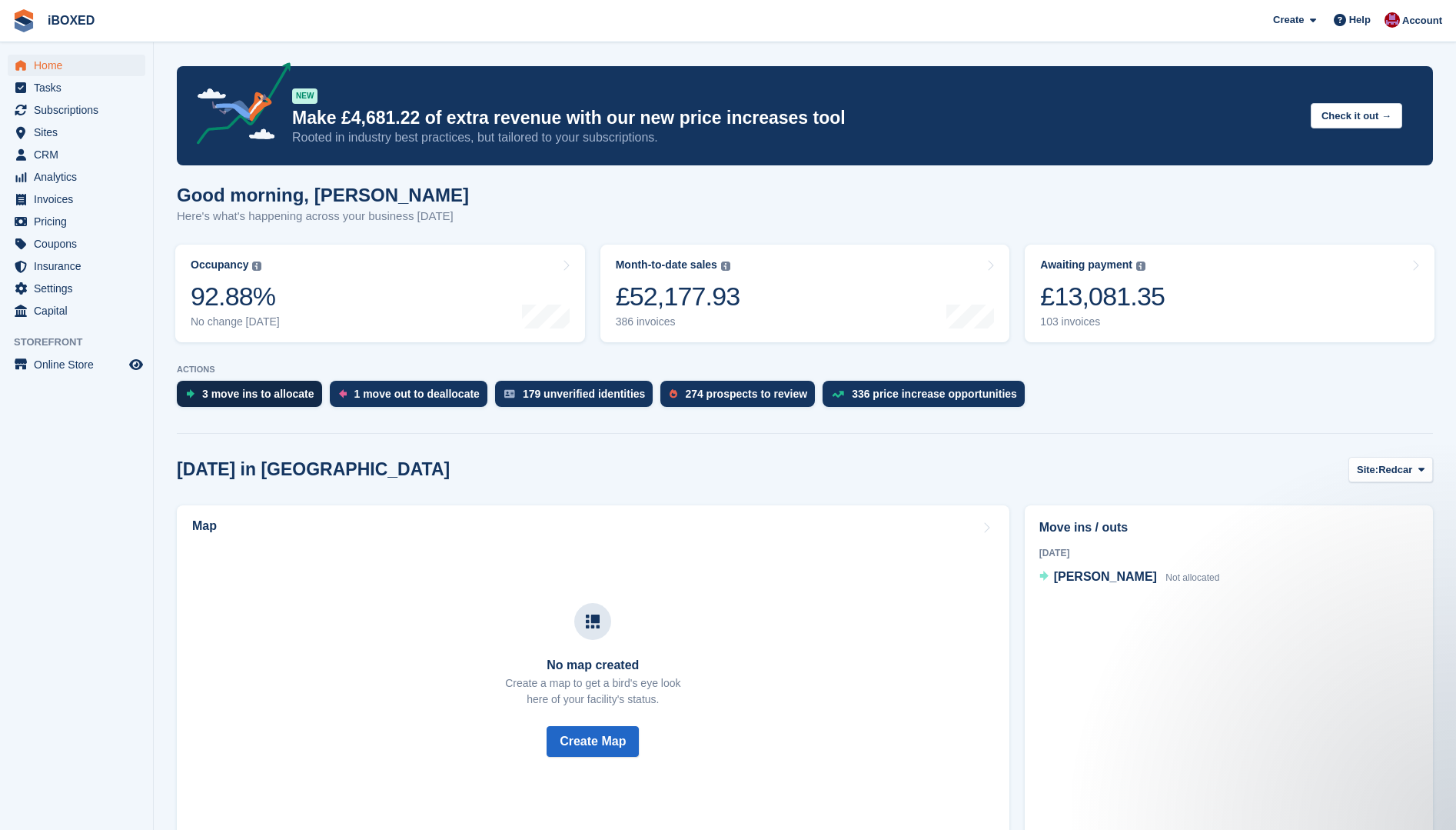
click at [217, 395] on div "3 move ins to allocate" at bounding box center [258, 393] width 112 height 13
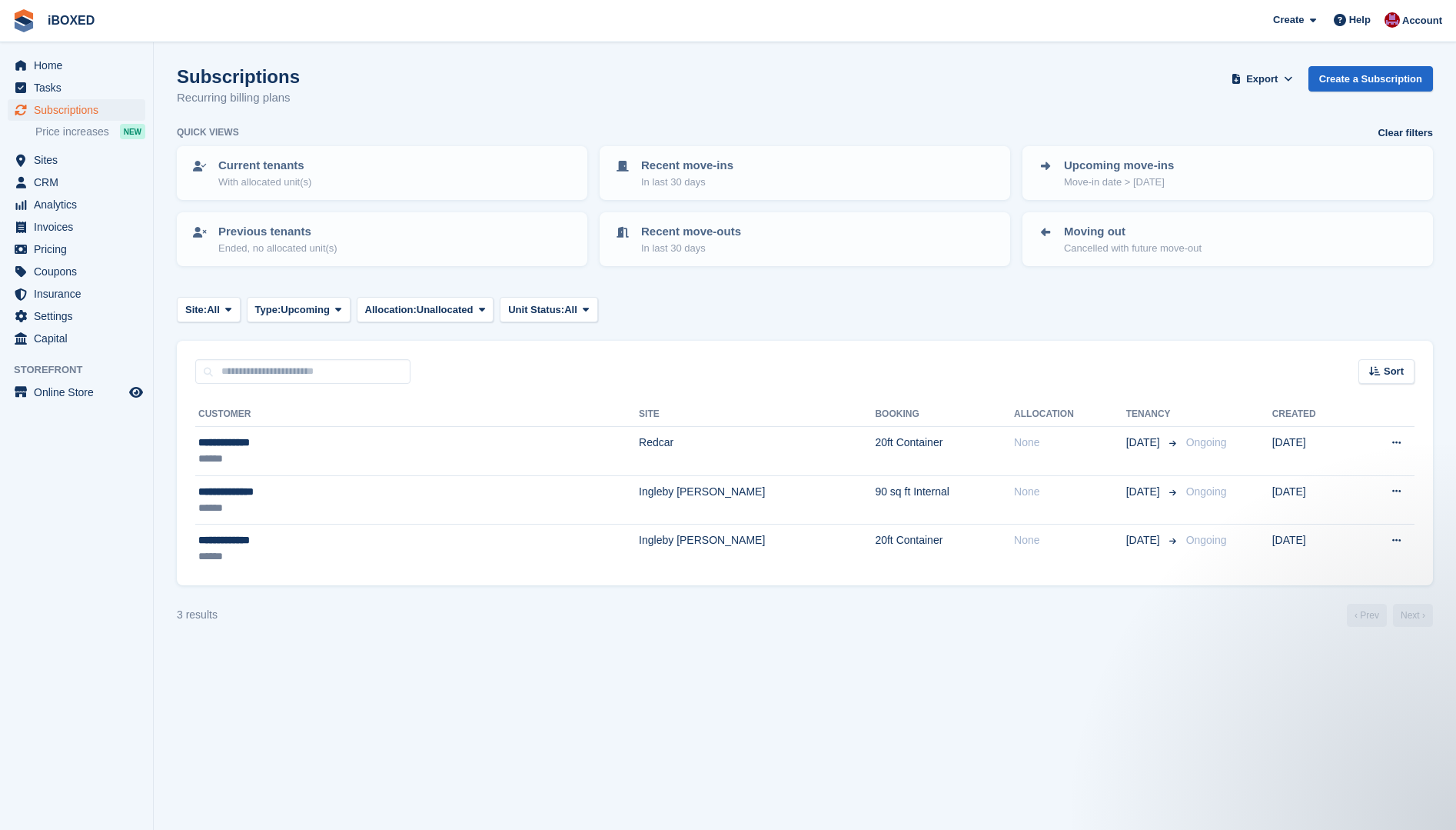
click at [975, 722] on section "Subscriptions Recurring billing plans Export Export Subscriptions Export a CSV …" at bounding box center [805, 415] width 1302 height 830
click at [115, 498] on aside "Home Tasks Subscriptions Subscriptions Subscriptions Price increases NEW Price …" at bounding box center [76, 419] width 153 height 753
click at [71, 535] on aside "Home Tasks Subscriptions Subscriptions Subscriptions Price increases NEW Price …" at bounding box center [76, 419] width 153 height 753
click at [43, 109] on span "Subscriptions" at bounding box center [79, 110] width 92 height 22
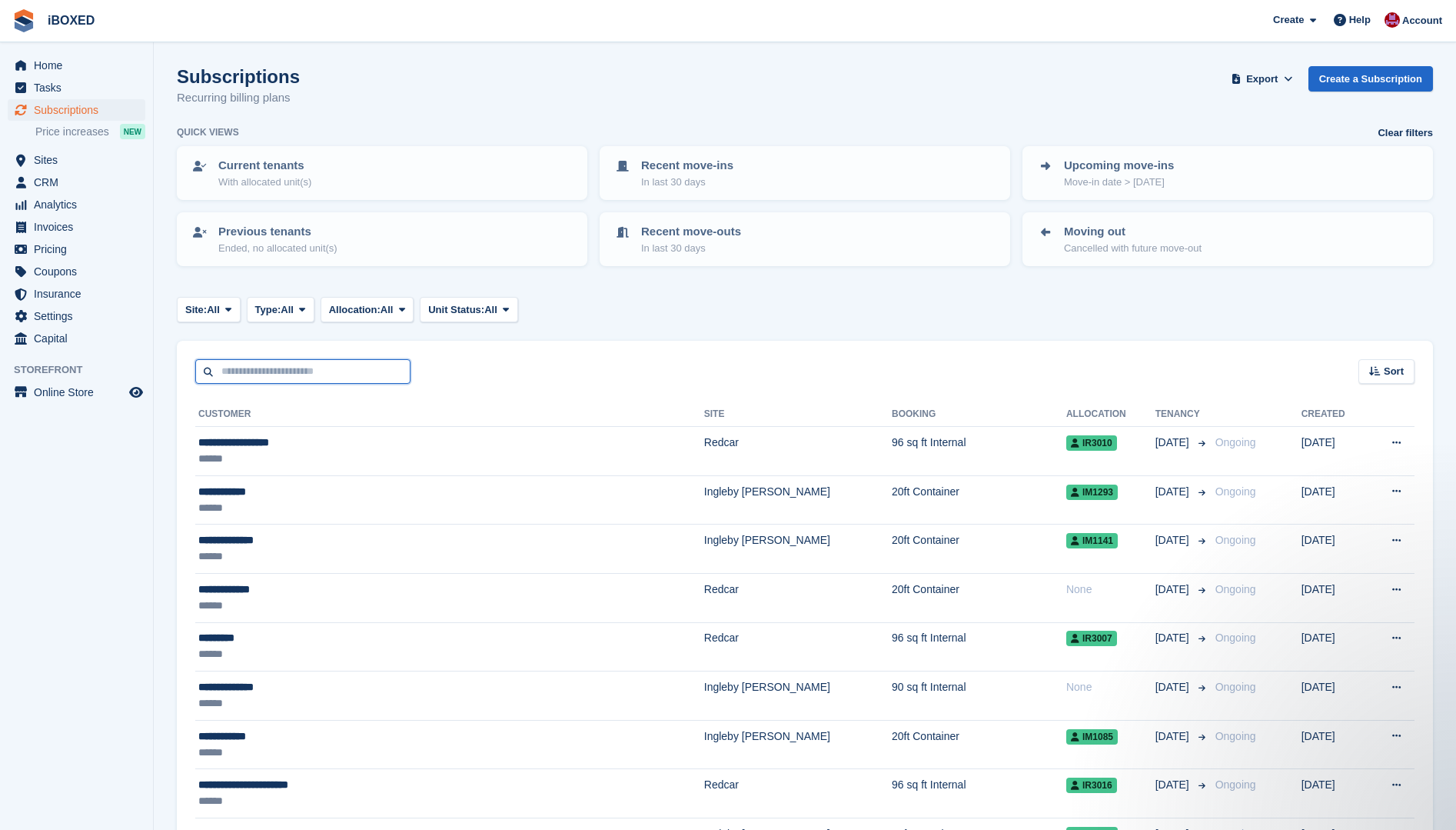
click at [233, 373] on input "text" at bounding box center [302, 371] width 215 height 25
click at [43, 228] on span "Invoices" at bounding box center [79, 227] width 92 height 22
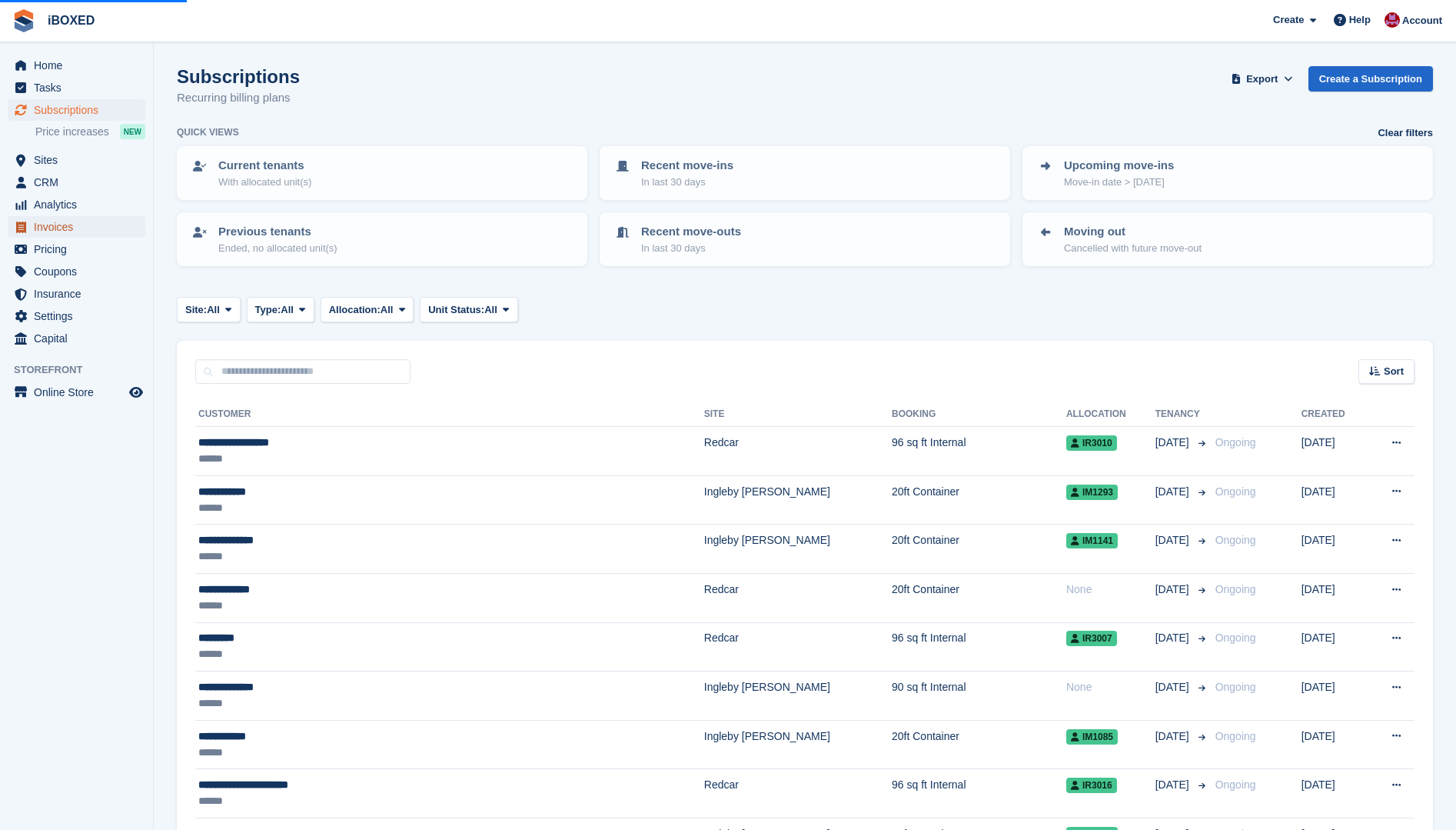
click at [95, 224] on span "Invoices" at bounding box center [79, 227] width 92 height 22
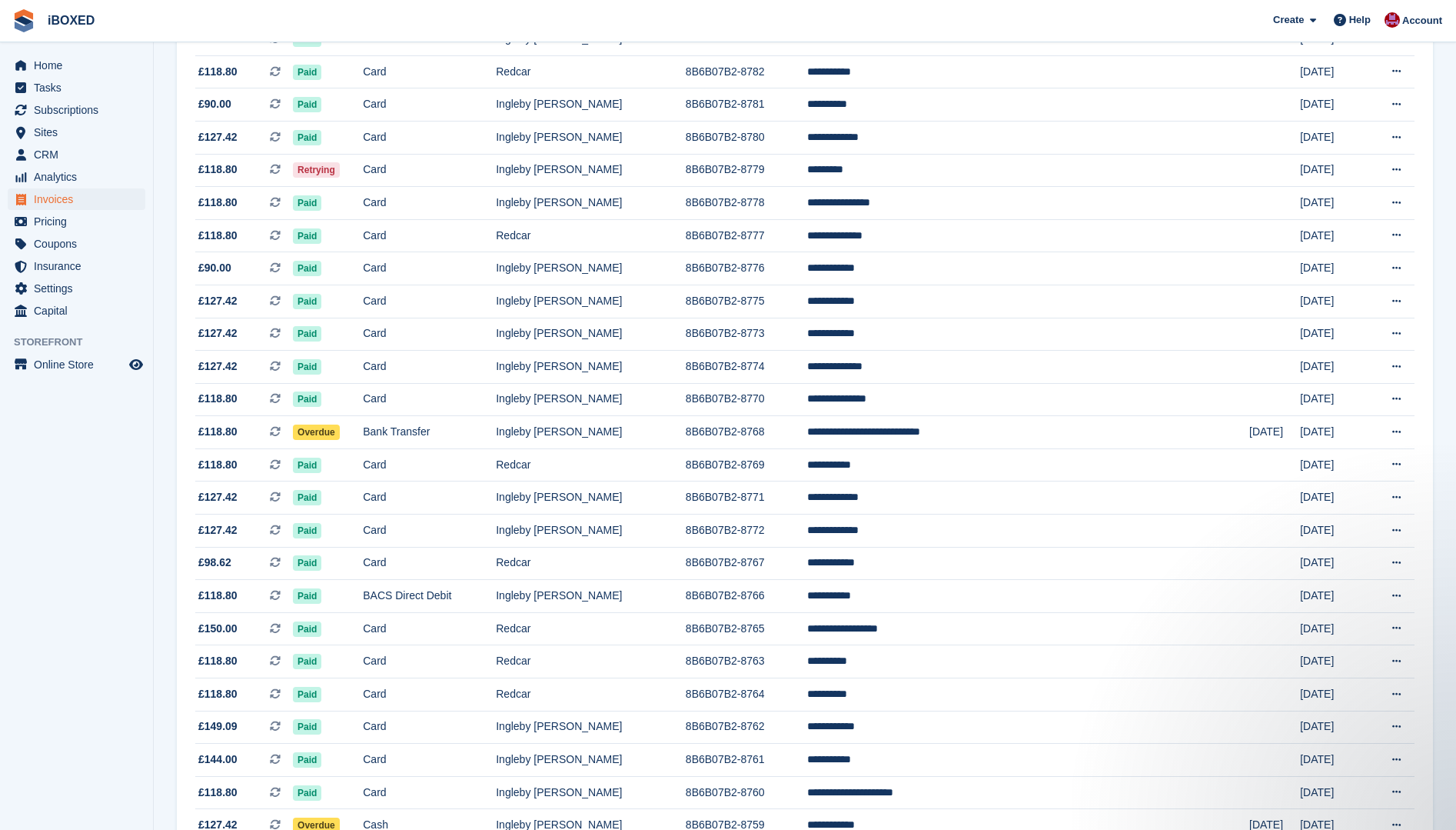
scroll to position [1142, 0]
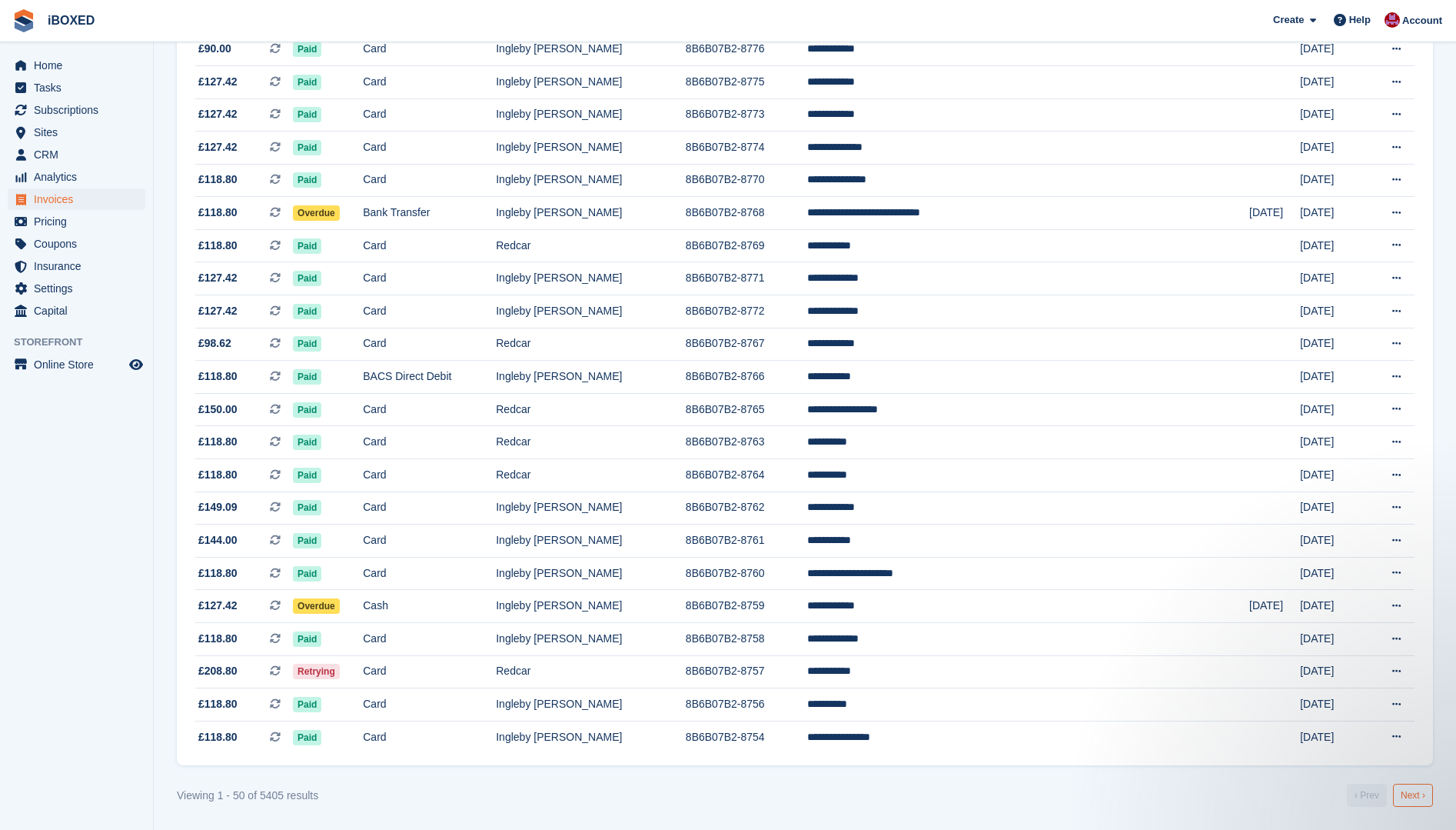
click at [1422, 797] on link "Next ›" at bounding box center [1413, 796] width 40 height 23
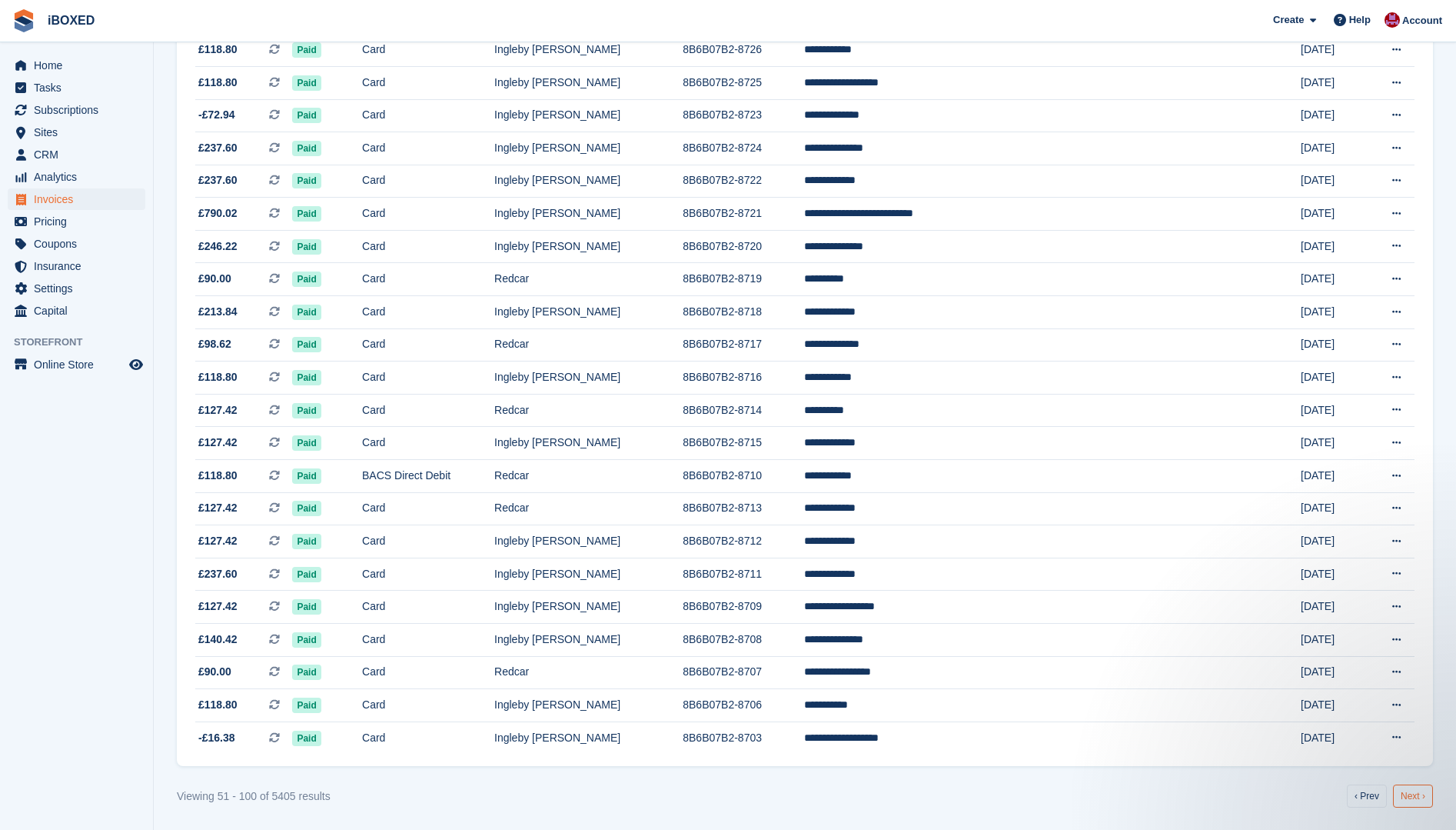
scroll to position [1142, 0]
click at [1413, 799] on link "Next ›" at bounding box center [1413, 796] width 40 height 23
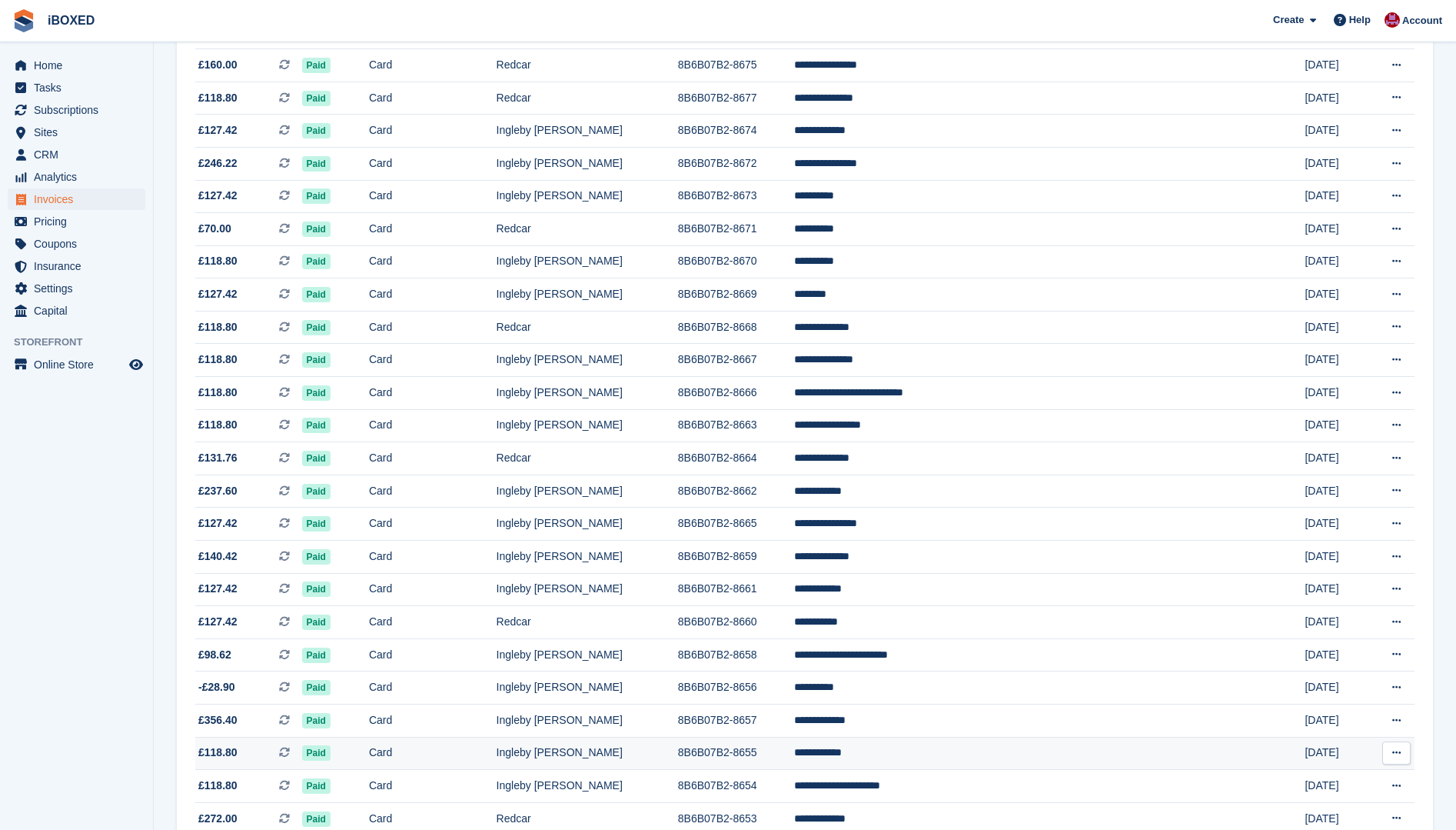
scroll to position [1142, 0]
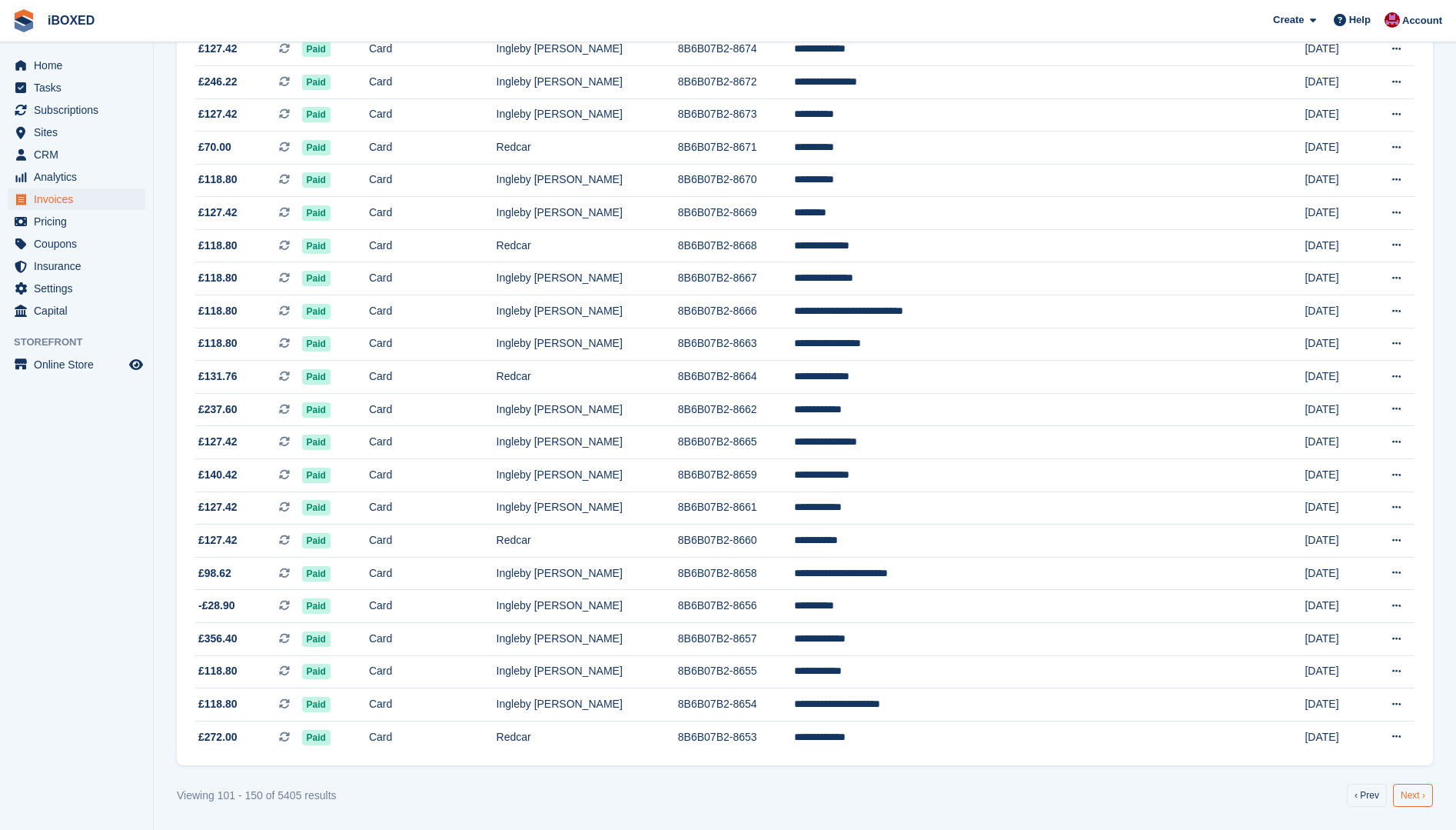
click at [1408, 794] on link "Next ›" at bounding box center [1413, 796] width 40 height 23
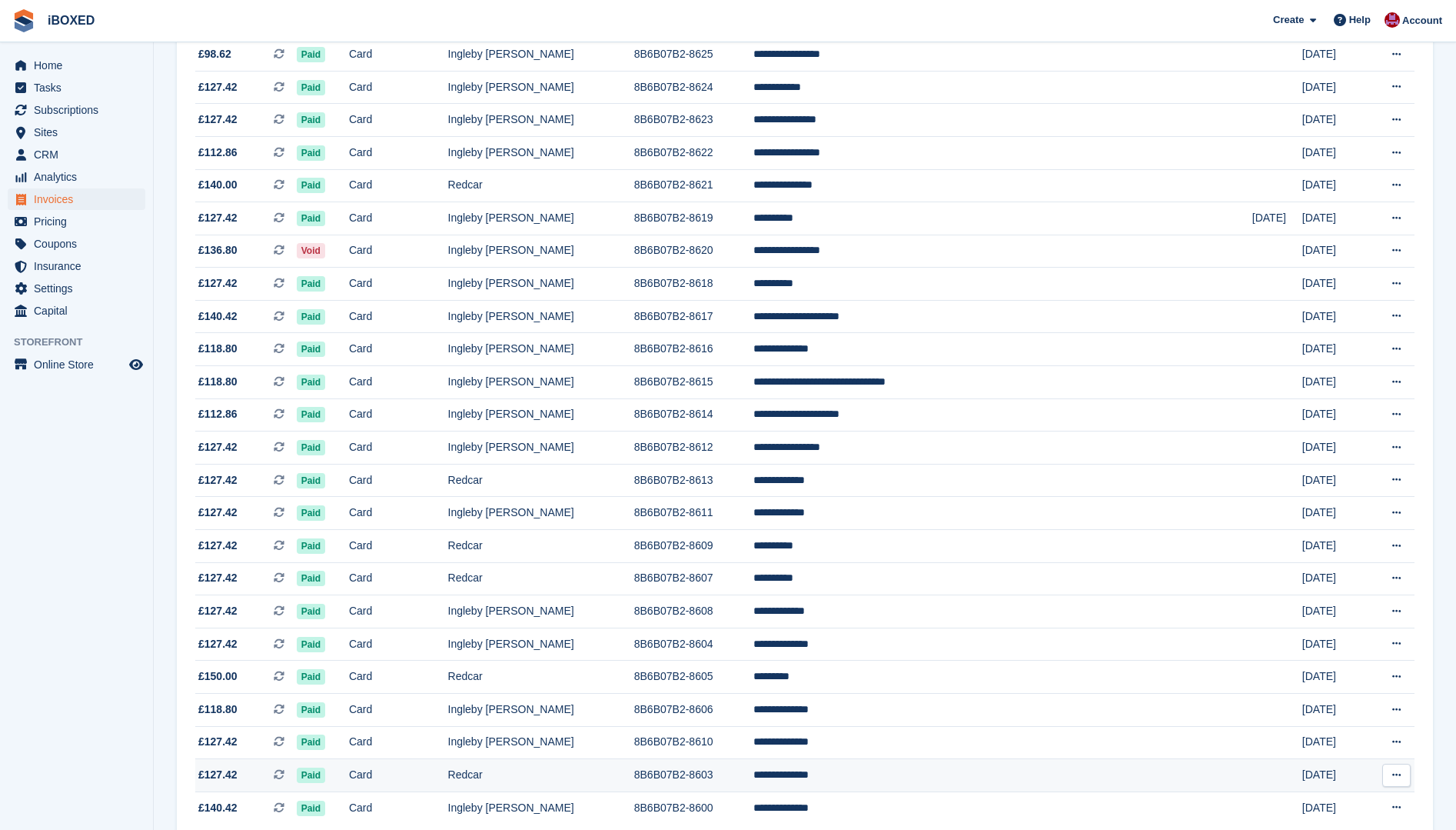
scroll to position [1142, 0]
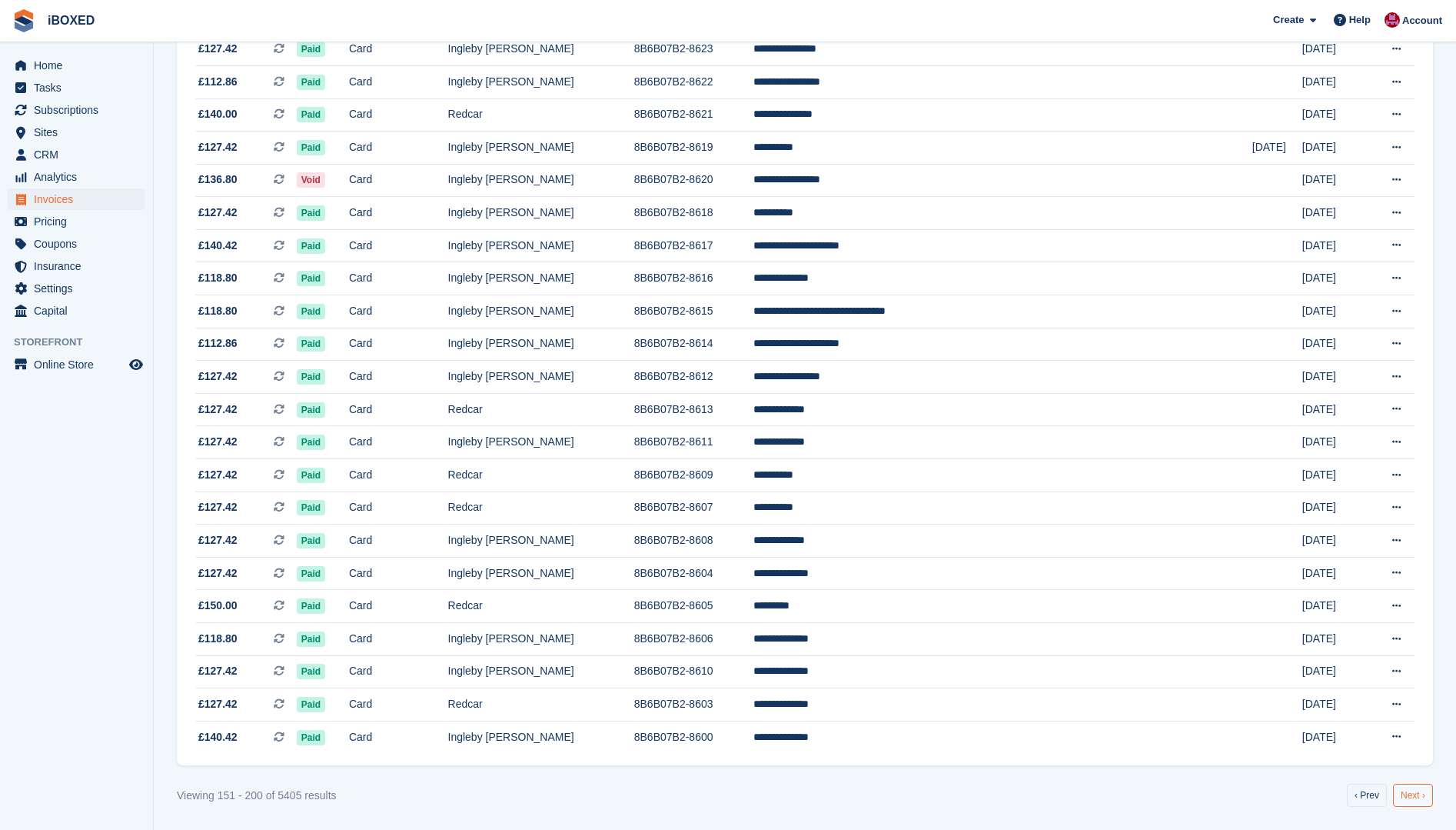
click at [1414, 796] on link "Next ›" at bounding box center [1413, 796] width 40 height 23
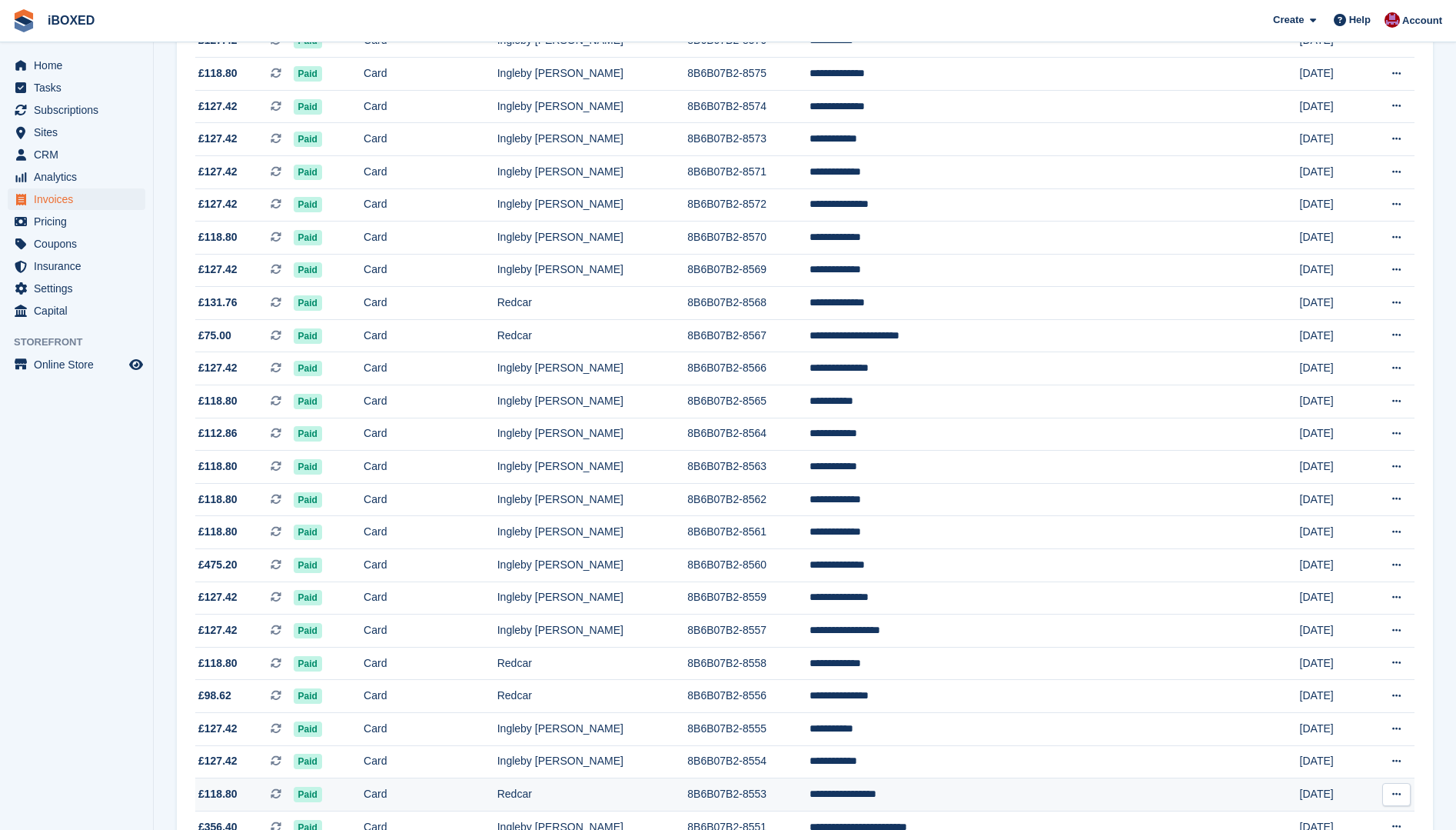
scroll to position [1142, 0]
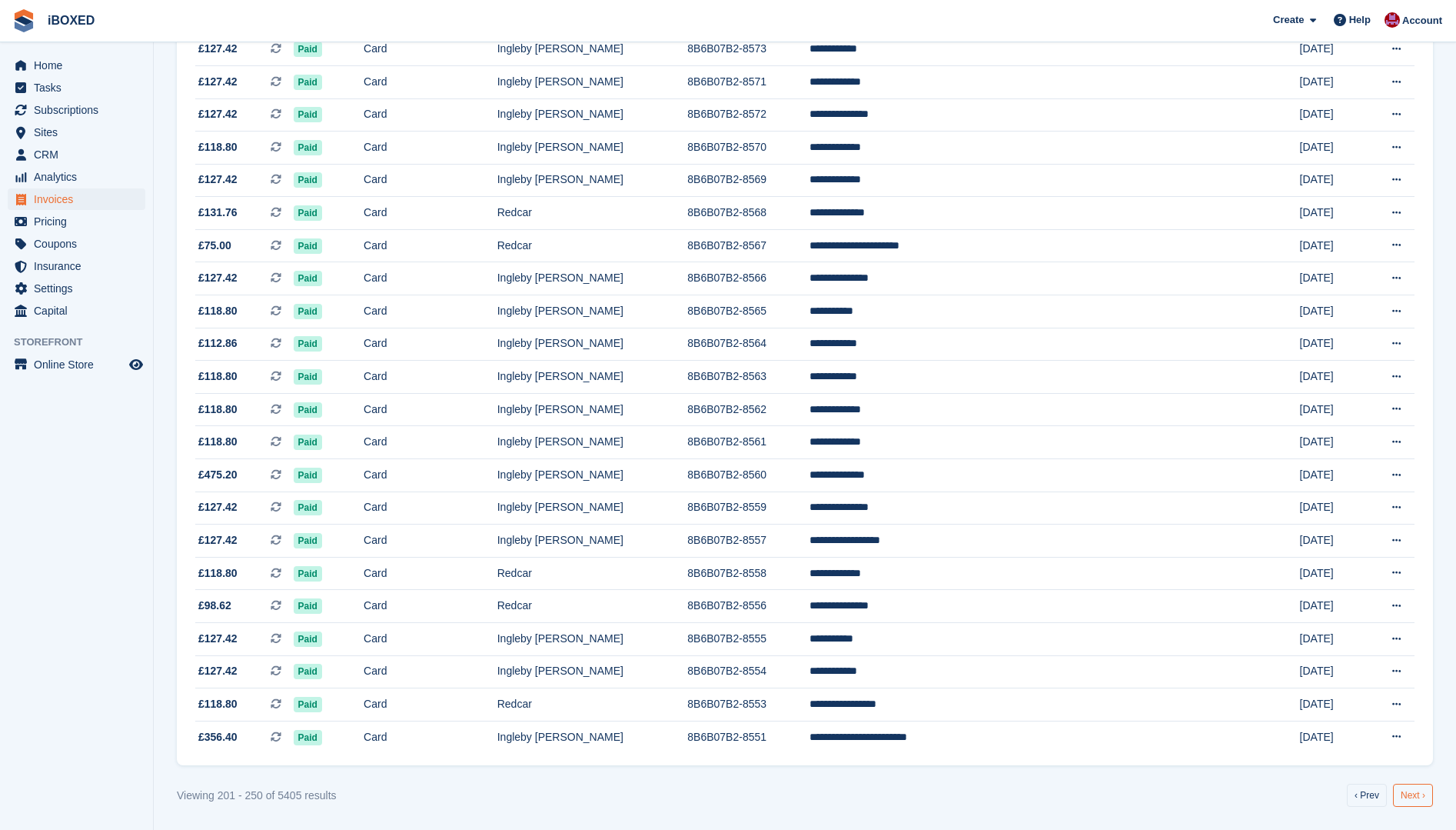
click at [1415, 800] on link "Next ›" at bounding box center [1413, 796] width 40 height 23
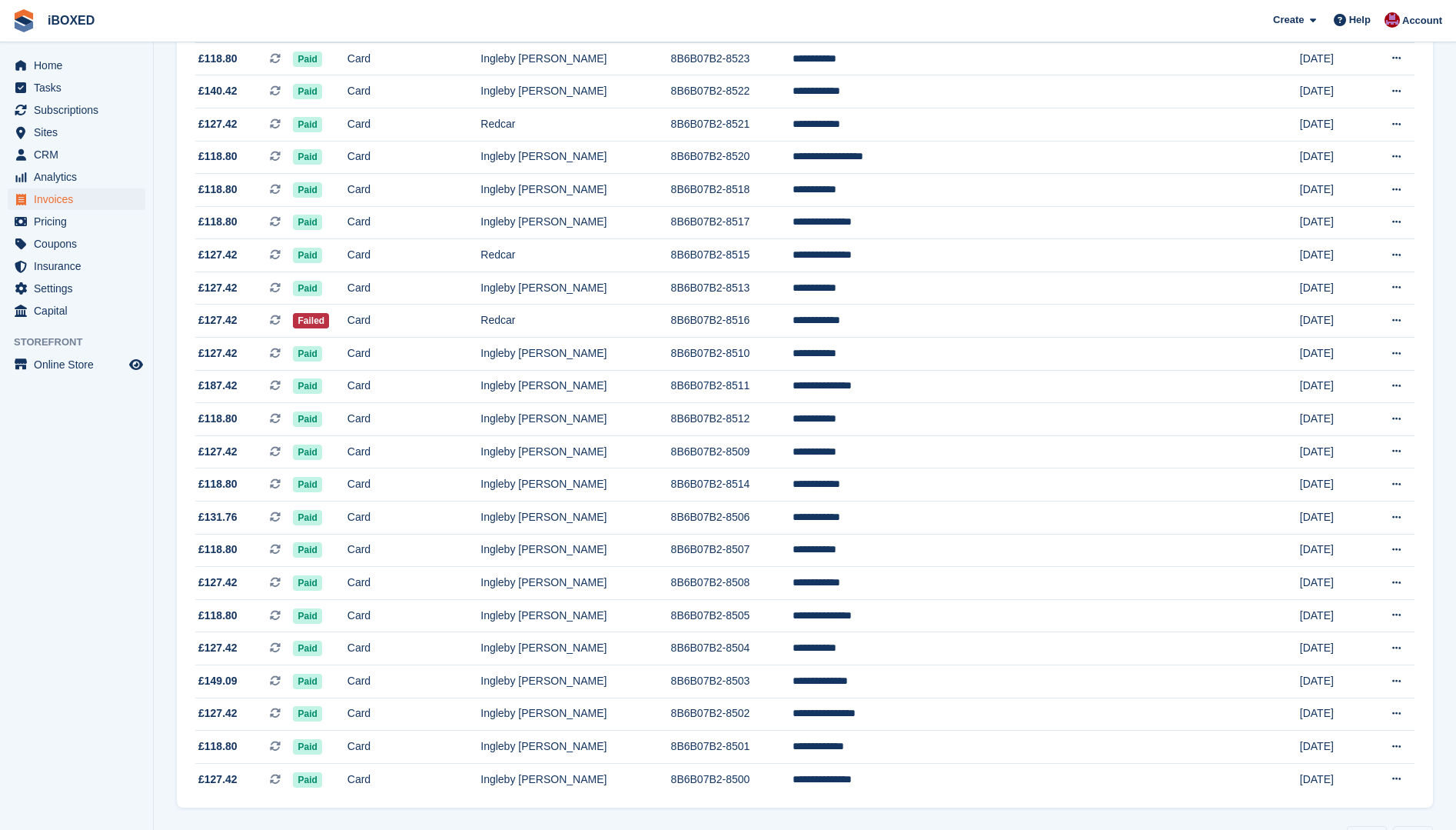
scroll to position [1142, 0]
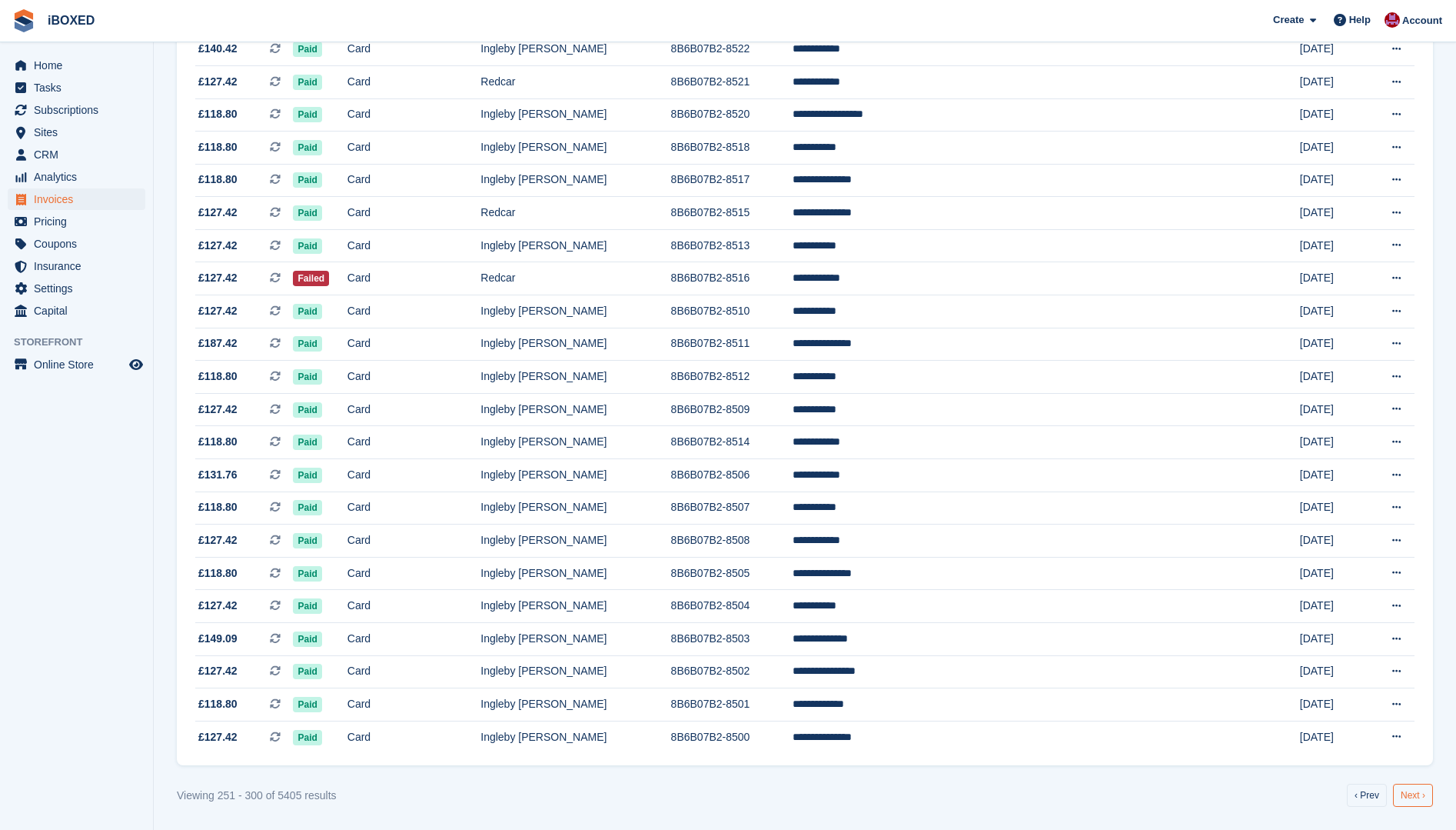
click at [1418, 805] on link "Next ›" at bounding box center [1413, 796] width 40 height 23
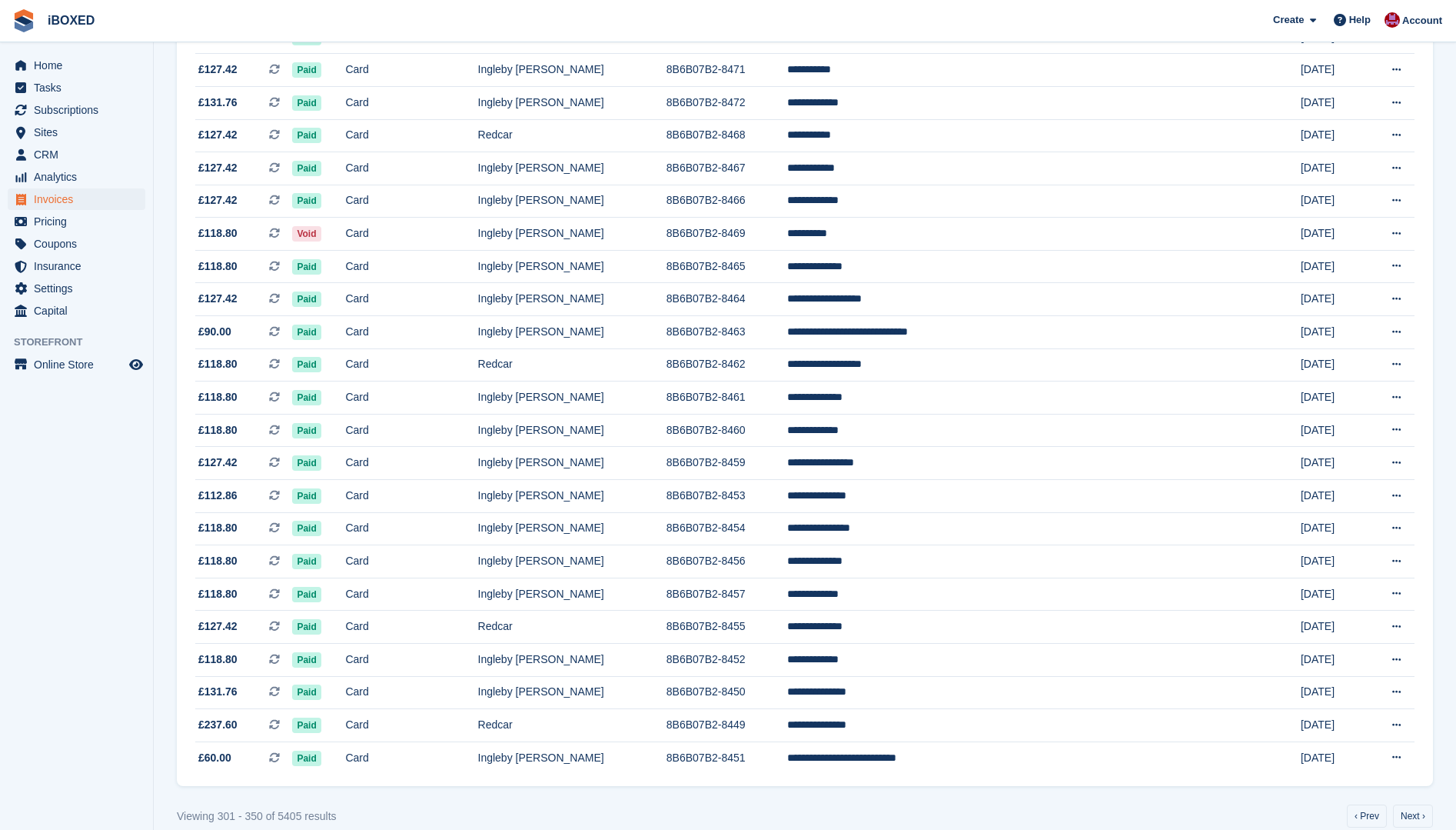
scroll to position [1142, 0]
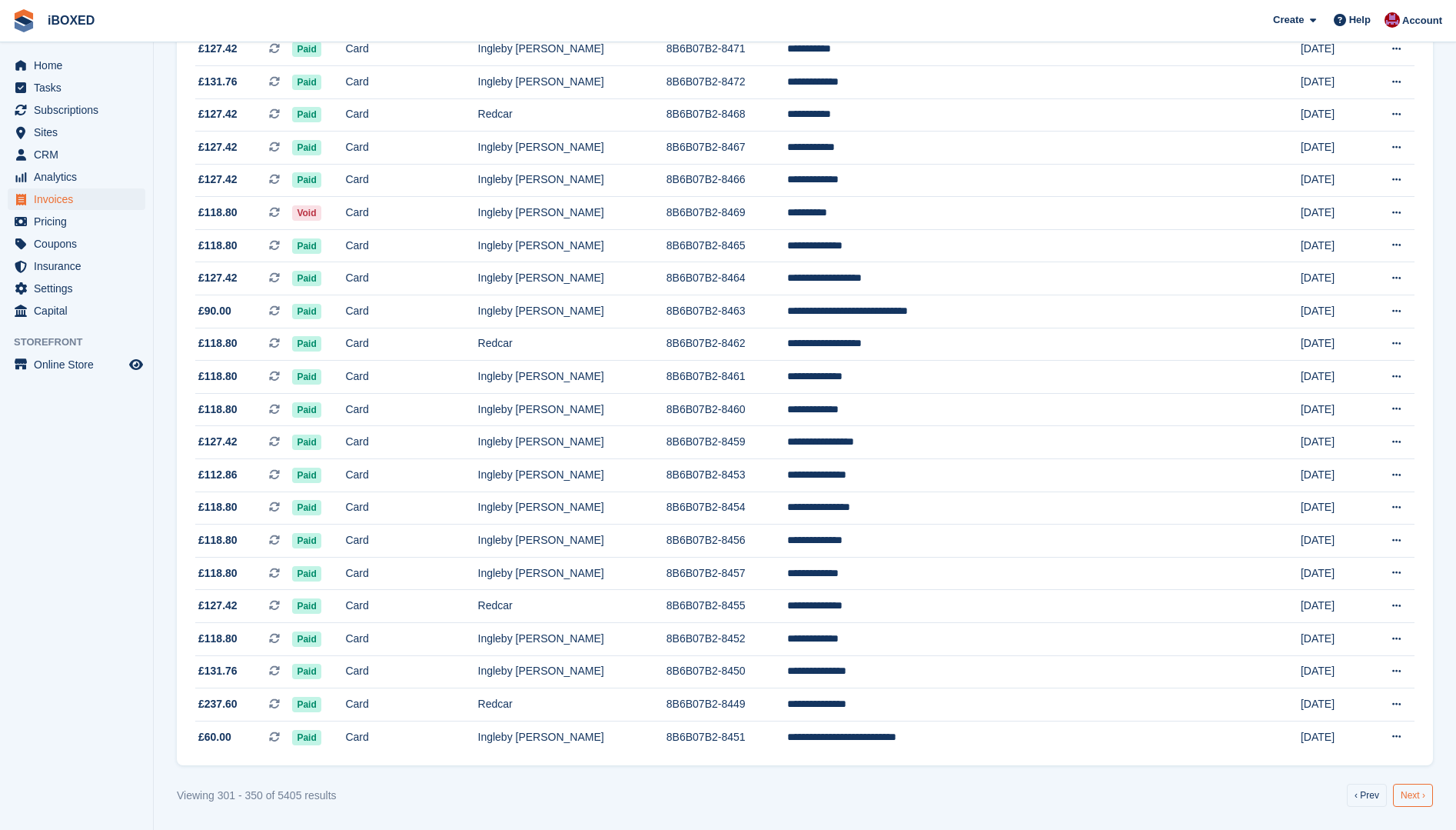
click at [1418, 796] on link "Next ›" at bounding box center [1413, 796] width 40 height 23
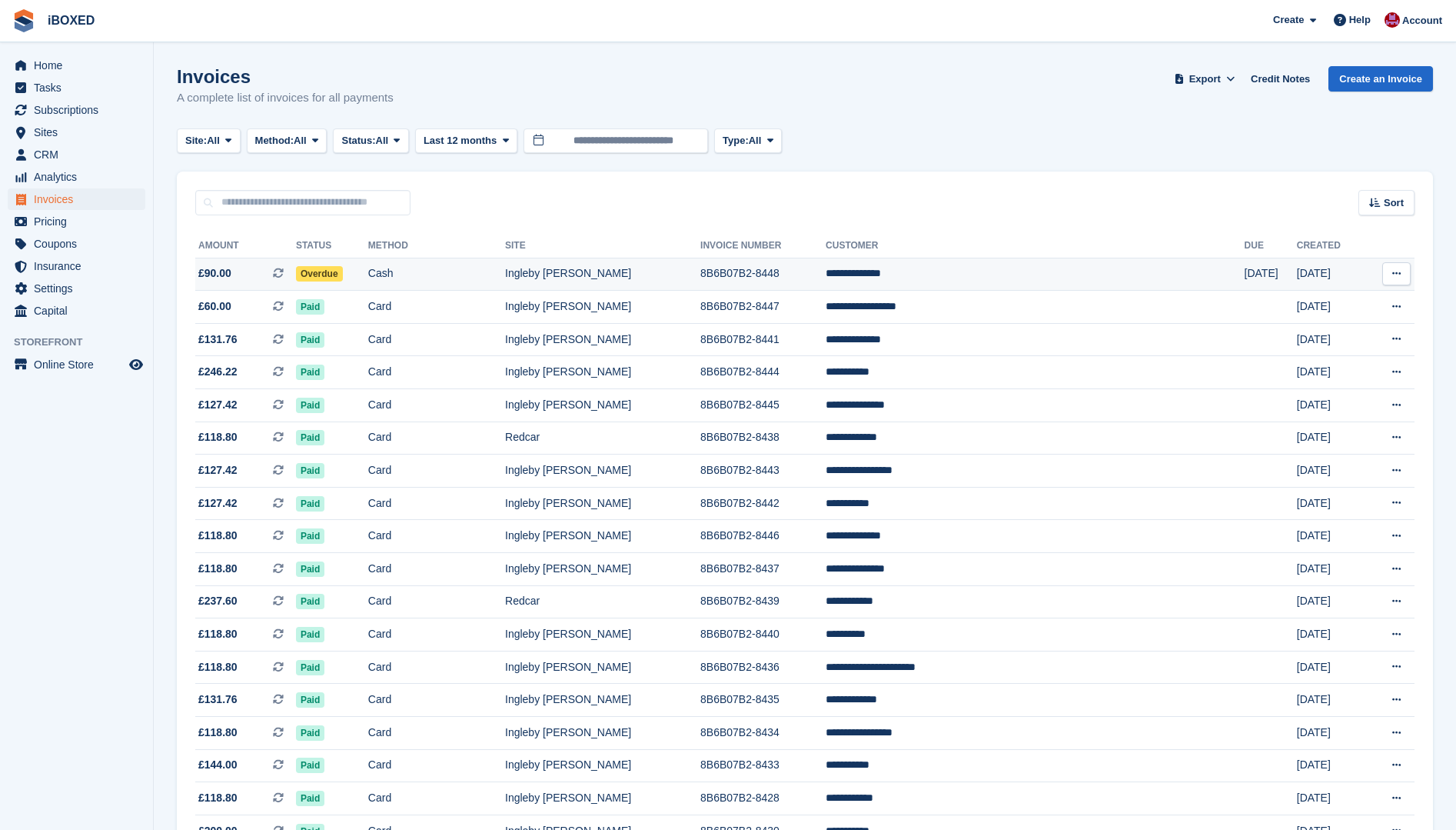
click at [449, 276] on td "Cash" at bounding box center [437, 274] width 137 height 33
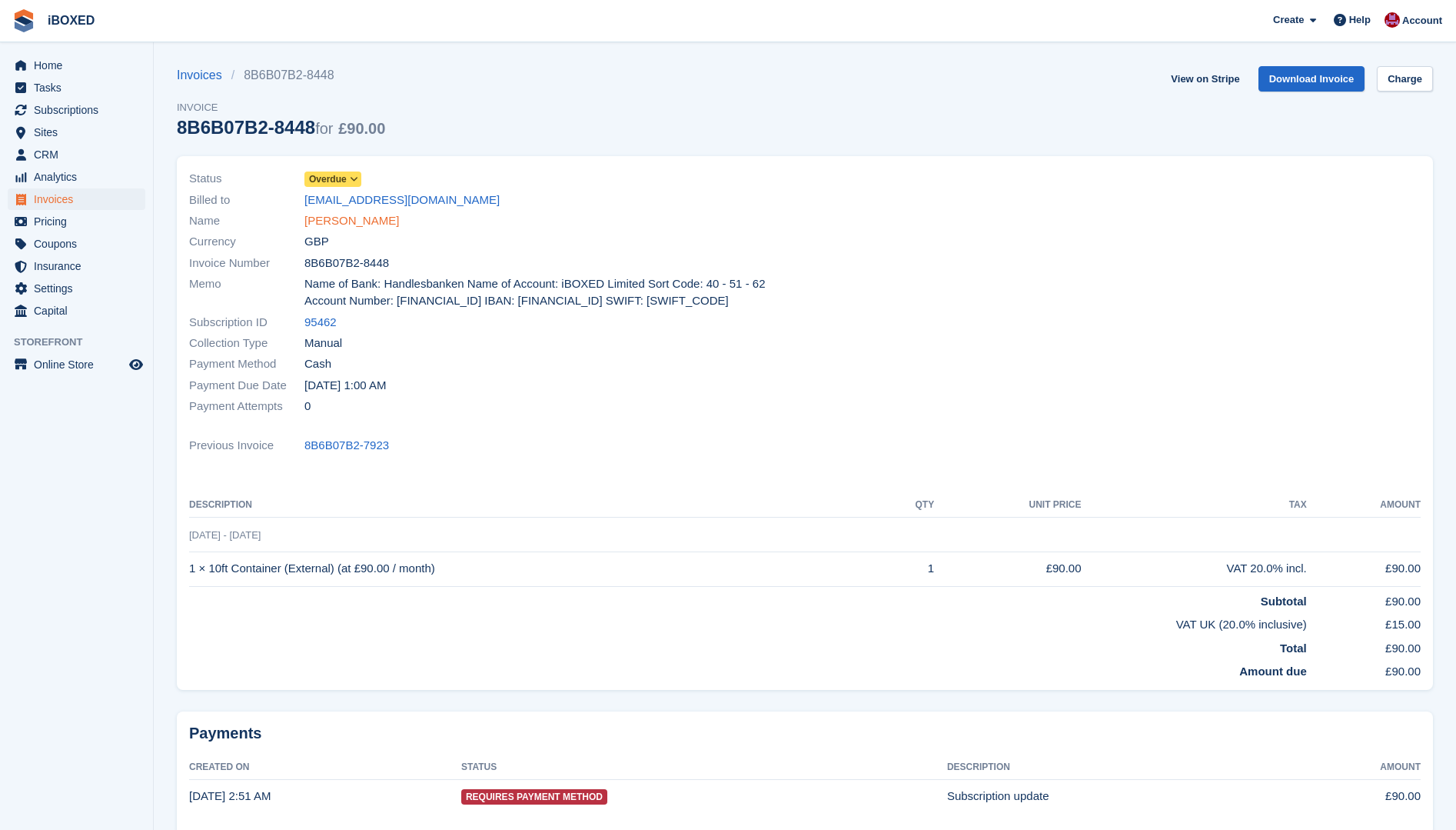
click at [360, 223] on link "Rachel Jackson" at bounding box center [351, 221] width 95 height 18
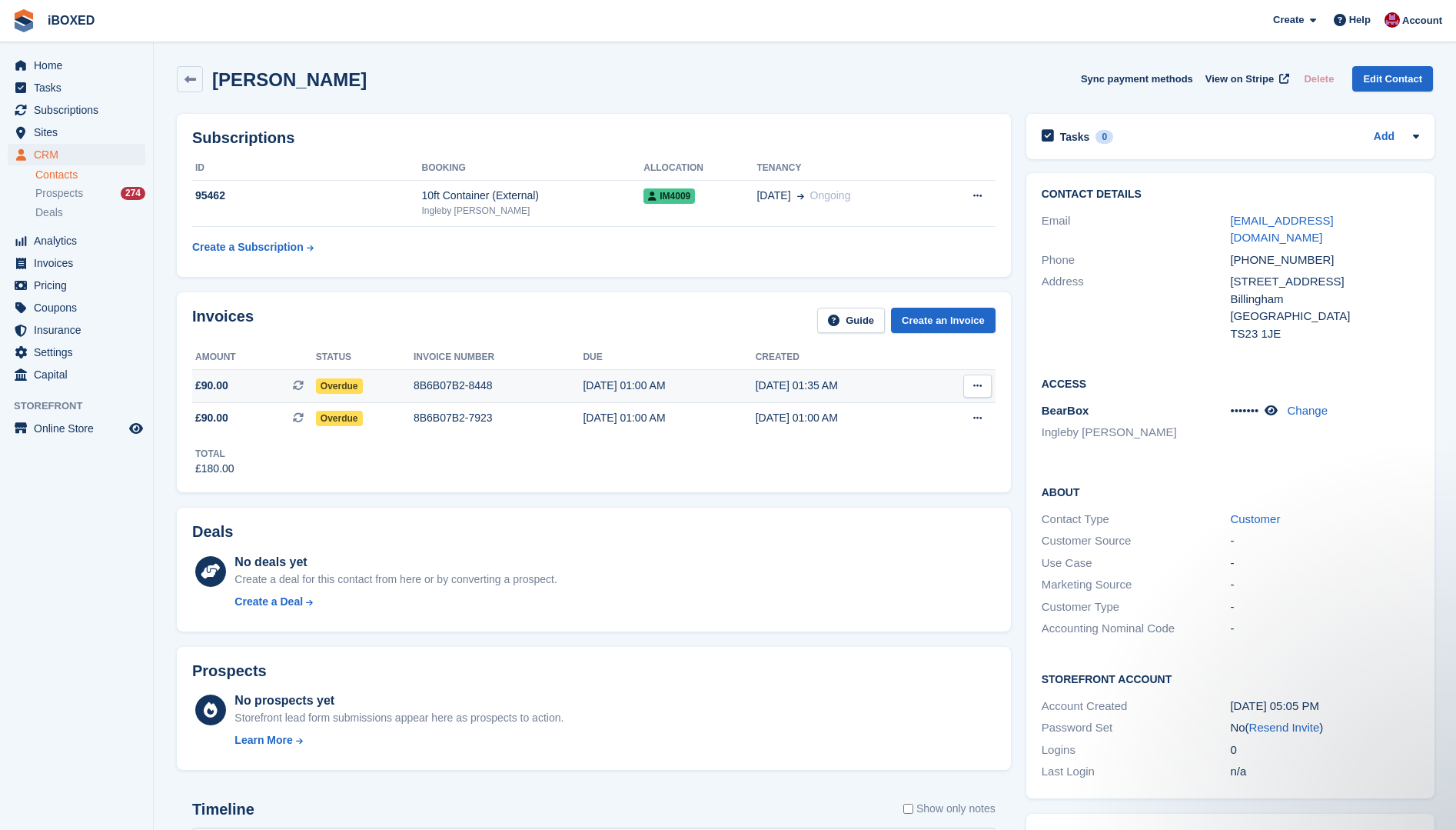
click at [488, 386] on div "8B6B07B2-8448" at bounding box center [498, 385] width 170 height 16
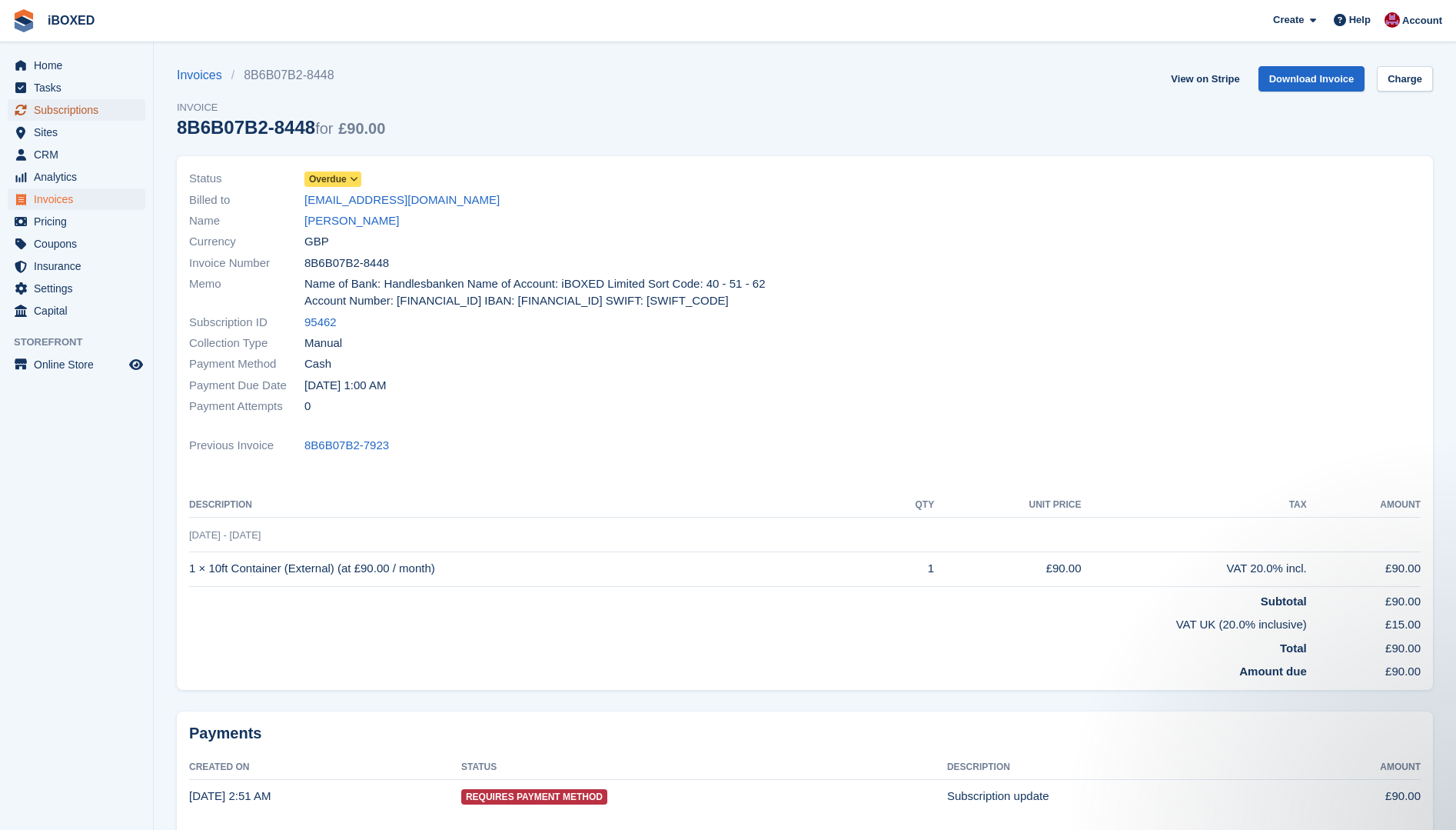
click at [59, 102] on span "Subscriptions" at bounding box center [79, 110] width 92 height 22
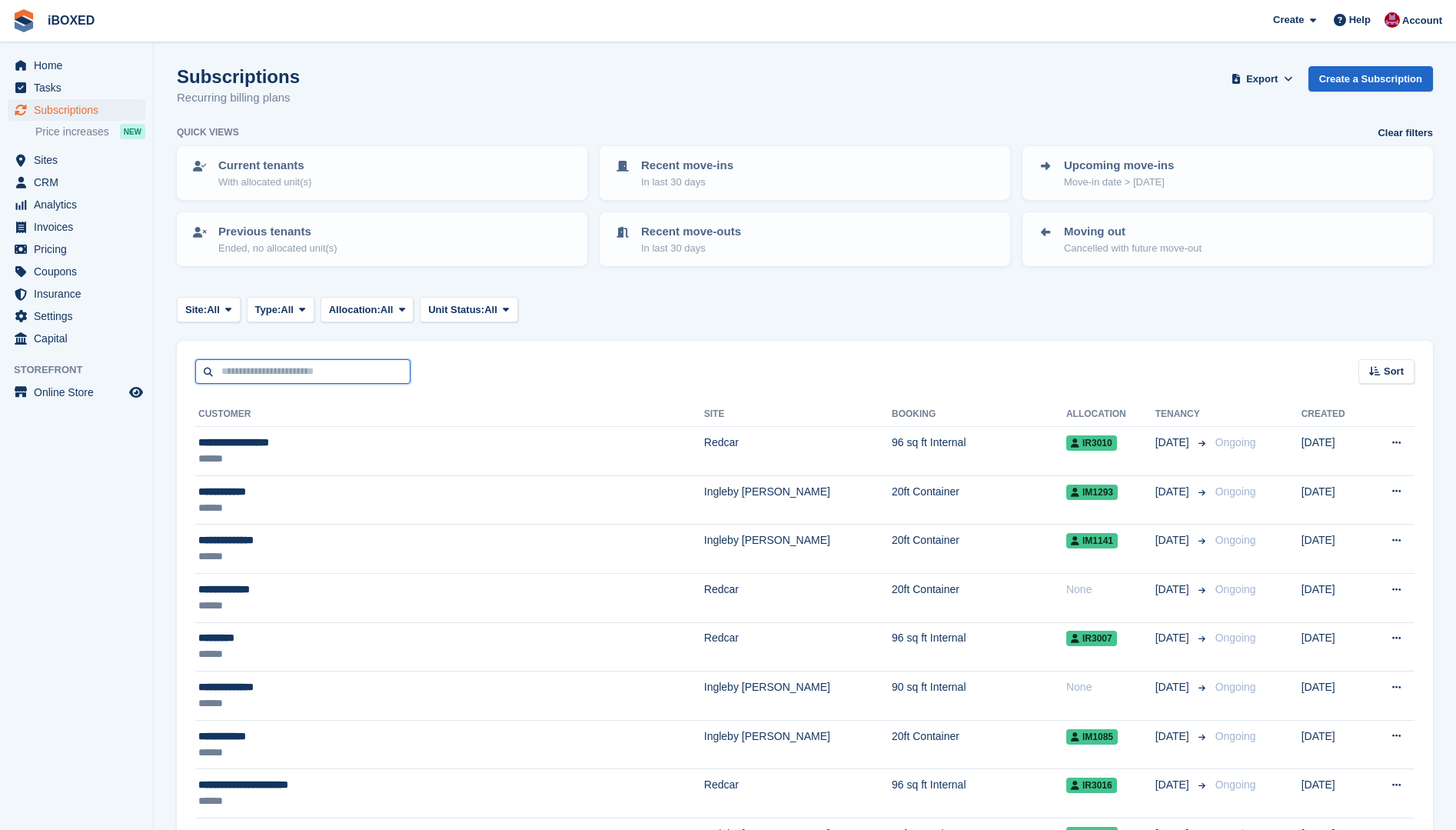
click at [232, 365] on input "text" at bounding box center [302, 371] width 215 height 25
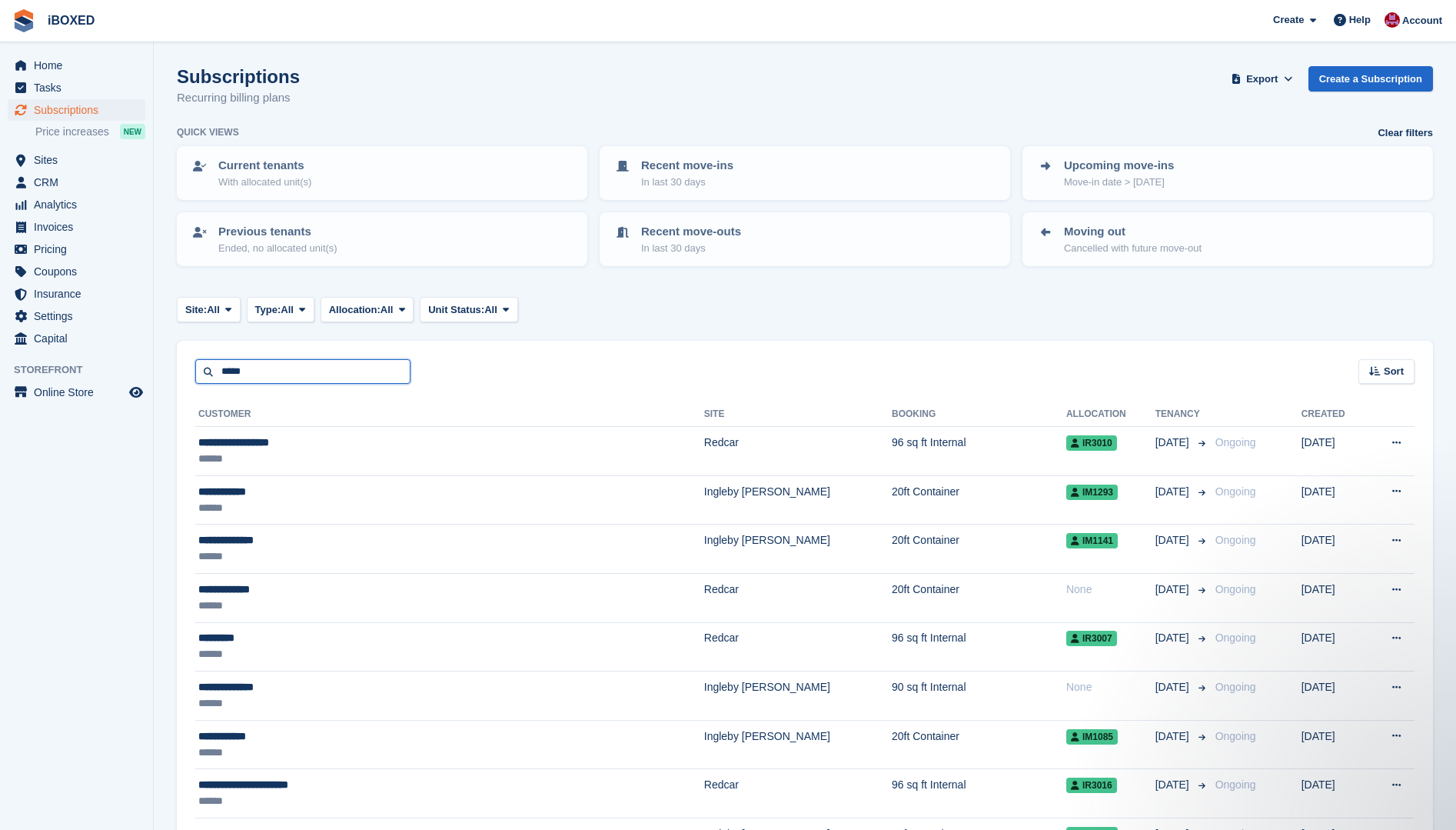
type input "*****"
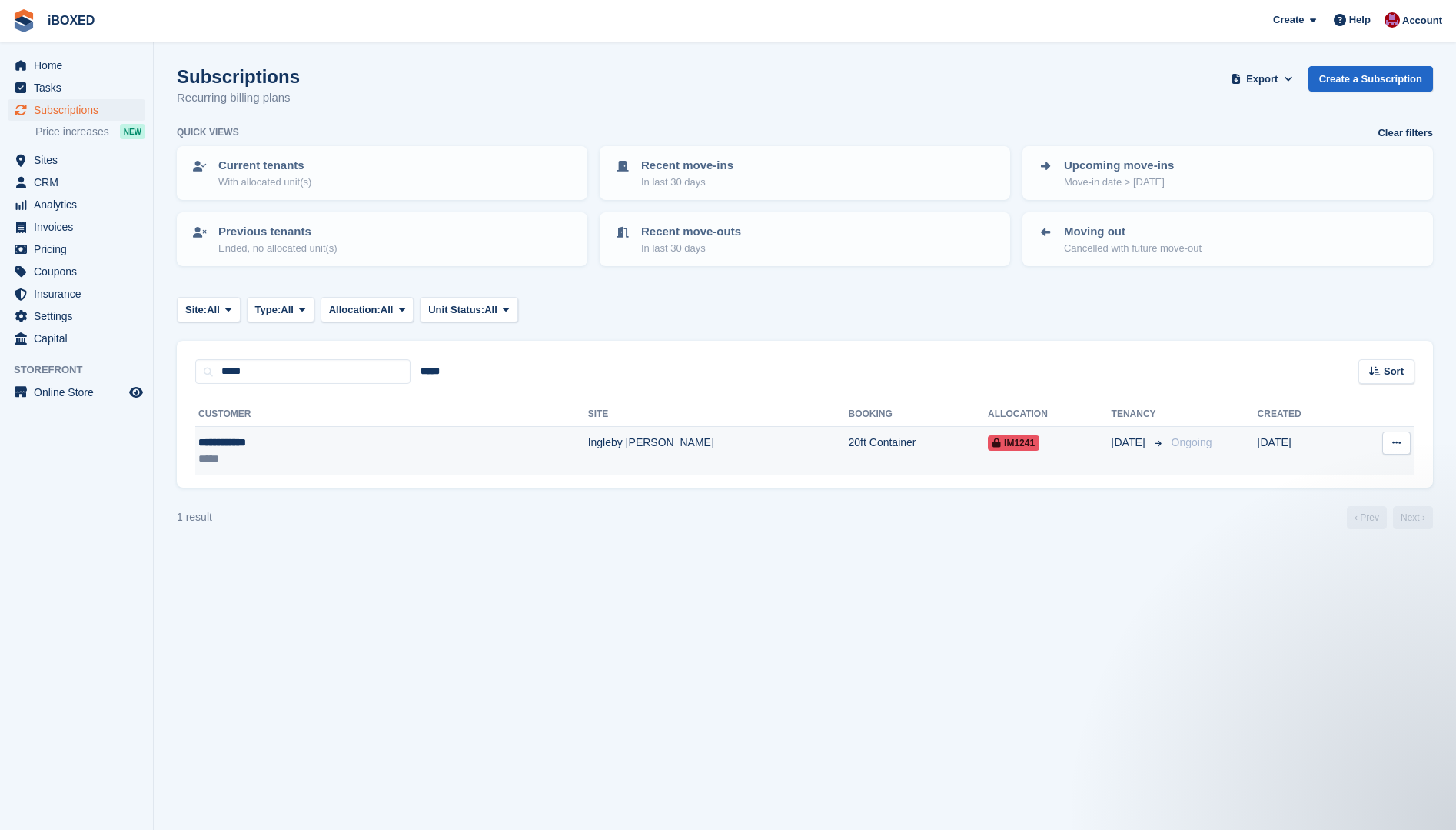
click at [243, 448] on div "**********" at bounding box center [291, 442] width 186 height 16
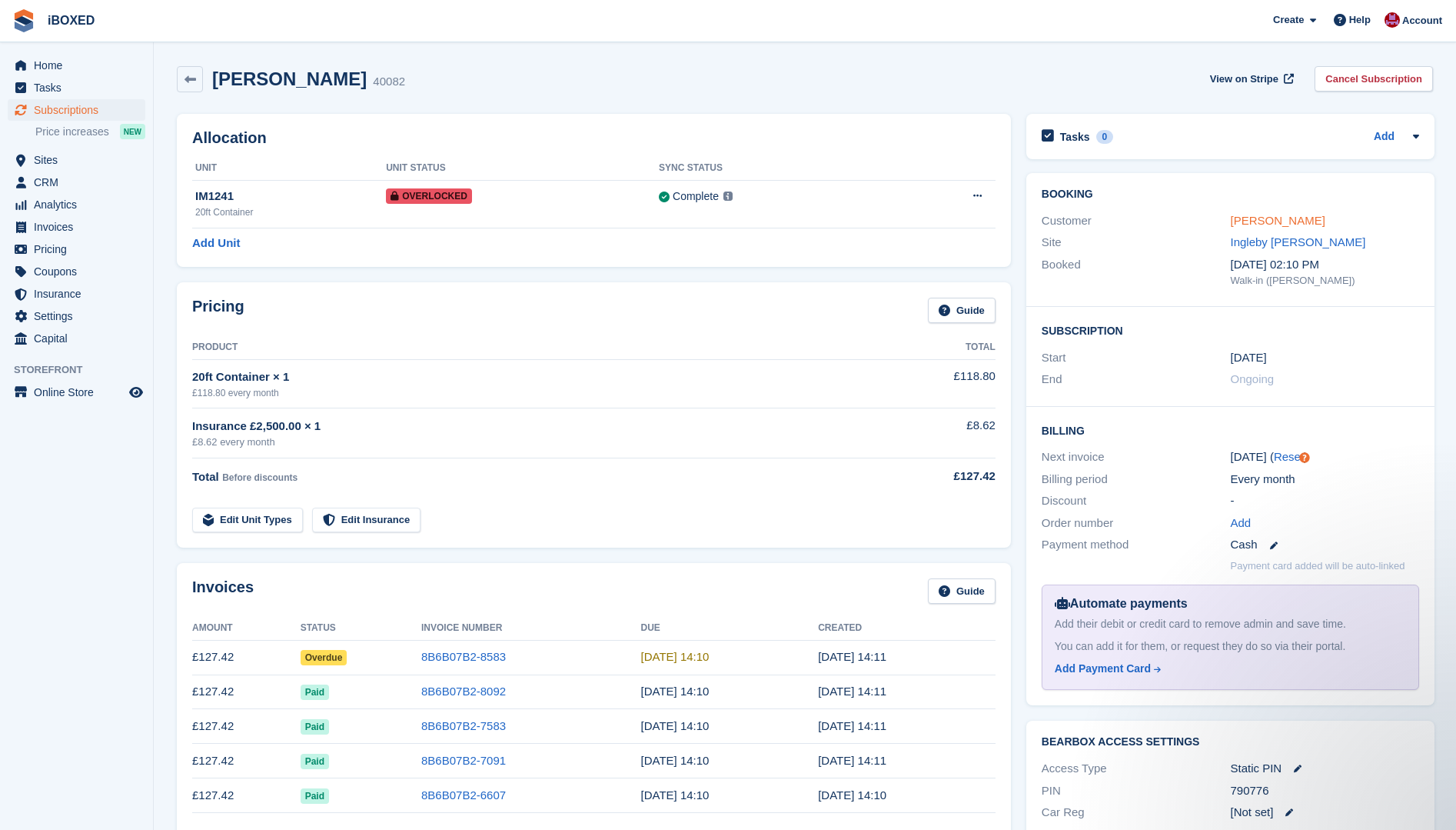
click at [1254, 223] on link "[PERSON_NAME]" at bounding box center [1278, 221] width 95 height 13
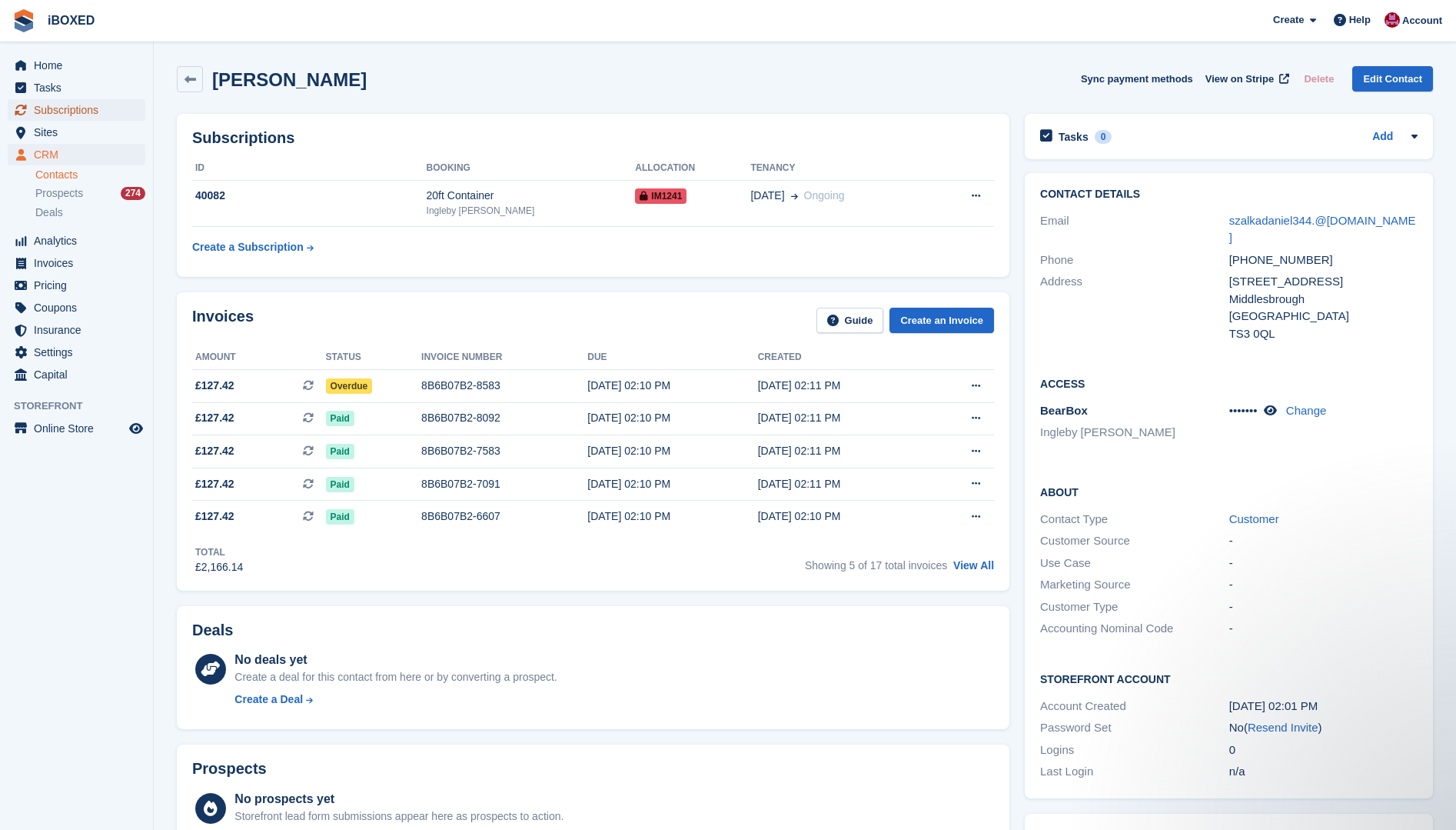
click at [69, 112] on span "Subscriptions" at bounding box center [79, 110] width 92 height 22
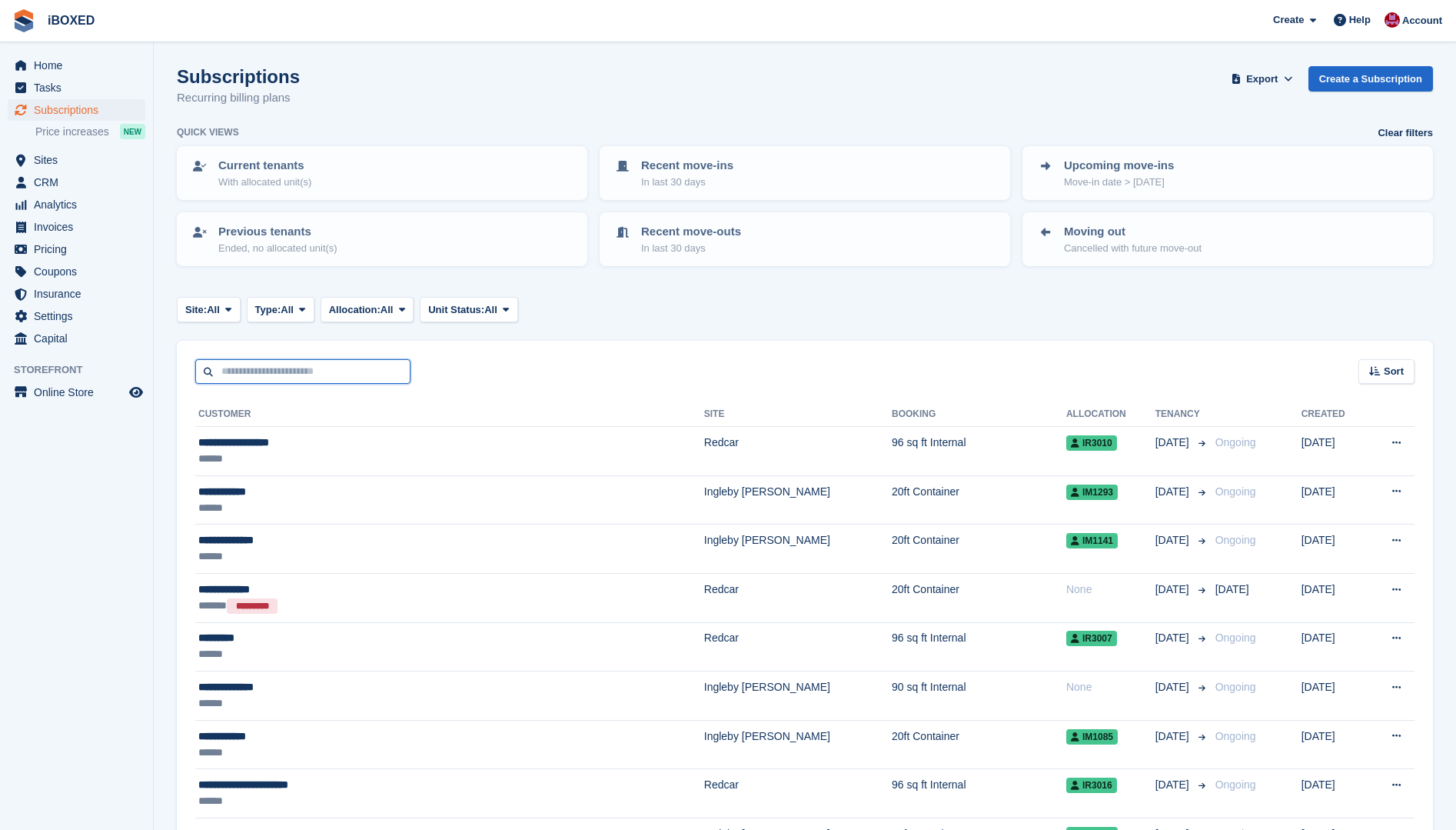
click at [230, 375] on input "text" at bounding box center [302, 371] width 215 height 25
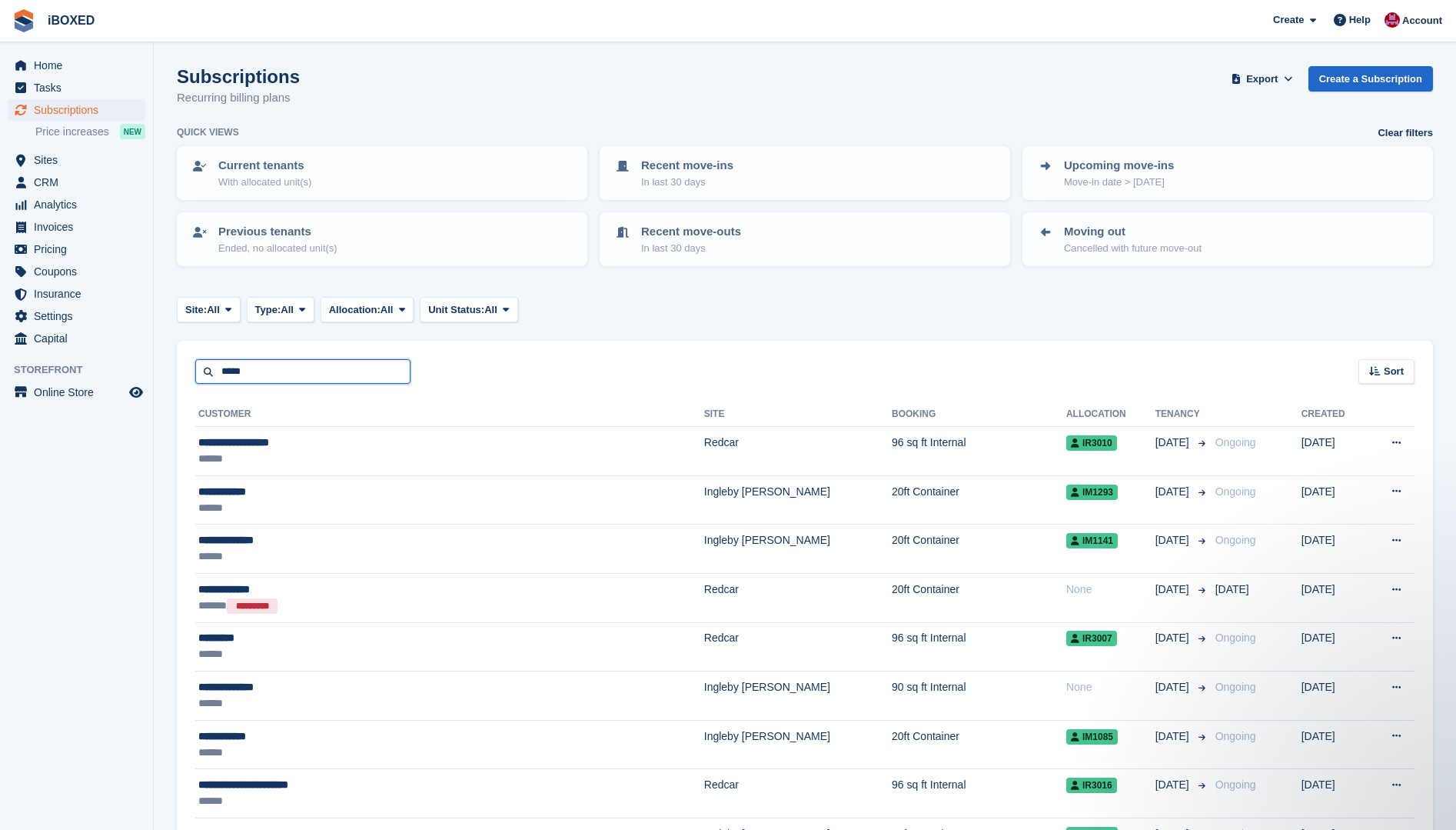
type input "*****"
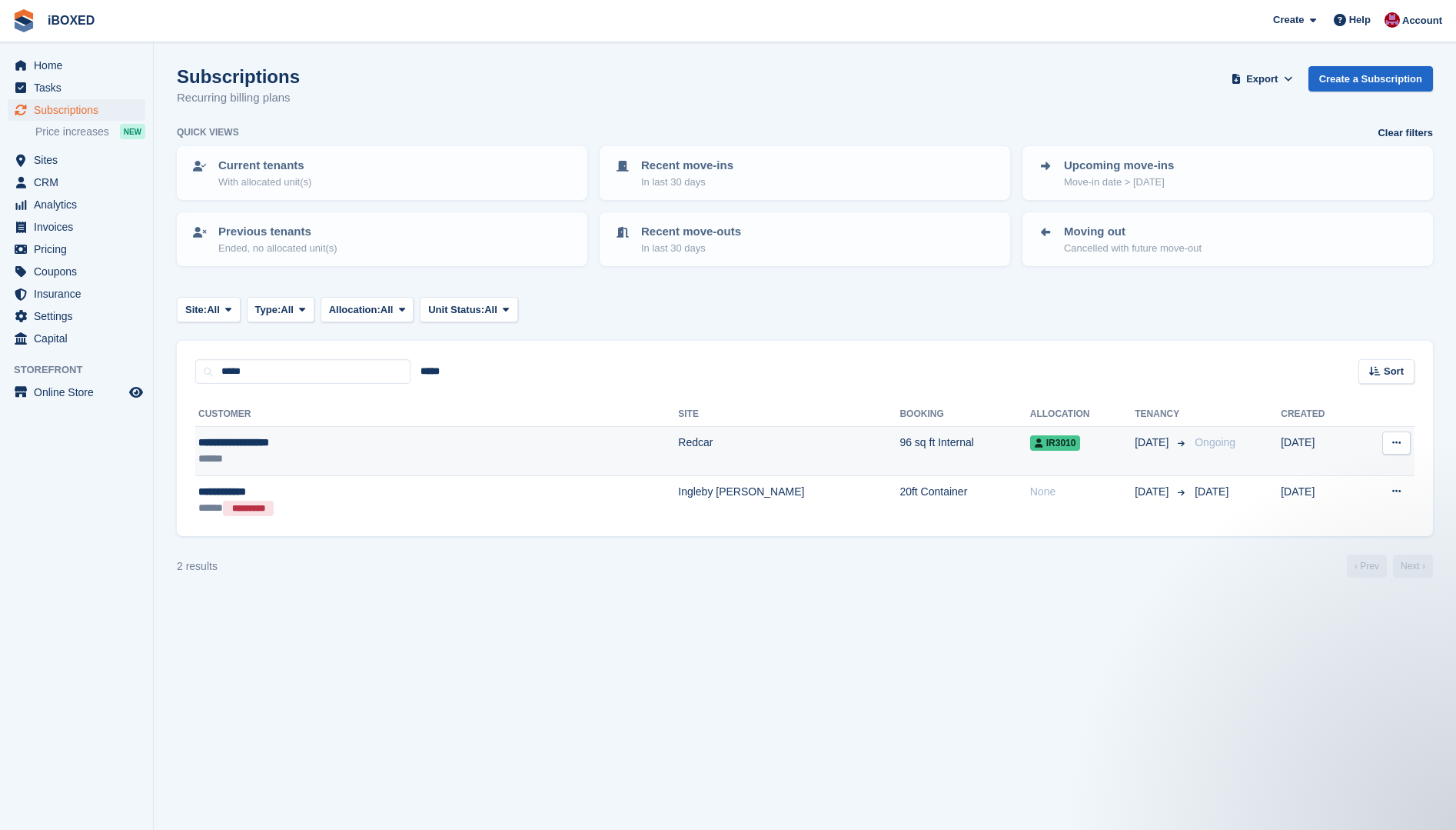
click at [243, 452] on div "******" at bounding box center [334, 459] width 272 height 16
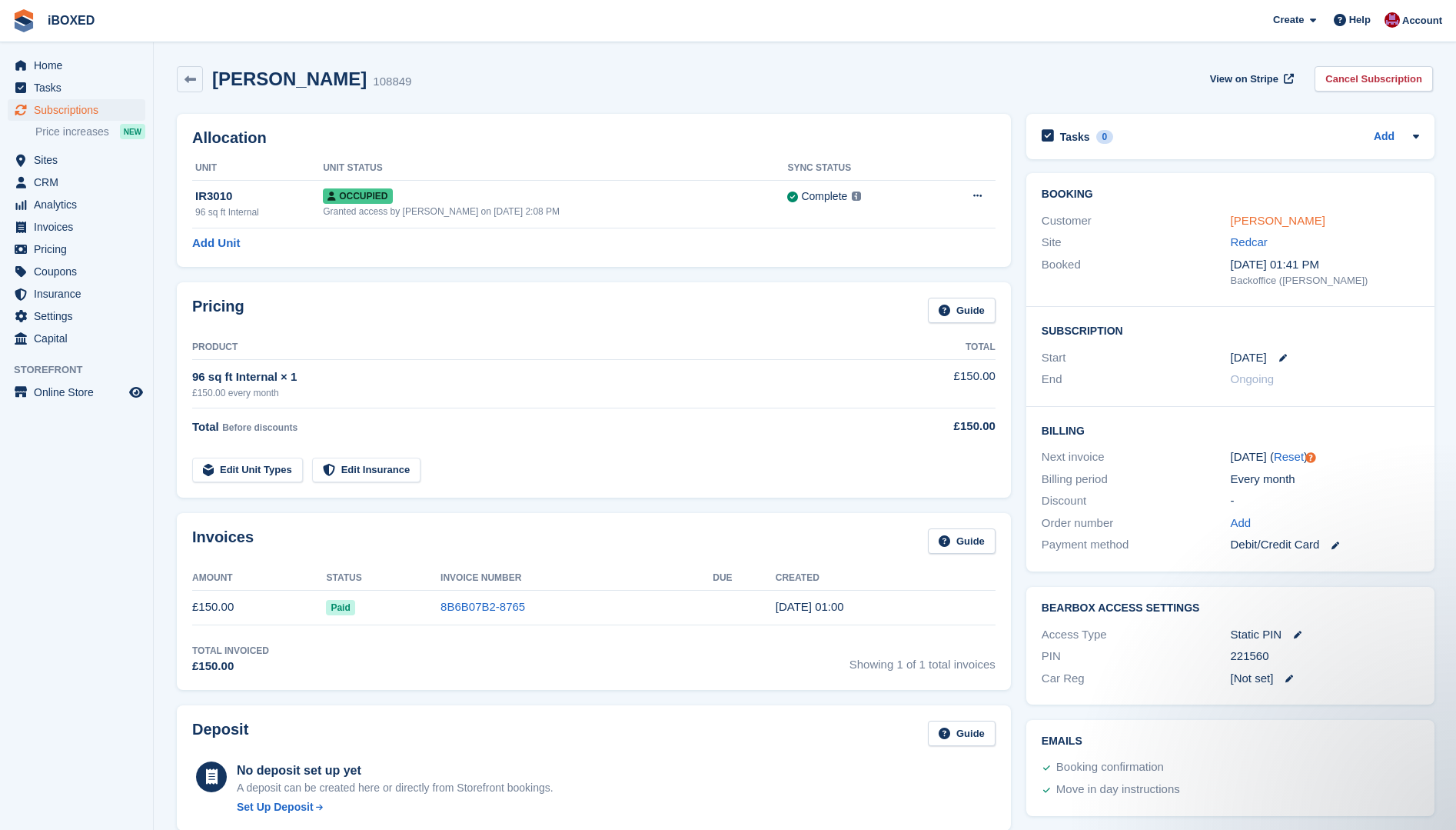
click at [1289, 222] on link "[PERSON_NAME]" at bounding box center [1278, 221] width 95 height 13
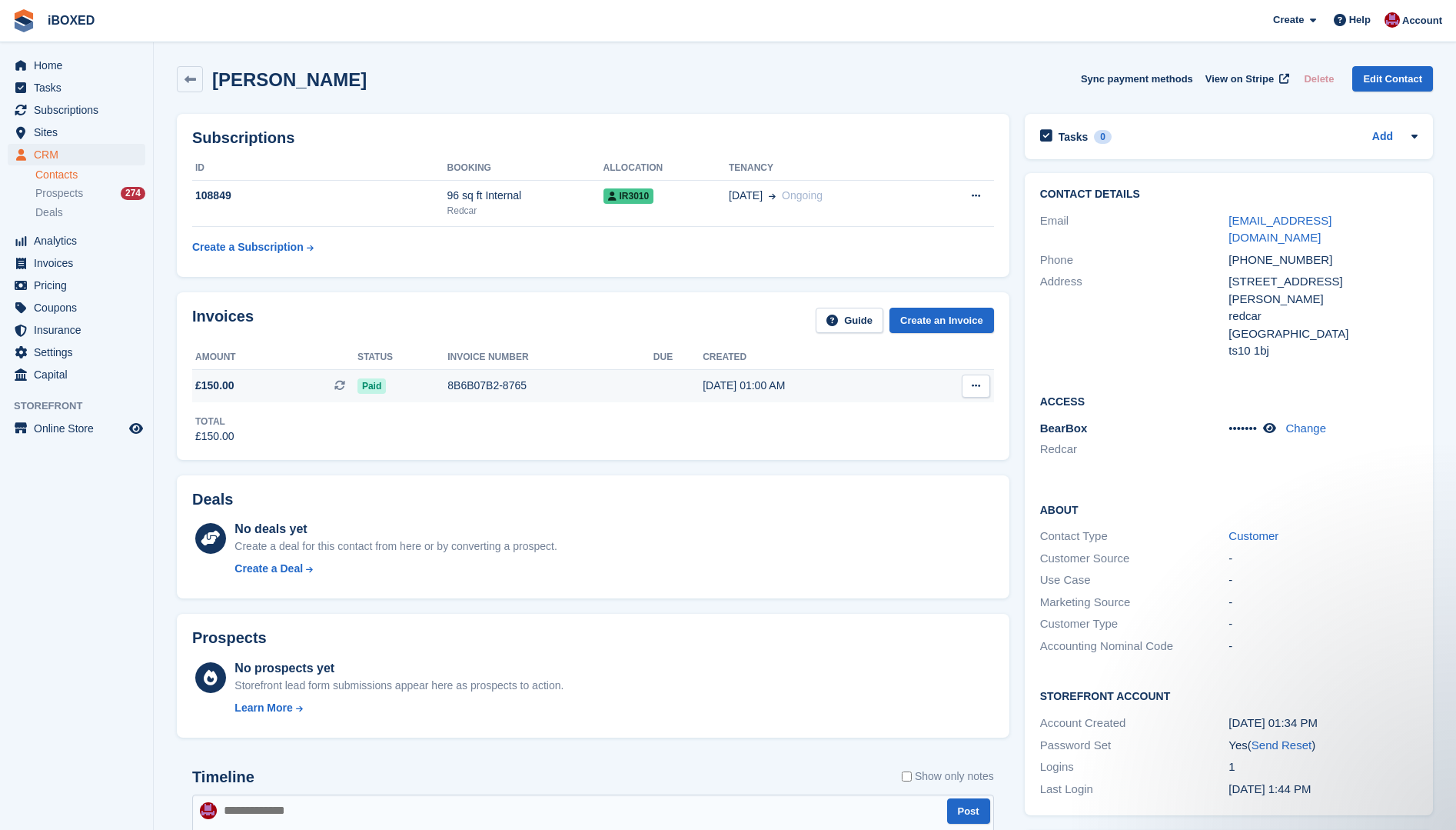
click at [413, 382] on div "Paid" at bounding box center [402, 385] width 90 height 16
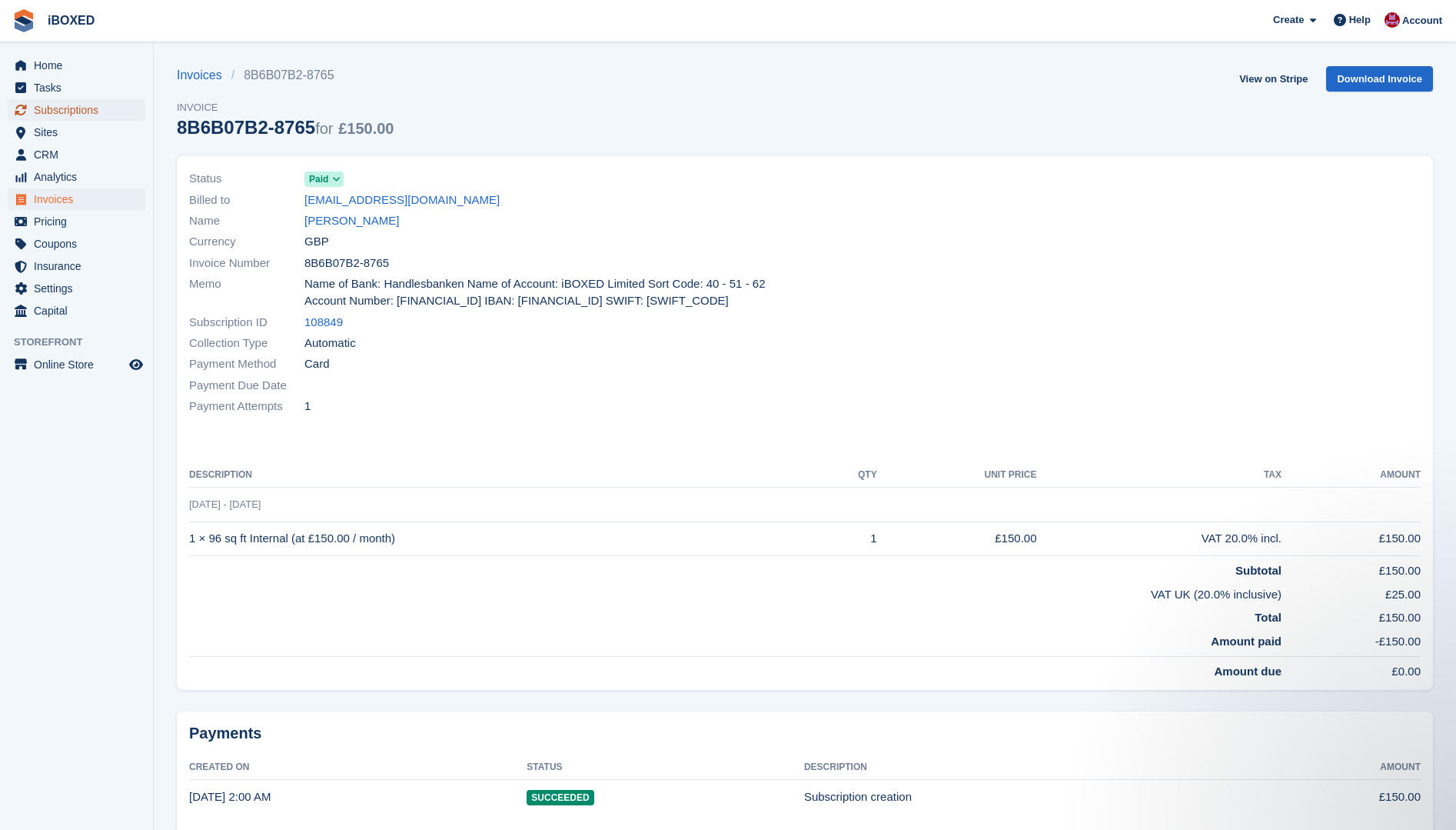
click at [50, 110] on span "Subscriptions" at bounding box center [79, 110] width 92 height 22
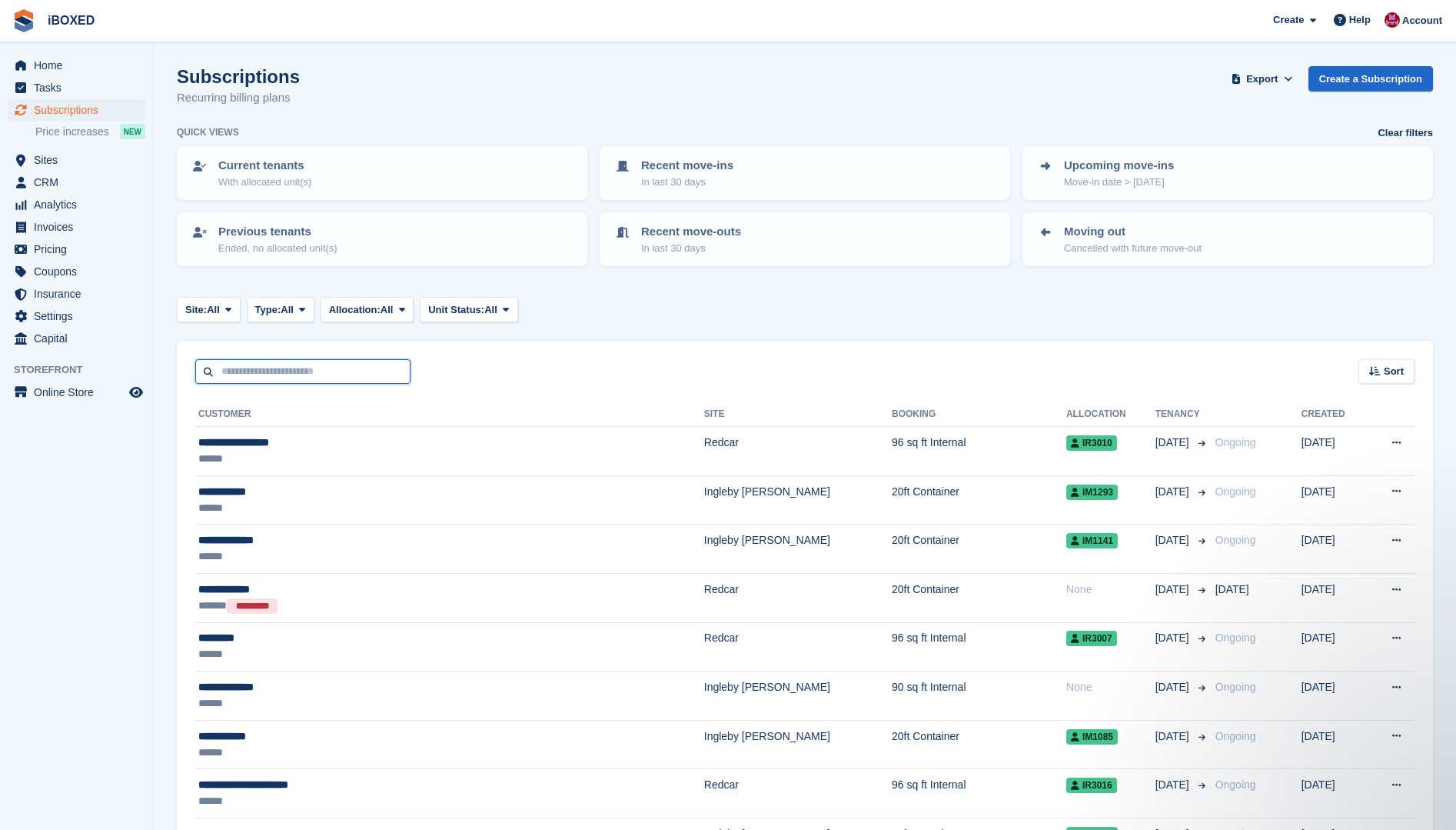
click at [271, 381] on input "text" at bounding box center [302, 371] width 215 height 25
type input "*****"
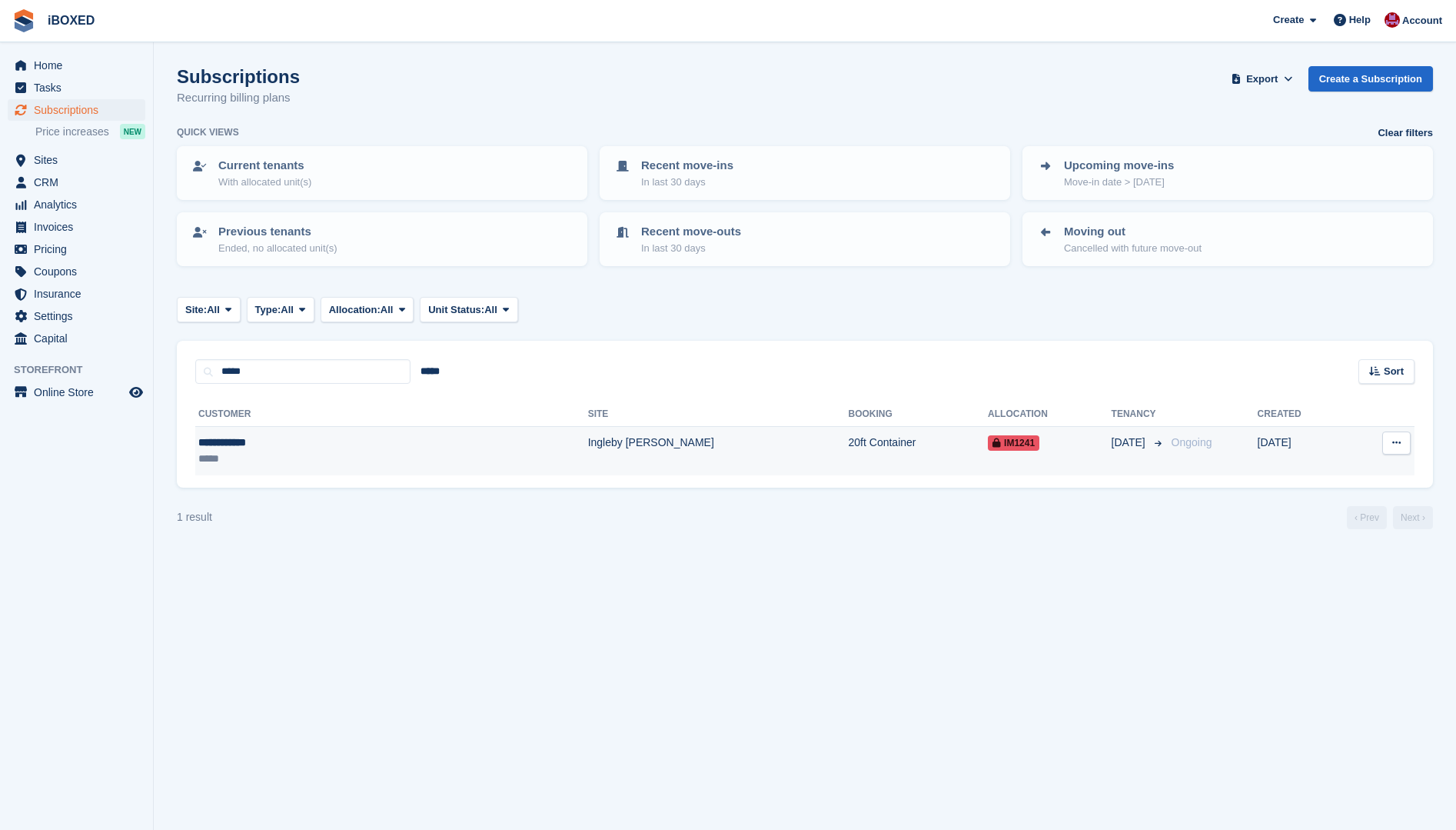
click at [261, 448] on div "**********" at bounding box center [291, 442] width 186 height 16
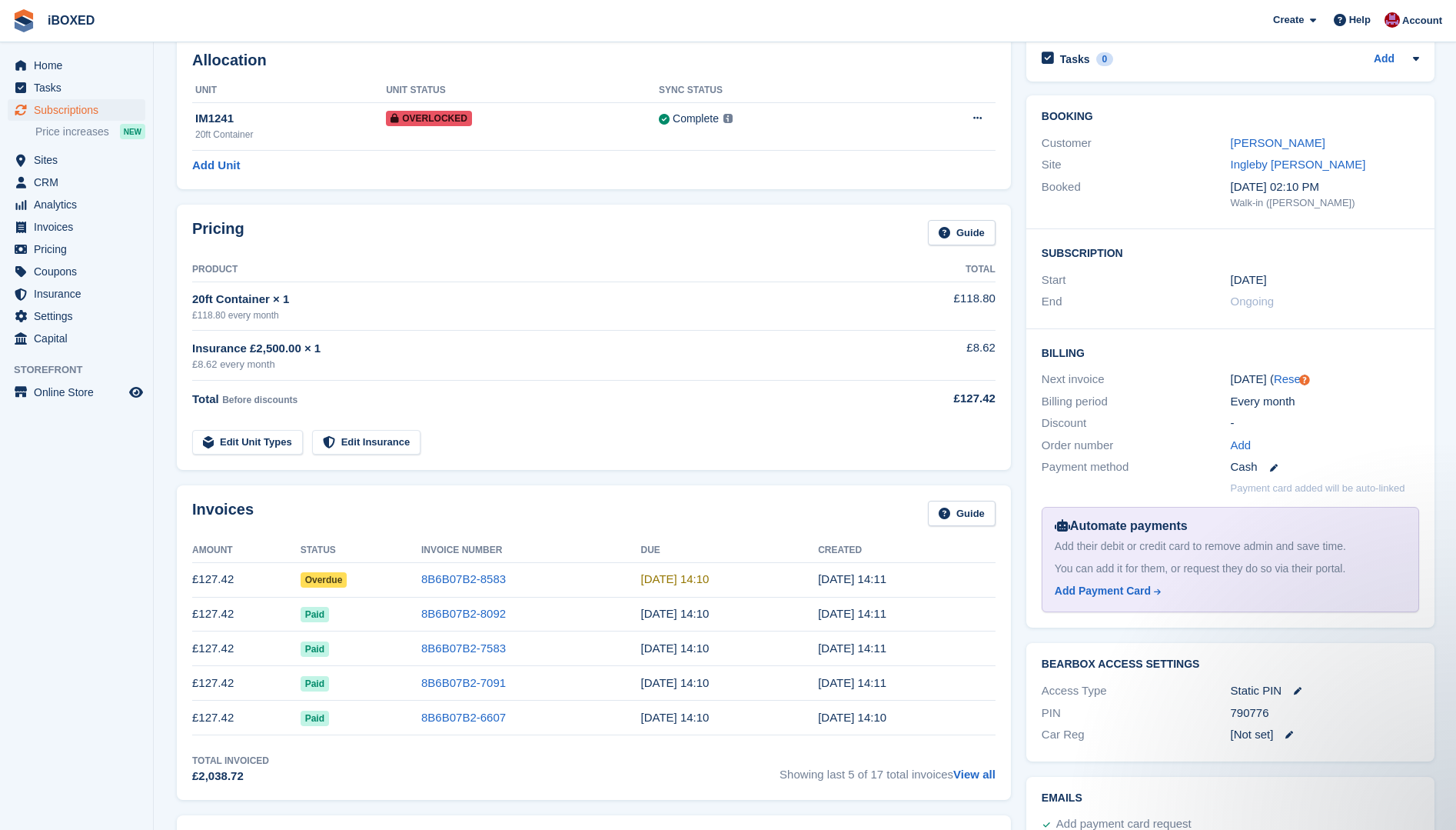
scroll to position [77, 0]
click at [1258, 162] on link "Ingleby [PERSON_NAME]" at bounding box center [1299, 165] width 135 height 13
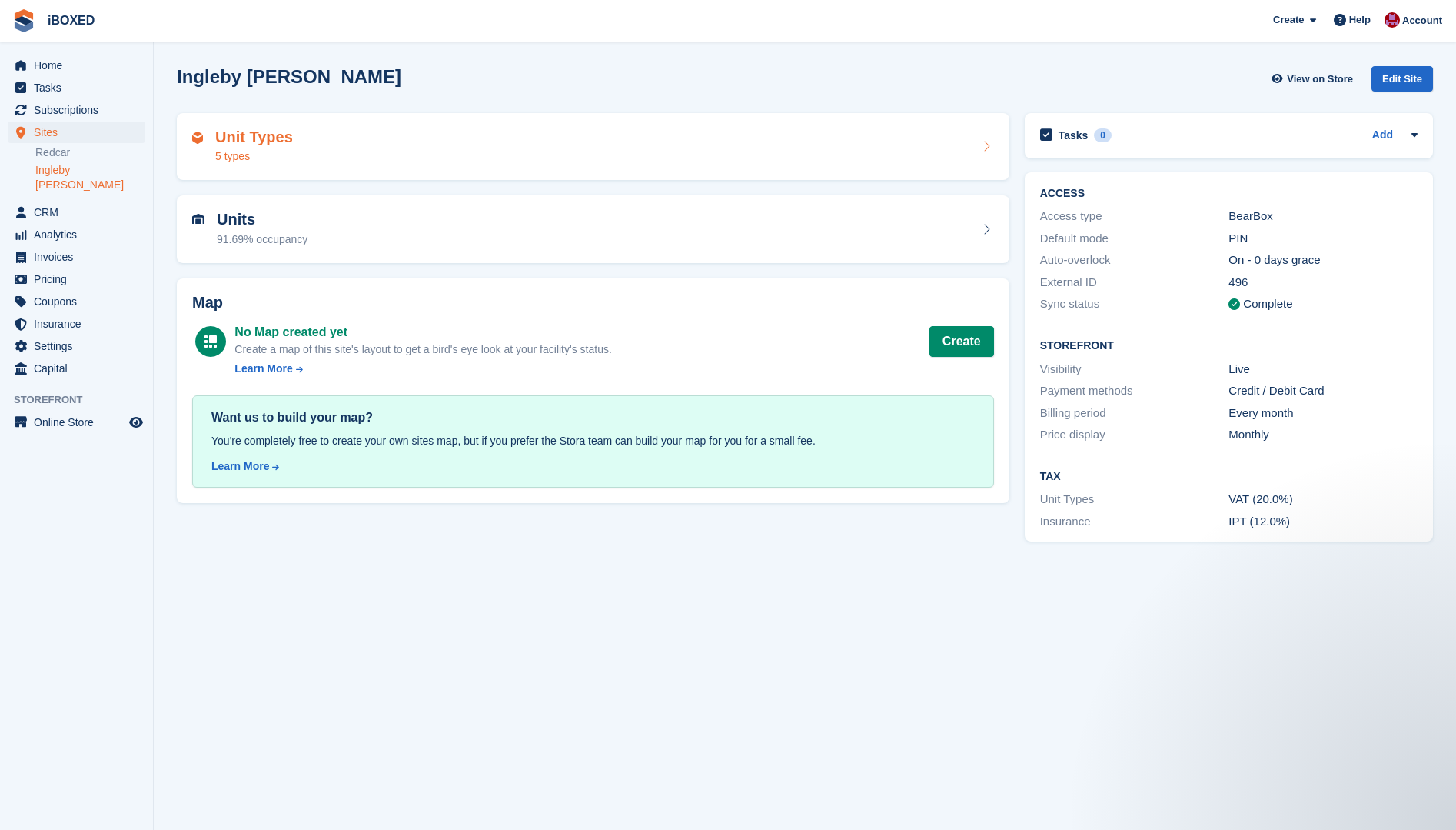
click at [224, 147] on div "Unit Types 5 types" at bounding box center [253, 147] width 78 height 37
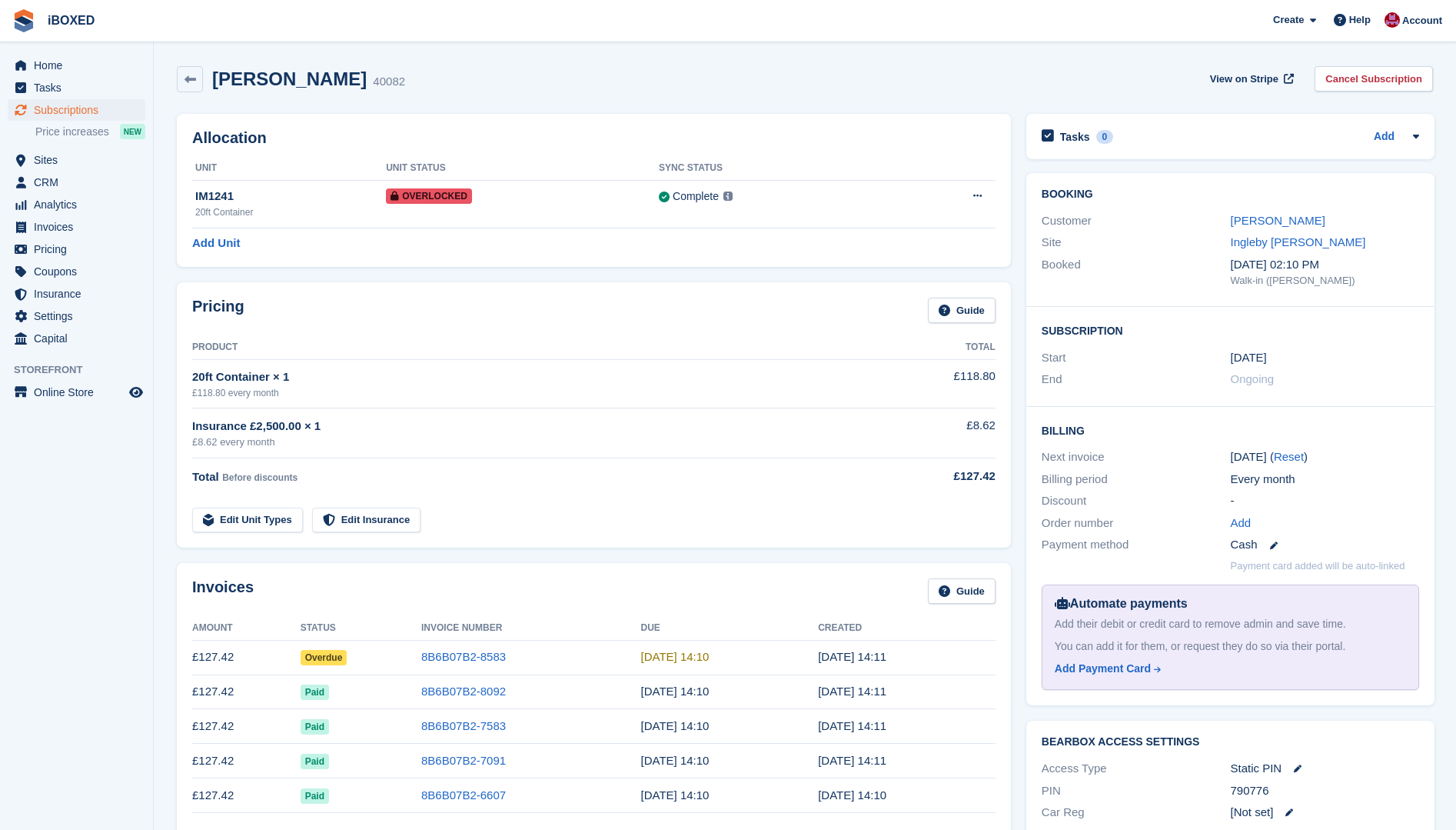
scroll to position [77, 0]
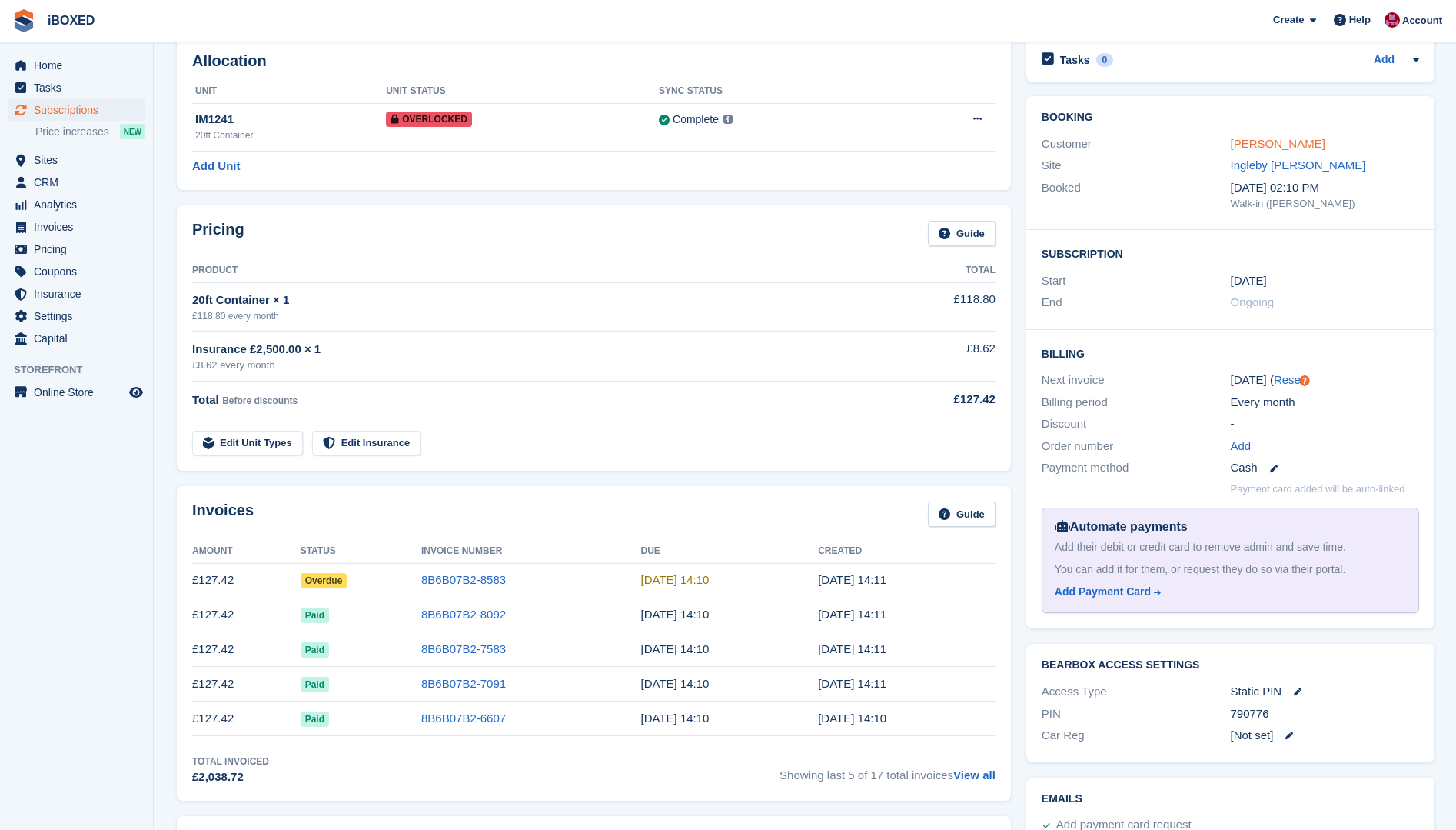
click at [1261, 146] on link "[PERSON_NAME]" at bounding box center [1278, 144] width 95 height 13
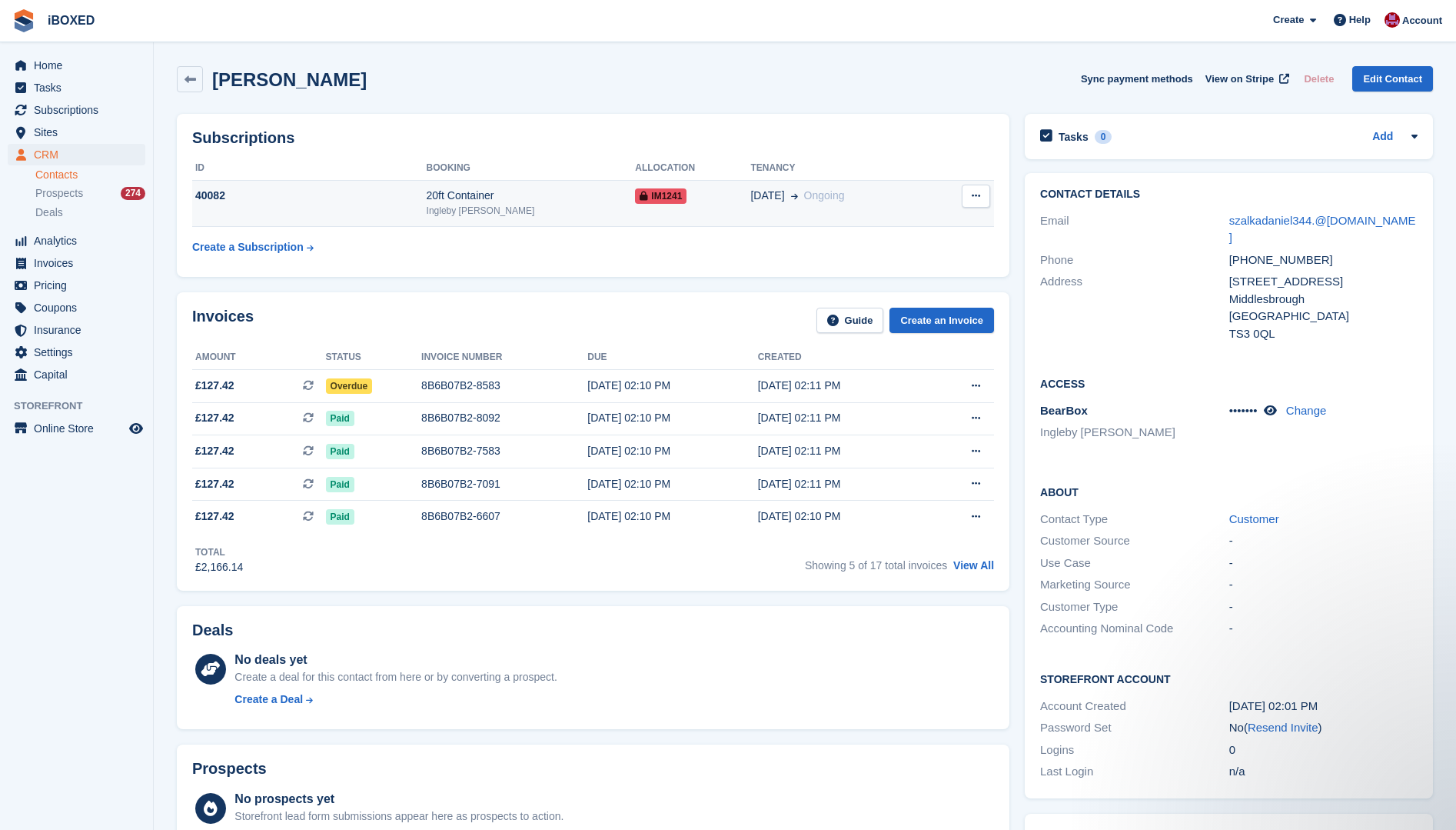
click at [517, 200] on div "20ft Container" at bounding box center [531, 195] width 209 height 16
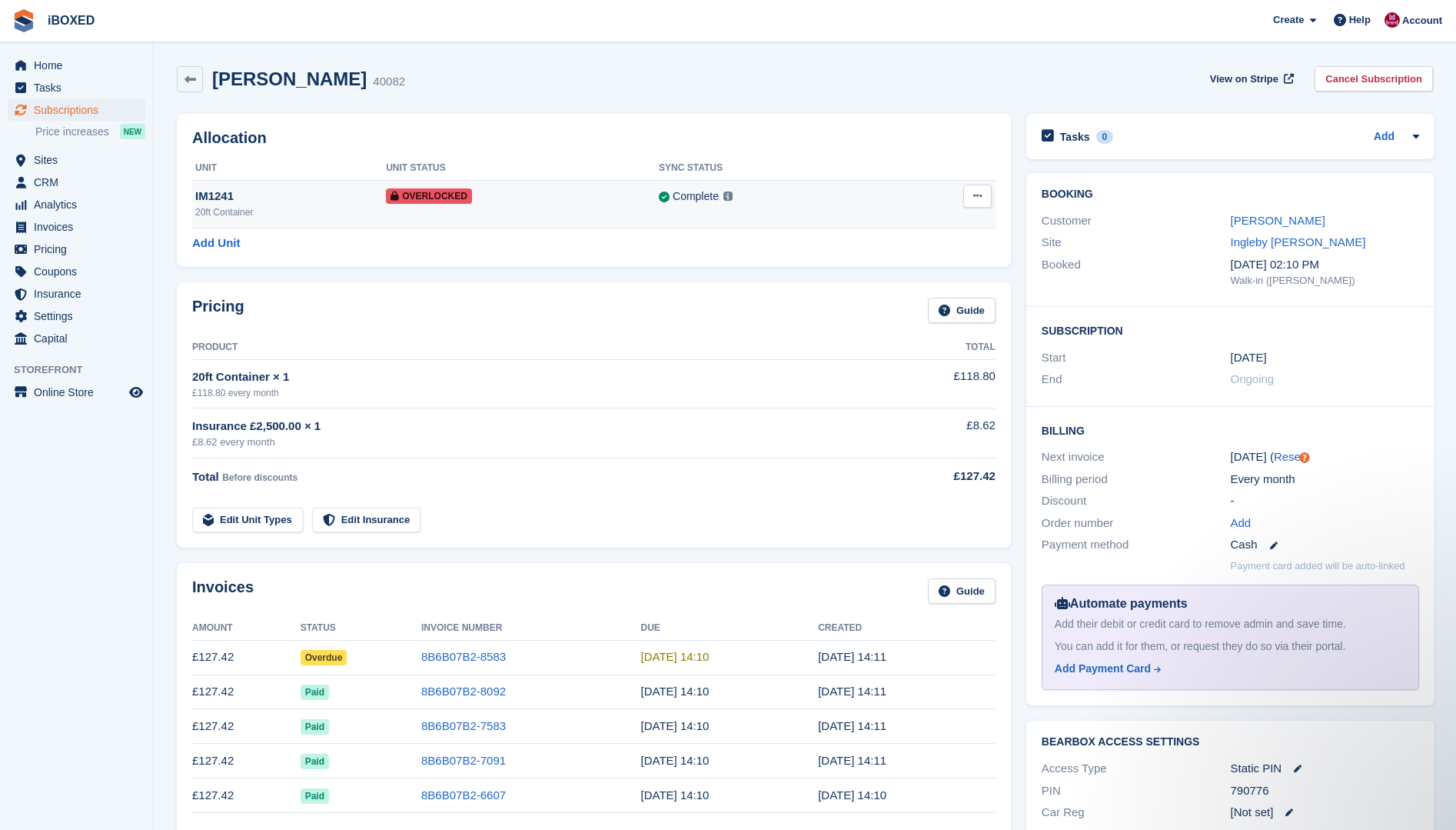
click at [975, 195] on icon at bounding box center [978, 196] width 8 height 10
click at [890, 227] on p "Remove Overlock" at bounding box center [918, 226] width 134 height 20
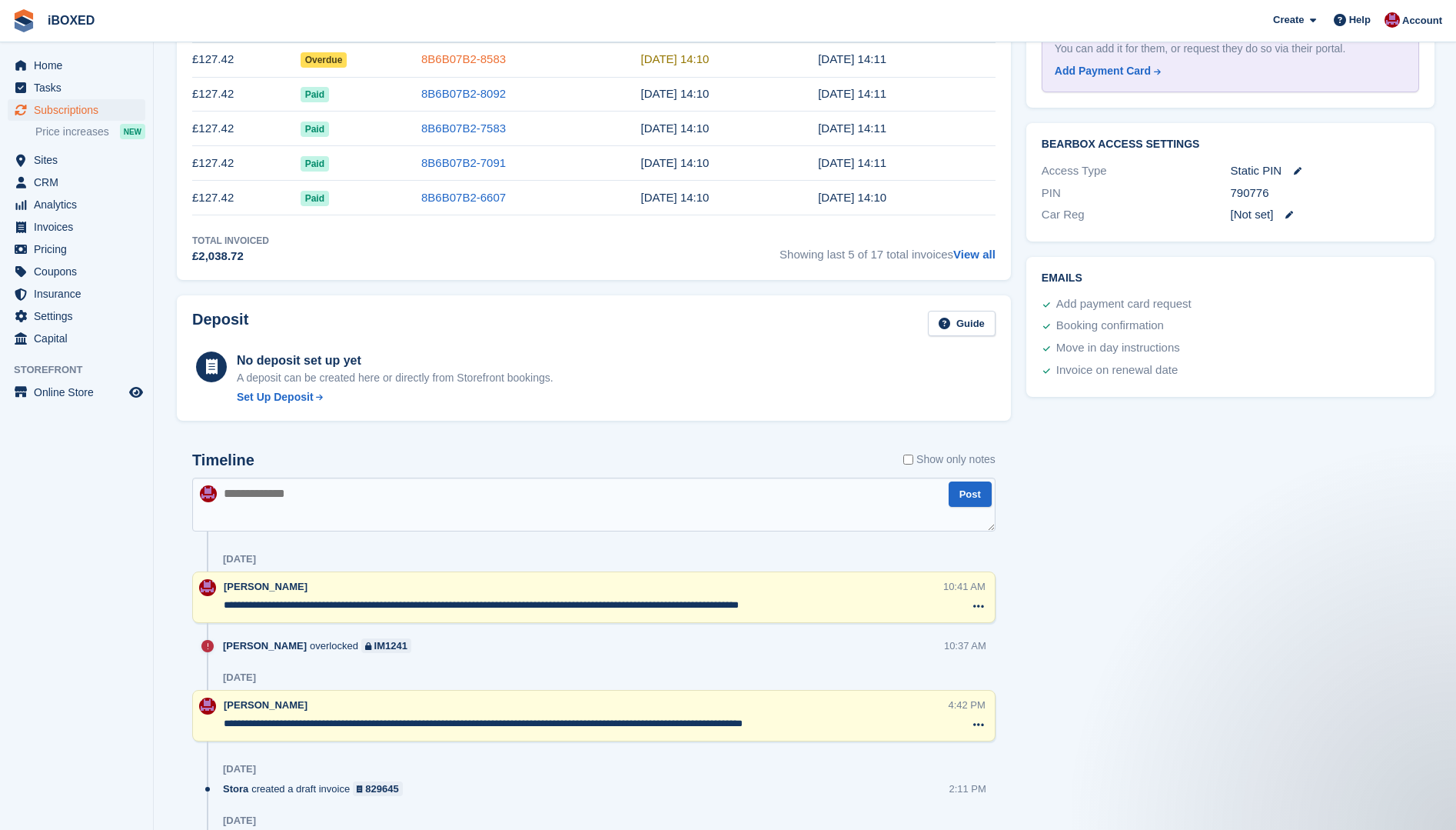
scroll to position [615, 0]
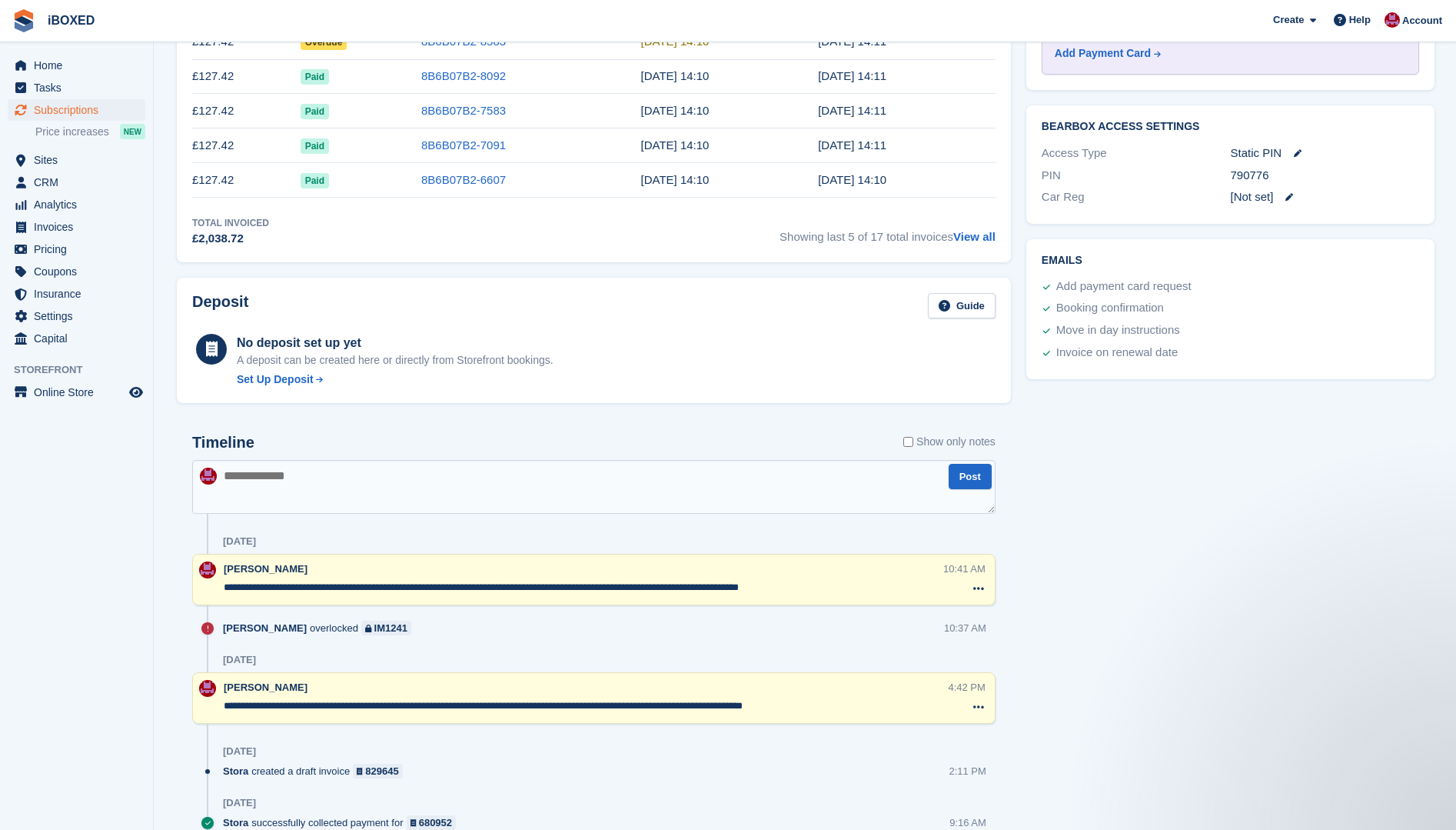
click at [253, 474] on textarea at bounding box center [594, 487] width 804 height 54
type textarea "**********"
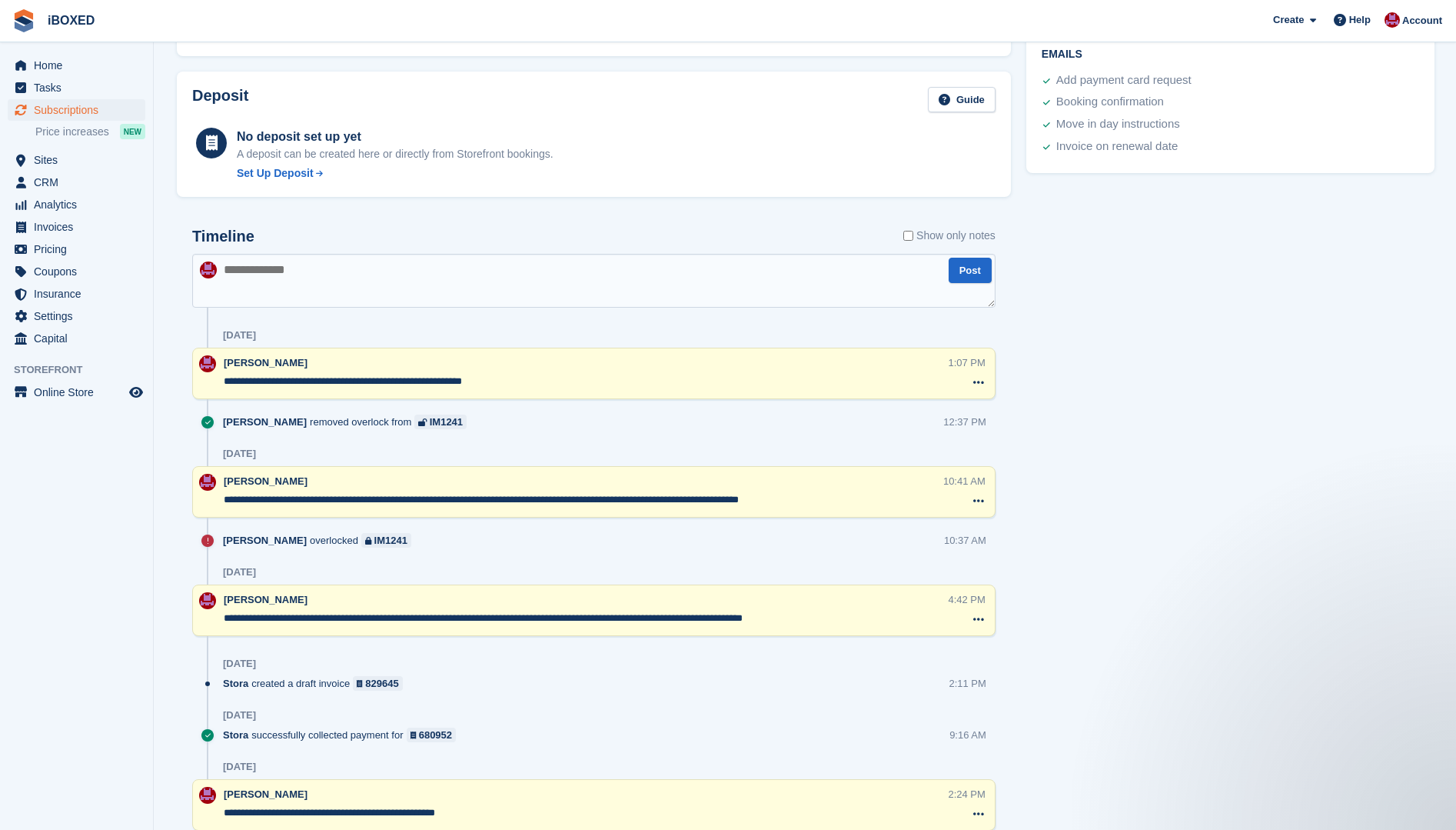
scroll to position [923, 0]
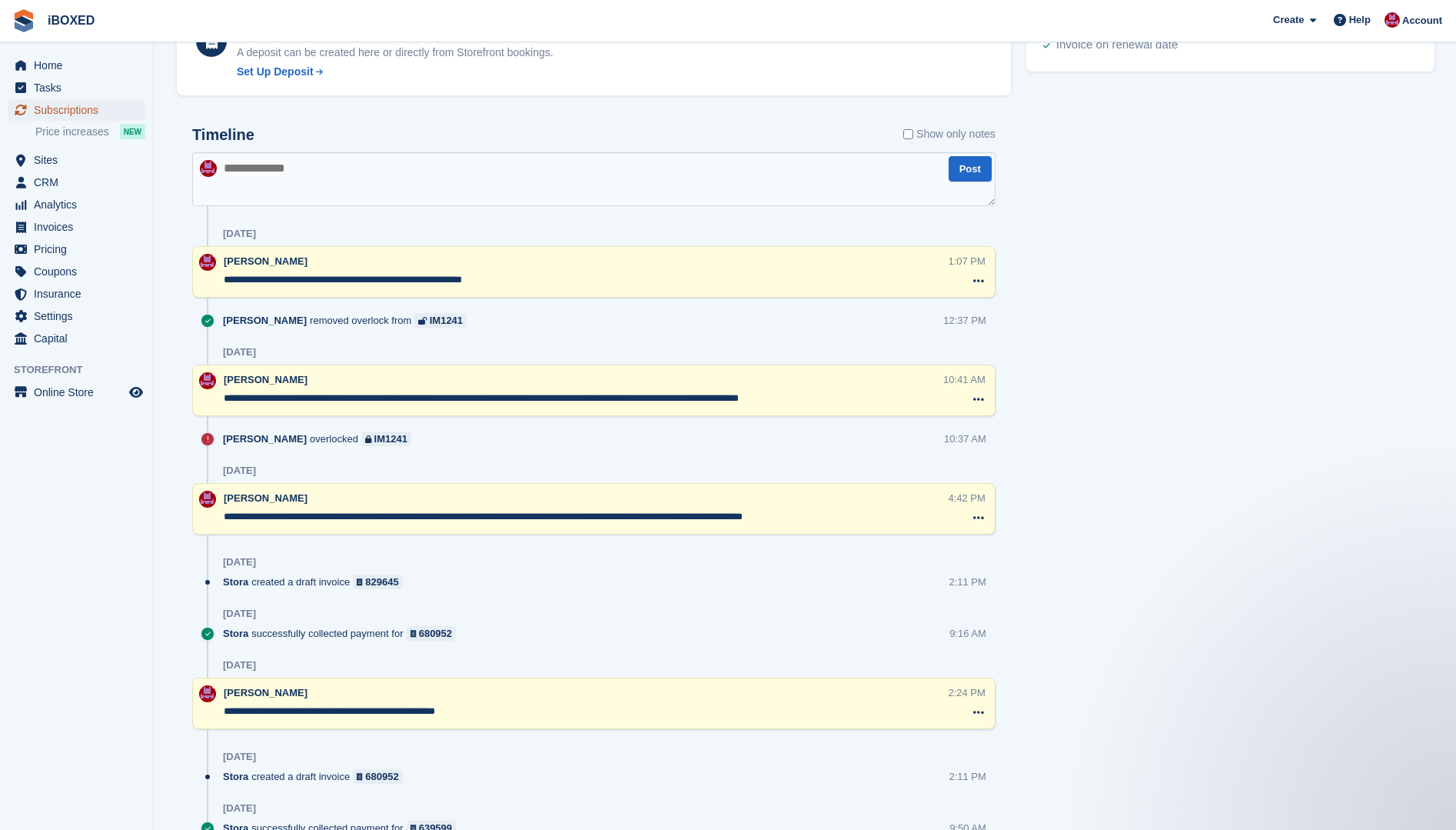
click span "Subscriptions"
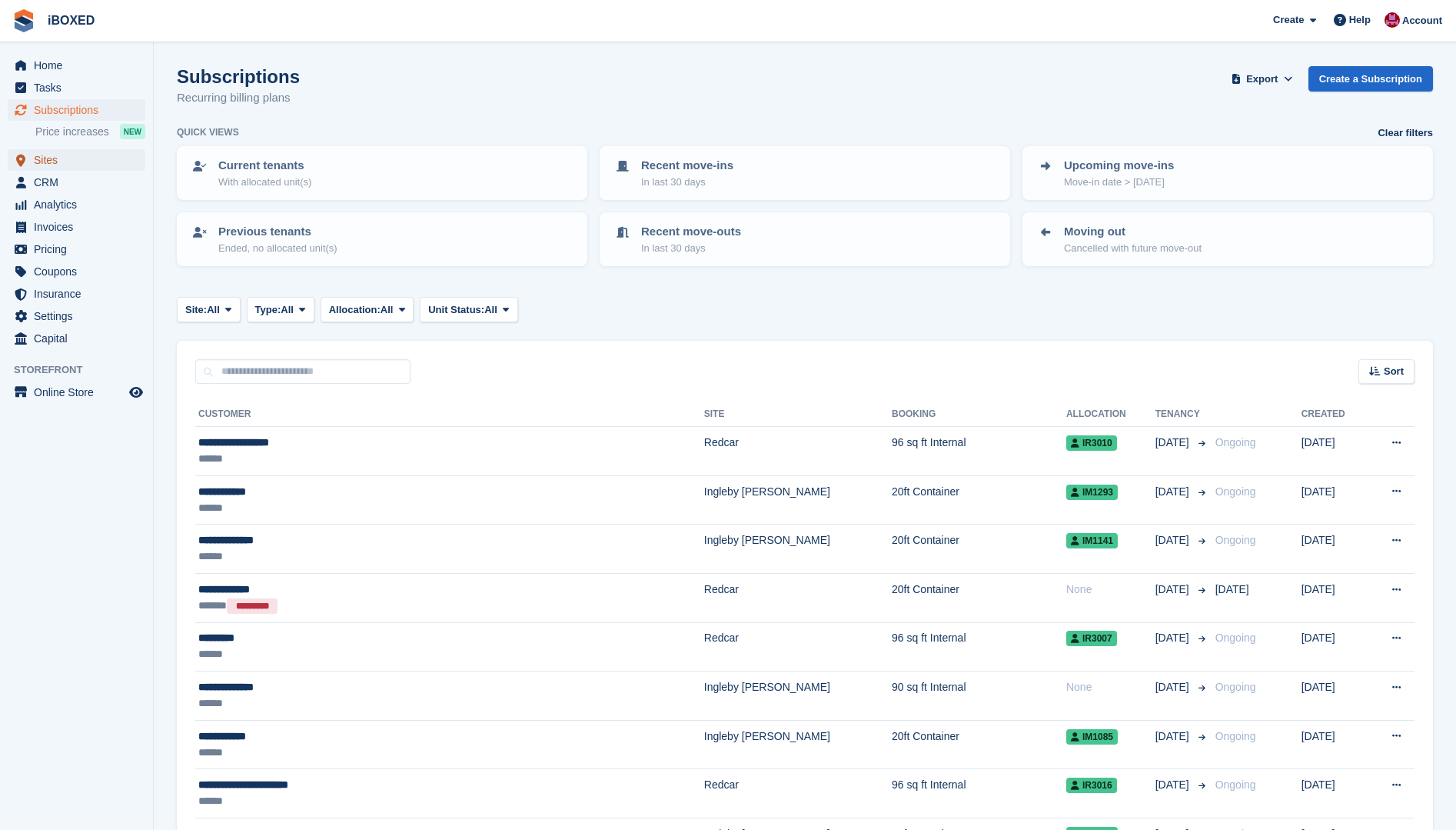
click span "Sites"
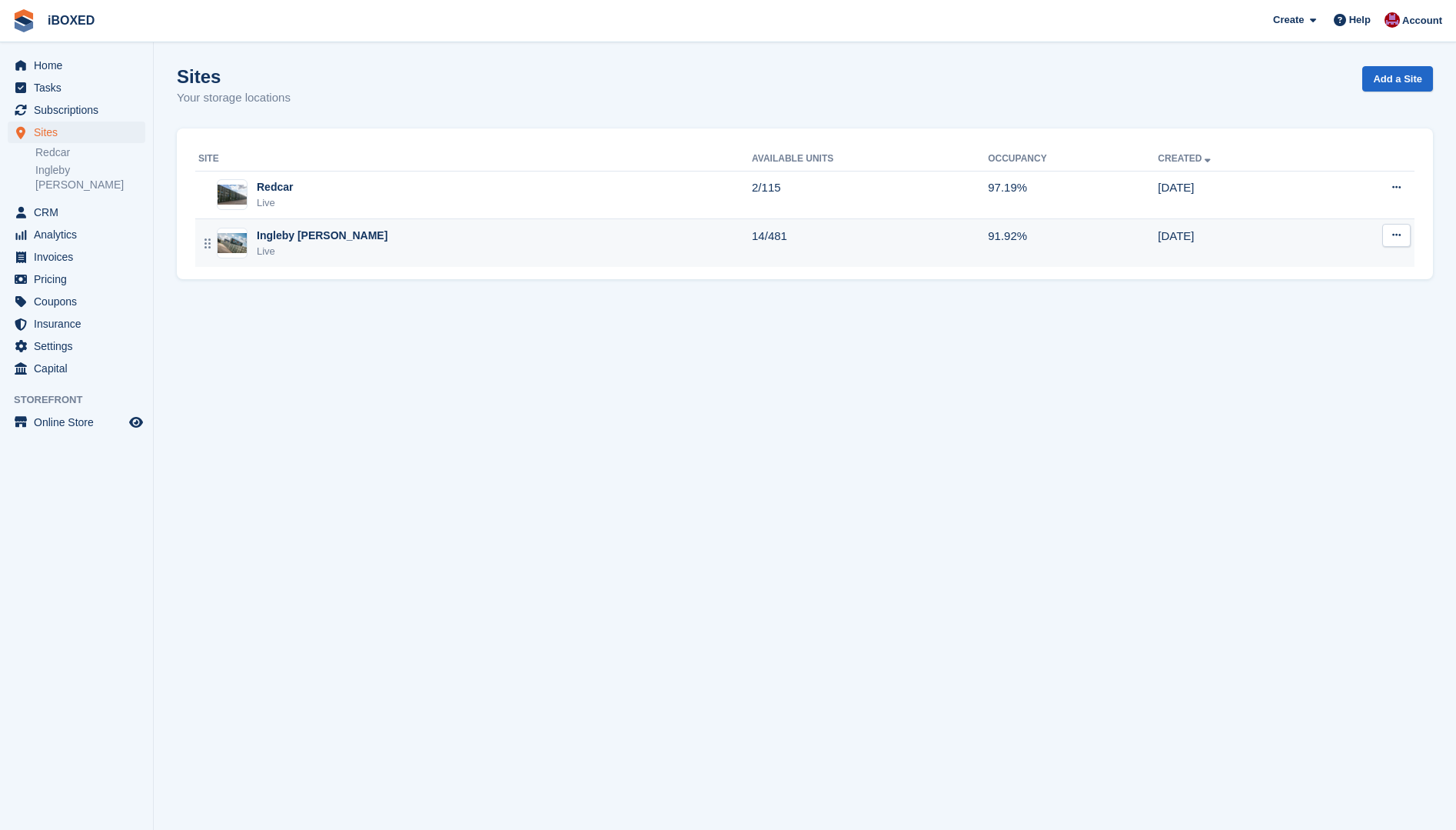
click img
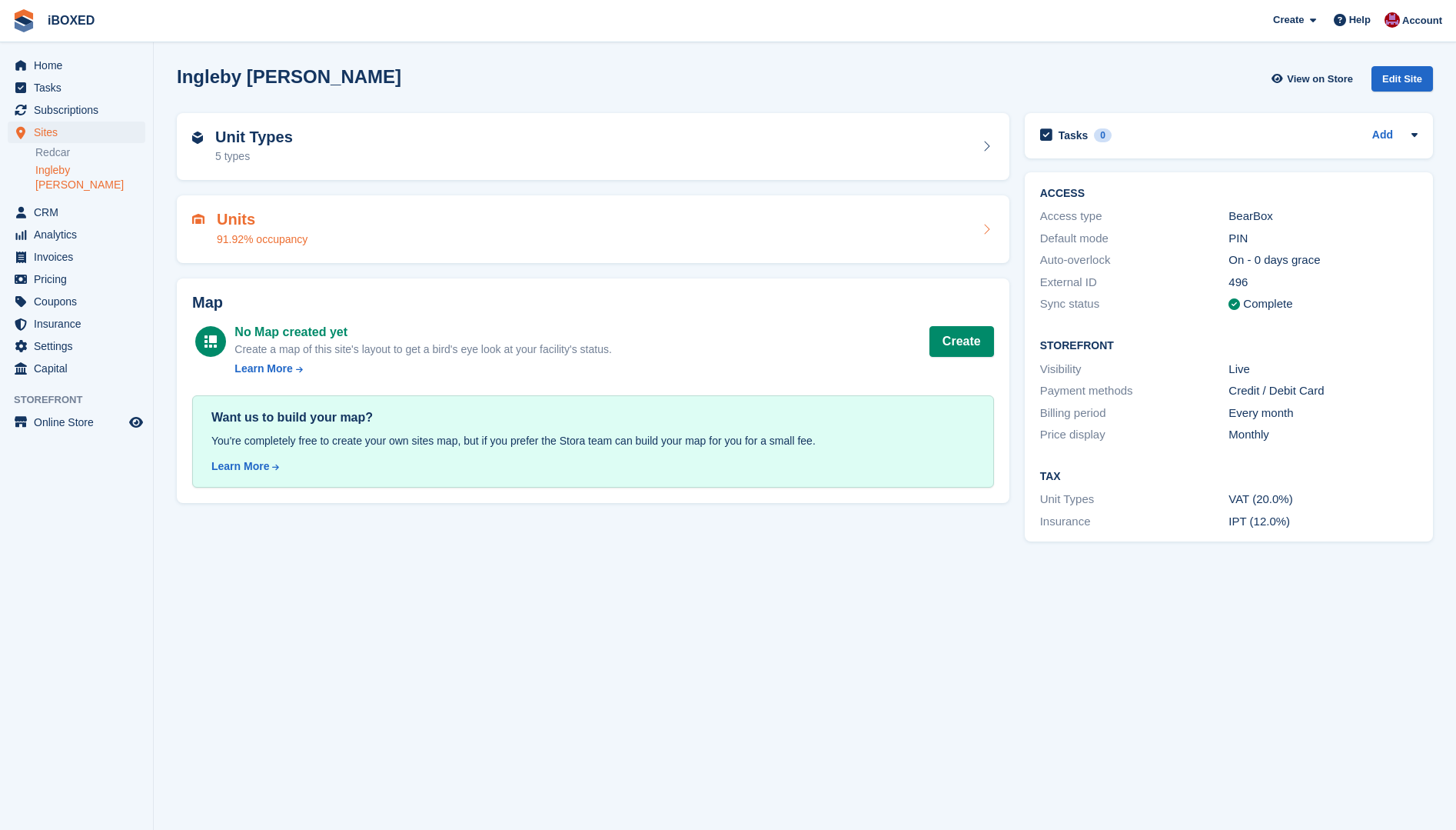
click at [236, 243] on div "91.92% occupancy" at bounding box center [262, 239] width 90 height 16
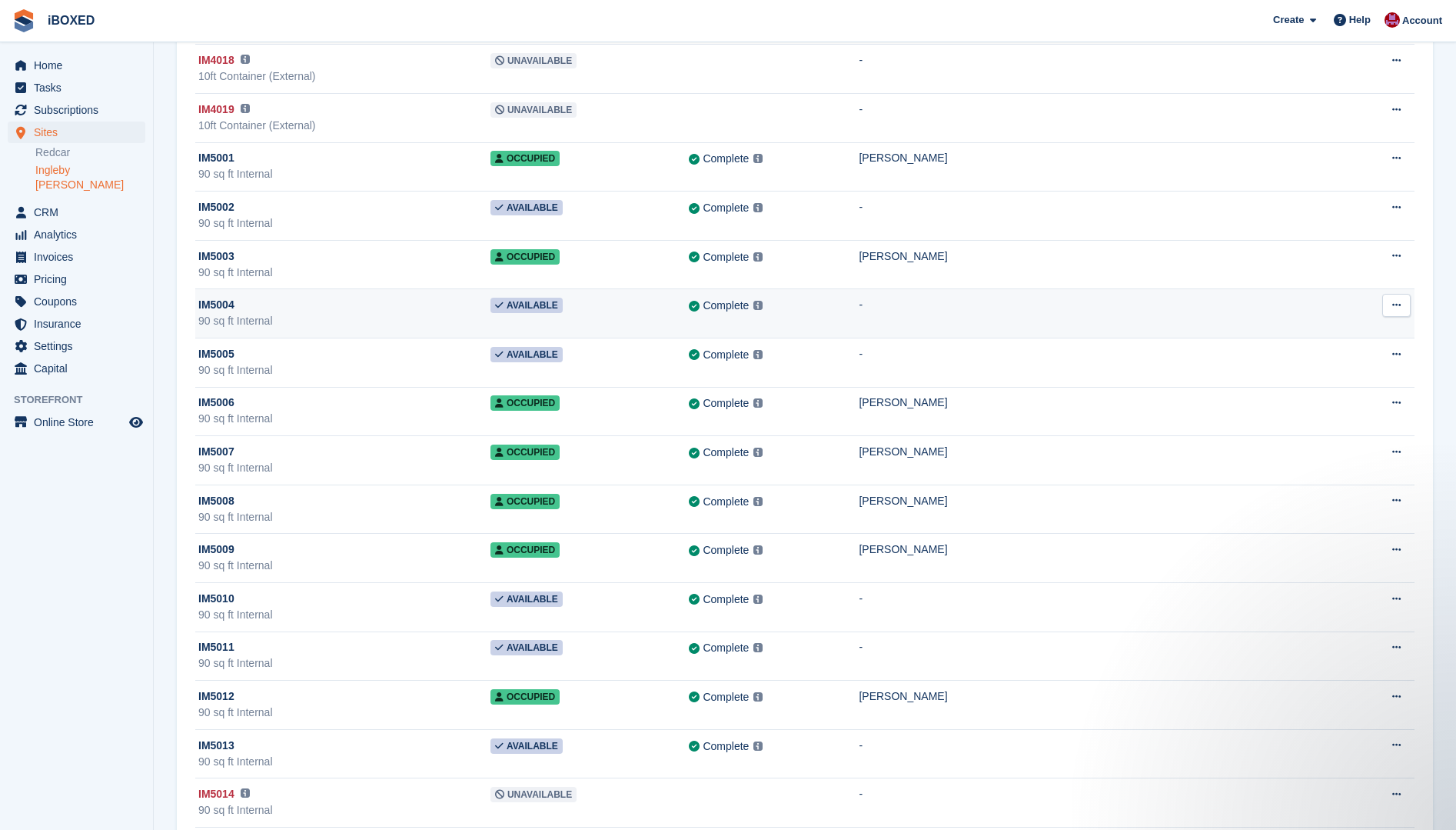
scroll to position [22304, 0]
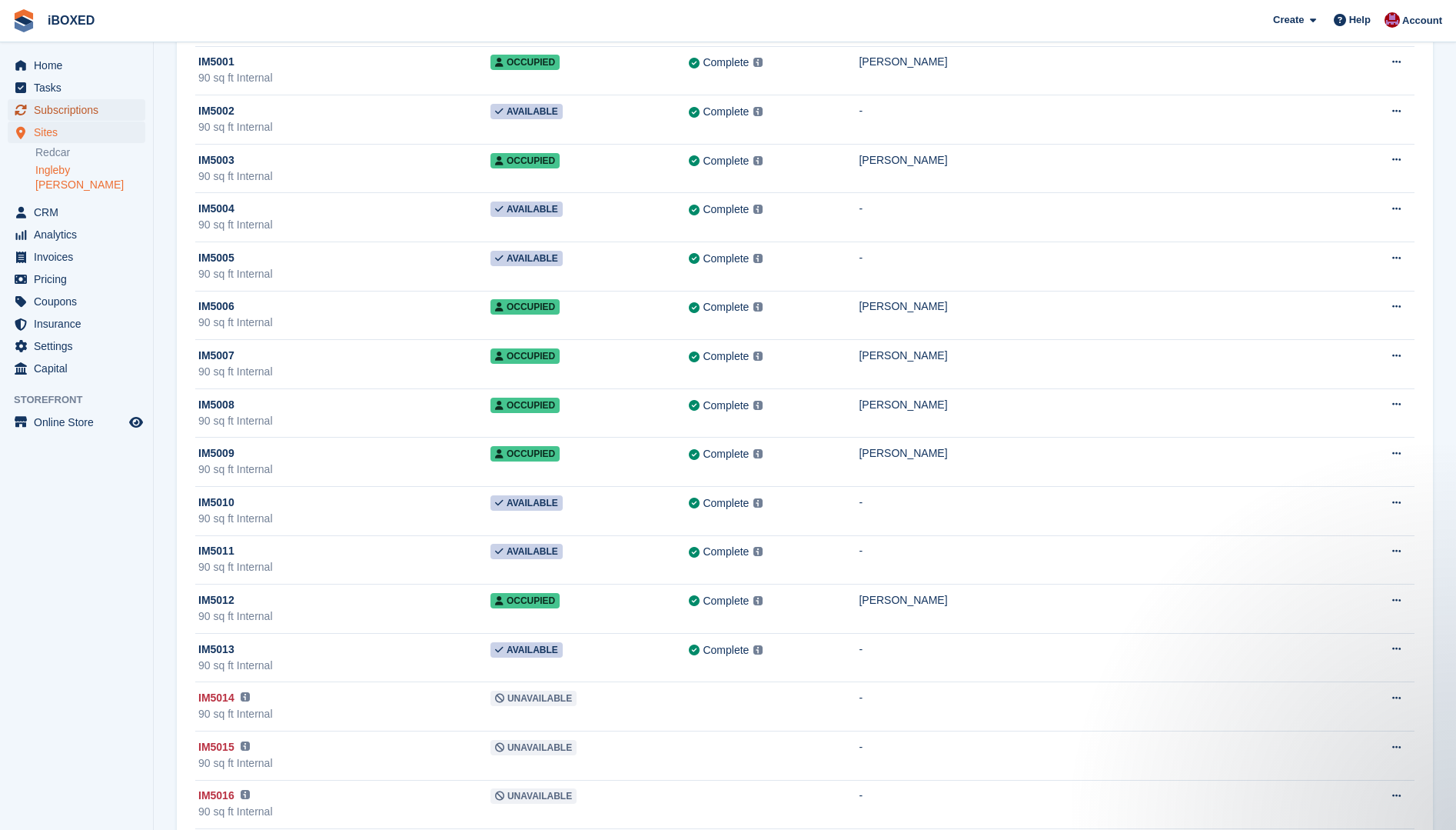
click at [95, 113] on span "Subscriptions" at bounding box center [79, 110] width 92 height 22
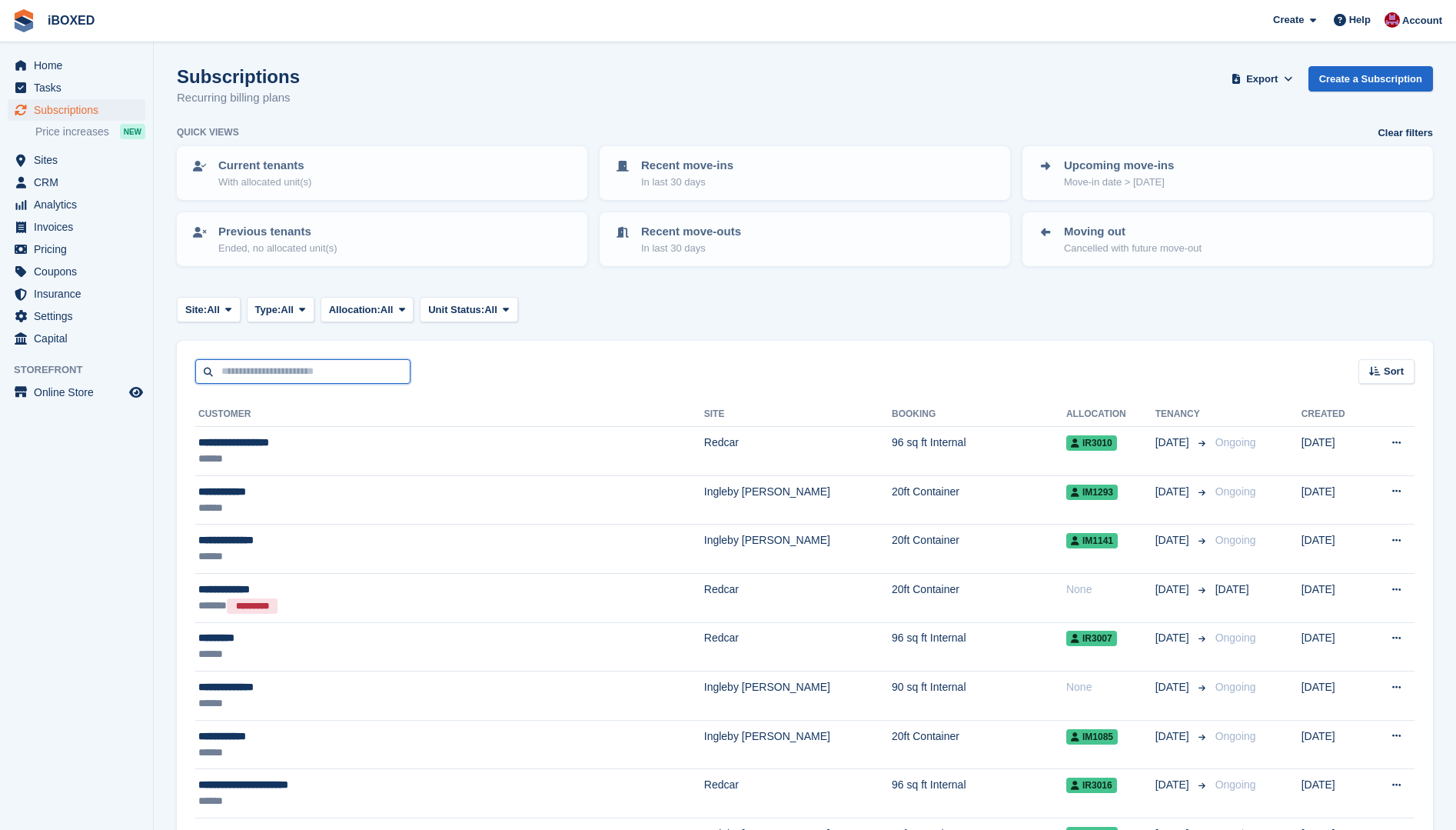
click at [234, 377] on input "text" at bounding box center [302, 371] width 215 height 25
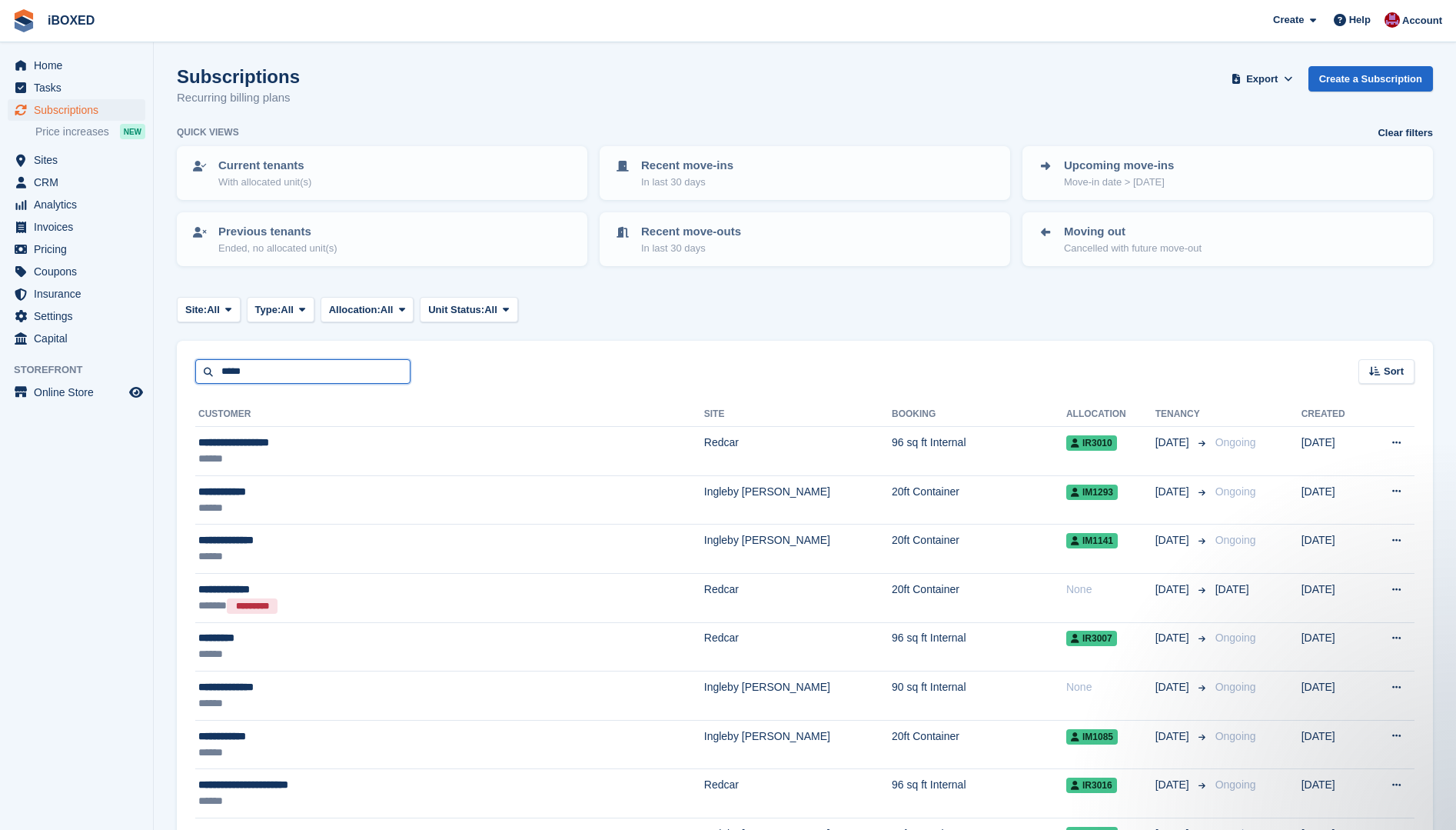
type input "*****"
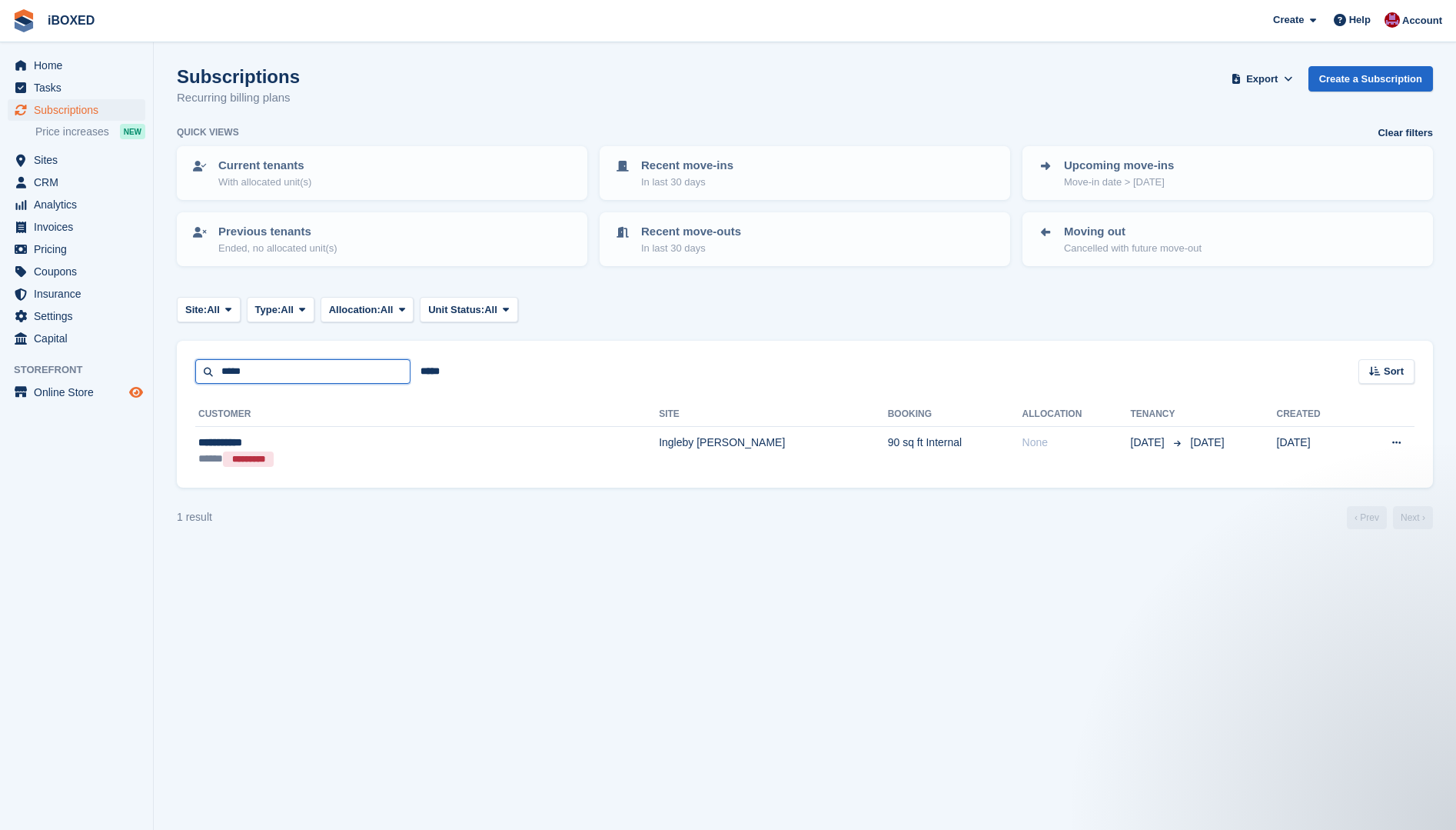
drag, startPoint x: 252, startPoint y: 366, endPoint x: 143, endPoint y: 395, distance: 112.8
click at [143, 395] on div "Home Tasks Subscriptions Subscriptions Subscriptions Price increases NEW Price …" at bounding box center [728, 415] width 1456 height 830
type input "*****"
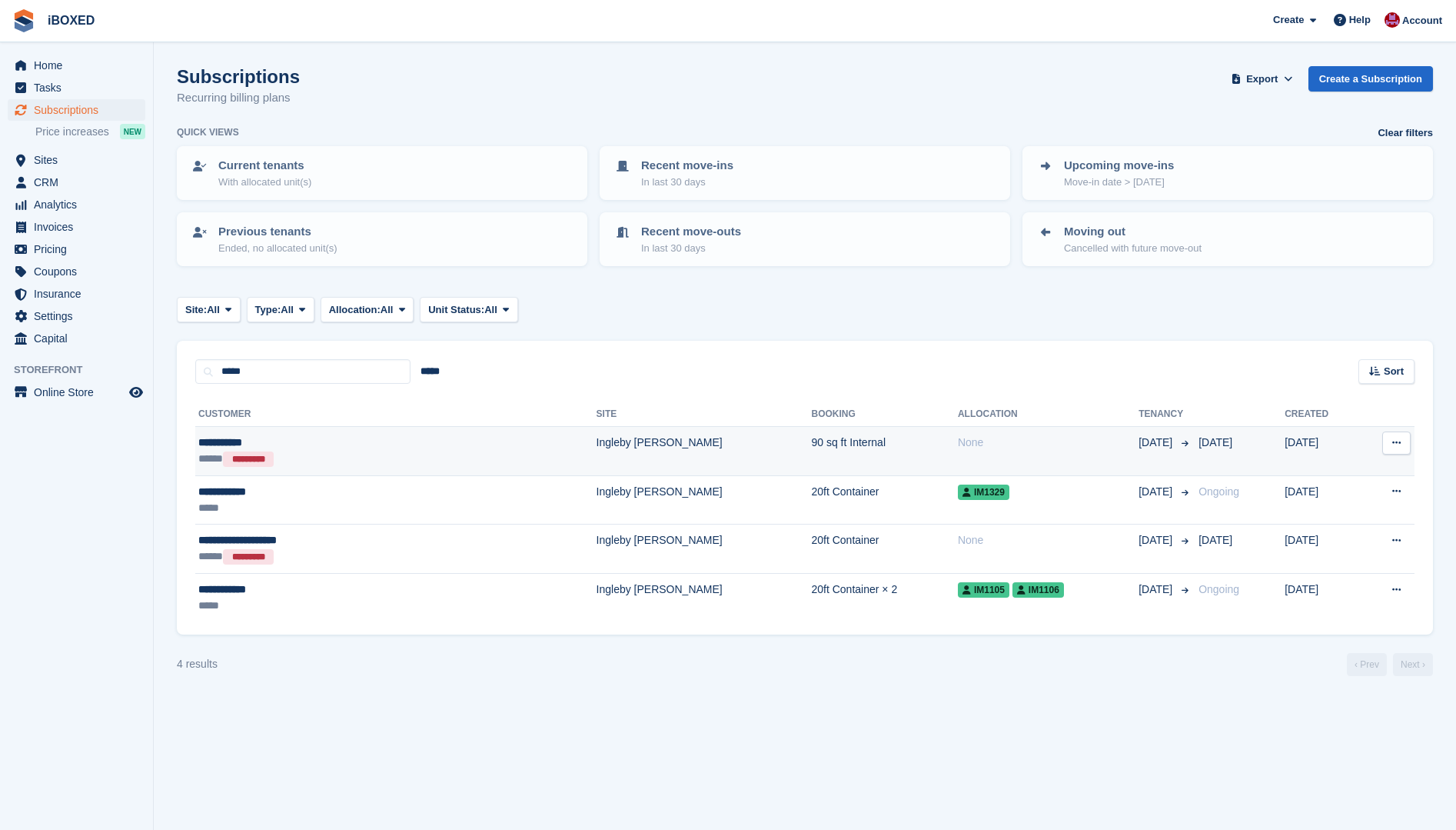
click at [596, 452] on td "Ingleby [PERSON_NAME]" at bounding box center [703, 451] width 215 height 49
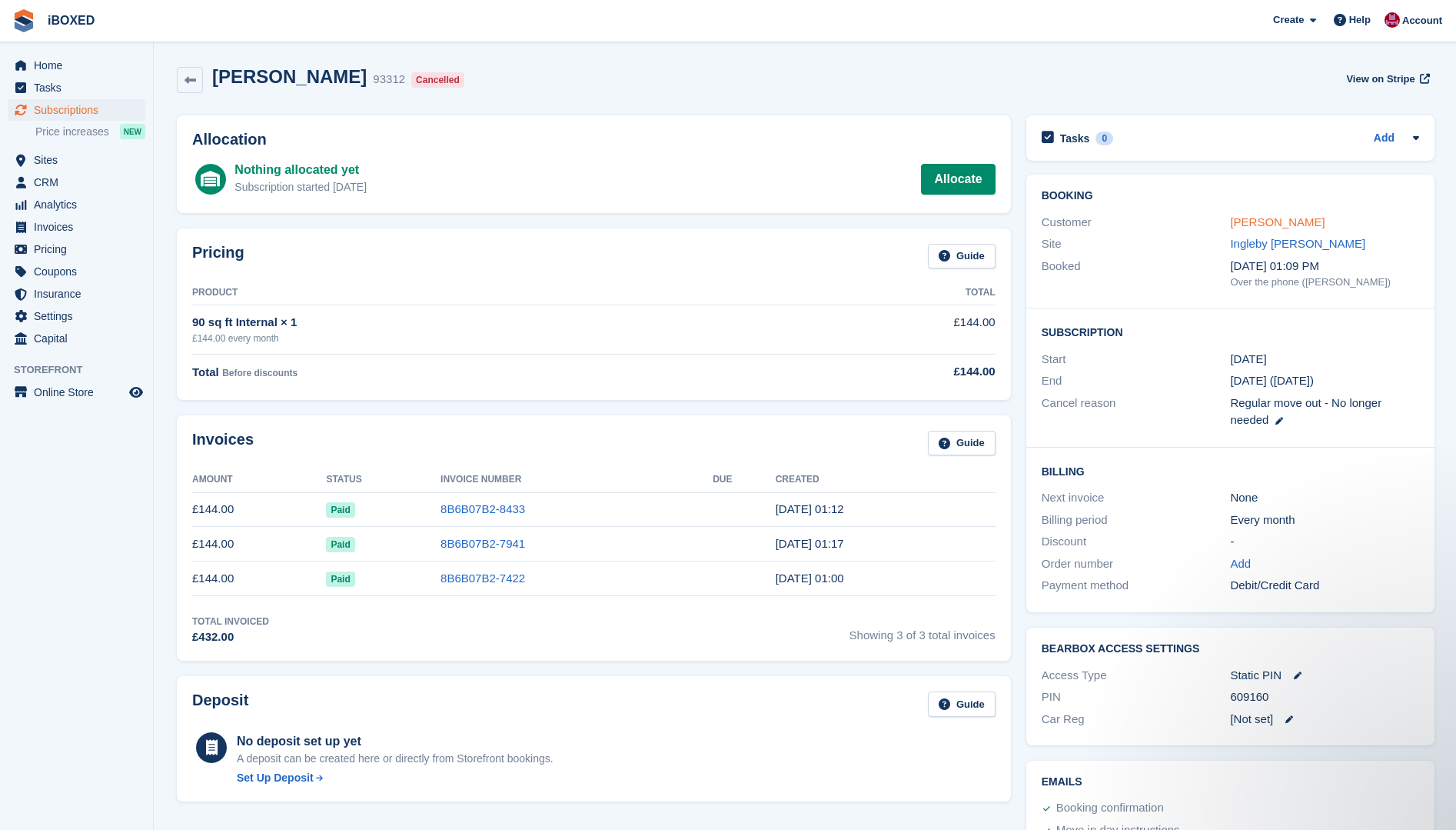
click at [1275, 222] on link "[PERSON_NAME]" at bounding box center [1277, 222] width 95 height 13
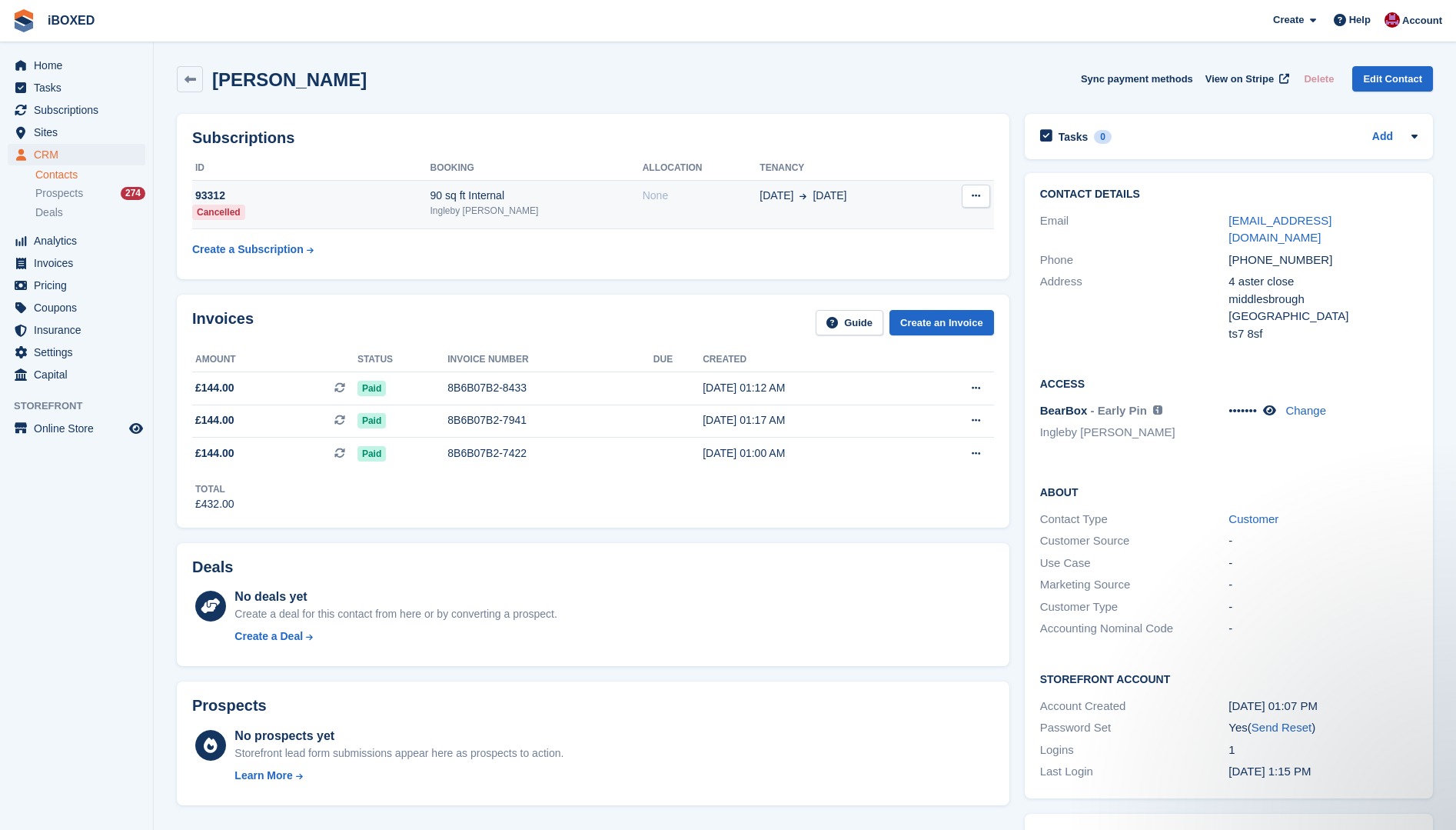
click at [975, 195] on icon at bounding box center [976, 196] width 8 height 10
click at [667, 224] on td "None" at bounding box center [701, 204] width 118 height 49
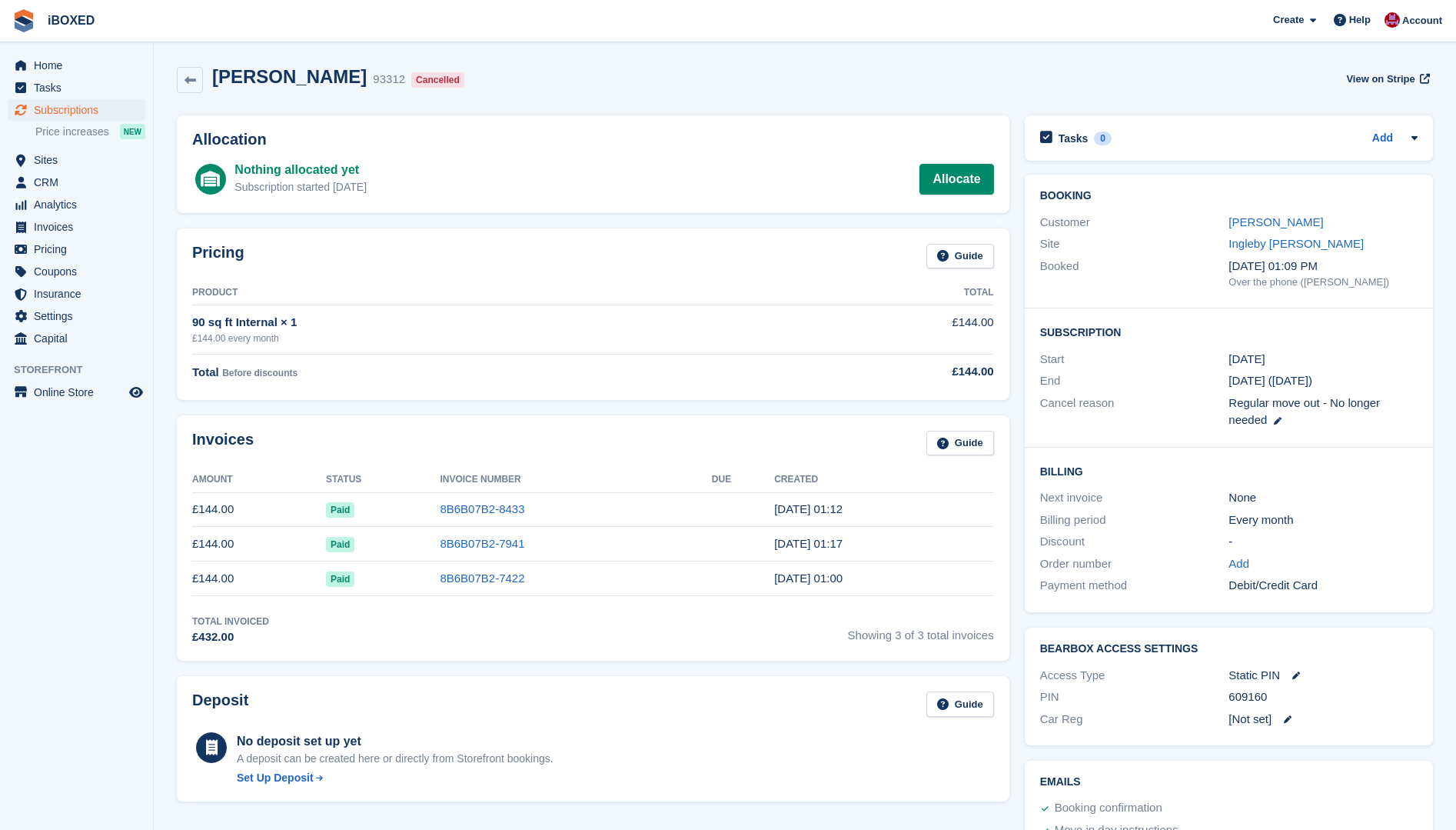
click at [633, 197] on div "Allocation Nothing allocated yet Subscription started [DATE] Allocate" at bounding box center [593, 164] width 833 height 98
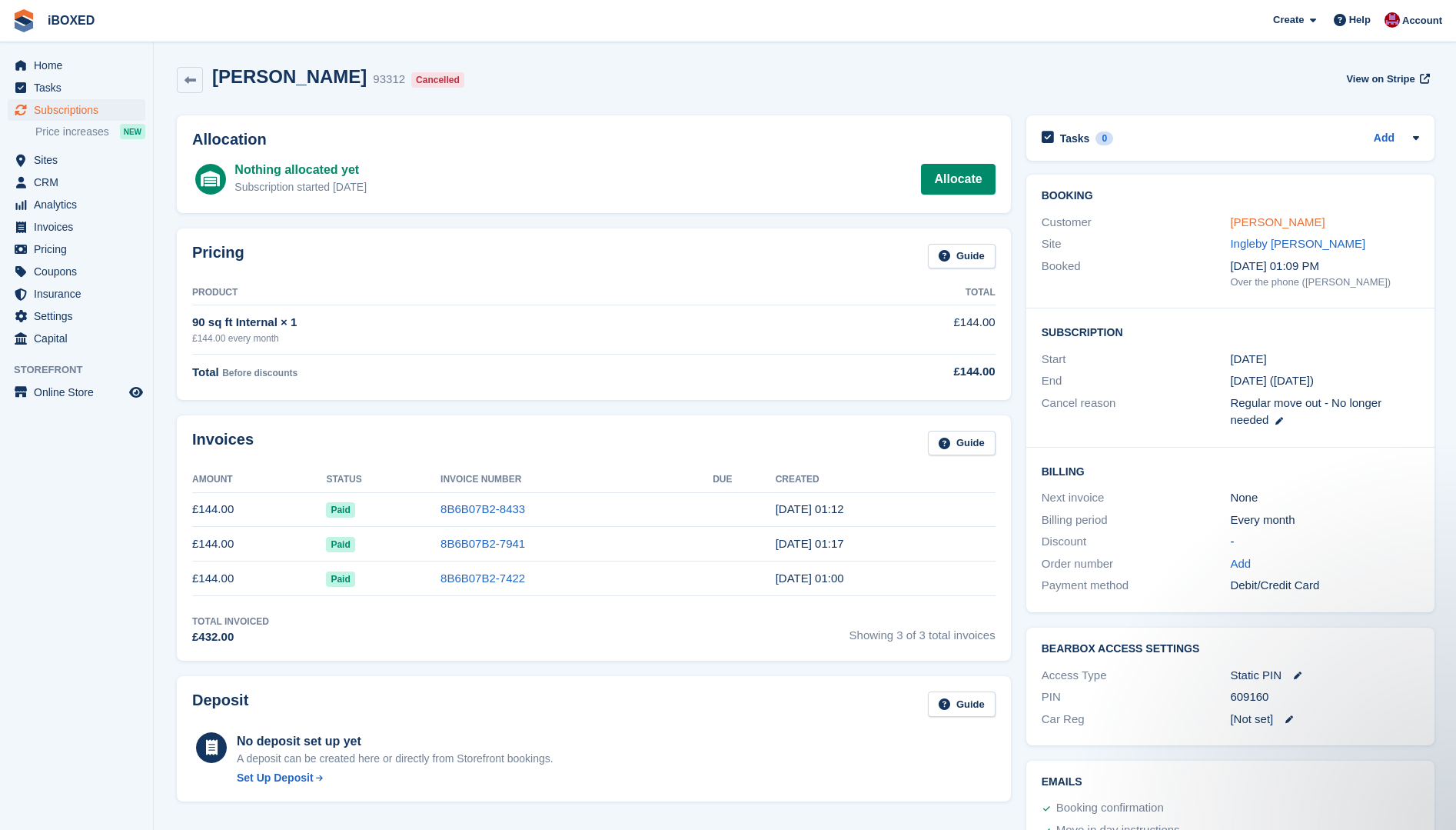
click at [1256, 223] on link "[PERSON_NAME]" at bounding box center [1277, 222] width 95 height 13
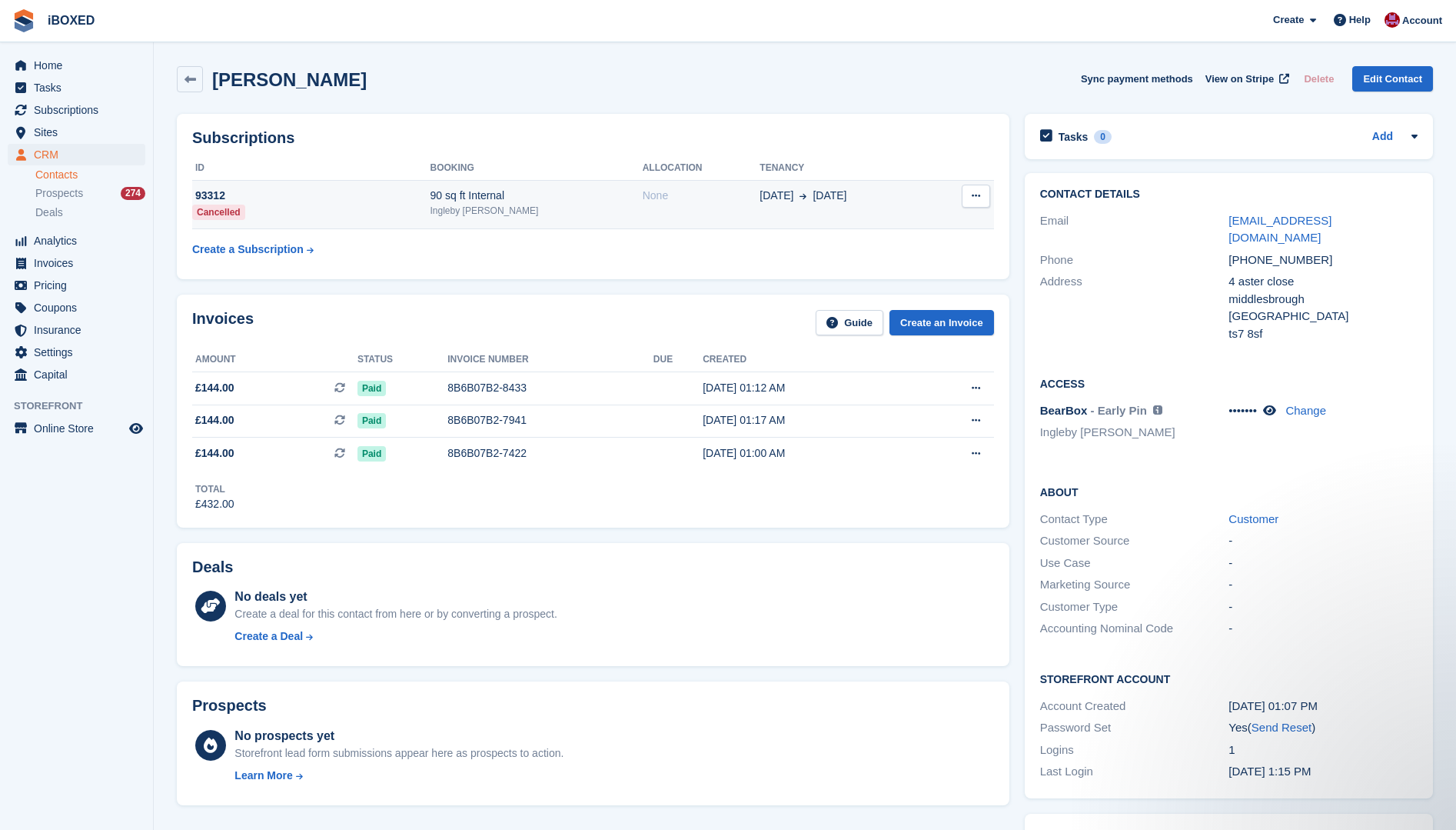
click at [452, 213] on div "Ingleby [PERSON_NAME]" at bounding box center [537, 211] width 212 height 14
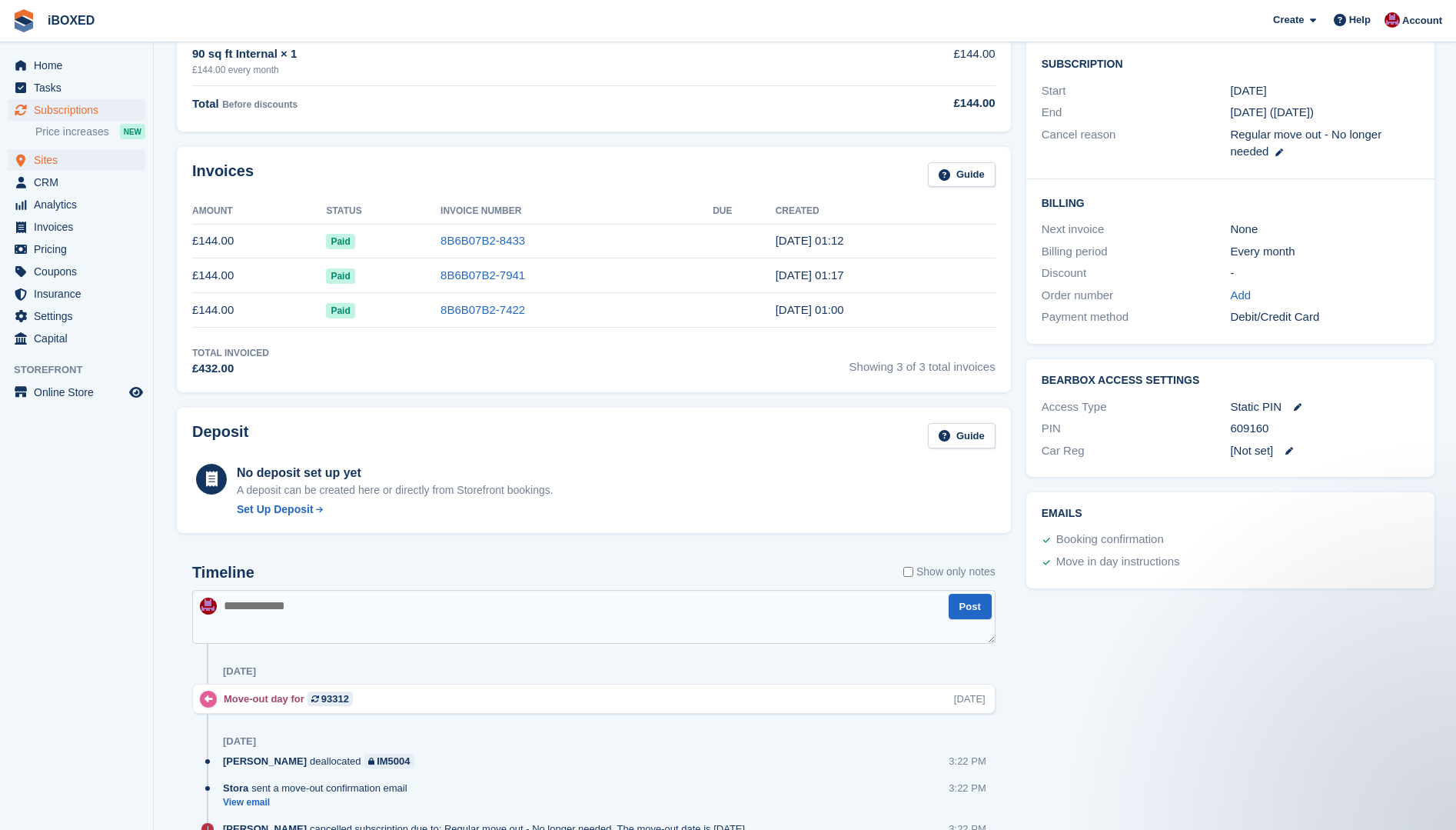
scroll to position [154, 0]
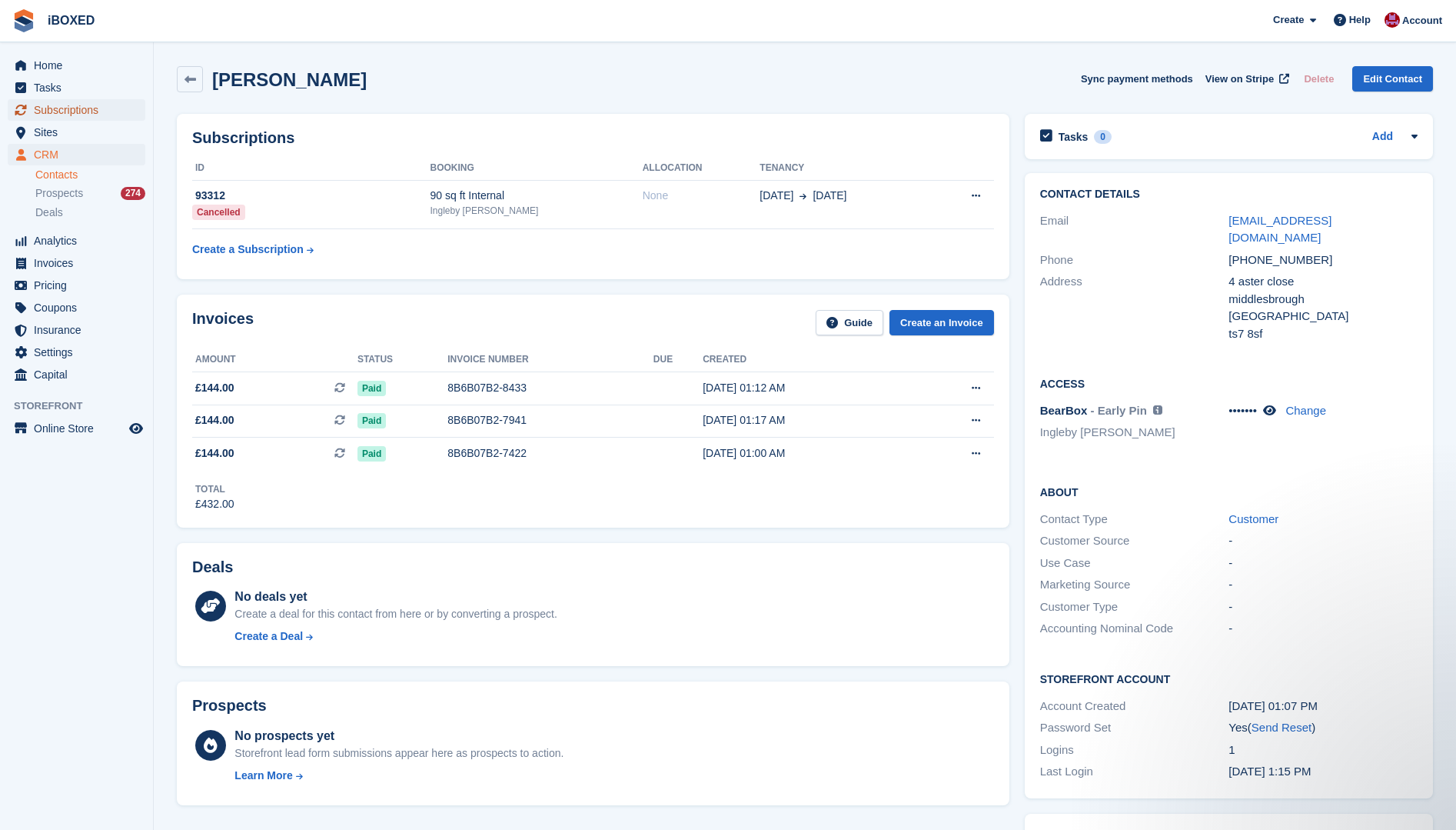
click at [69, 114] on span "Subscriptions" at bounding box center [79, 110] width 92 height 22
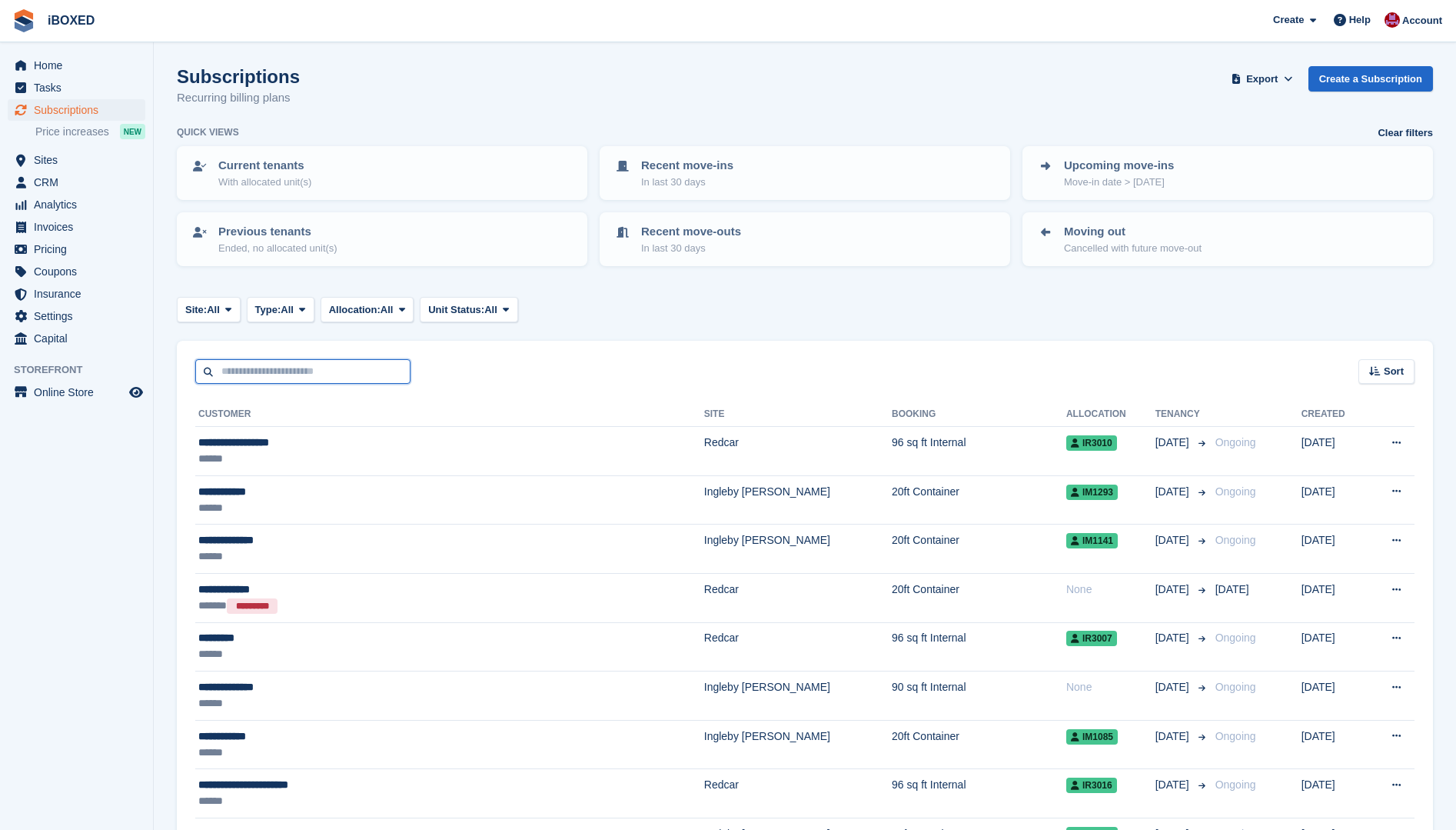
click at [233, 373] on input "text" at bounding box center [302, 371] width 215 height 25
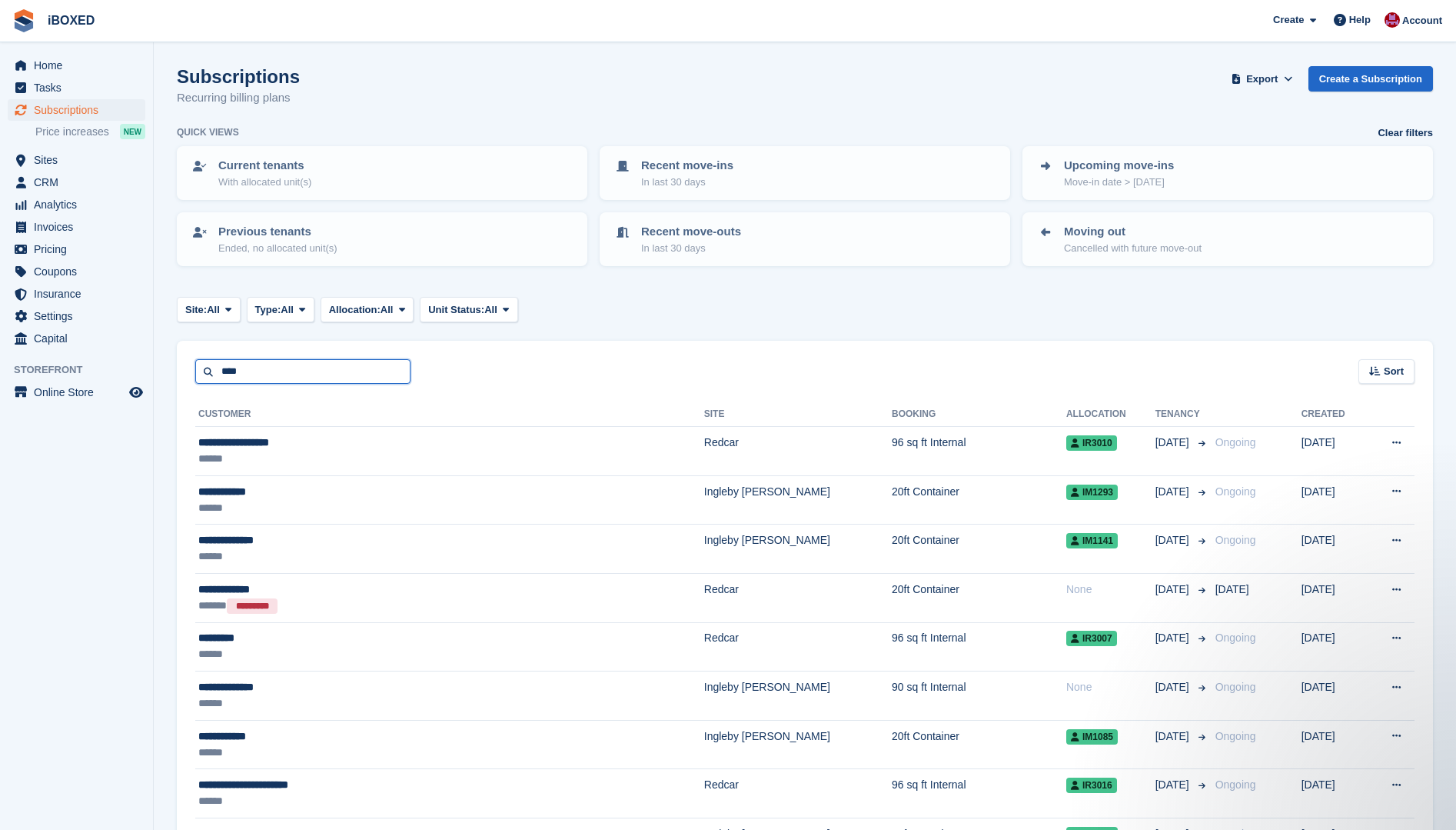
type input "****"
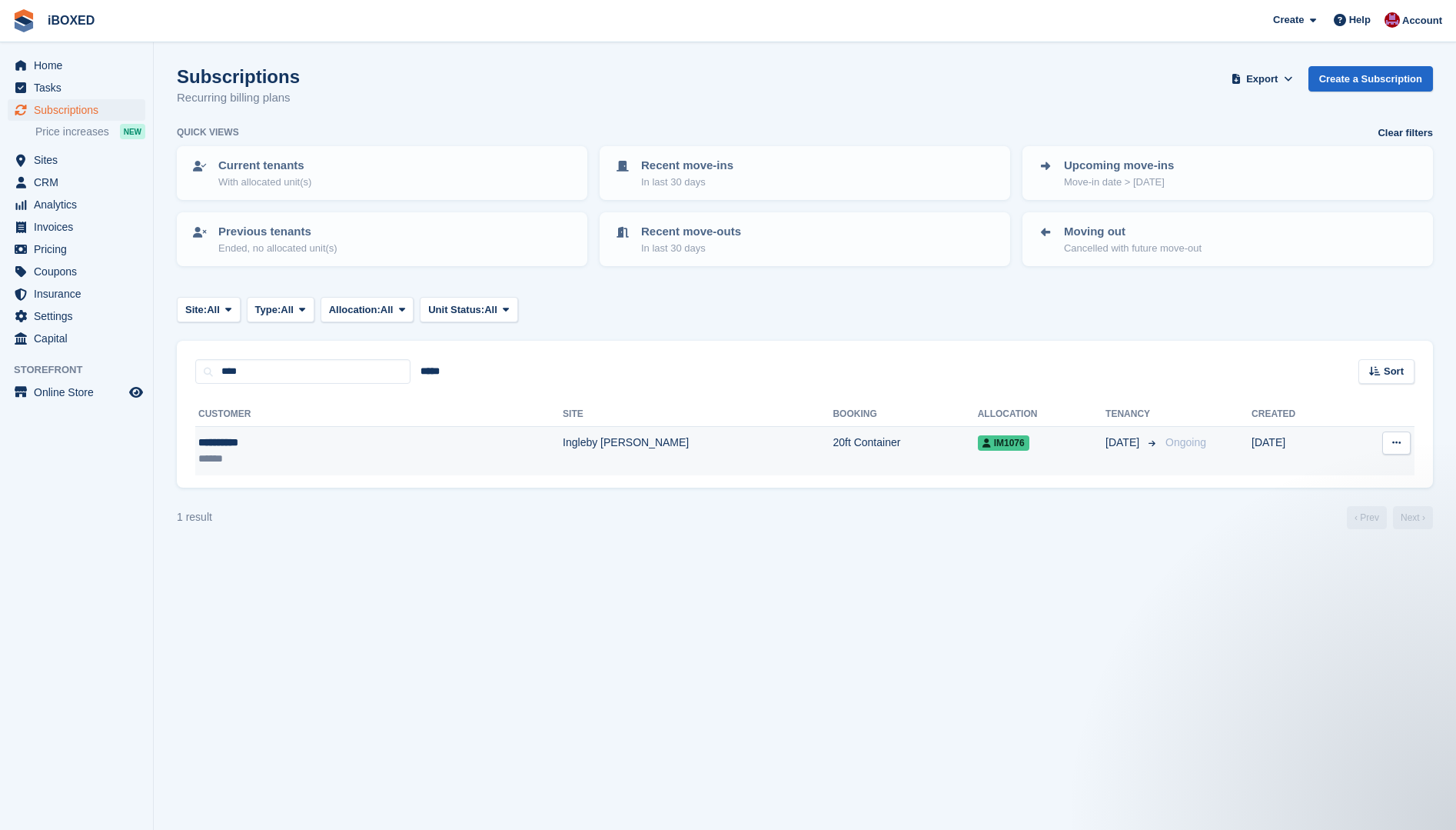
click at [238, 448] on div "**********" at bounding box center [282, 442] width 168 height 16
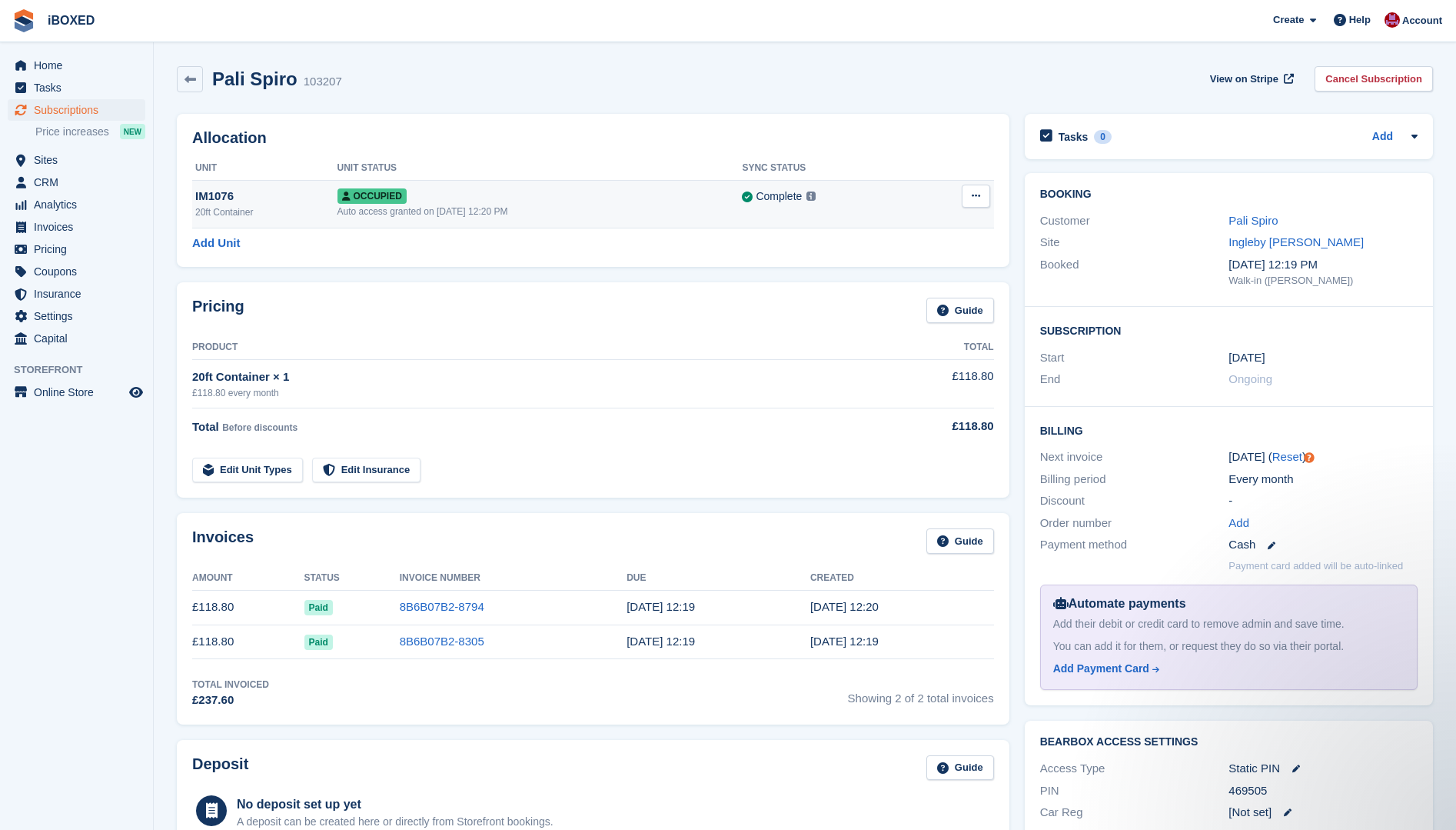
click at [363, 202] on span "Occupied" at bounding box center [372, 196] width 69 height 15
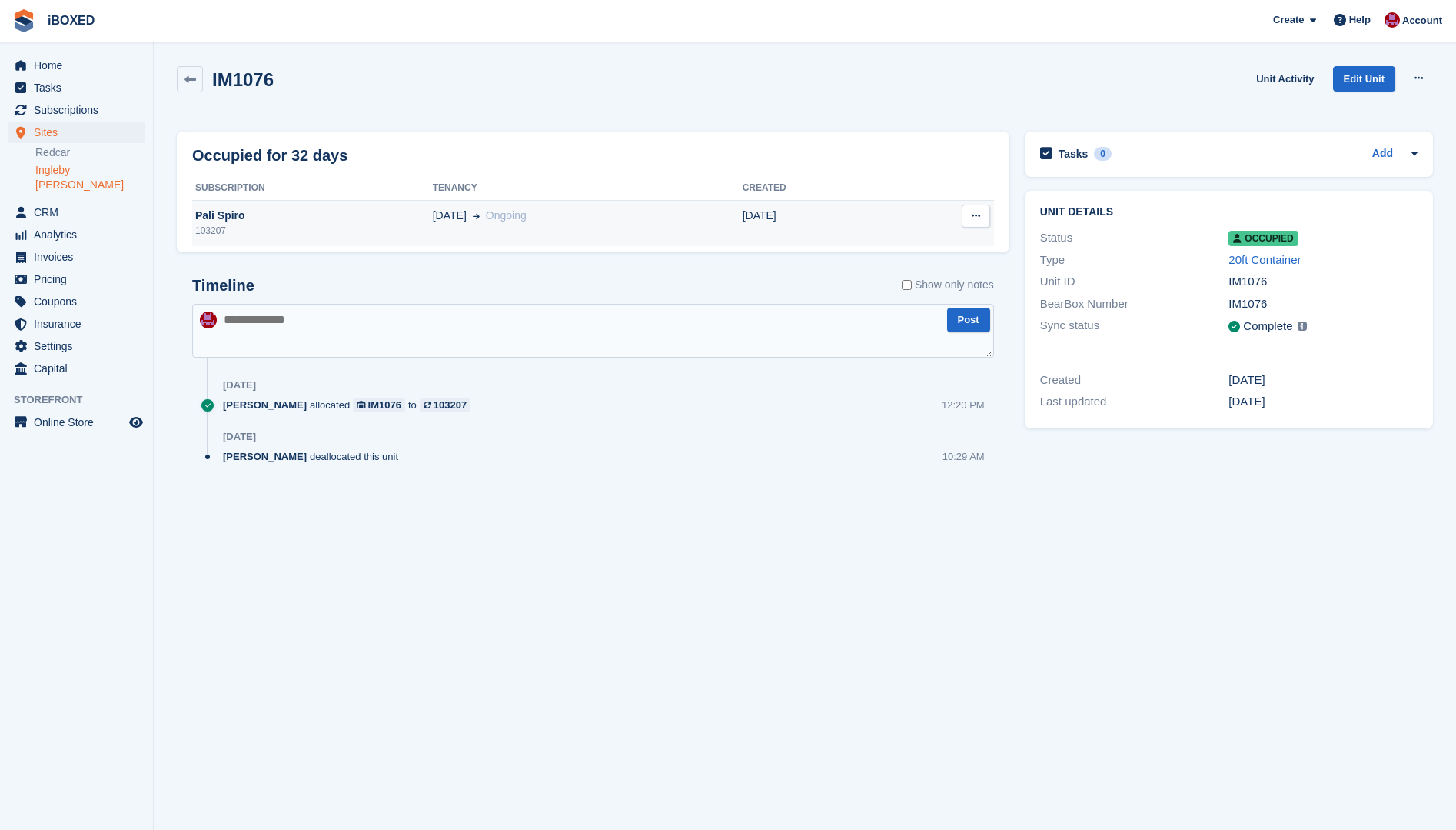
click at [299, 219] on div "Pali Spiro" at bounding box center [313, 215] width 241 height 16
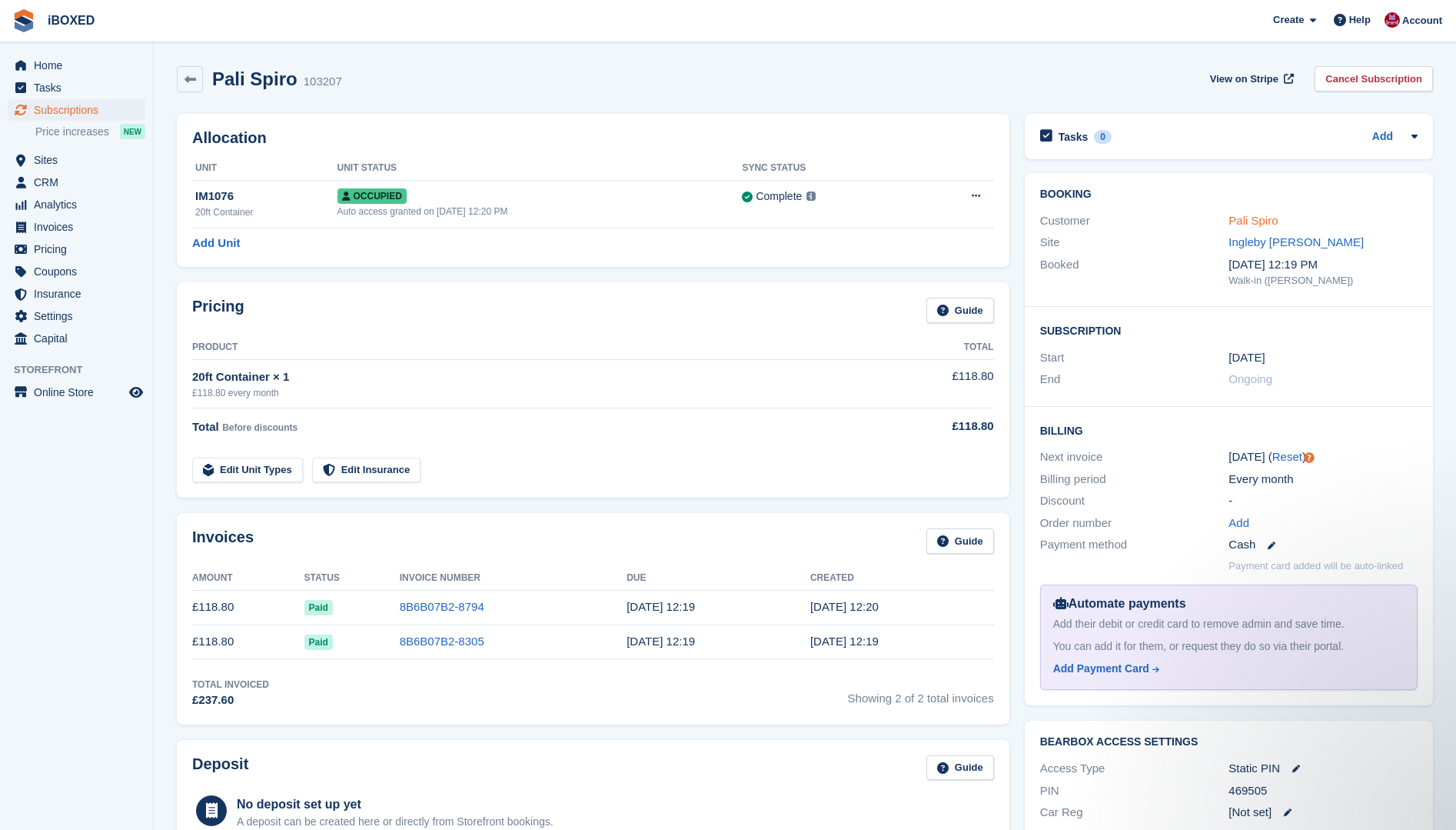
click at [1253, 219] on link "Pali Spiro" at bounding box center [1253, 221] width 49 height 13
